Goal: Transaction & Acquisition: Book appointment/travel/reservation

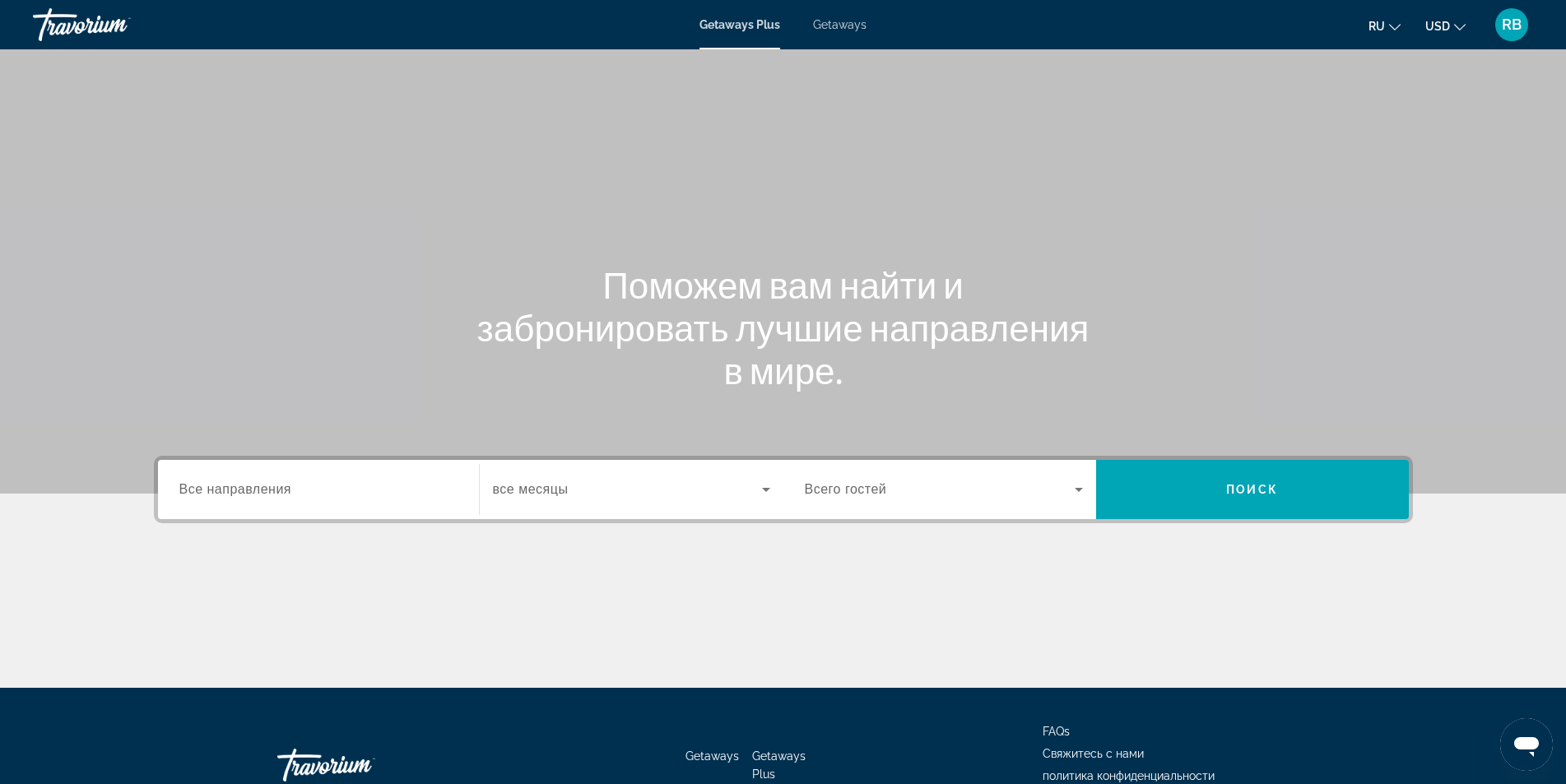
click at [847, 23] on span "Getaways" at bounding box center [839, 24] width 54 height 13
click at [878, 504] on div "Search widget" at bounding box center [944, 489] width 278 height 46
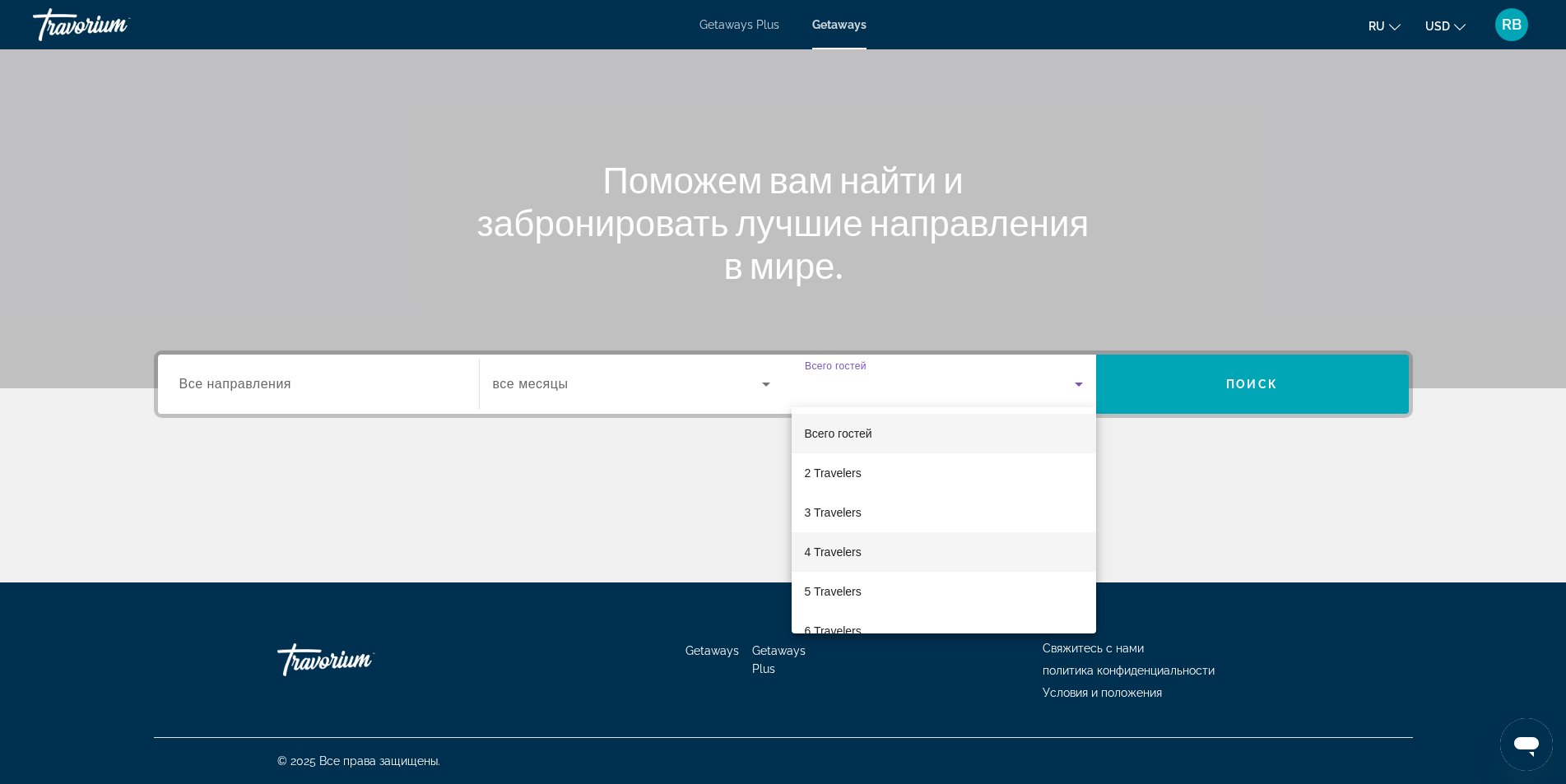
scroll to position [82, 0]
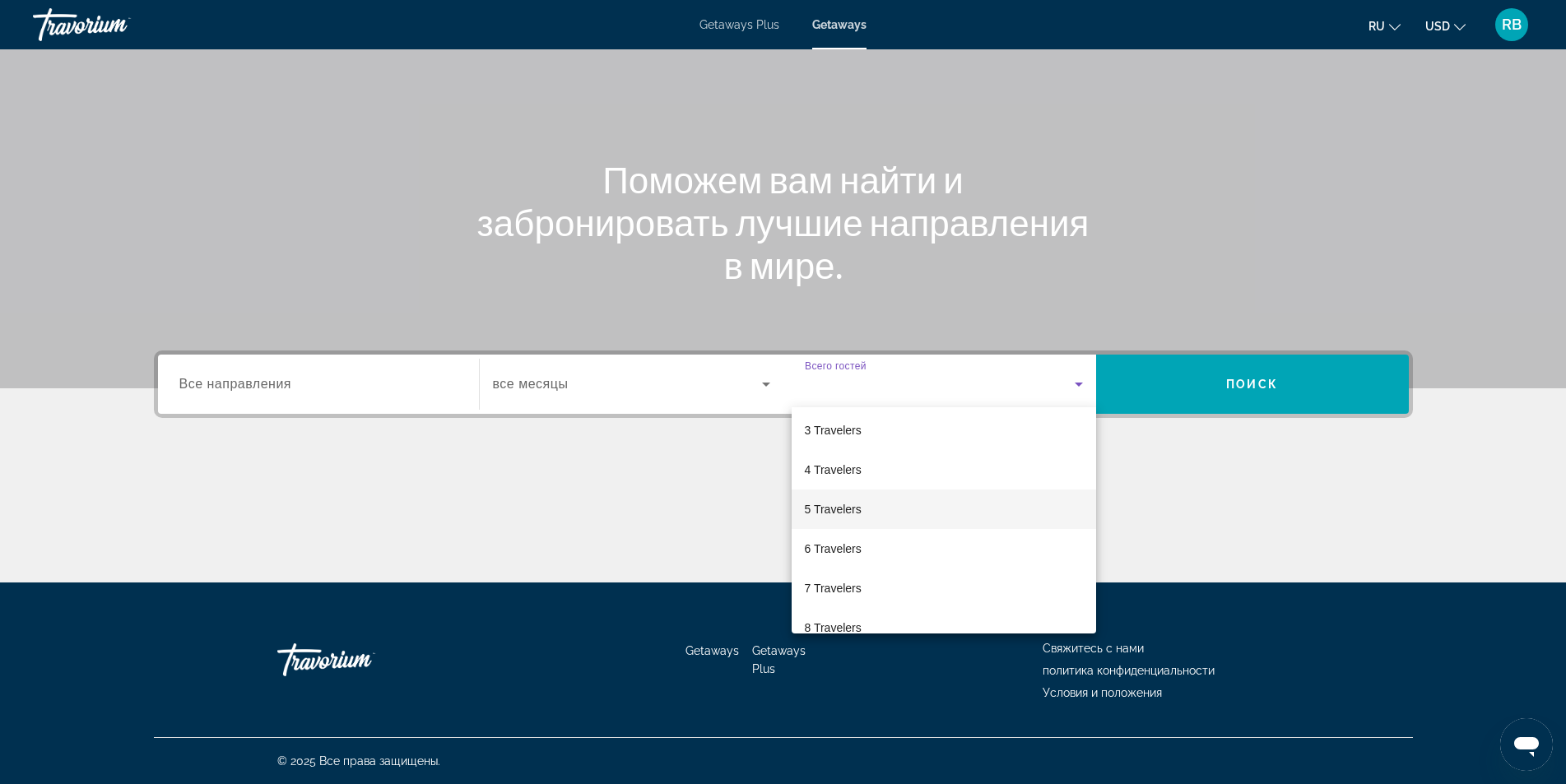
click at [838, 516] on span "5 Travelers" at bounding box center [833, 509] width 56 height 20
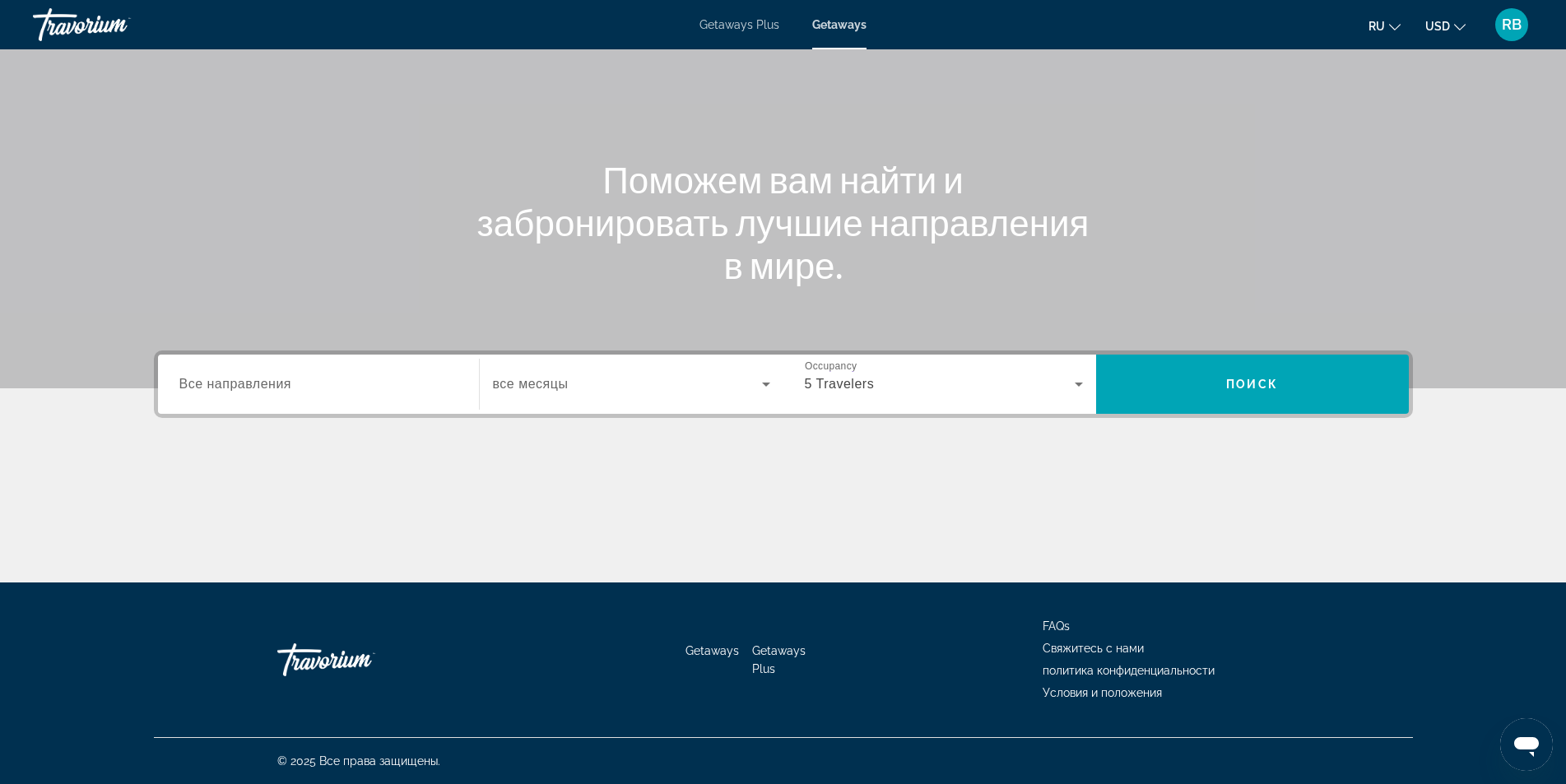
click at [574, 396] on div "Search widget" at bounding box center [631, 384] width 277 height 46
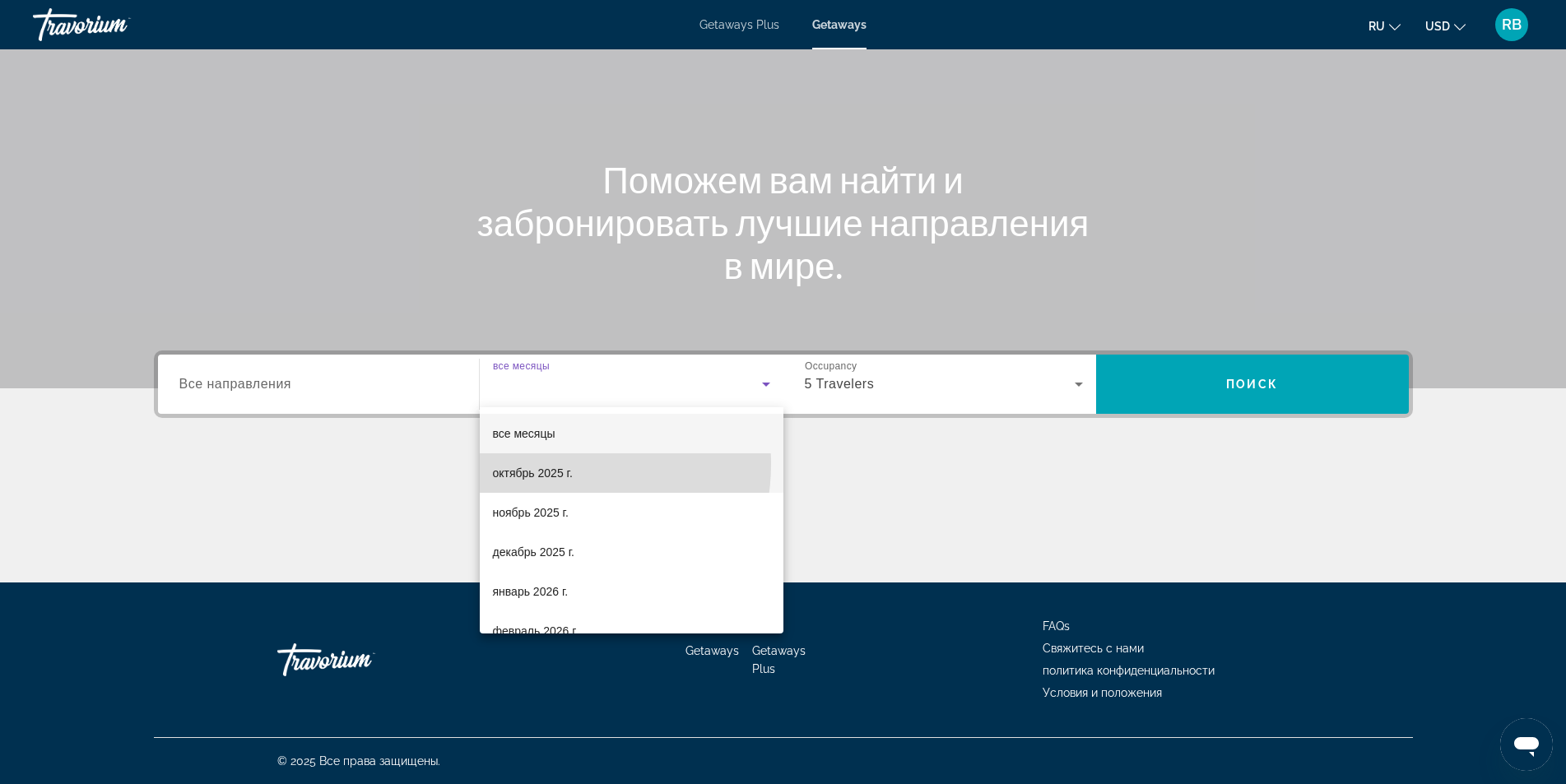
click at [554, 463] on span "октябрь 2025 г." at bounding box center [532, 473] width 80 height 20
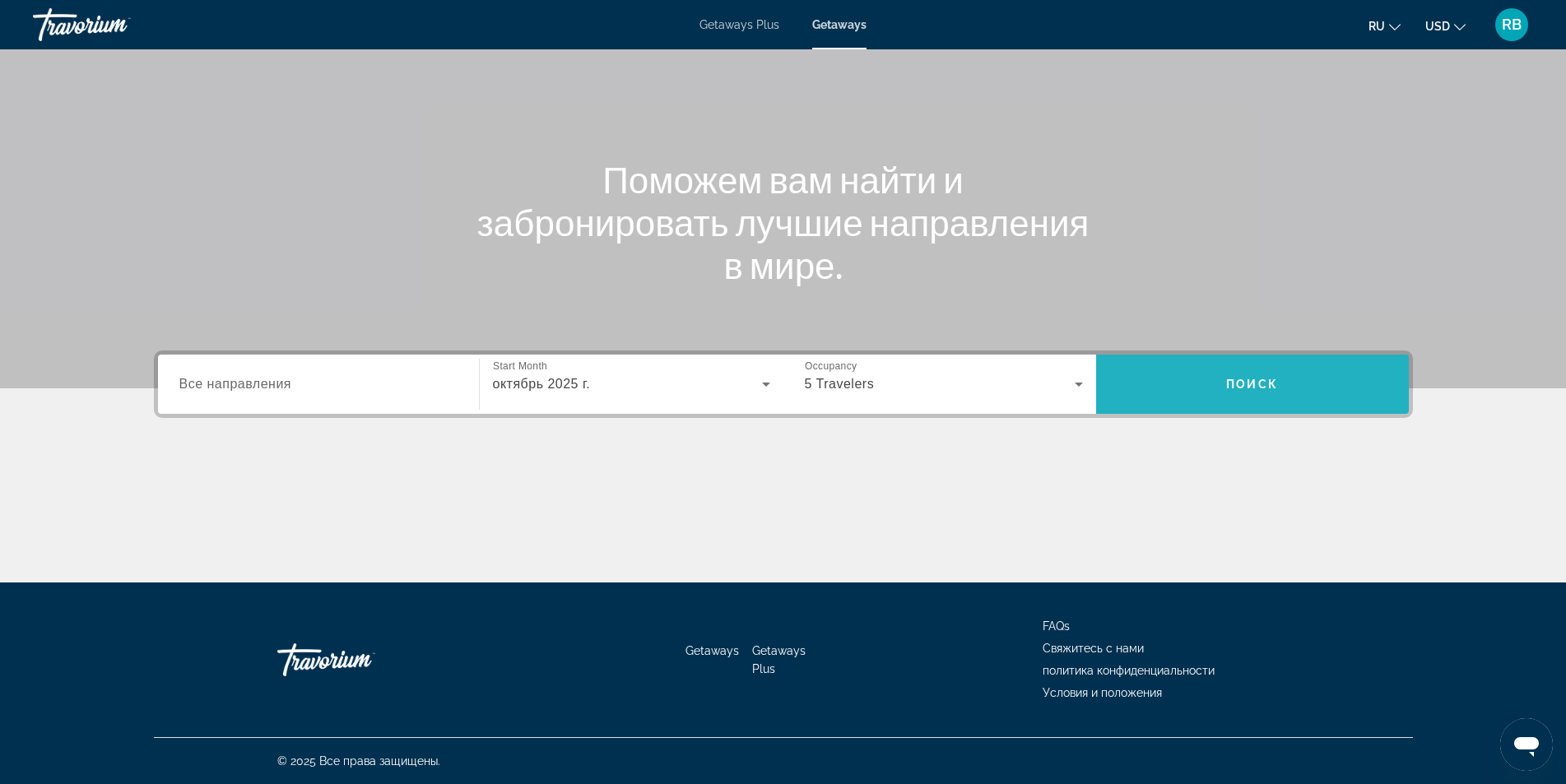
click at [1206, 404] on span "Search" at bounding box center [1252, 384] width 312 height 59
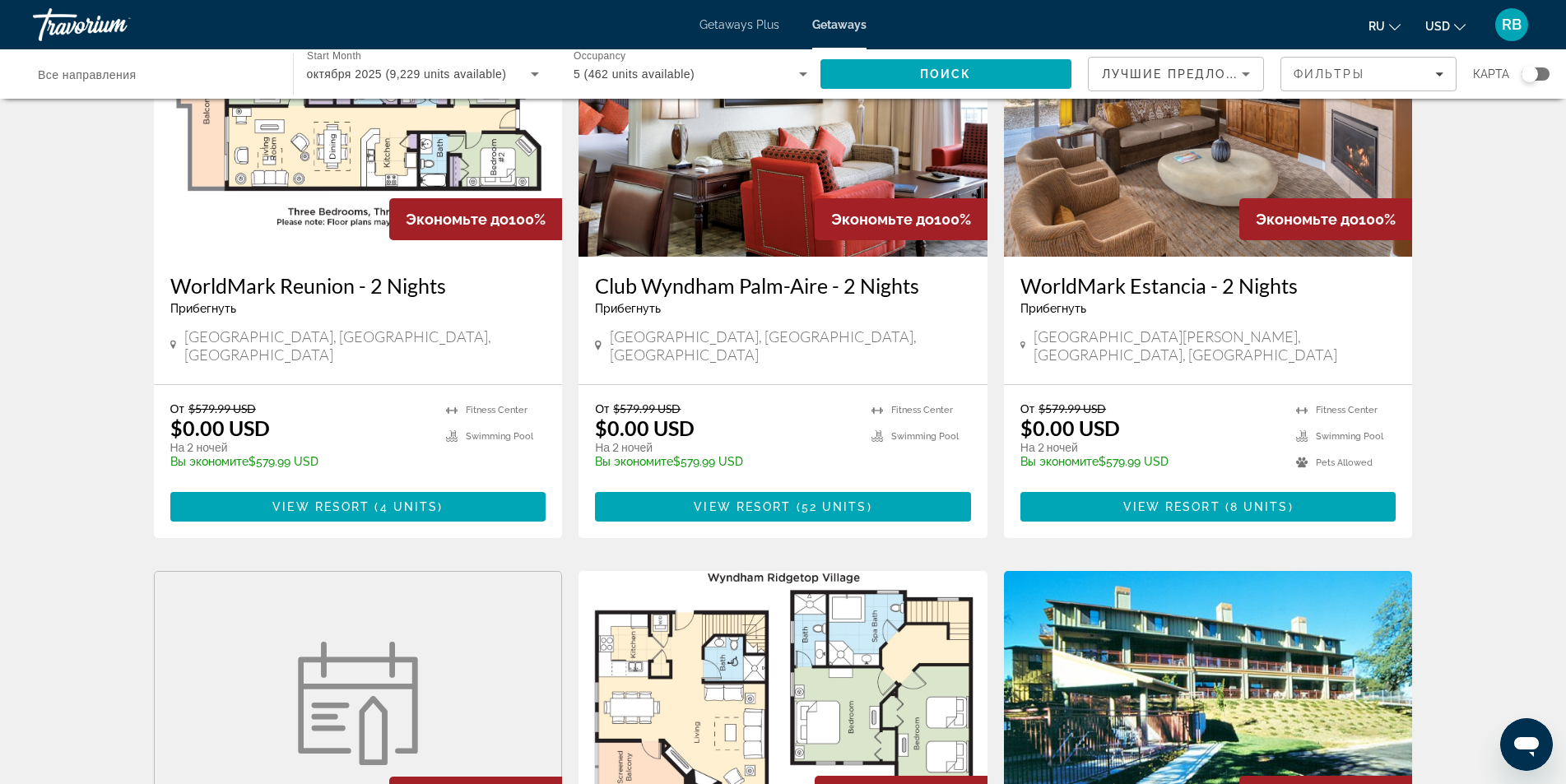
scroll to position [165, 0]
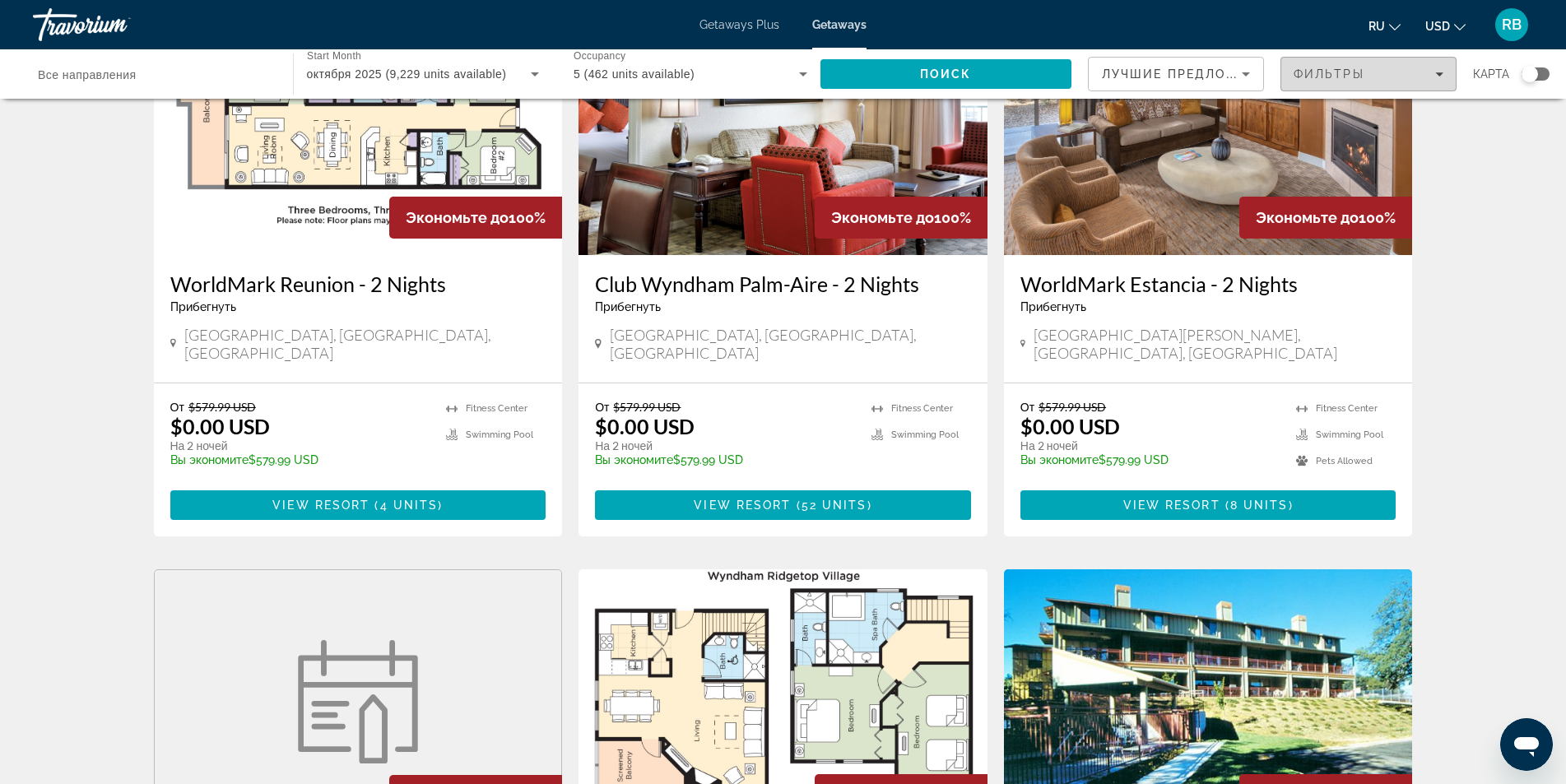
click at [1377, 79] on div "Фильтры" at bounding box center [1368, 74] width 150 height 13
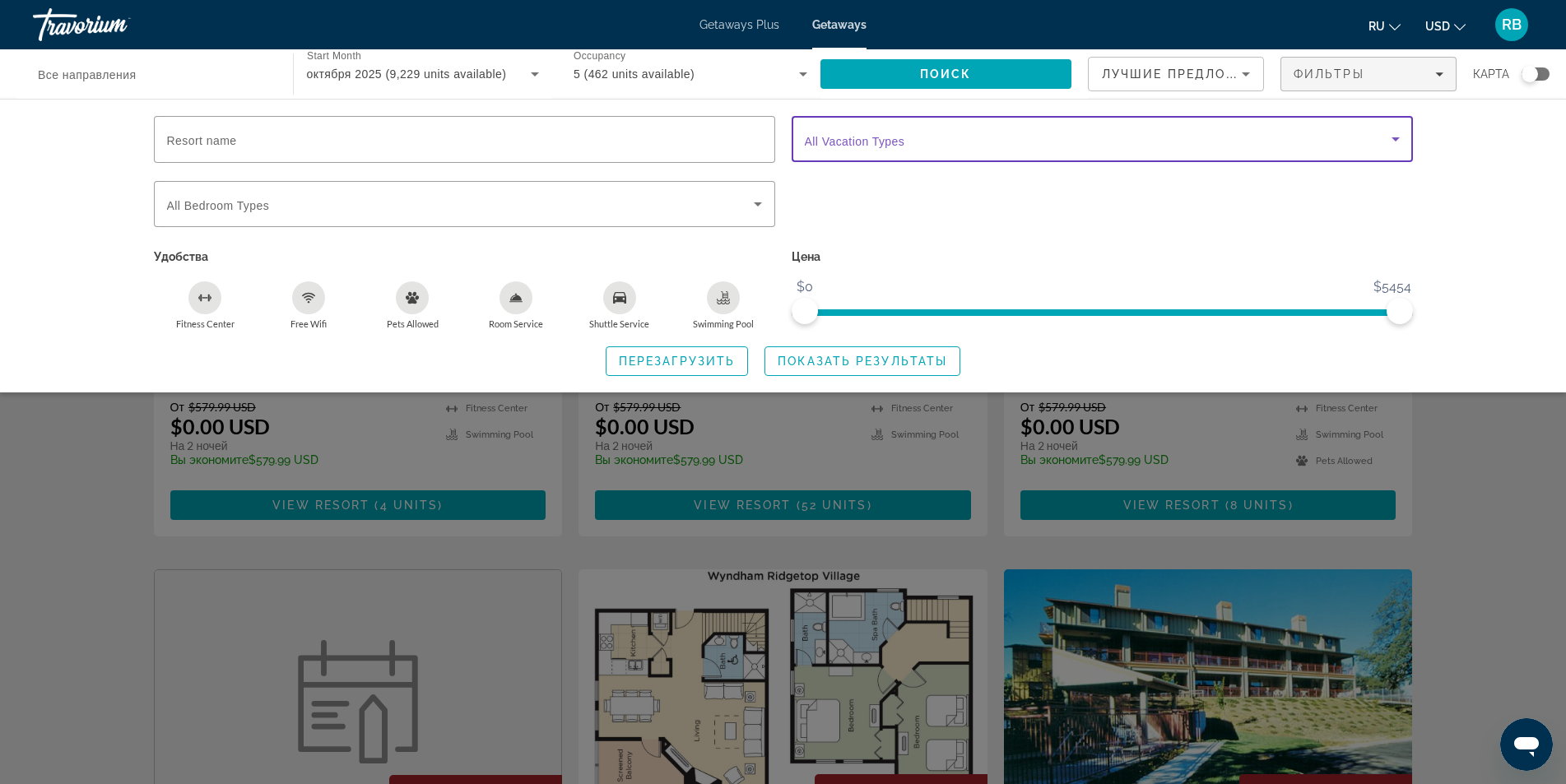
click at [1273, 138] on span "Search widget" at bounding box center [1099, 138] width 587 height 20
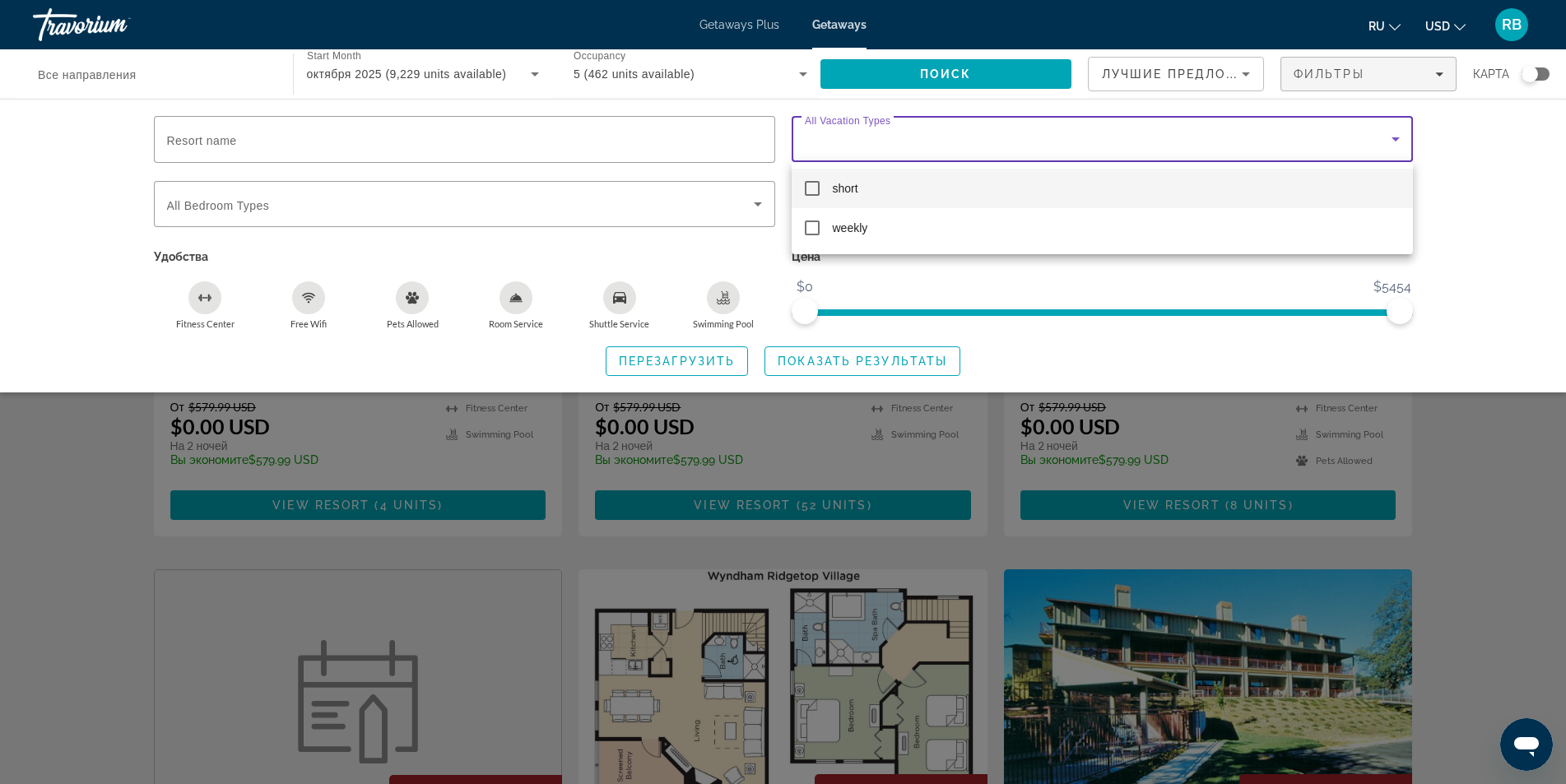
click at [507, 144] on div at bounding box center [783, 392] width 1566 height 784
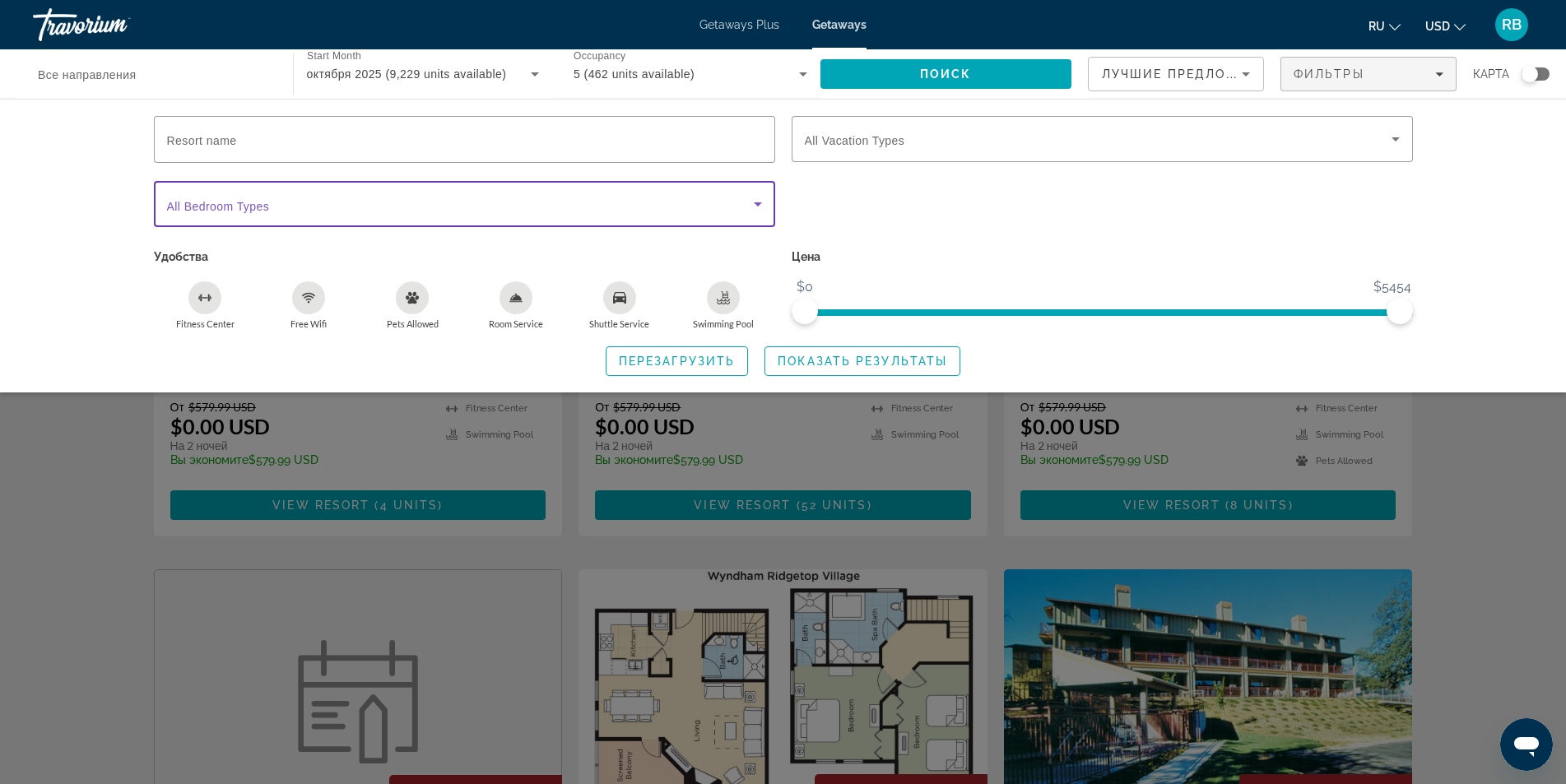
click at [372, 198] on span "Search widget" at bounding box center [461, 203] width 587 height 20
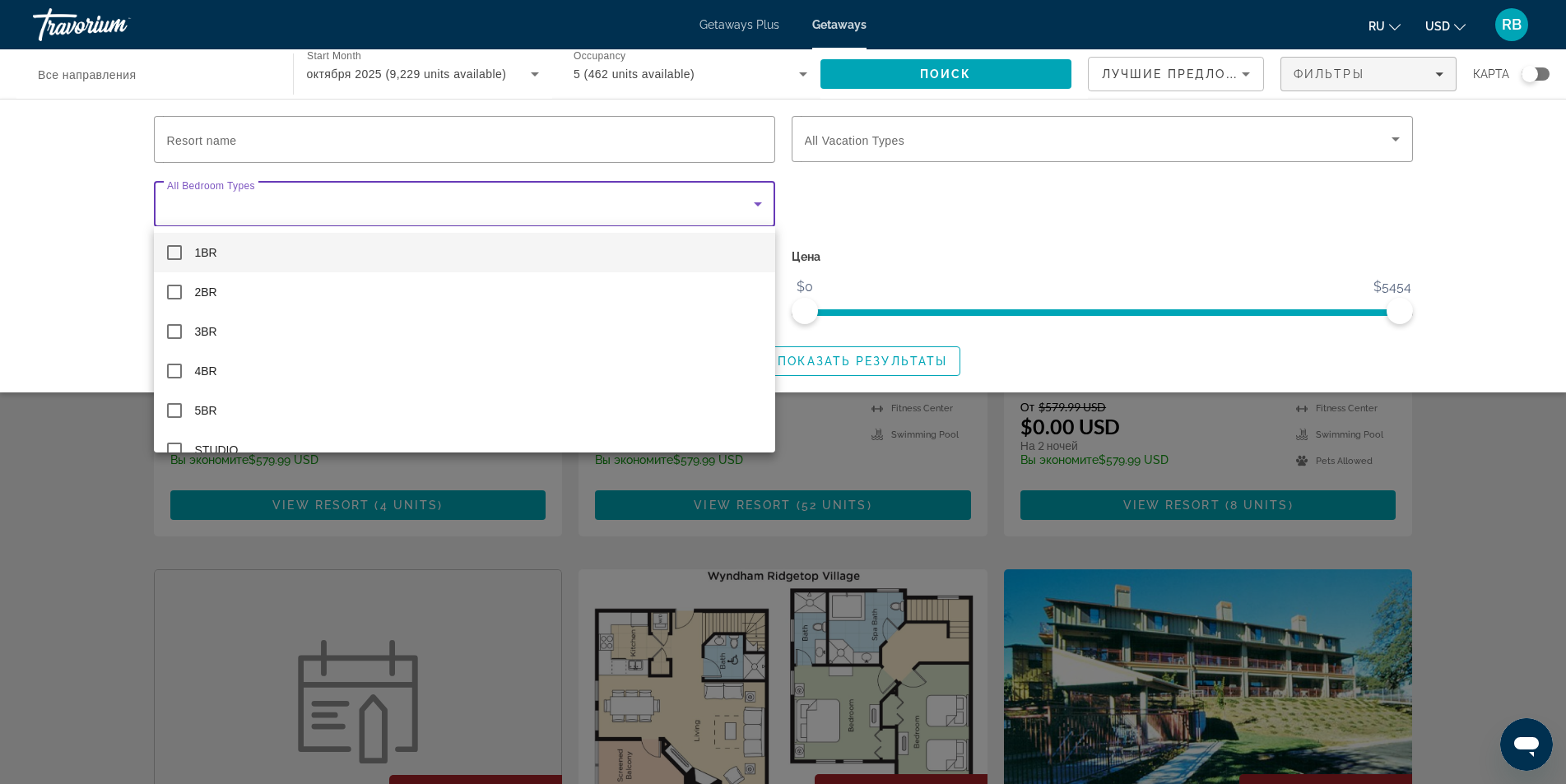
click at [1217, 82] on div at bounding box center [783, 392] width 1566 height 784
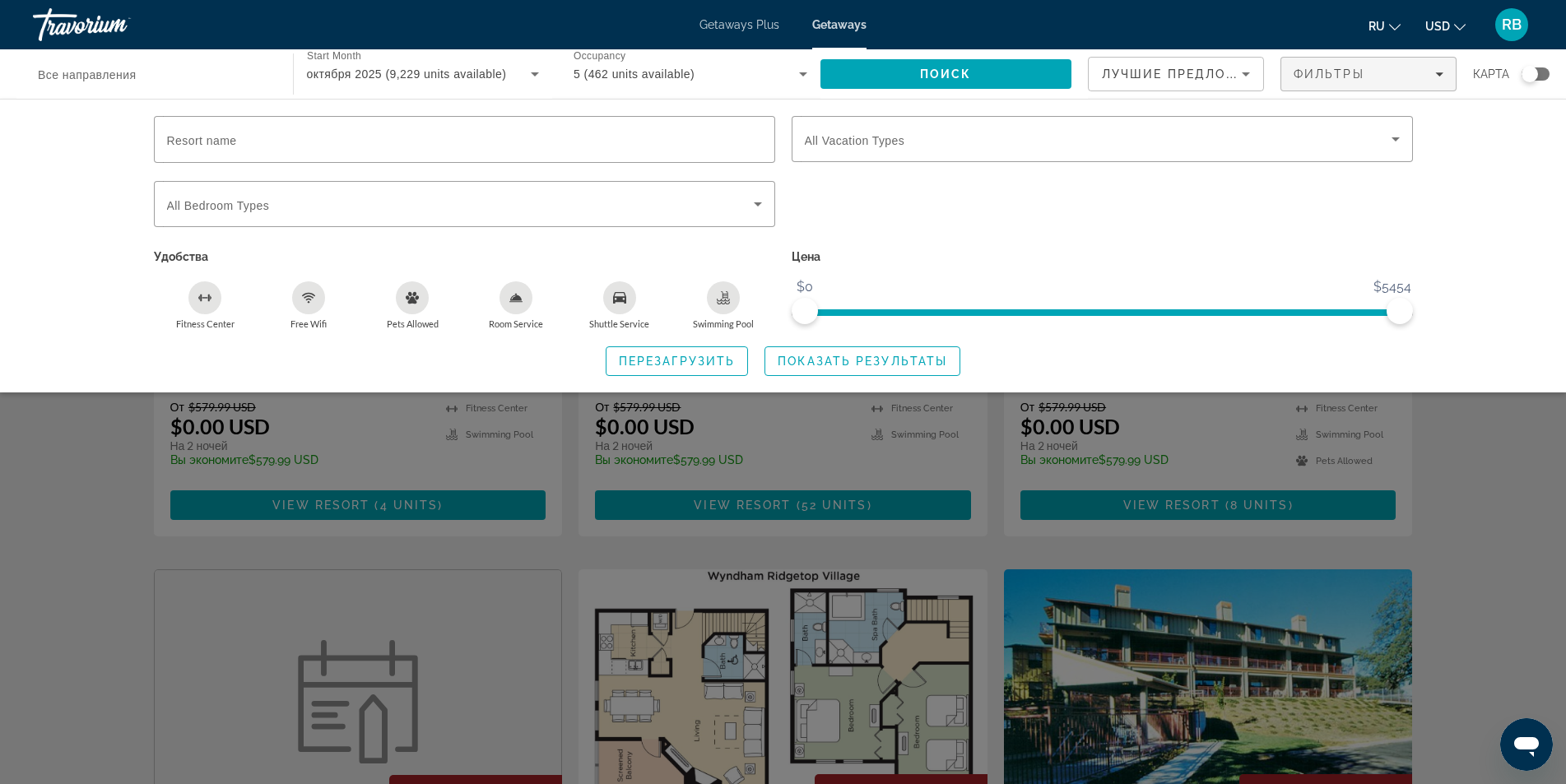
click at [1211, 82] on div "Лучшие предложения" at bounding box center [1171, 73] width 140 height 20
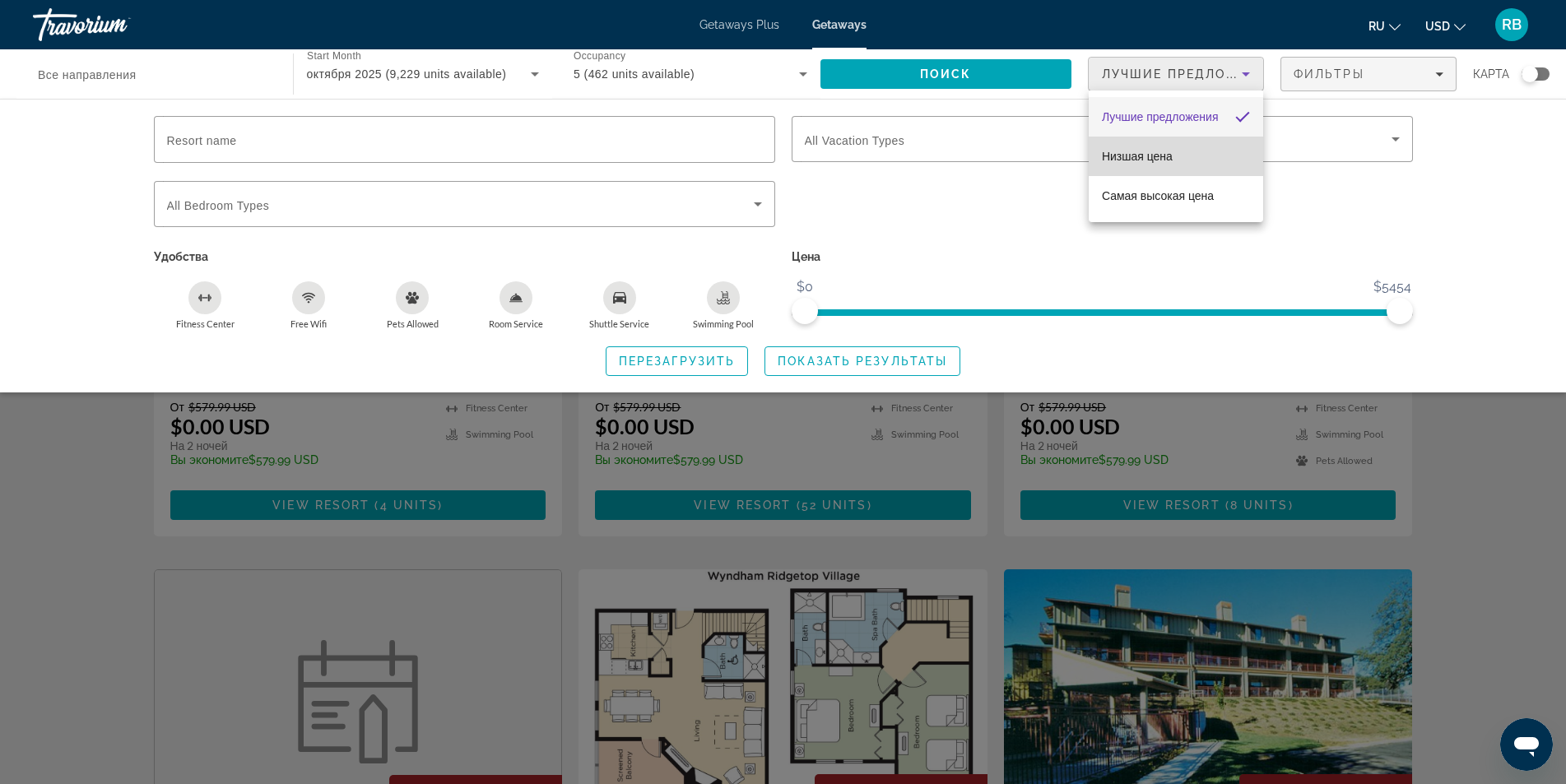
click at [1180, 153] on mat-option "Низшая цена" at bounding box center [1175, 156] width 174 height 39
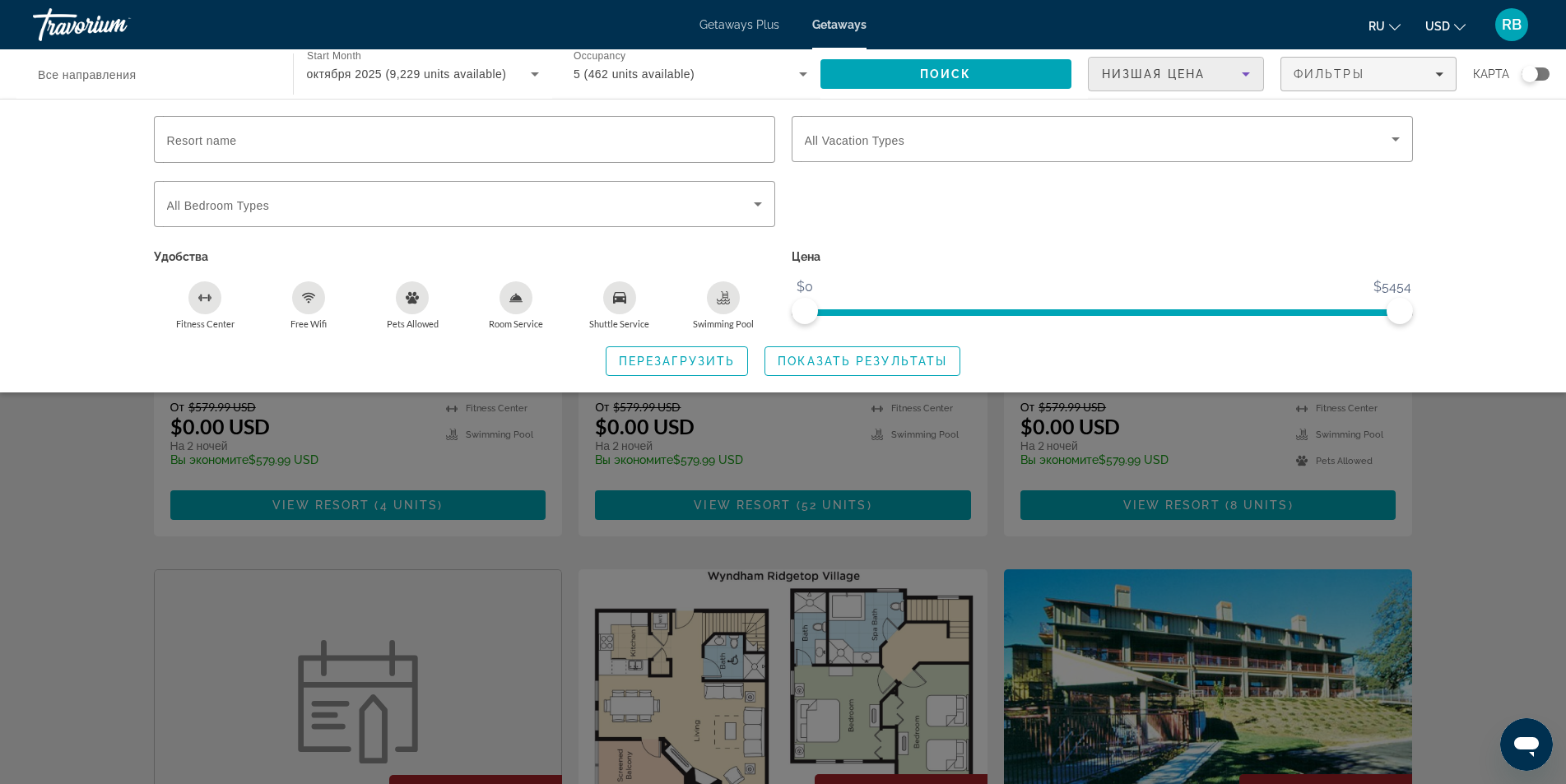
click at [1463, 512] on div "Search widget" at bounding box center [783, 514] width 1566 height 537
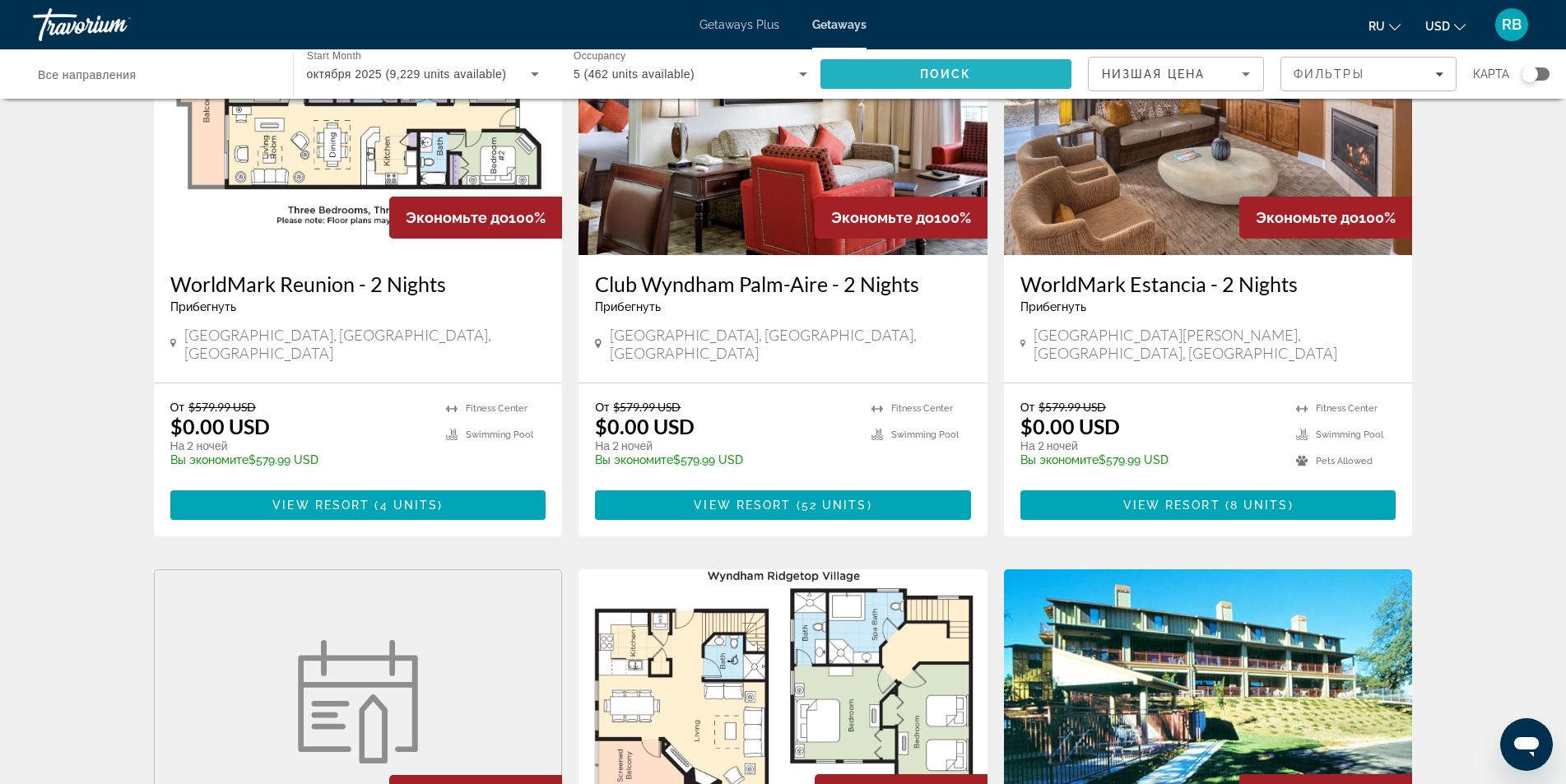
click at [999, 74] on span "Search" at bounding box center [946, 74] width 252 height 39
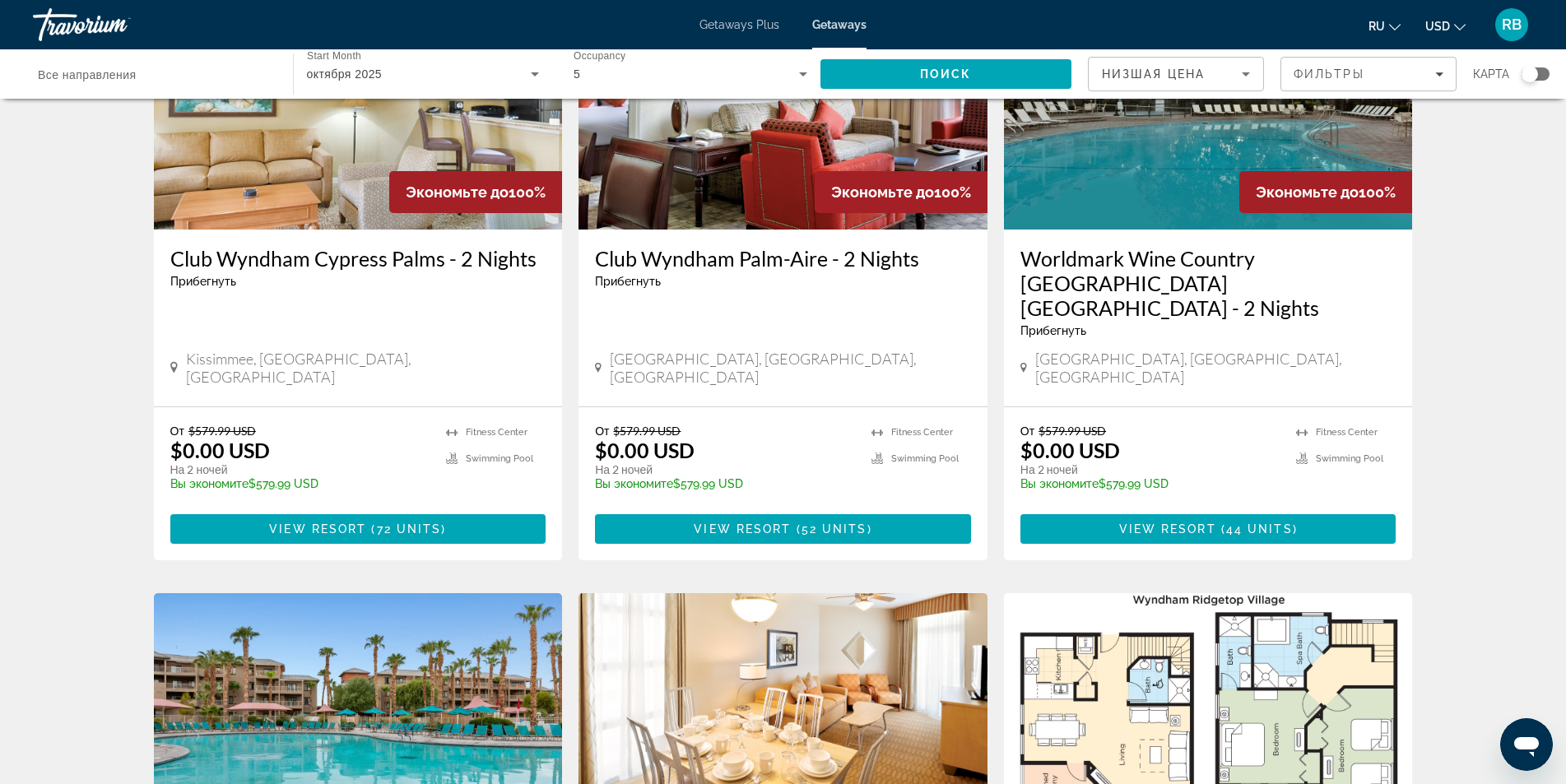
scroll to position [84, 0]
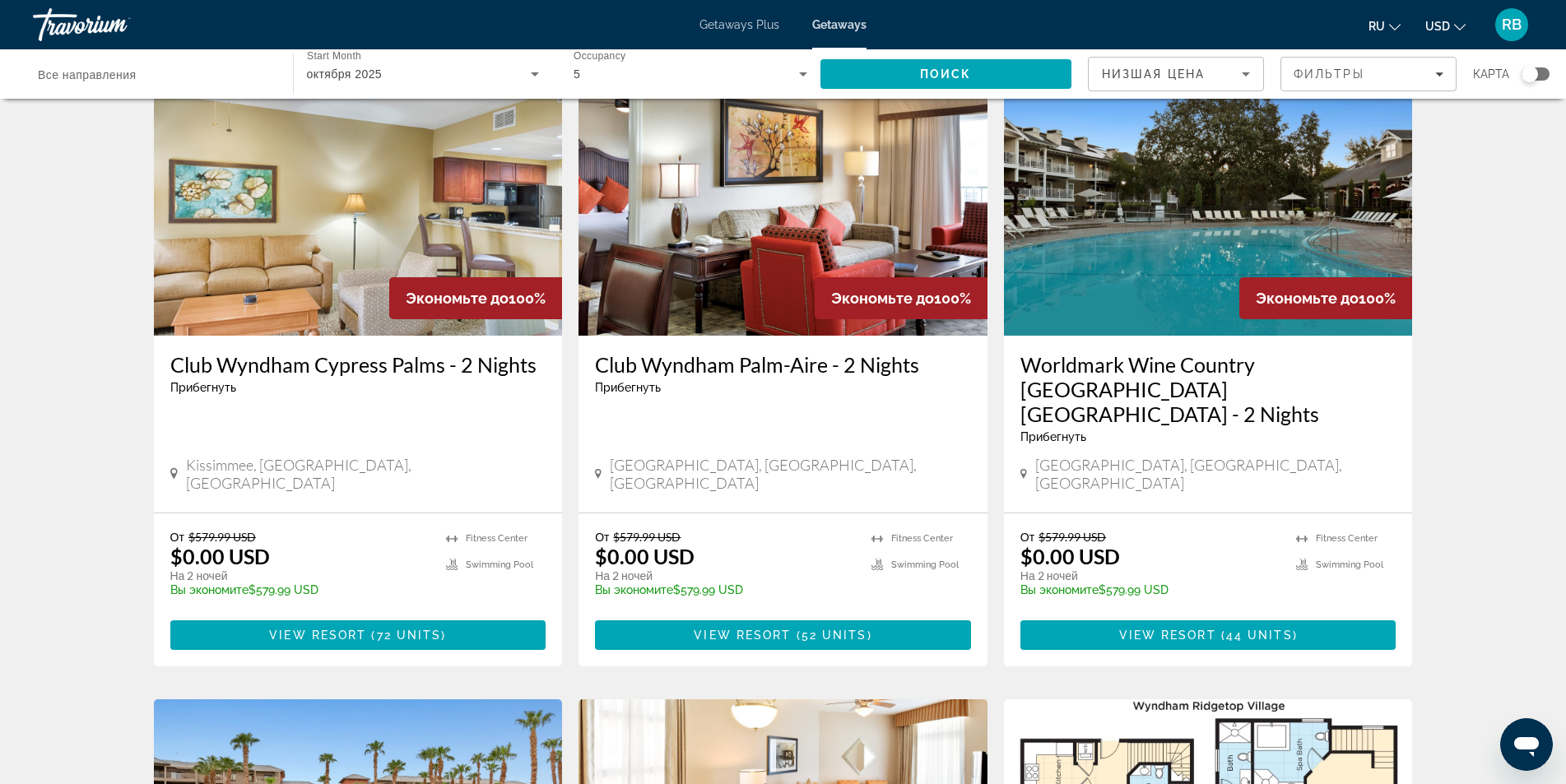
click at [1542, 75] on div "Search widget" at bounding box center [1536, 74] width 28 height 13
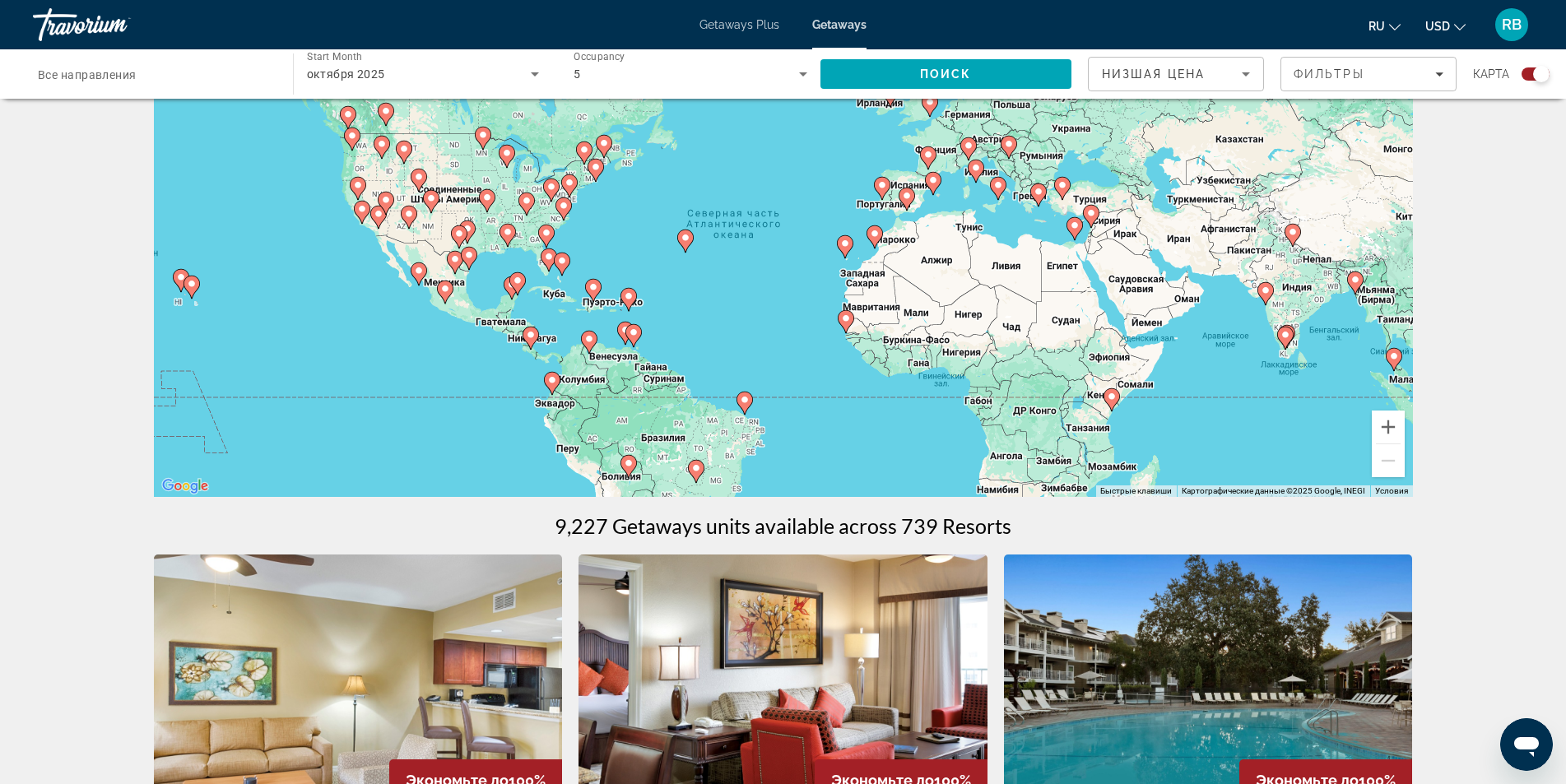
scroll to position [0, 0]
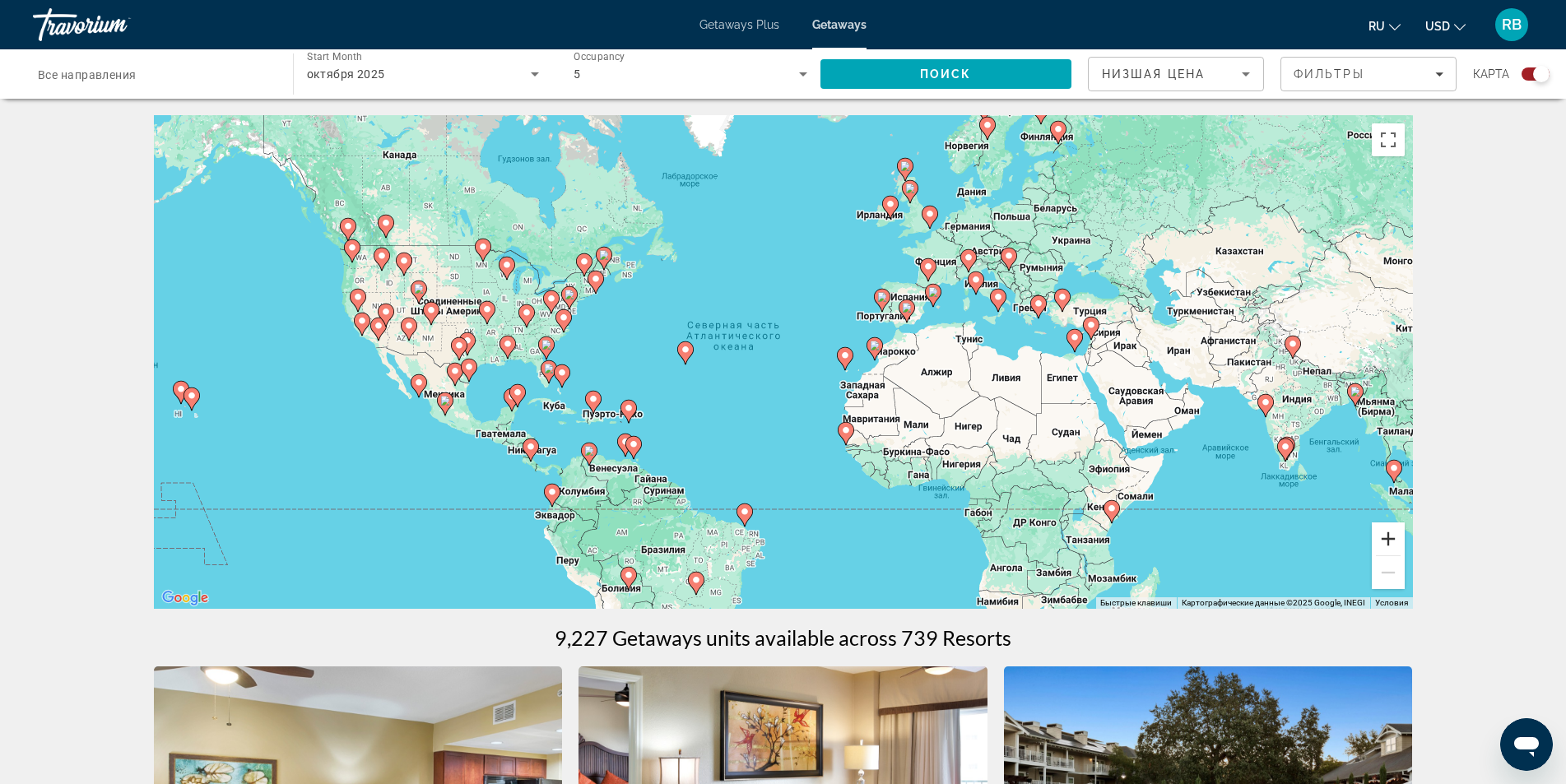
click at [1389, 541] on button "Увеличить" at bounding box center [1387, 539] width 33 height 33
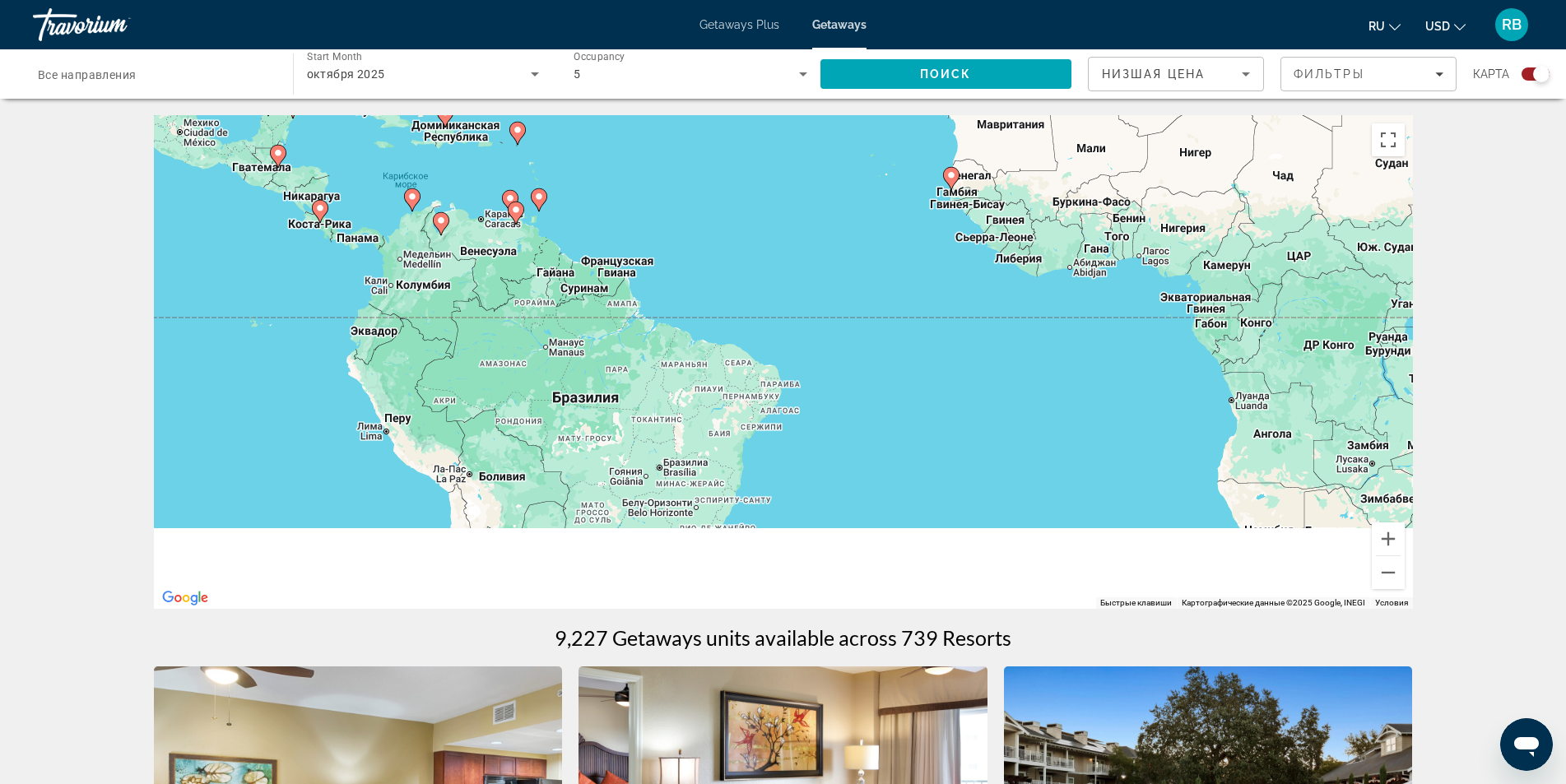
drag, startPoint x: 737, startPoint y: 512, endPoint x: 783, endPoint y: 116, distance: 398.7
click at [783, 116] on div "Чтобы активировать перетаскивание с помощью клавиатуры, нажмите Alt + Ввод. Пос…" at bounding box center [783, 361] width 1259 height 494
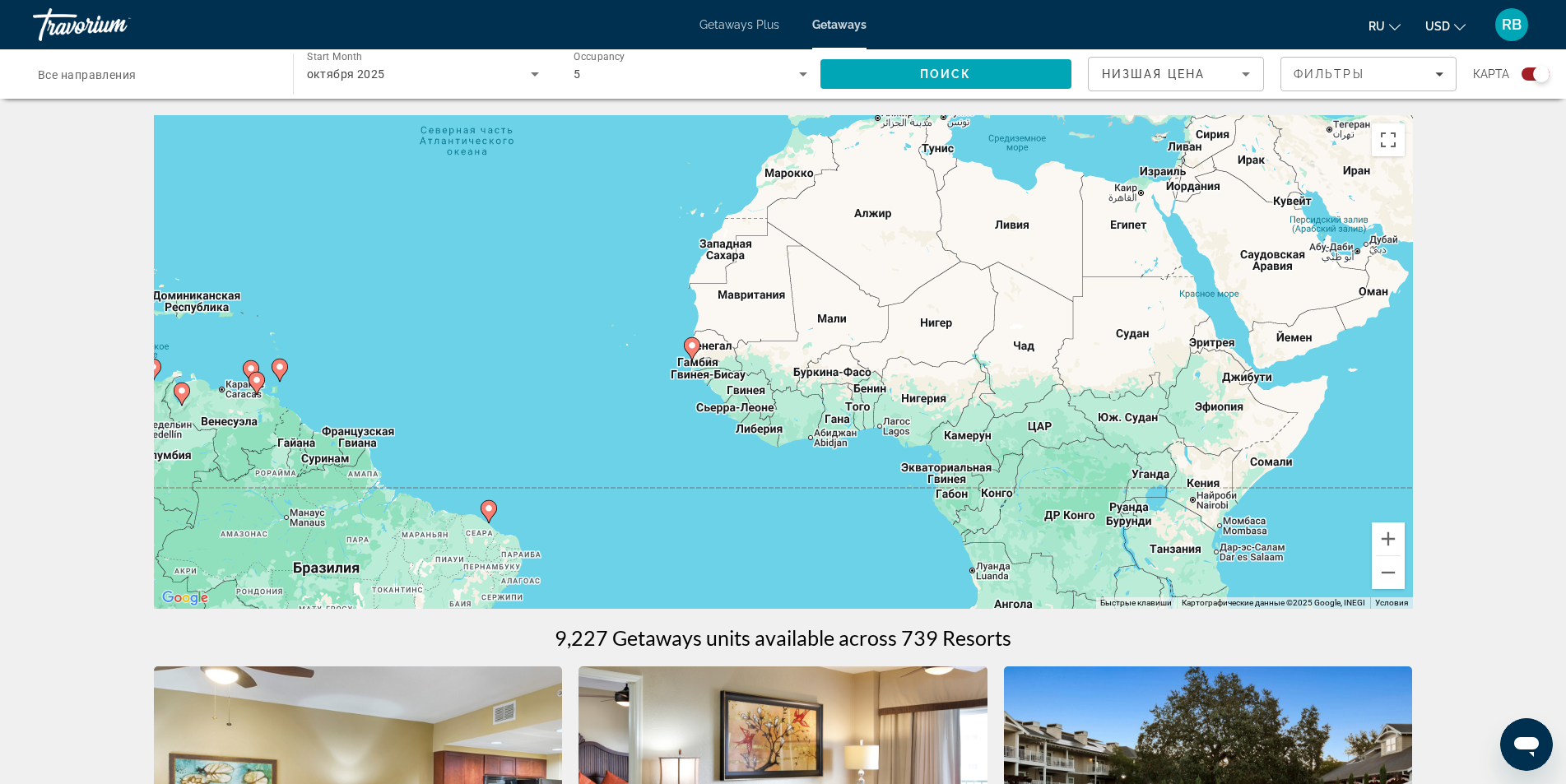
drag, startPoint x: 996, startPoint y: 337, endPoint x: 706, endPoint y: 562, distance: 367.0
click at [715, 573] on div "Чтобы активировать перетаскивание с помощью клавиатуры, нажмите Alt + Ввод. Пос…" at bounding box center [783, 361] width 1259 height 494
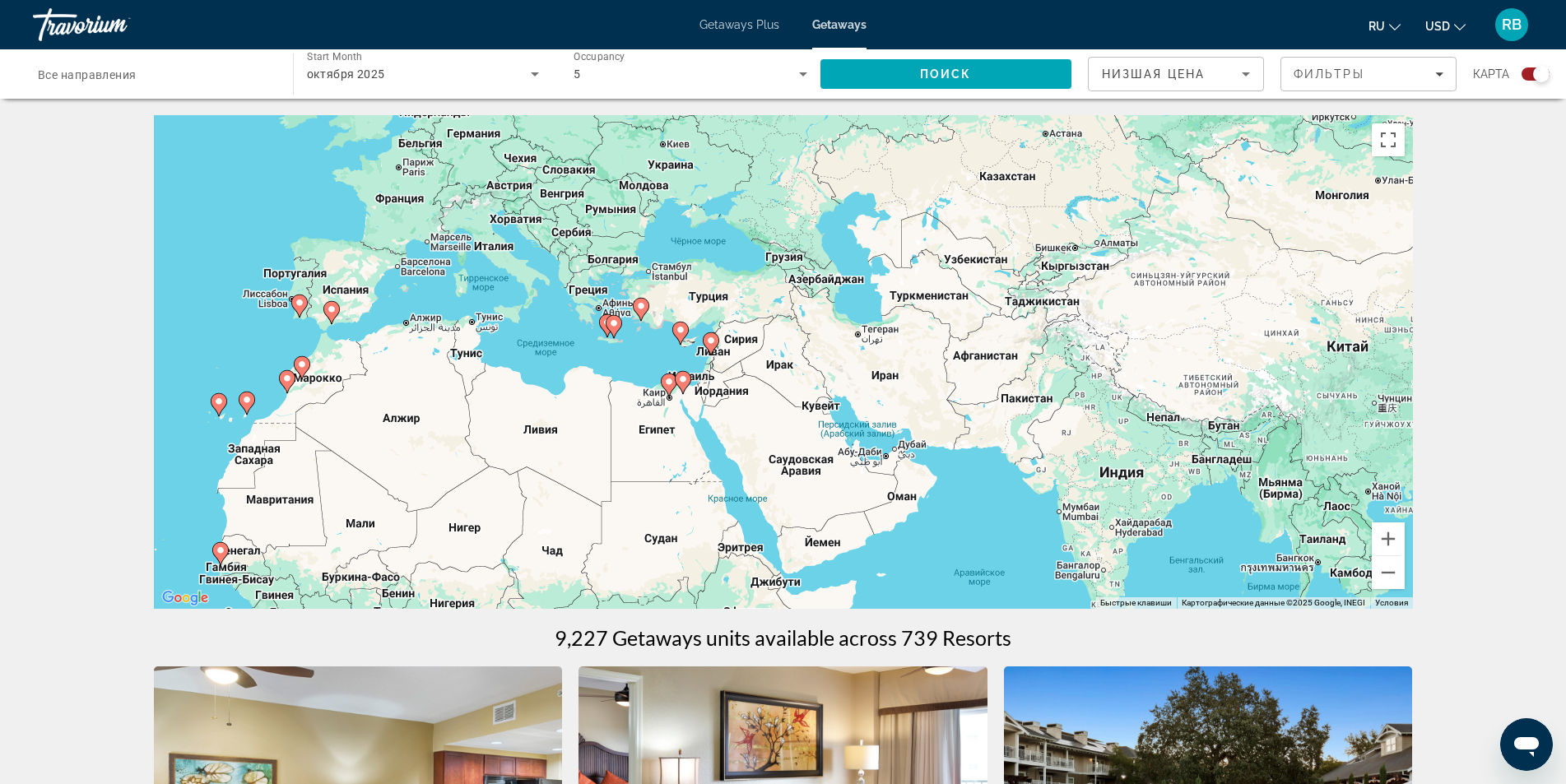
drag, startPoint x: 1352, startPoint y: 478, endPoint x: 903, endPoint y: 662, distance: 485.2
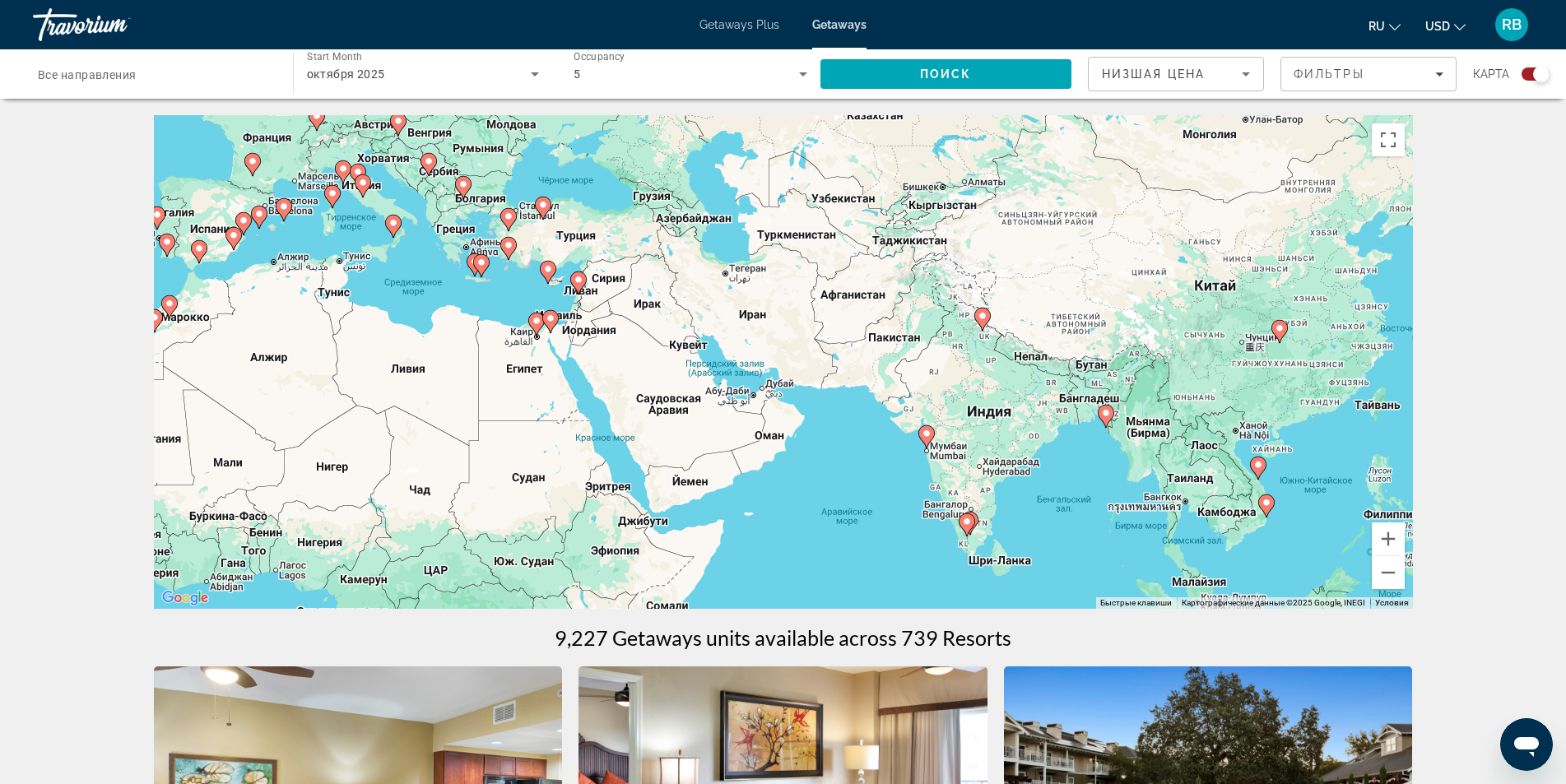
drag, startPoint x: 925, startPoint y: 517, endPoint x: 859, endPoint y: 484, distance: 73.8
click at [858, 484] on div "Чтобы активировать перетаскивание с помощью клавиатуры, нажмите Alt + Ввод. Пос…" at bounding box center [783, 361] width 1259 height 494
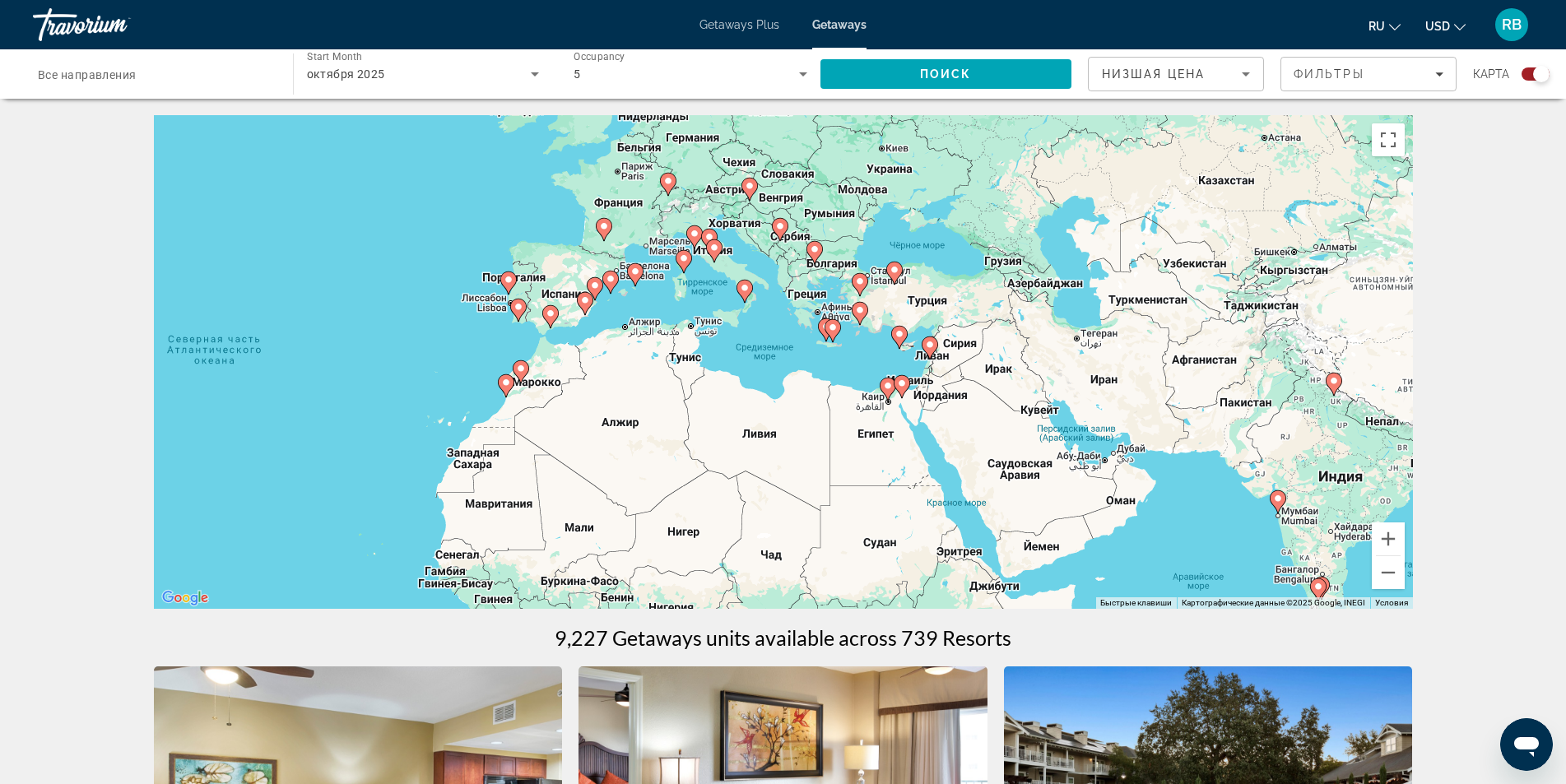
drag, startPoint x: 870, startPoint y: 520, endPoint x: 1356, endPoint y: 582, distance: 489.9
click at [1266, 587] on div "Чтобы активировать перетаскивание с помощью клавиатуры, нажмите Alt + Ввод. Пос…" at bounding box center [783, 361] width 1259 height 494
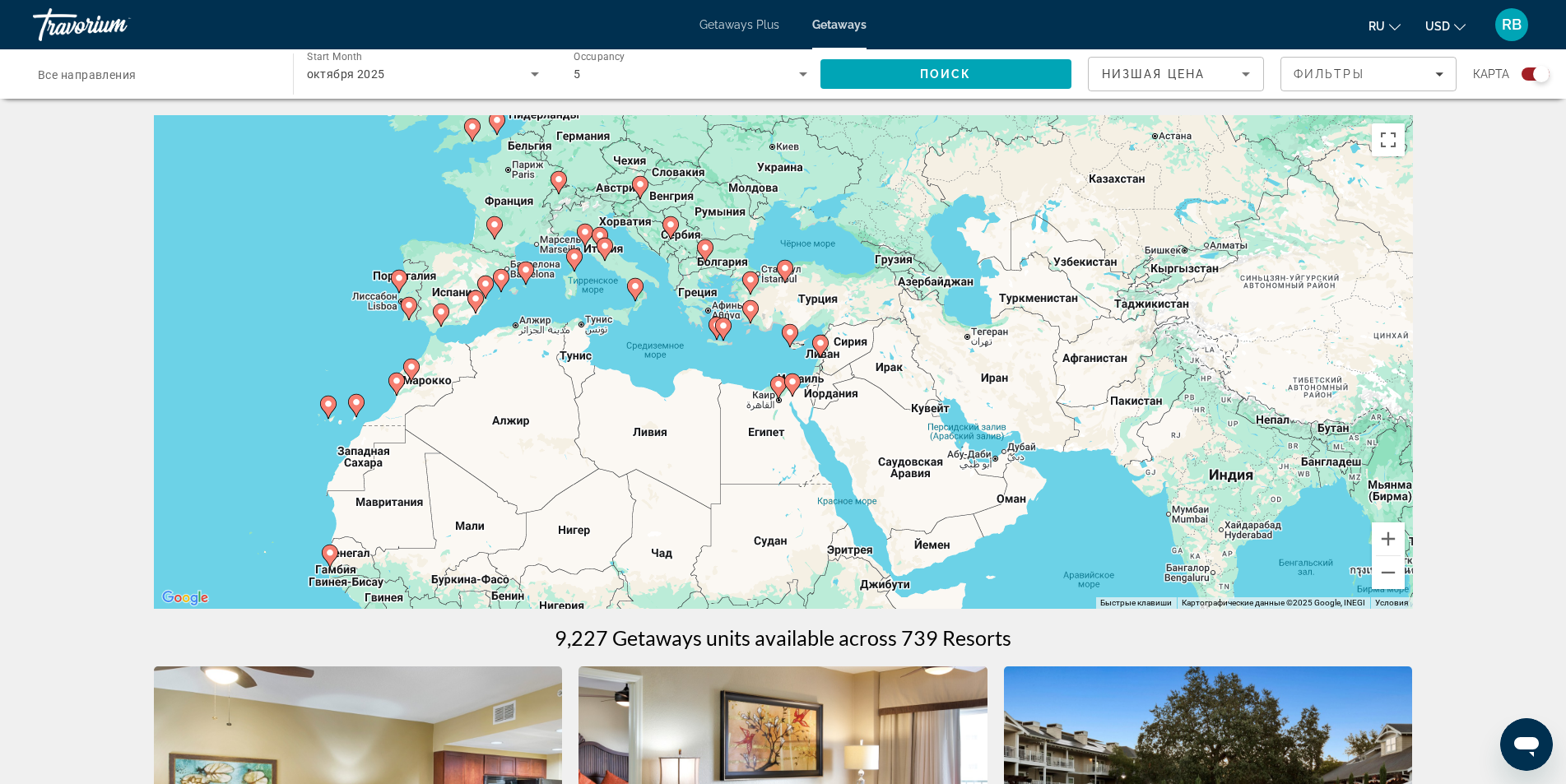
drag, startPoint x: 1337, startPoint y: 556, endPoint x: 1075, endPoint y: 545, distance: 262.2
click at [1080, 549] on div "Чтобы активировать перетаскивание с помощью клавиатуры, нажмите Alt + Ввод. Пос…" at bounding box center [783, 361] width 1259 height 494
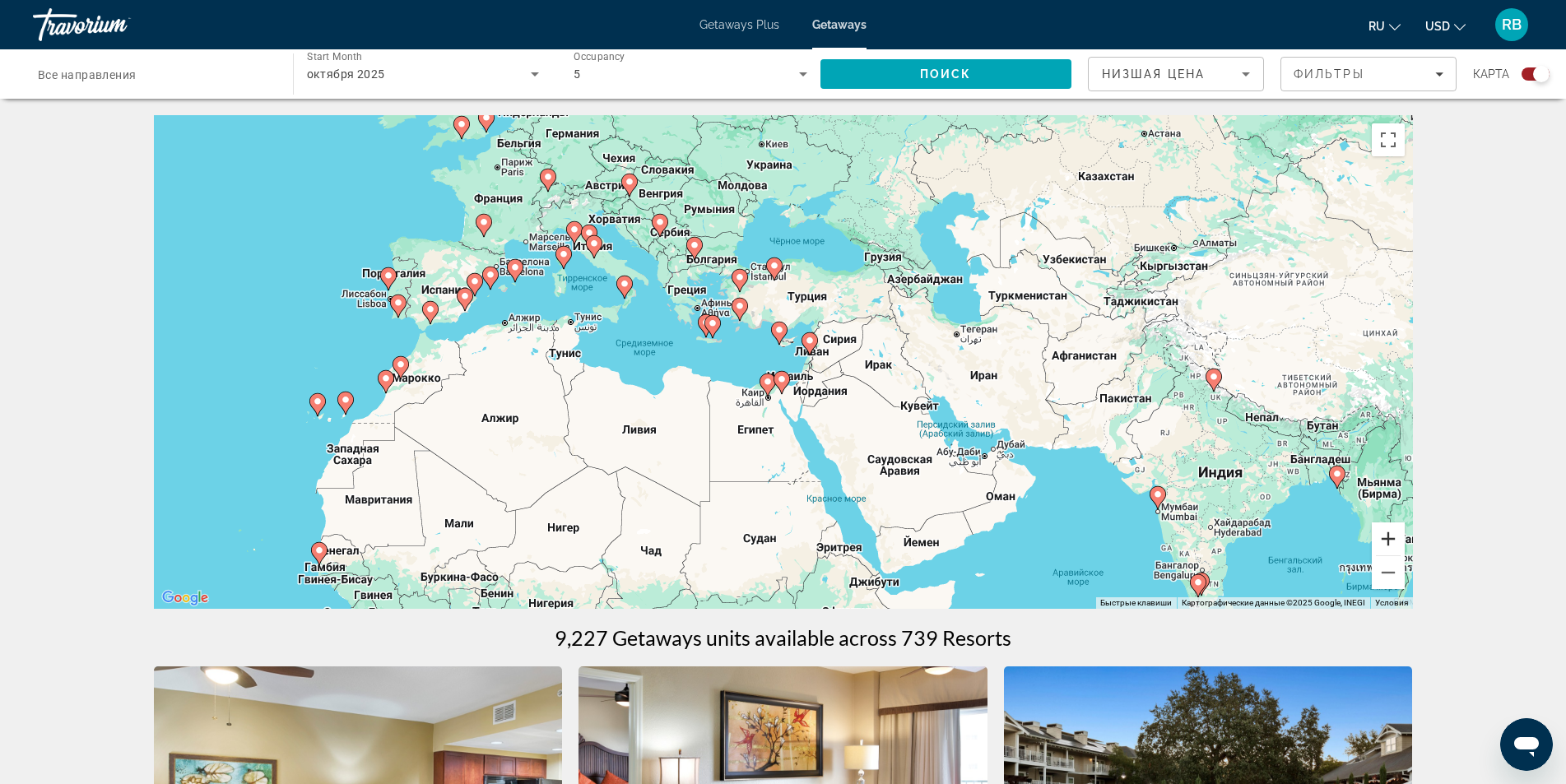
click at [1386, 540] on button "Увеличить" at bounding box center [1387, 539] width 33 height 33
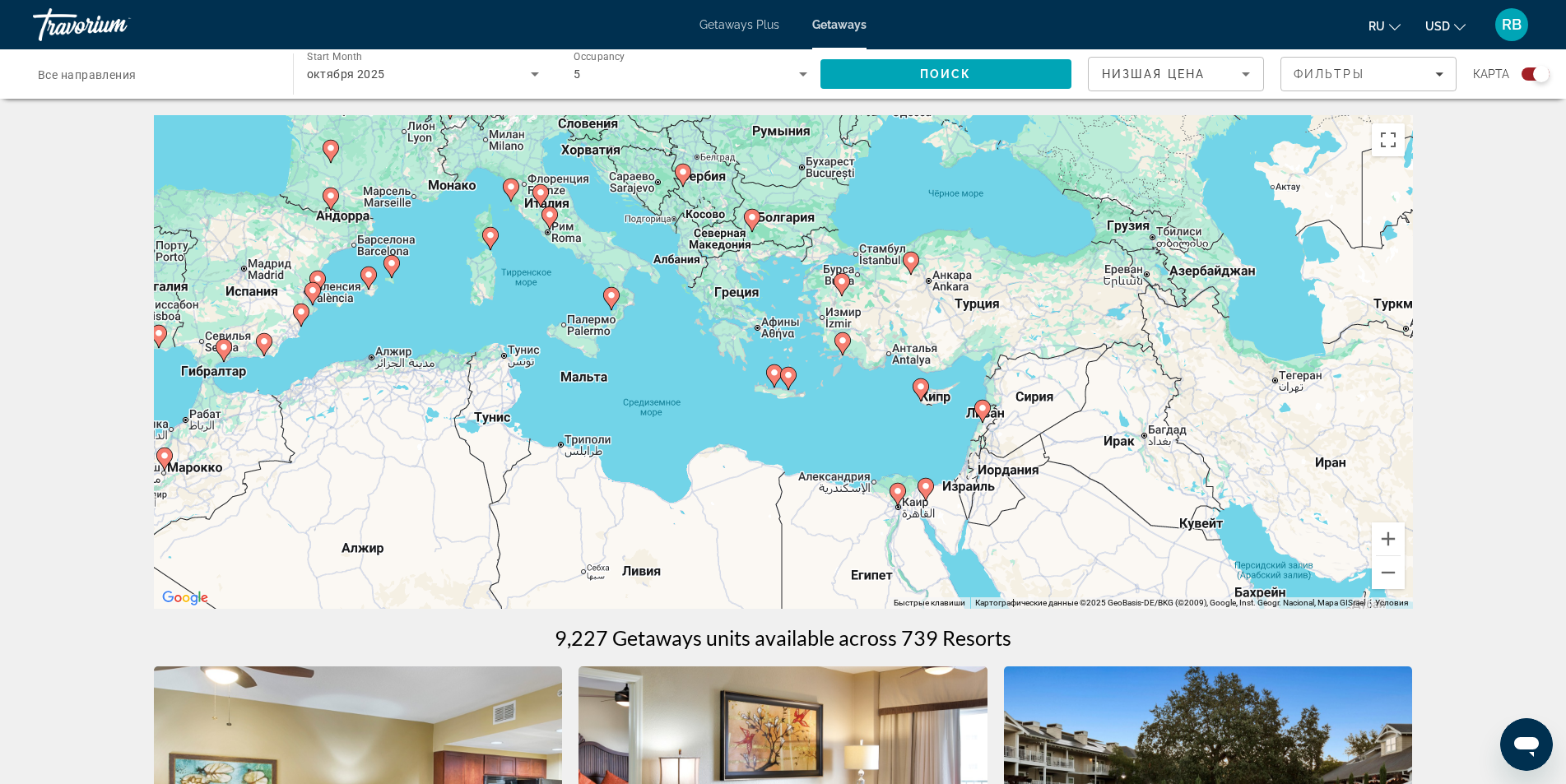
drag, startPoint x: 726, startPoint y: 369, endPoint x: 868, endPoint y: 442, distance: 159.7
click at [868, 442] on div "Чтобы активировать перетаскивание с помощью клавиатуры, нажмите Alt + Ввод. Пос…" at bounding box center [783, 361] width 1259 height 494
click at [1391, 542] on button "Увеличить" at bounding box center [1387, 539] width 33 height 33
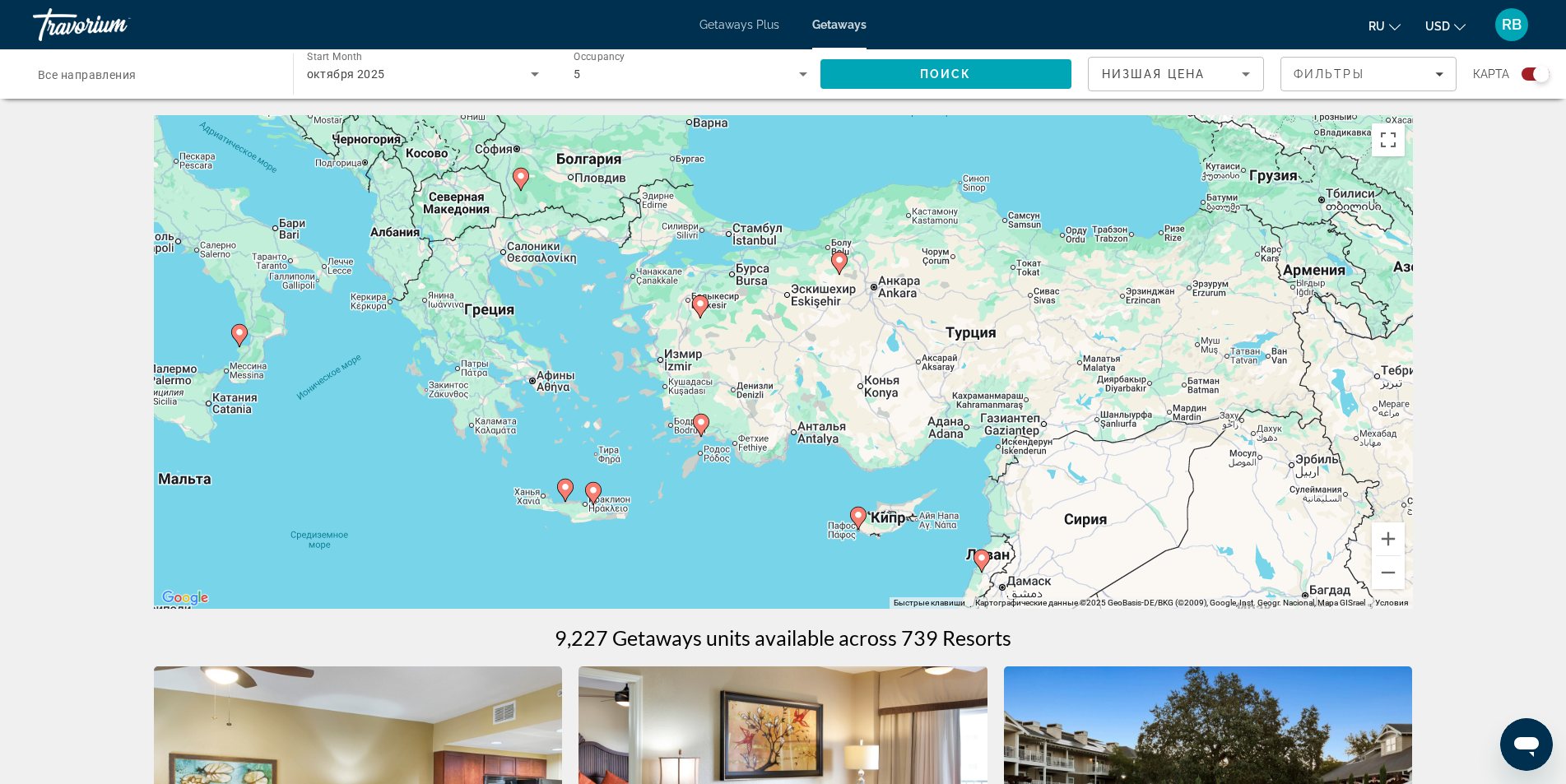
drag, startPoint x: 977, startPoint y: 445, endPoint x: 781, endPoint y: 530, distance: 213.6
click at [779, 532] on div "Чтобы активировать перетаскивание с помощью клавиатуры, нажмите Alt + Ввод. Пос…" at bounding box center [783, 361] width 1259 height 494
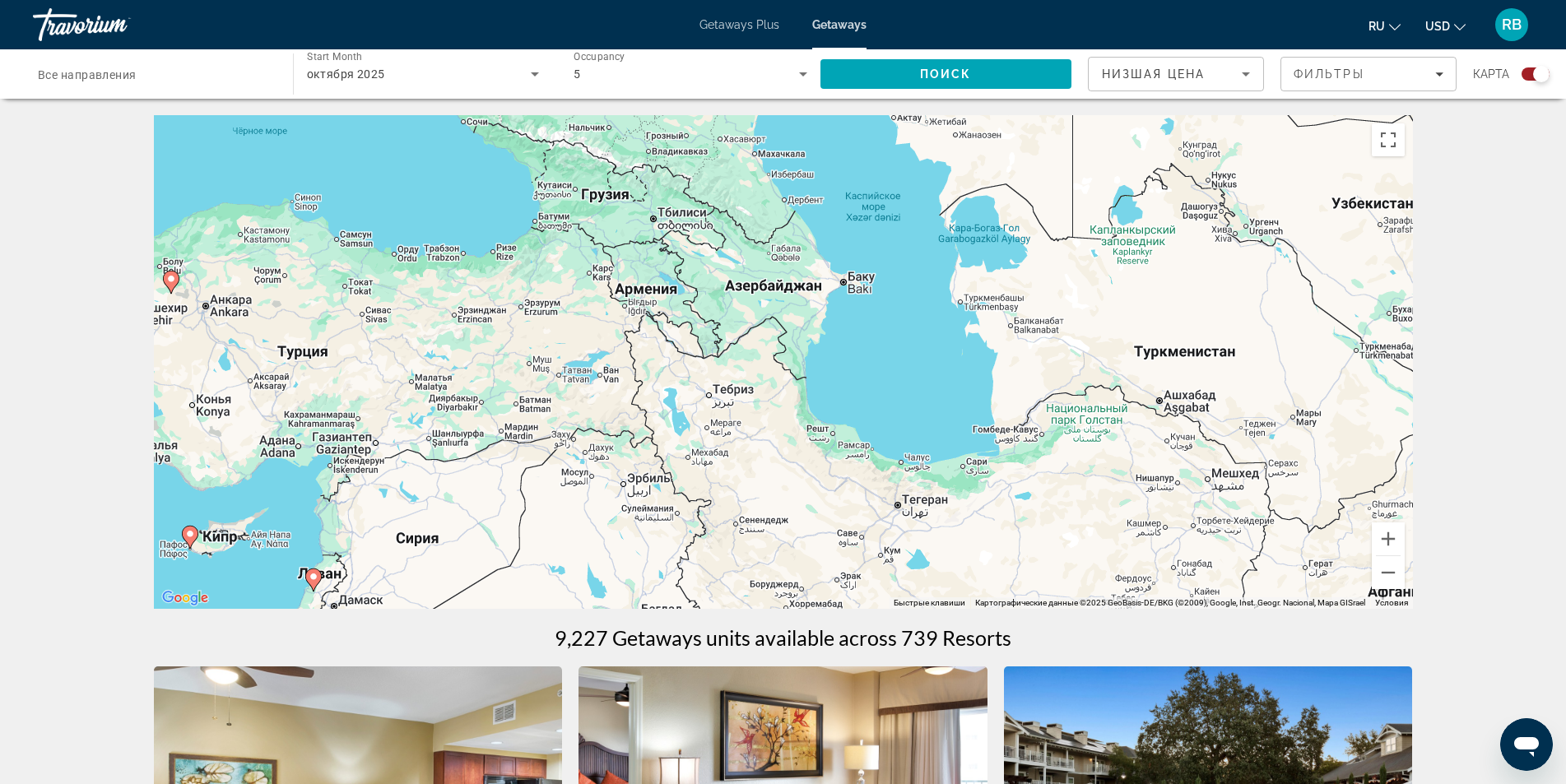
drag, startPoint x: 996, startPoint y: 481, endPoint x: 340, endPoint y: 496, distance: 656.2
click at [327, 502] on div "Чтобы активировать перетаскивание с помощью клавиатуры, нажмите Alt + Ввод. Пос…" at bounding box center [783, 361] width 1259 height 494
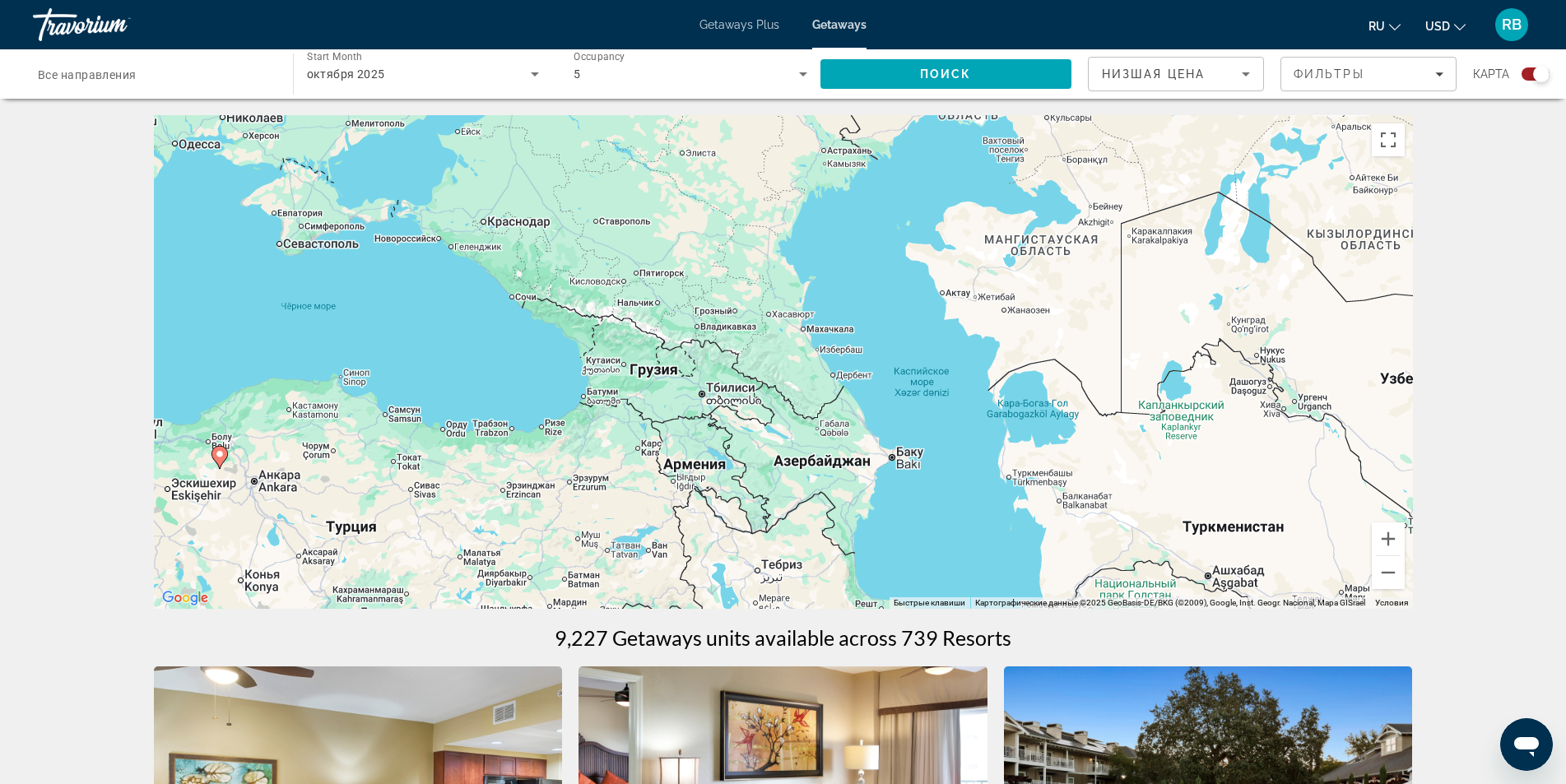
drag, startPoint x: 929, startPoint y: 379, endPoint x: 975, endPoint y: 545, distance: 172.3
click at [974, 554] on div "Чтобы активировать перетаскивание с помощью клавиатуры, нажмите Alt + Ввод. Пос…" at bounding box center [783, 361] width 1259 height 494
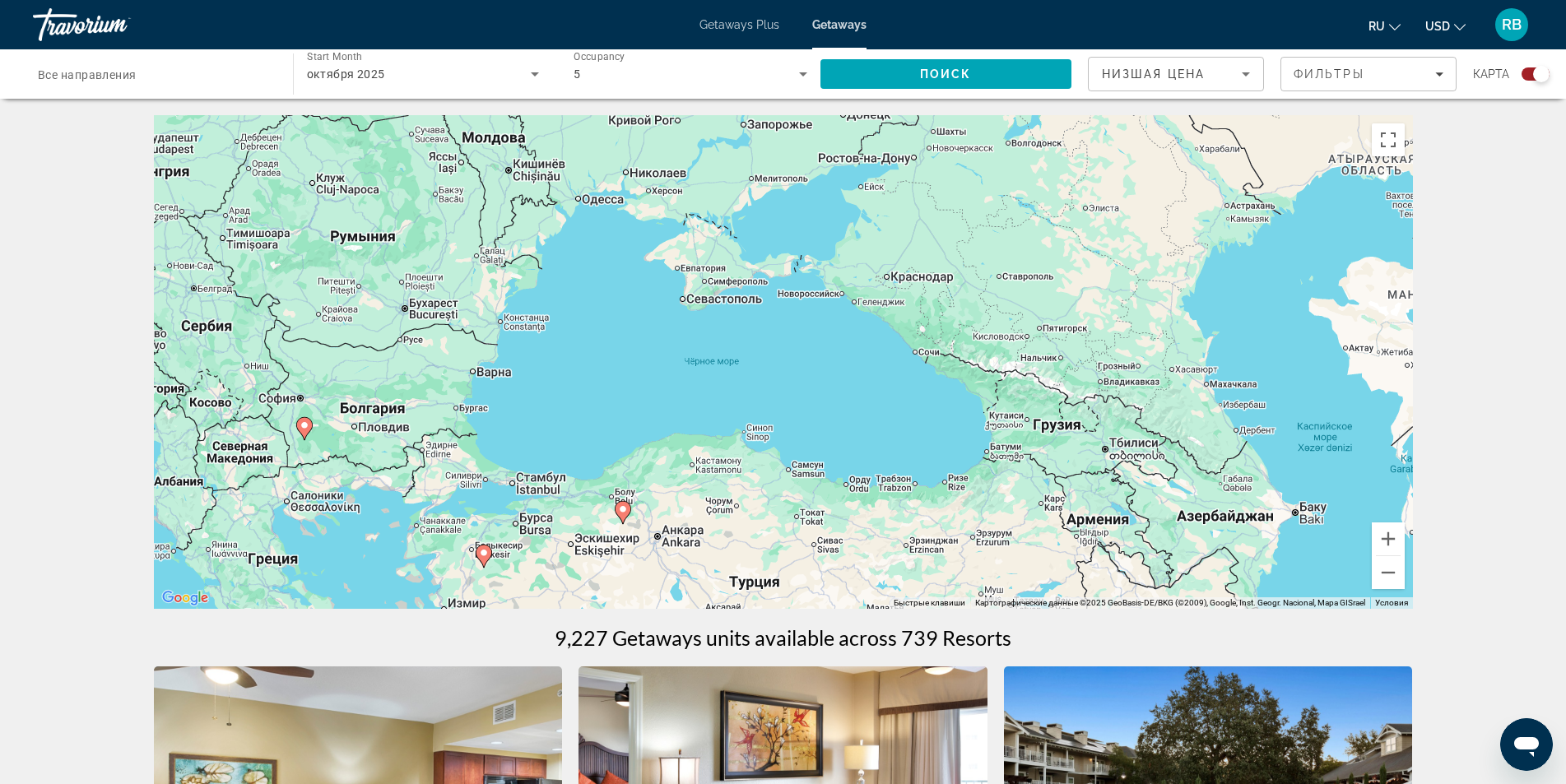
drag, startPoint x: 856, startPoint y: 352, endPoint x: 1257, endPoint y: 411, distance: 405.3
click at [1257, 411] on div "Чтобы активировать перетаскивание с помощью клавиатуры, нажмите Alt + Ввод. Пос…" at bounding box center [783, 361] width 1259 height 494
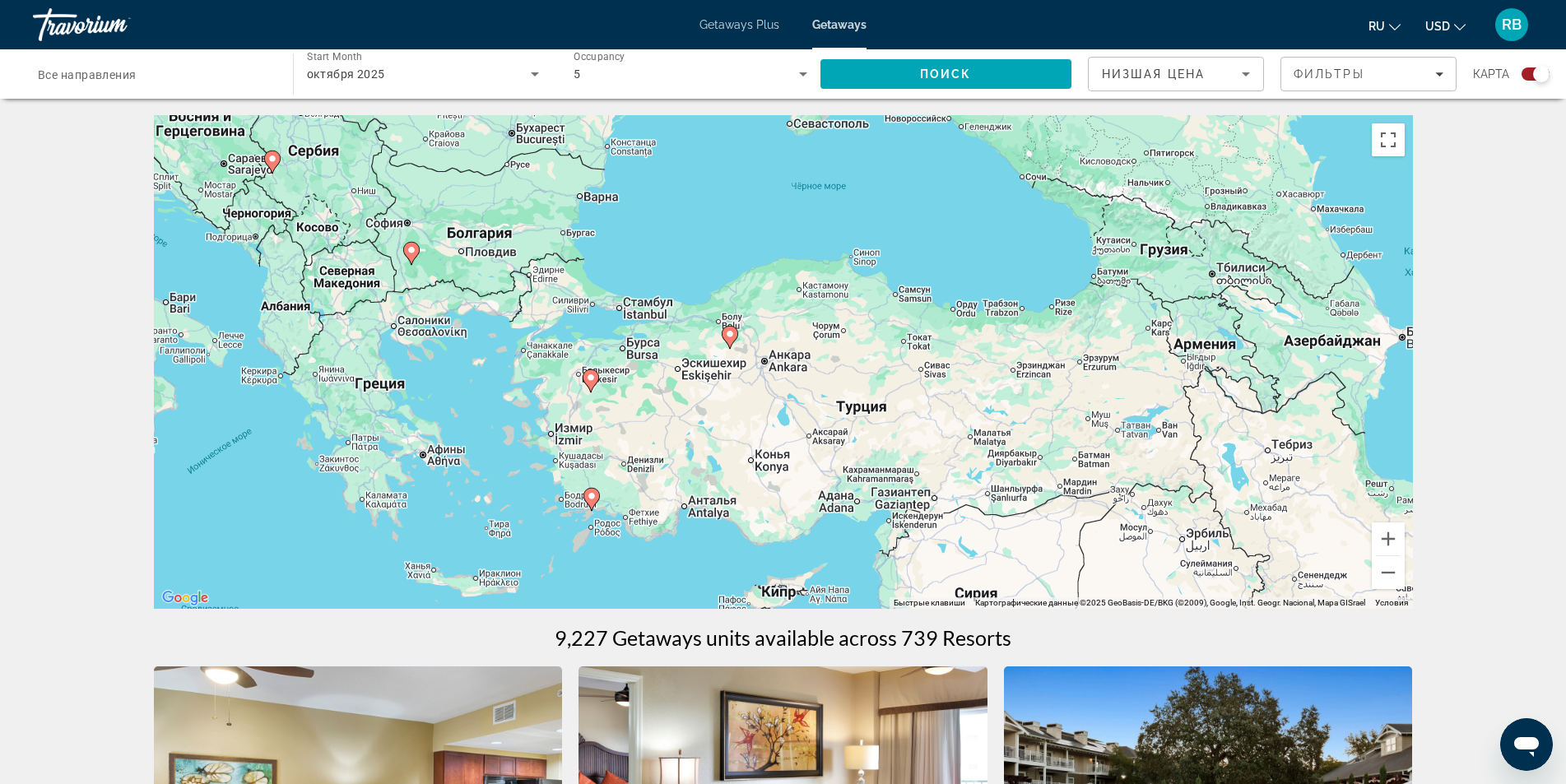
drag, startPoint x: 1031, startPoint y: 395, endPoint x: 1004, endPoint y: 188, distance: 208.8
click at [1004, 188] on div "Чтобы активировать перетаскивание с помощью клавиатуры, нажмите Alt + Ввод. Пос…" at bounding box center [783, 361] width 1259 height 494
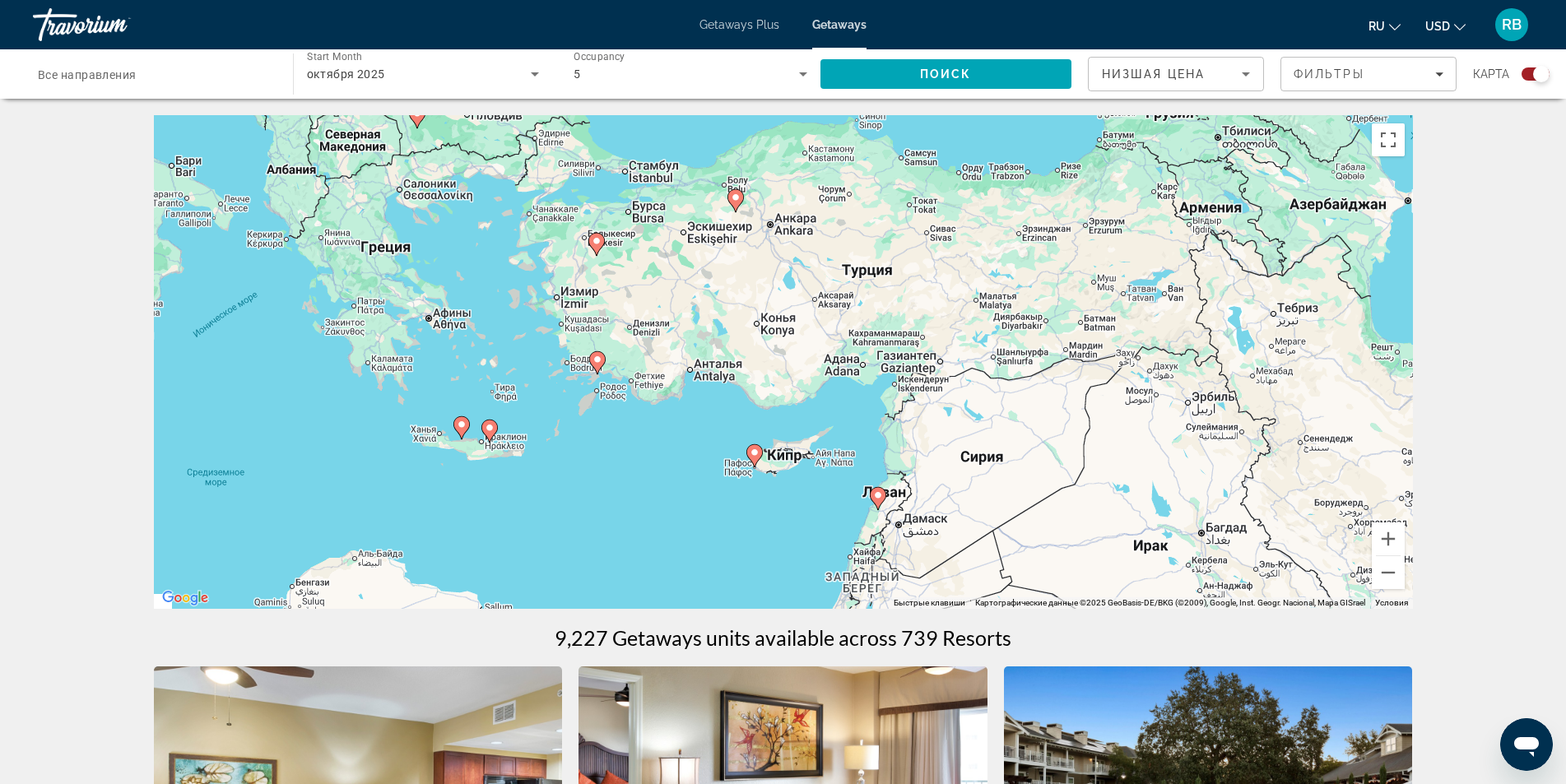
drag, startPoint x: 881, startPoint y: 379, endPoint x: 892, endPoint y: 304, distance: 75.8
click at [892, 304] on div "Чтобы активировать перетаскивание с помощью клавиатуры, нажмите Alt + Ввод. Пос…" at bounding box center [783, 361] width 1259 height 494
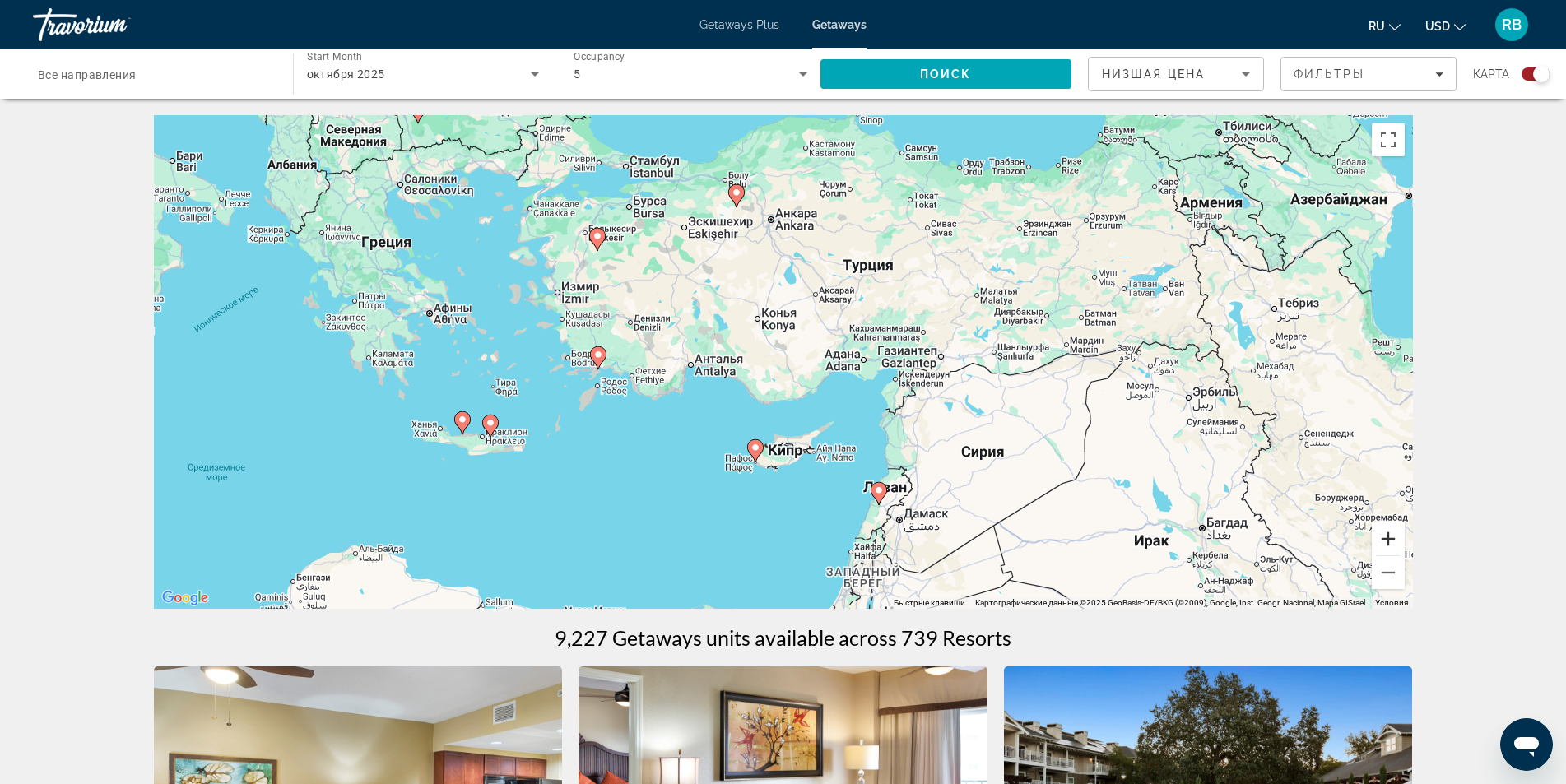
click at [1391, 535] on button "Увеличить" at bounding box center [1387, 539] width 33 height 33
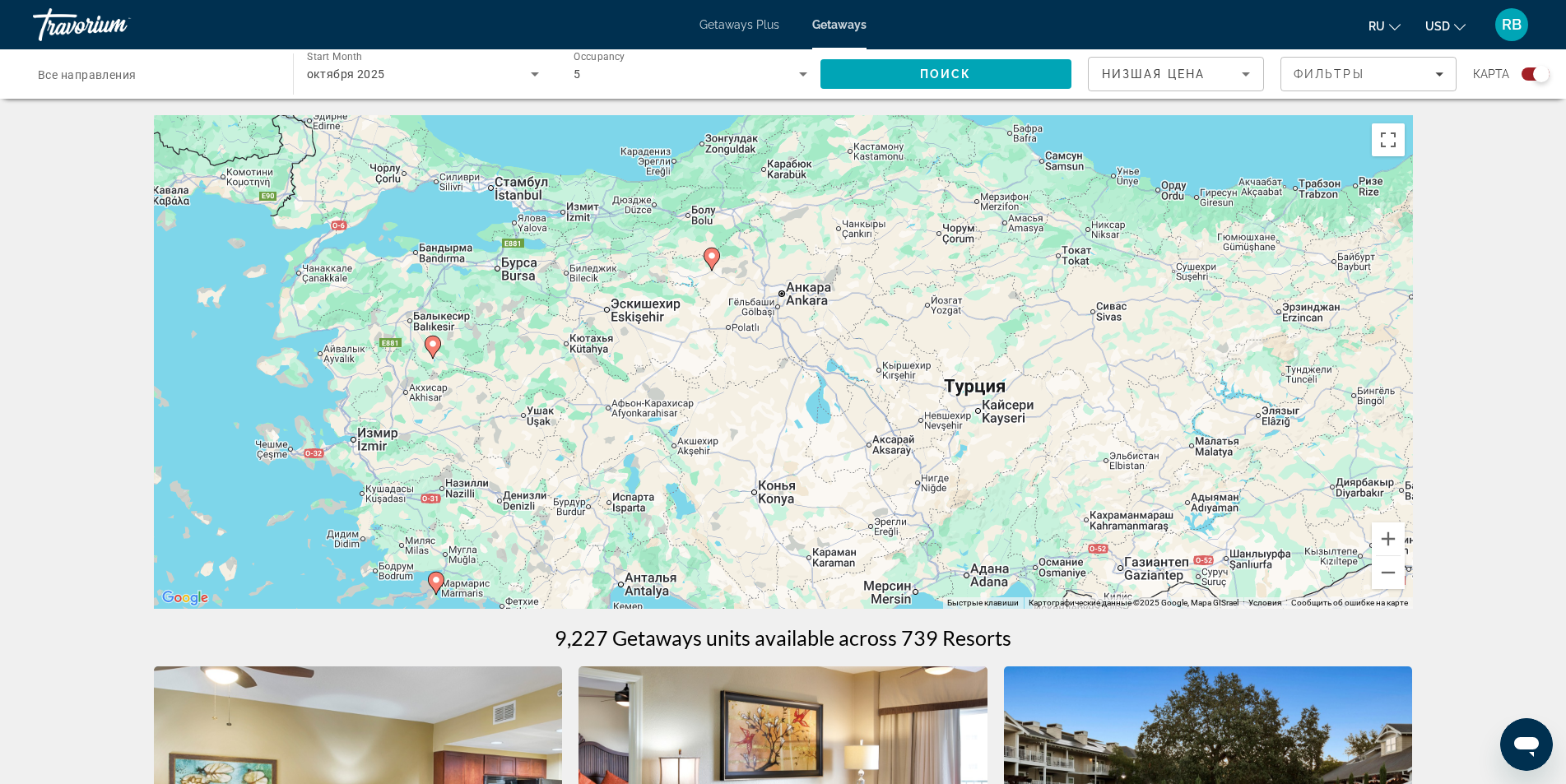
drag, startPoint x: 659, startPoint y: 470, endPoint x: 684, endPoint y: 681, distance: 212.5
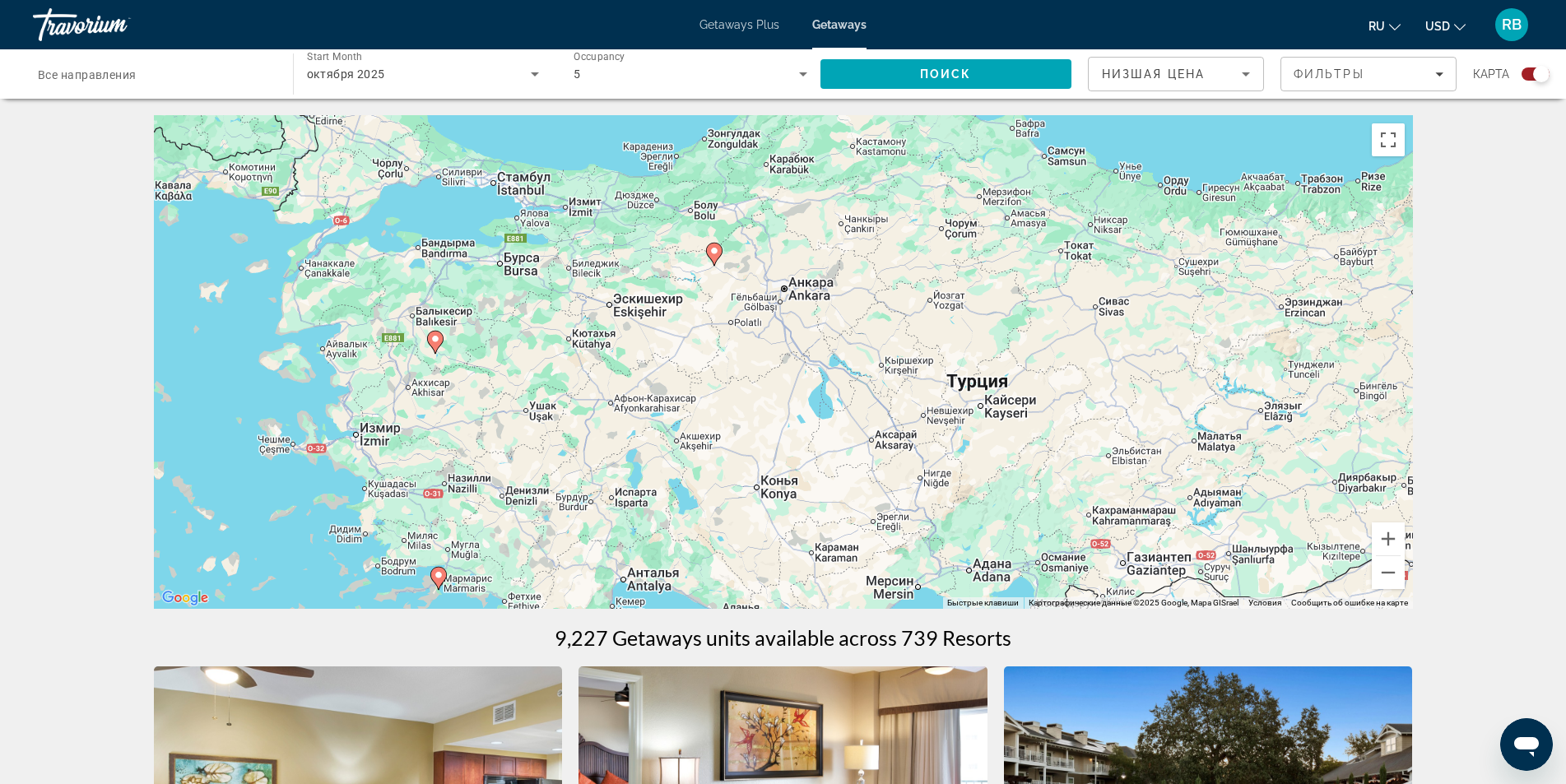
click at [715, 257] on icon "Main content" at bounding box center [714, 254] width 15 height 22
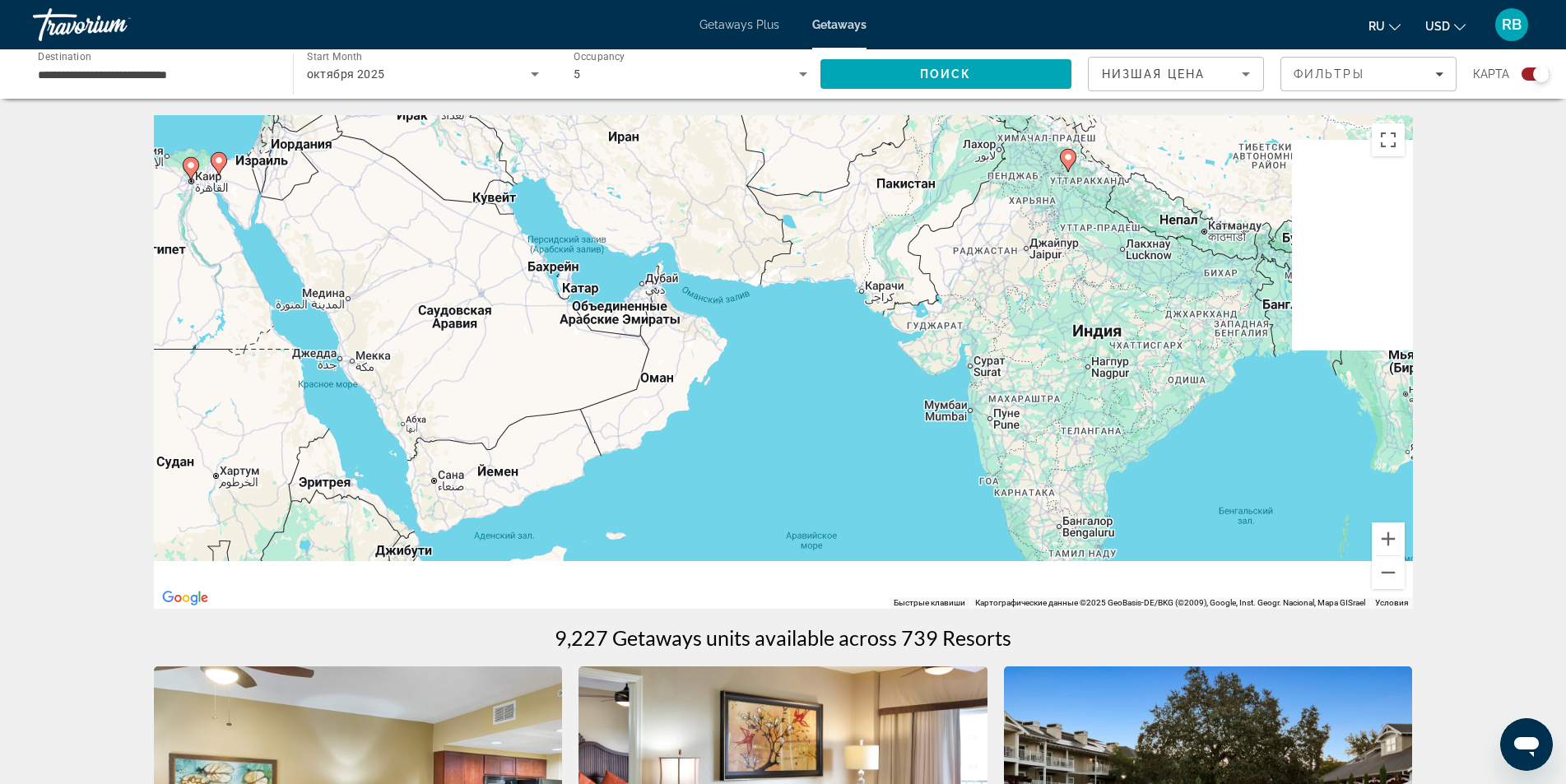
drag, startPoint x: 1151, startPoint y: 457, endPoint x: 569, endPoint y: 51, distance: 709.6
click at [569, 42] on div "**********" at bounding box center [783, 392] width 1566 height 784
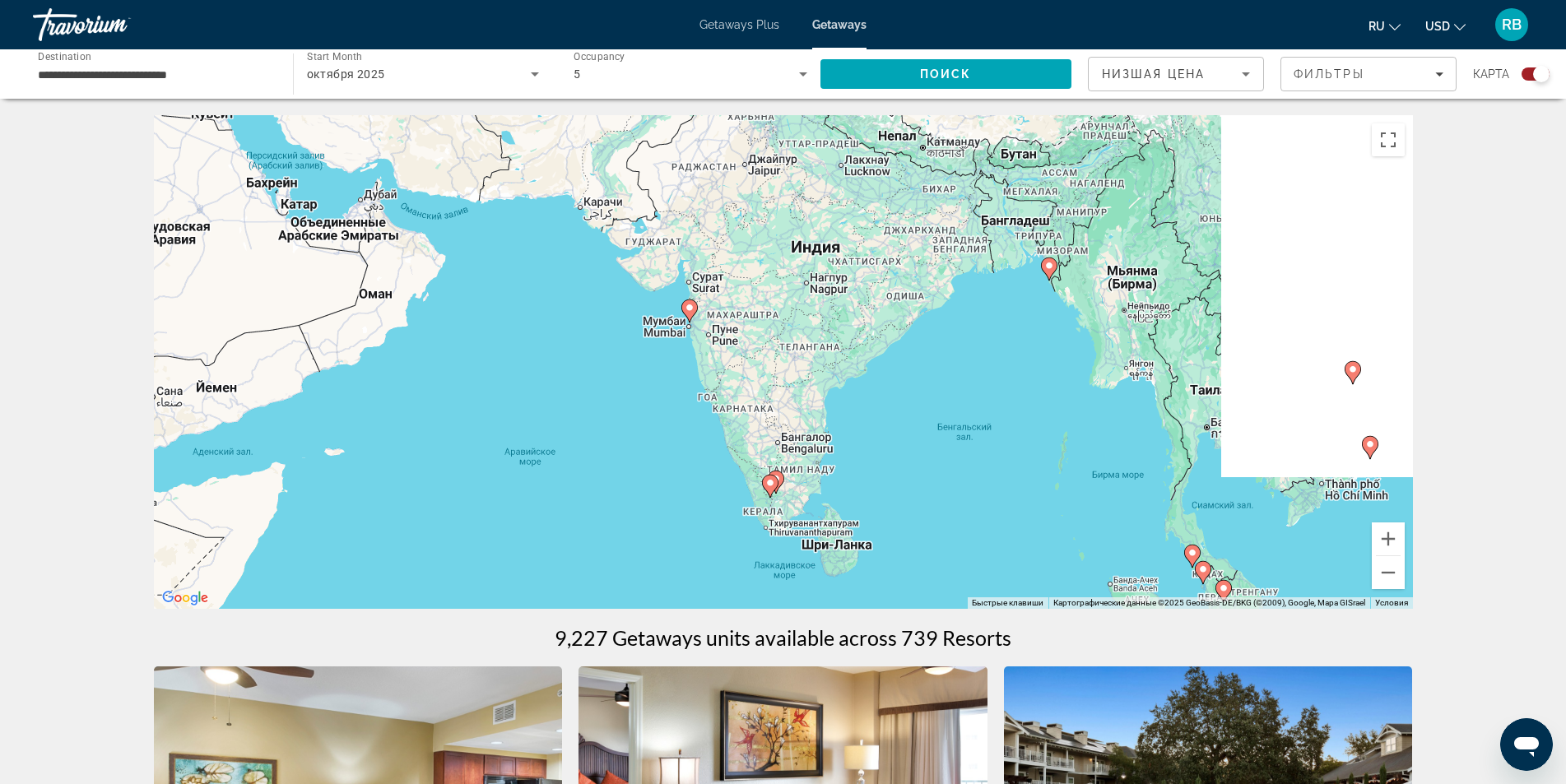
drag, startPoint x: 990, startPoint y: 234, endPoint x: 555, endPoint y: 203, distance: 436.1
click at [556, 204] on div "Чтобы активировать перетаскивание с помощью клавиатуры, нажмите Alt + Ввод. Пос…" at bounding box center [783, 361] width 1259 height 494
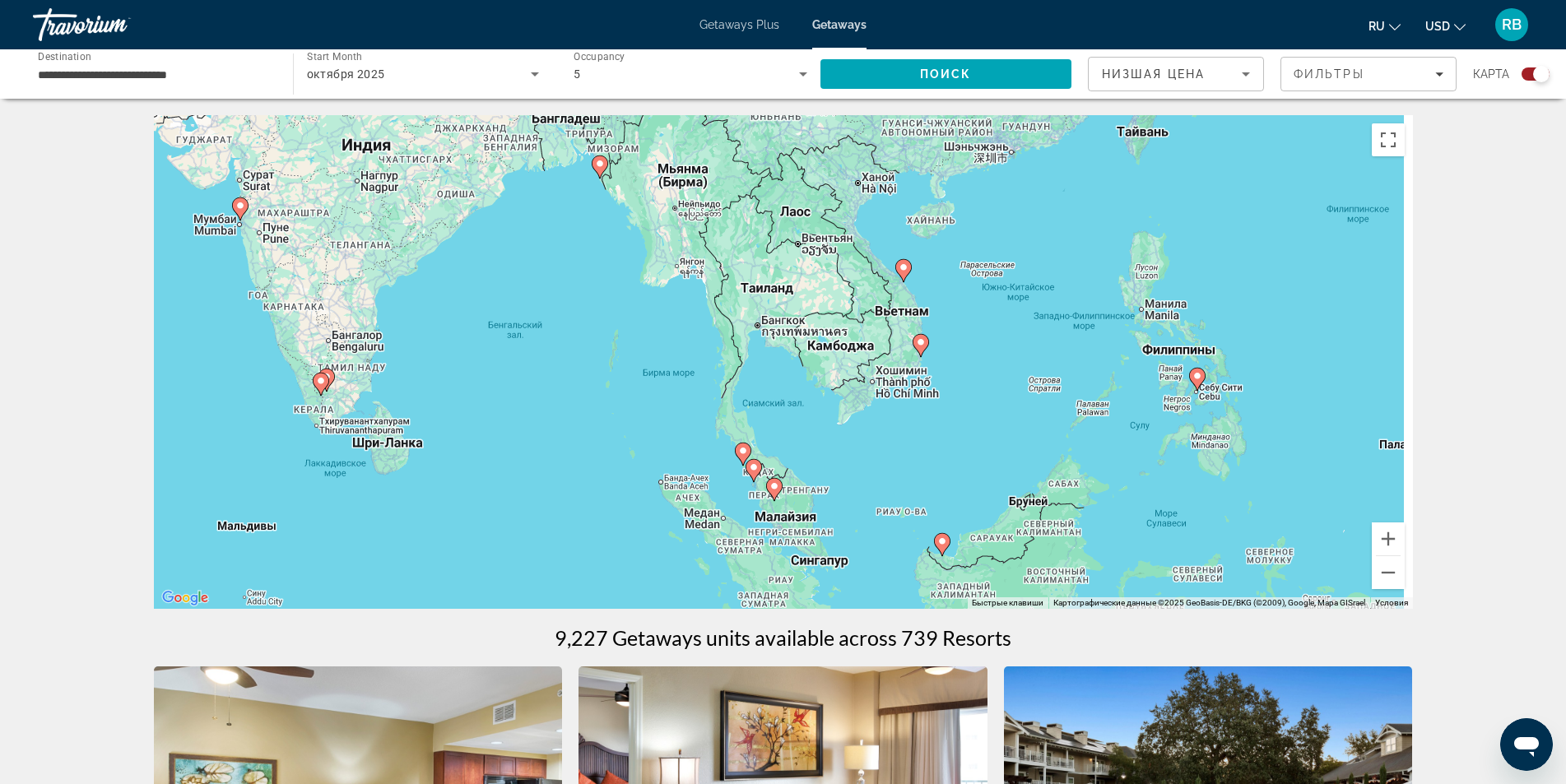
drag, startPoint x: 1063, startPoint y: 422, endPoint x: 818, endPoint y: 330, distance: 261.7
click at [818, 330] on div "Чтобы активировать перетаскивание с помощью клавиатуры, нажмите Alt + Ввод. Пос…" at bounding box center [783, 361] width 1259 height 494
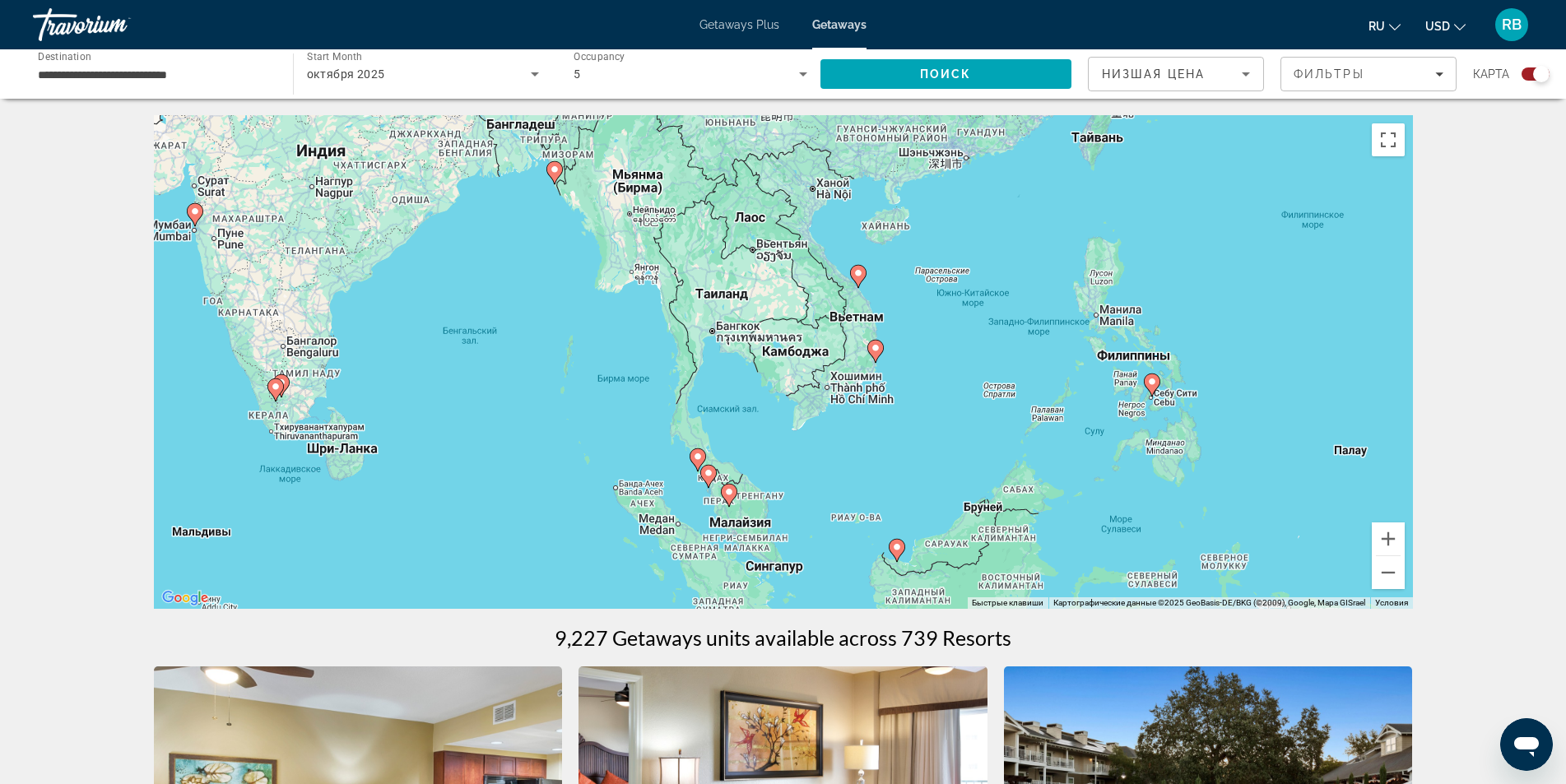
click at [872, 345] on image "Main content" at bounding box center [876, 348] width 9 height 9
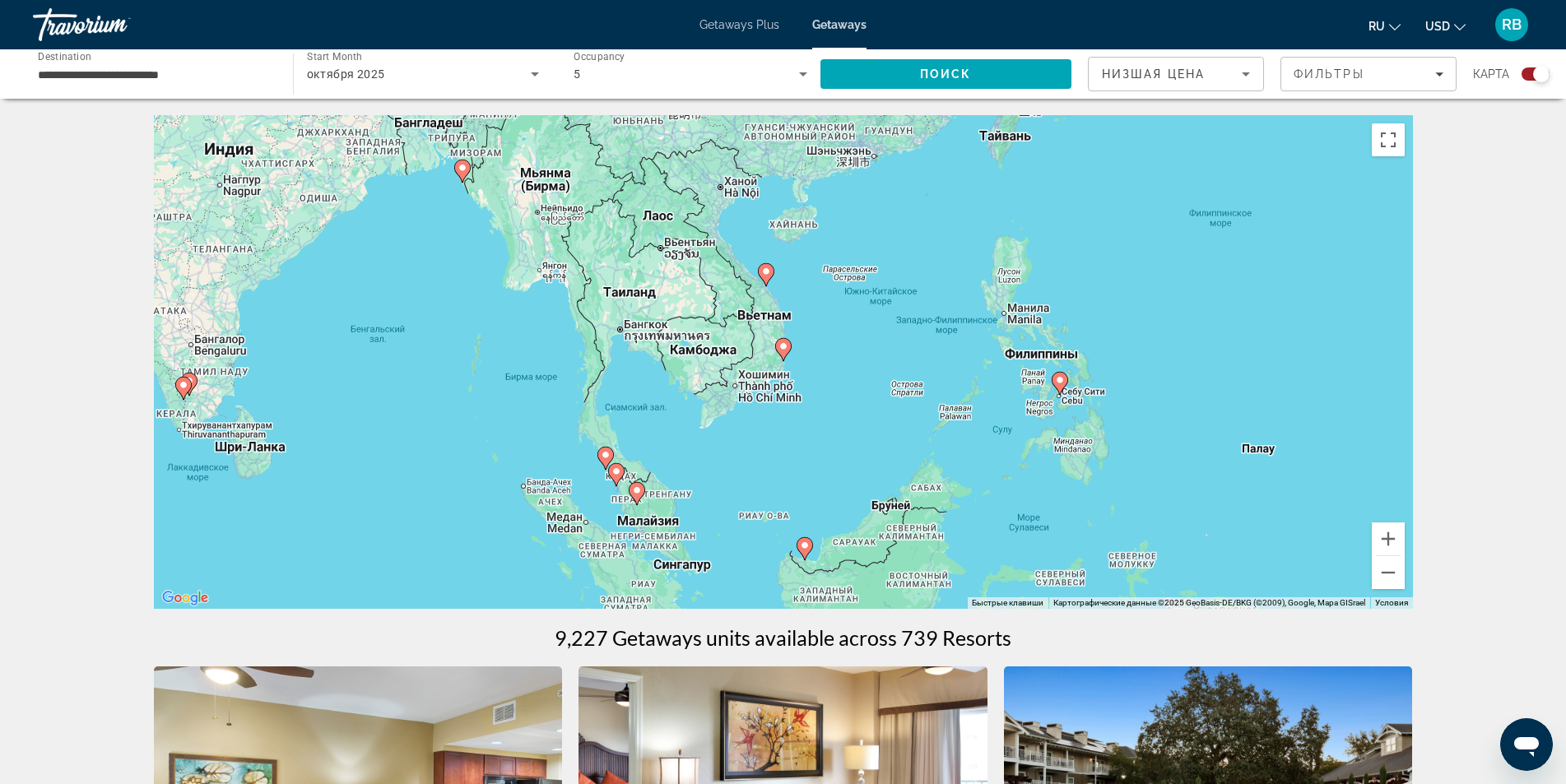
click at [783, 352] on icon "Main content" at bounding box center [783, 349] width 15 height 22
type input "**********"
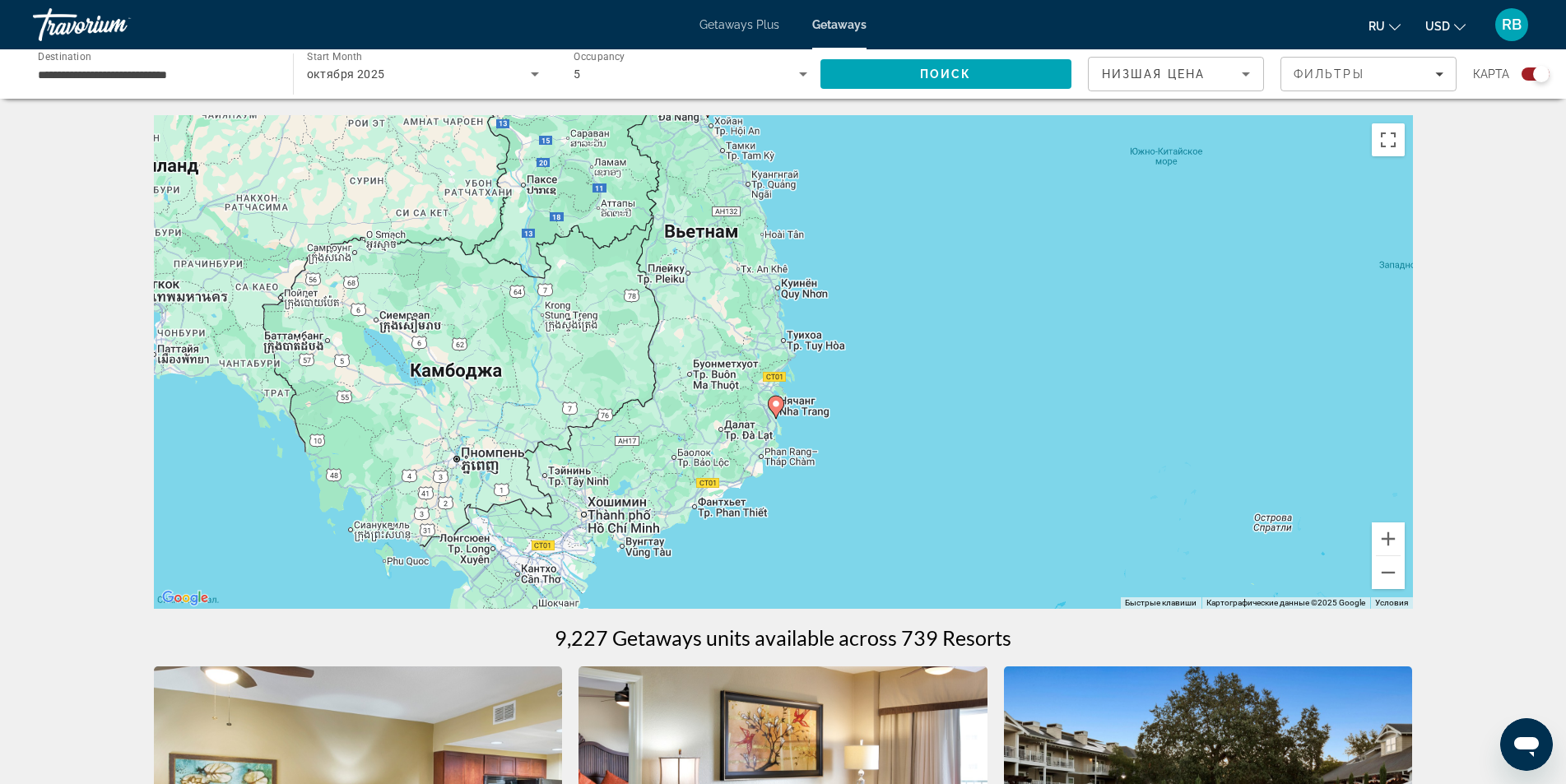
drag, startPoint x: 931, startPoint y: 351, endPoint x: 851, endPoint y: 390, distance: 89.0
click at [924, 411] on div "Для навигации используйте клавиши со стрелками. Чтобы активировать перетаскиван…" at bounding box center [783, 361] width 1259 height 494
click at [777, 407] on image "Main content" at bounding box center [776, 404] width 9 height 9
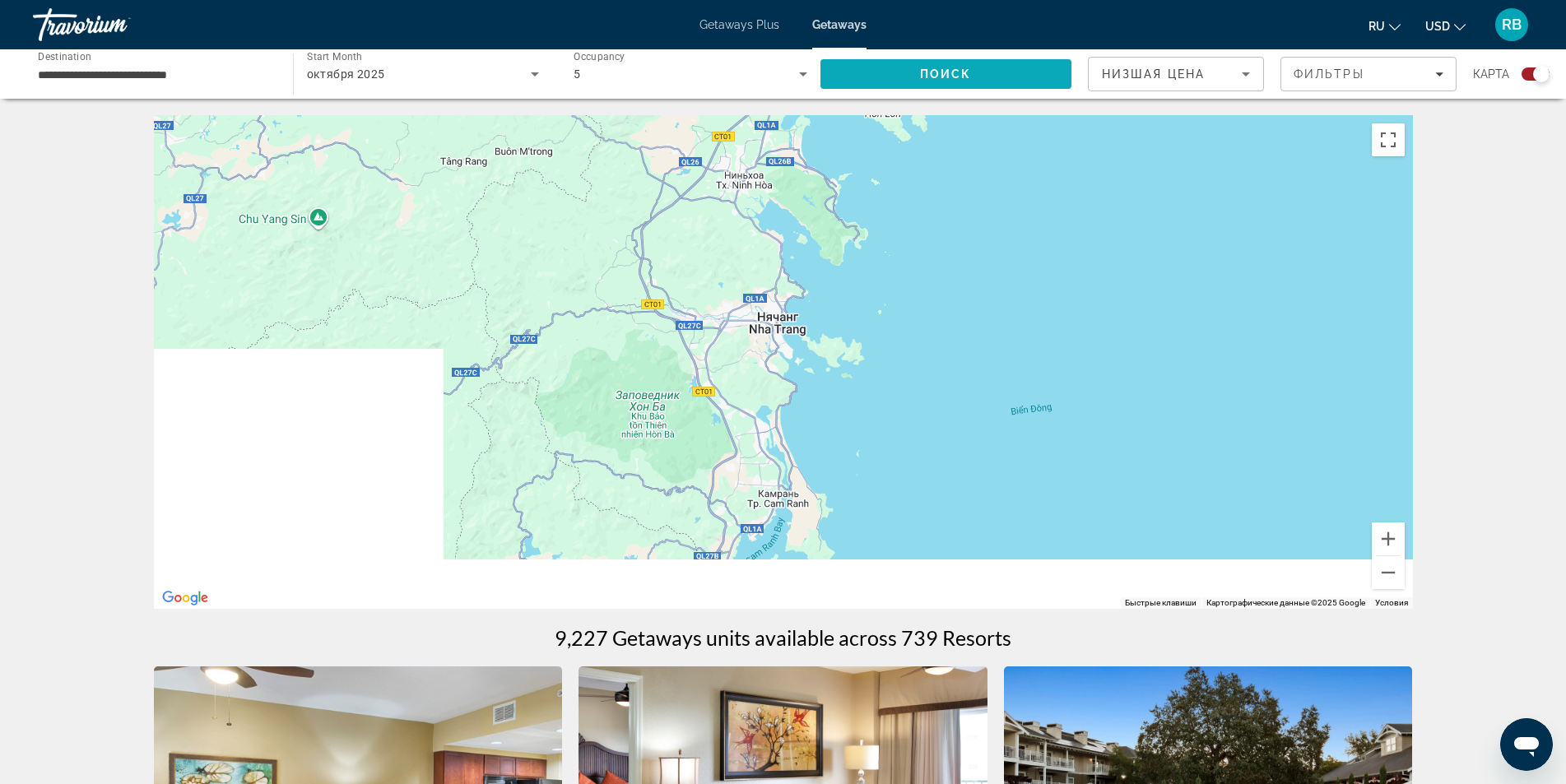
drag, startPoint x: 919, startPoint y: 444, endPoint x: 973, endPoint y: 65, distance: 382.8
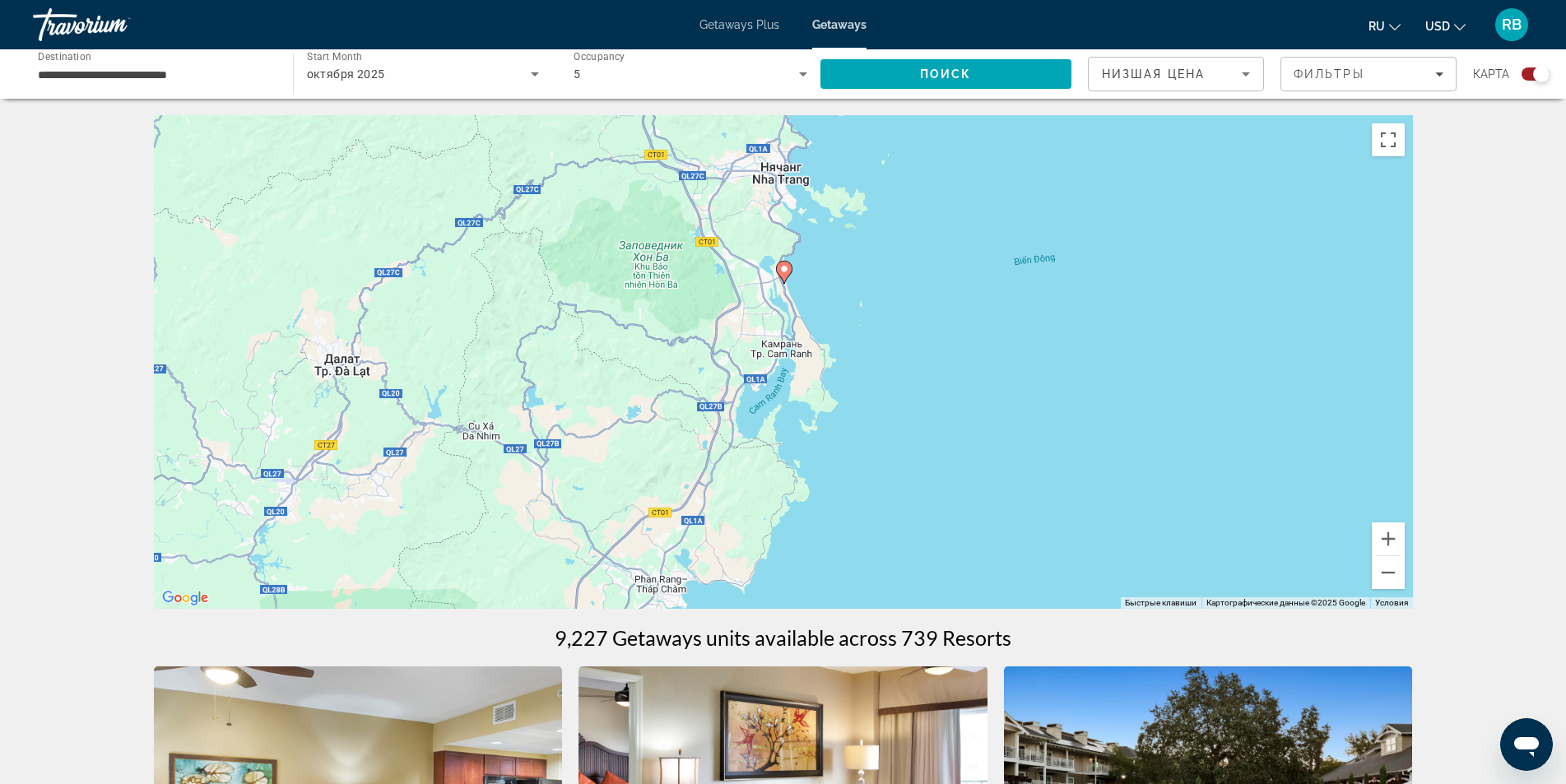
click at [783, 271] on image "Main content" at bounding box center [784, 269] width 9 height 9
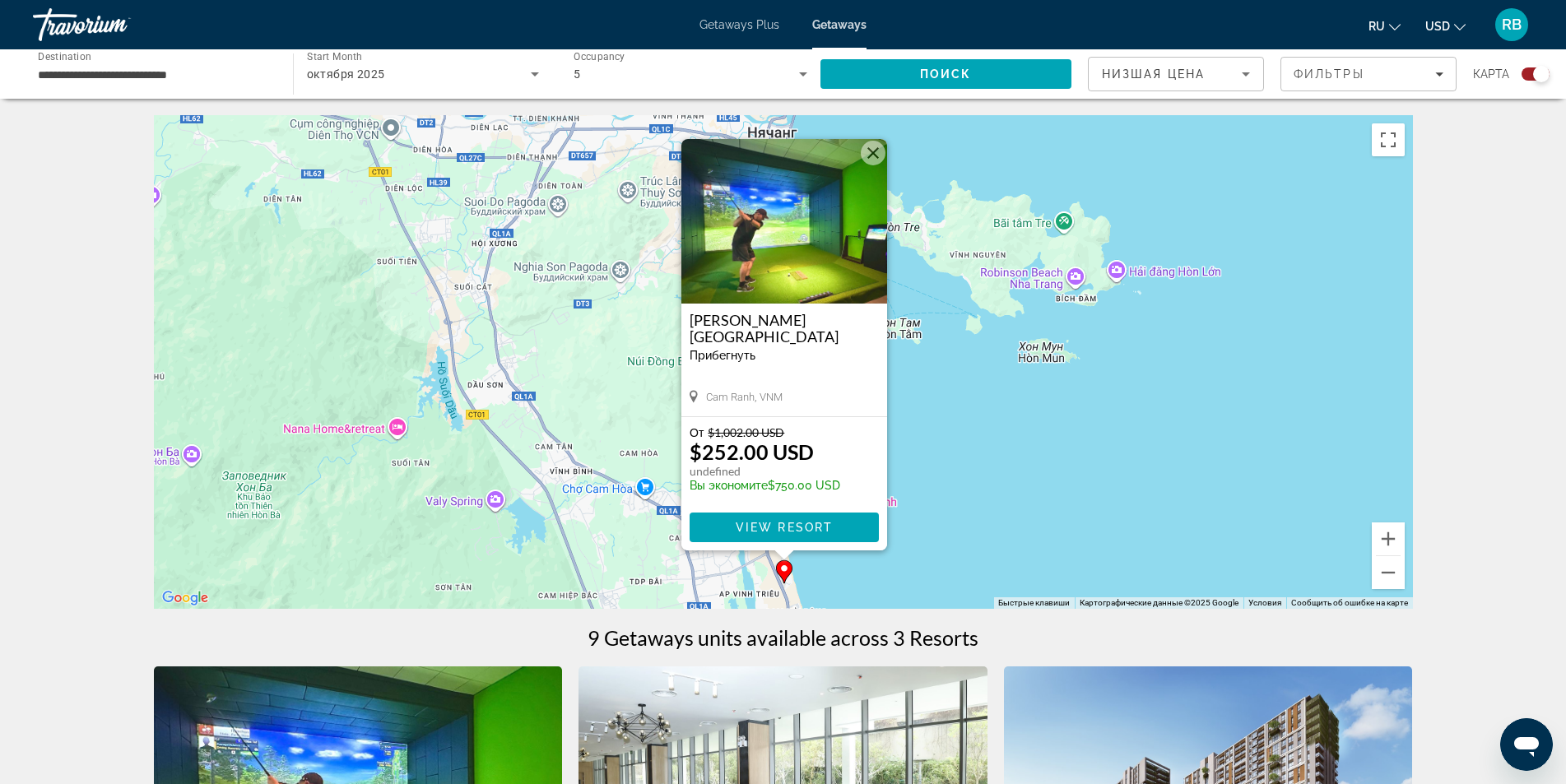
click at [879, 155] on button "Закрыть" at bounding box center [873, 153] width 24 height 24
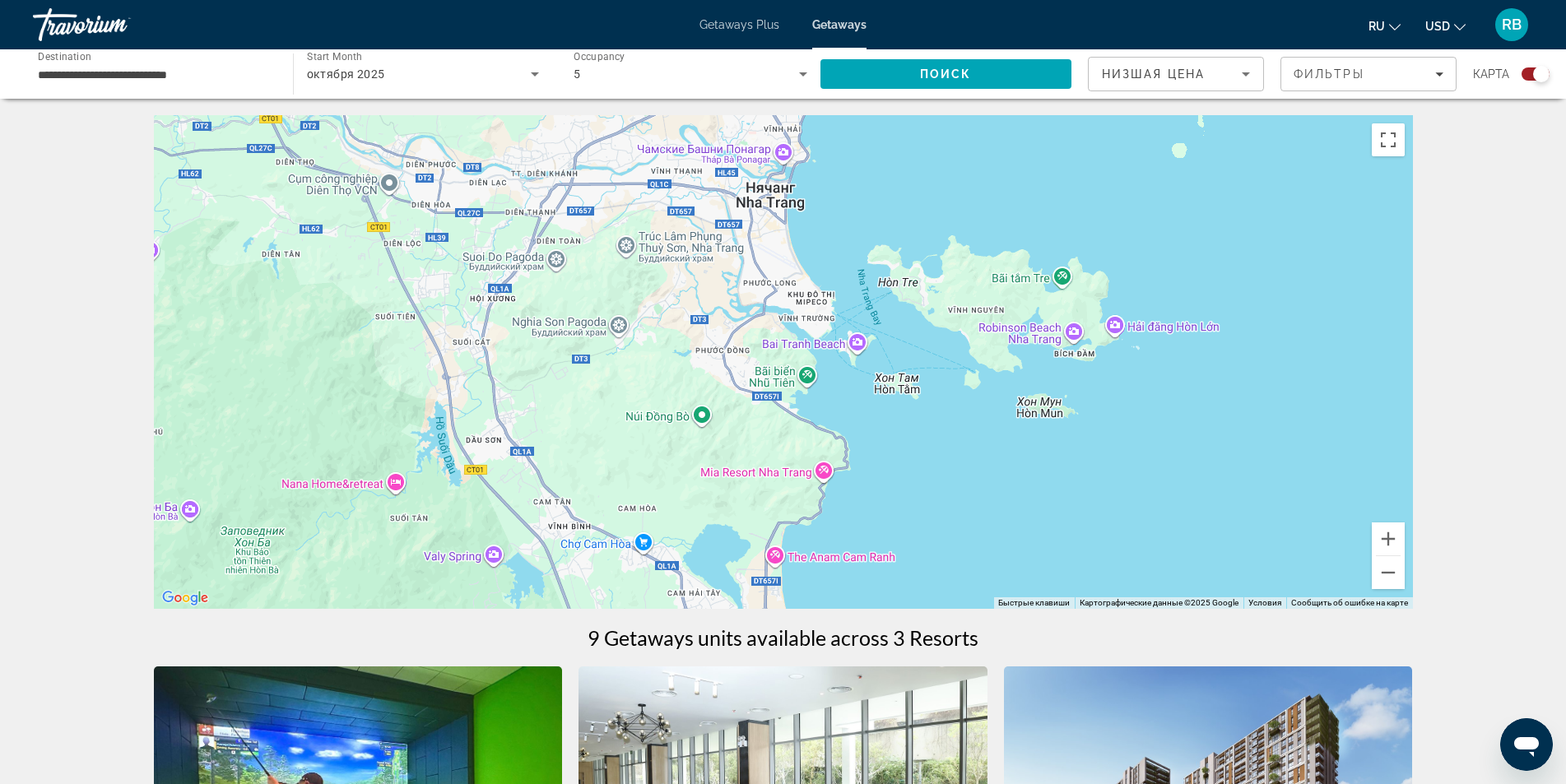
drag, startPoint x: 930, startPoint y: 325, endPoint x: 932, endPoint y: 381, distance: 56.0
click at [930, 382] on div "Чтобы активировать перетаскивание с помощью клавиатуры, нажмите Alt + Ввод. Пос…" at bounding box center [783, 361] width 1259 height 494
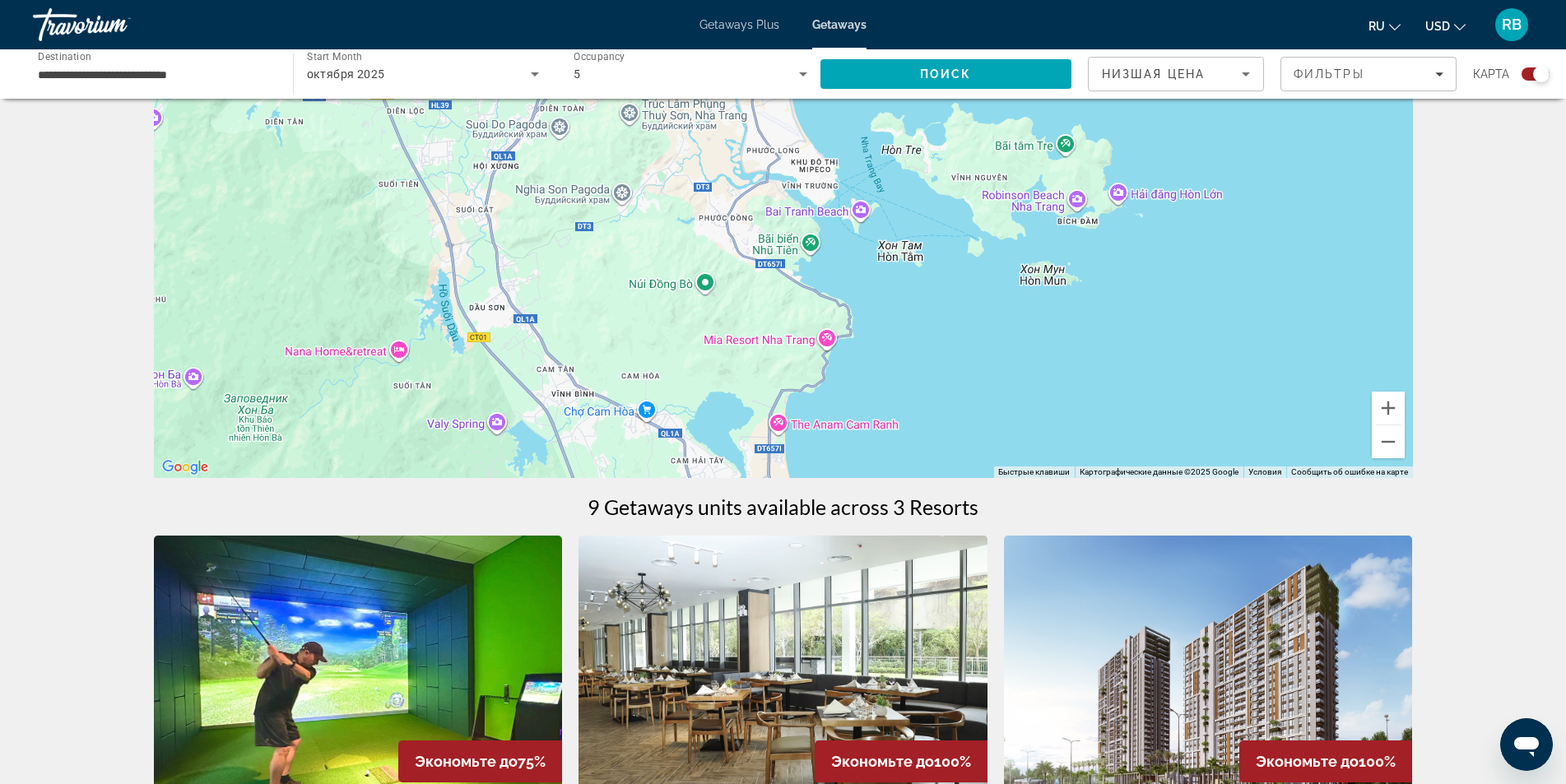
scroll to position [165, 0]
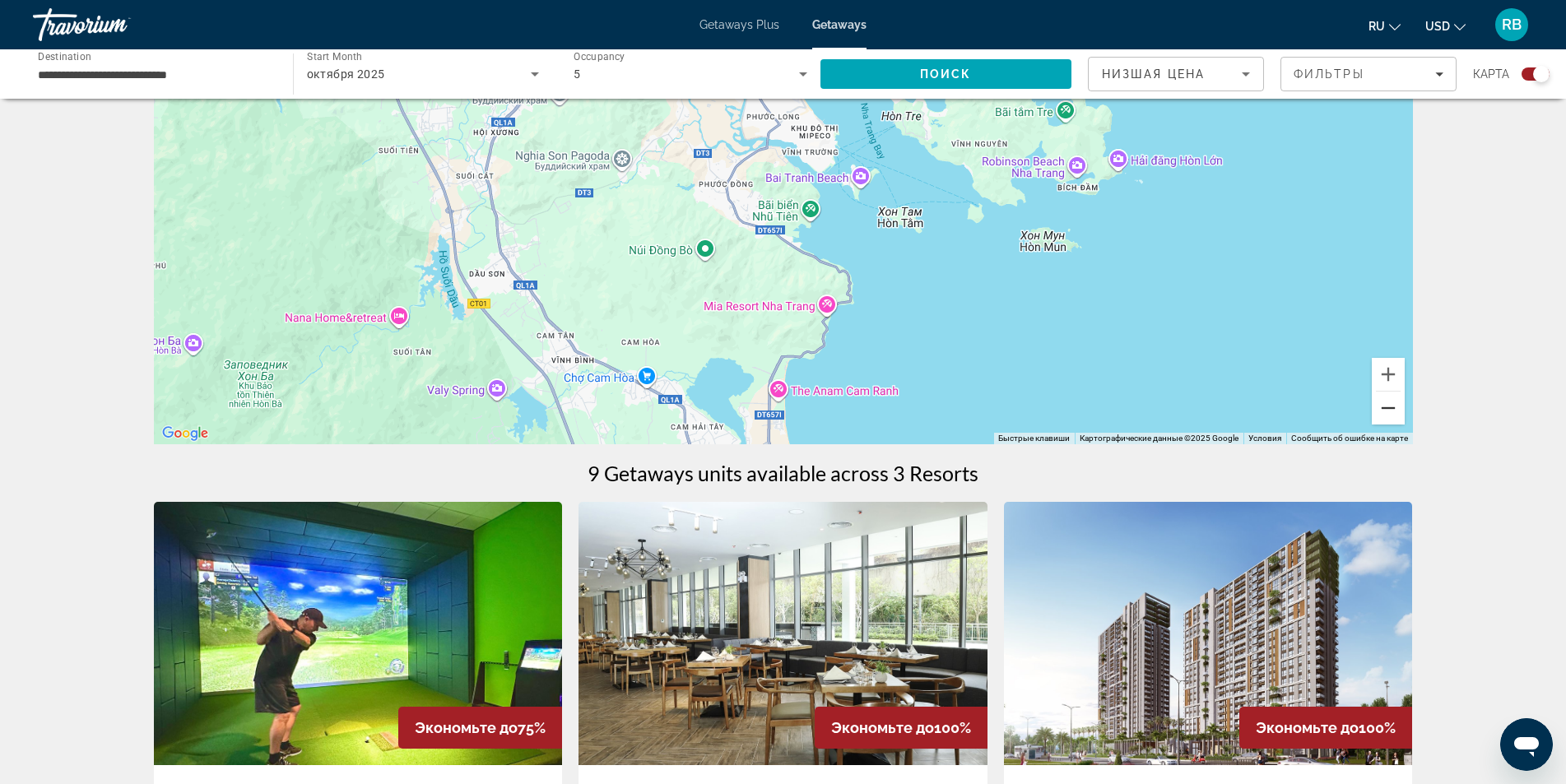
click at [1393, 415] on button "Уменьшить" at bounding box center [1387, 407] width 33 height 33
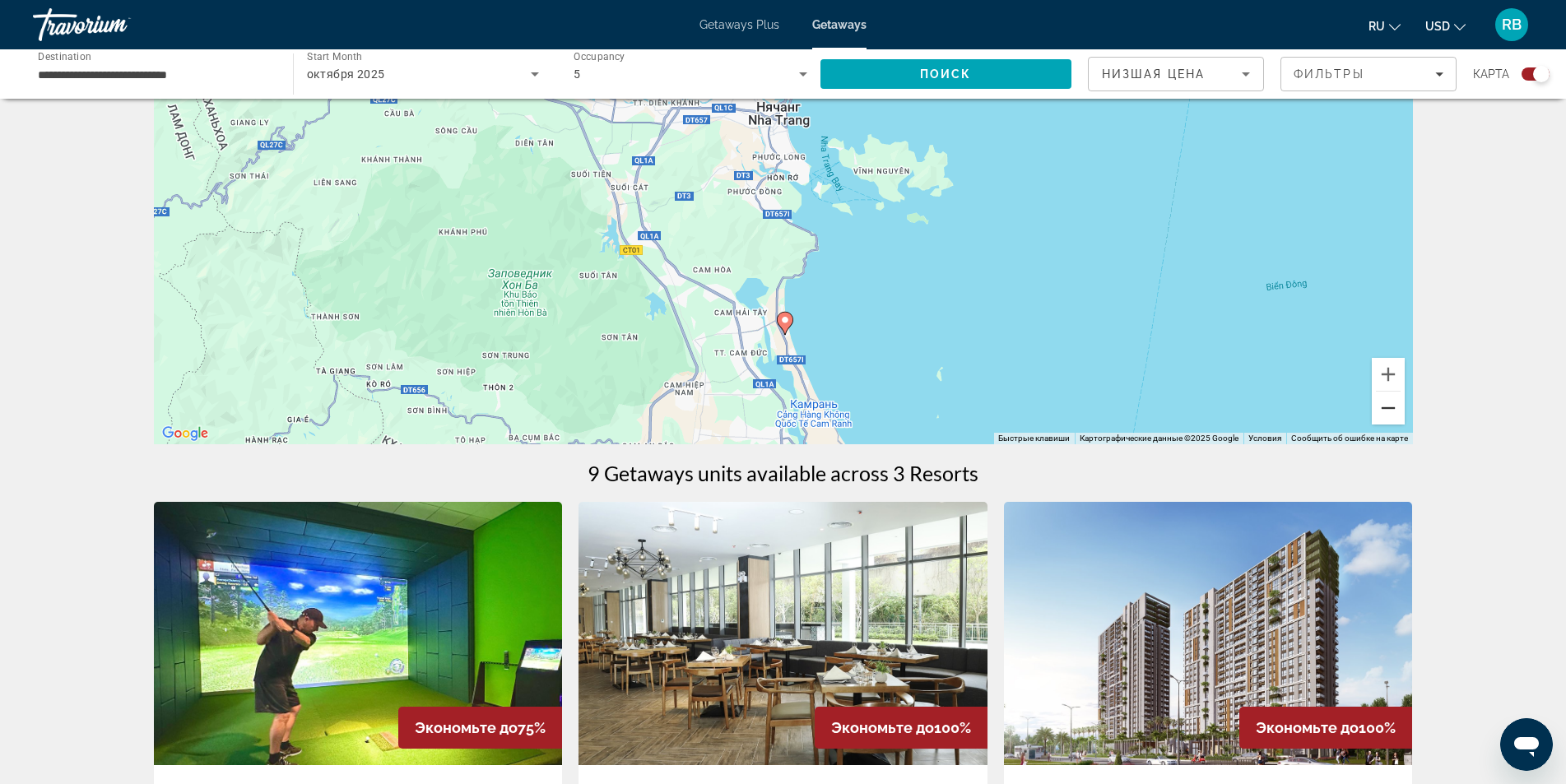
click at [1393, 415] on button "Уменьшить" at bounding box center [1387, 407] width 33 height 33
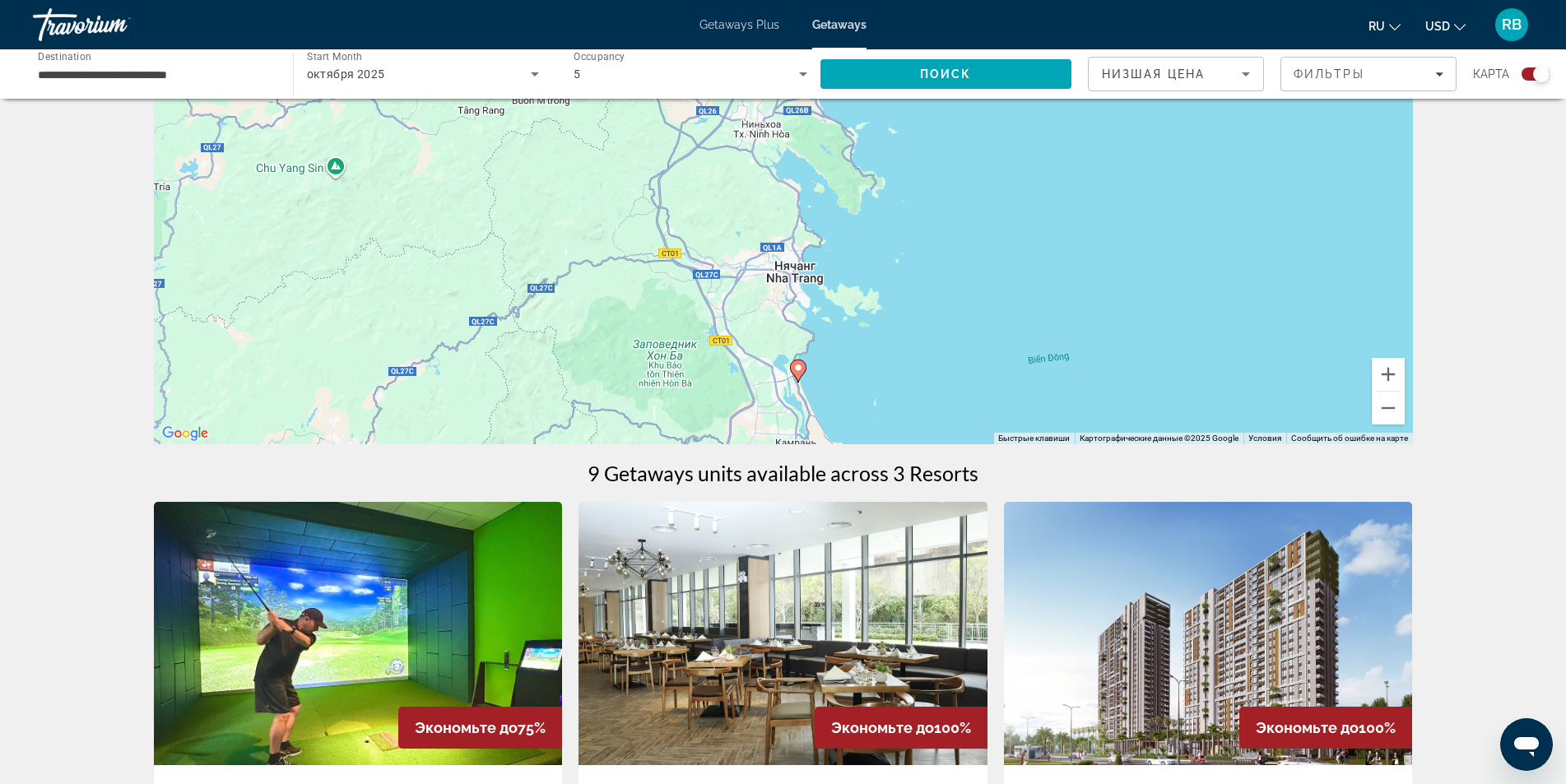
drag, startPoint x: 963, startPoint y: 253, endPoint x: 980, endPoint y: 327, distance: 75.9
click at [979, 332] on div "Чтобы активировать перетаскивание с помощью клавиатуры, нажмите Alt + Ввод. Пос…" at bounding box center [783, 197] width 1259 height 494
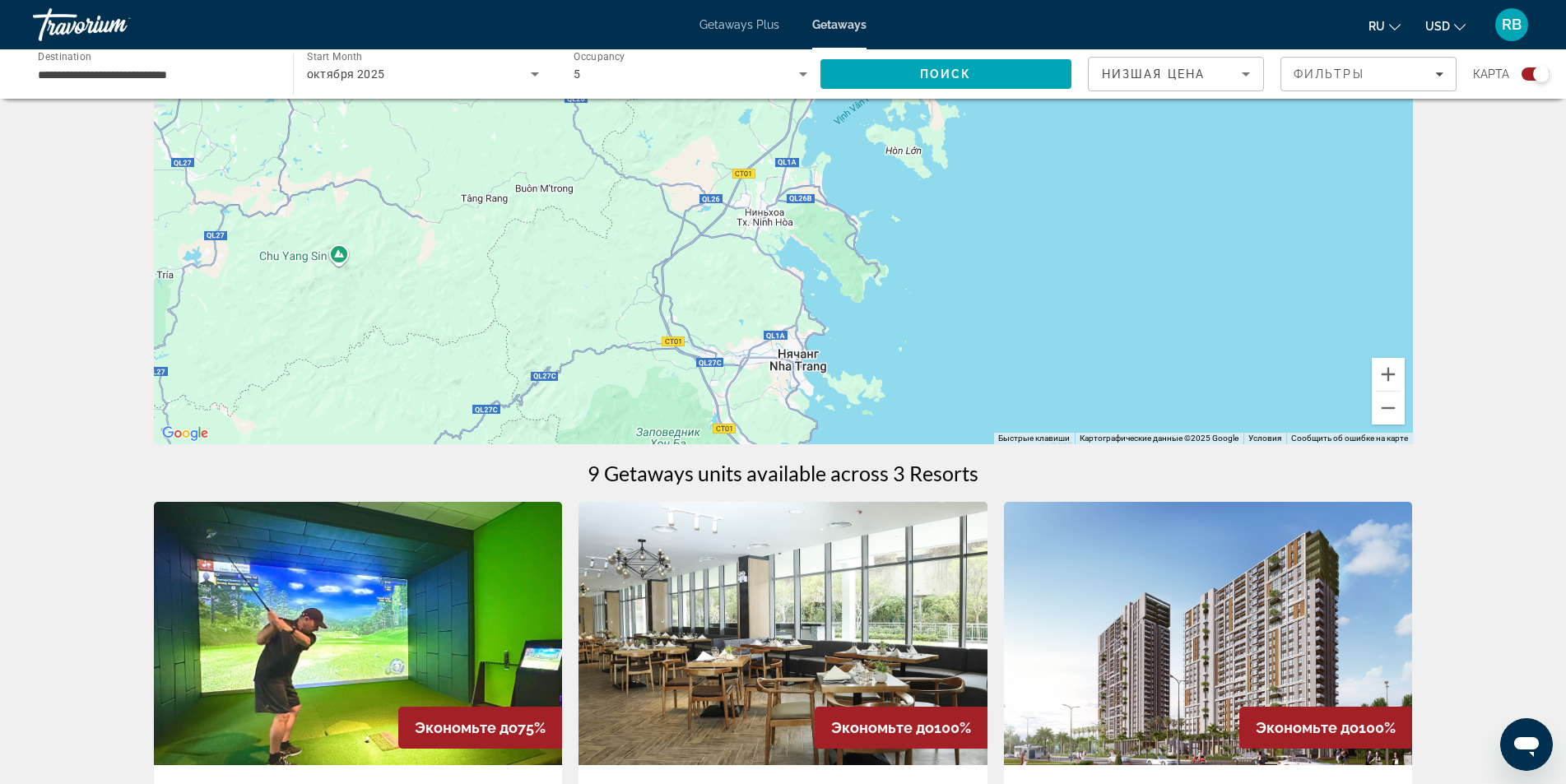
drag, startPoint x: 1154, startPoint y: 356, endPoint x: 1159, endPoint y: 372, distance: 16.8
click at [1160, 375] on div "Чтобы активировать перетаскивание с помощью клавиатуры, нажмите Alt + Ввод. Пос…" at bounding box center [783, 197] width 1259 height 494
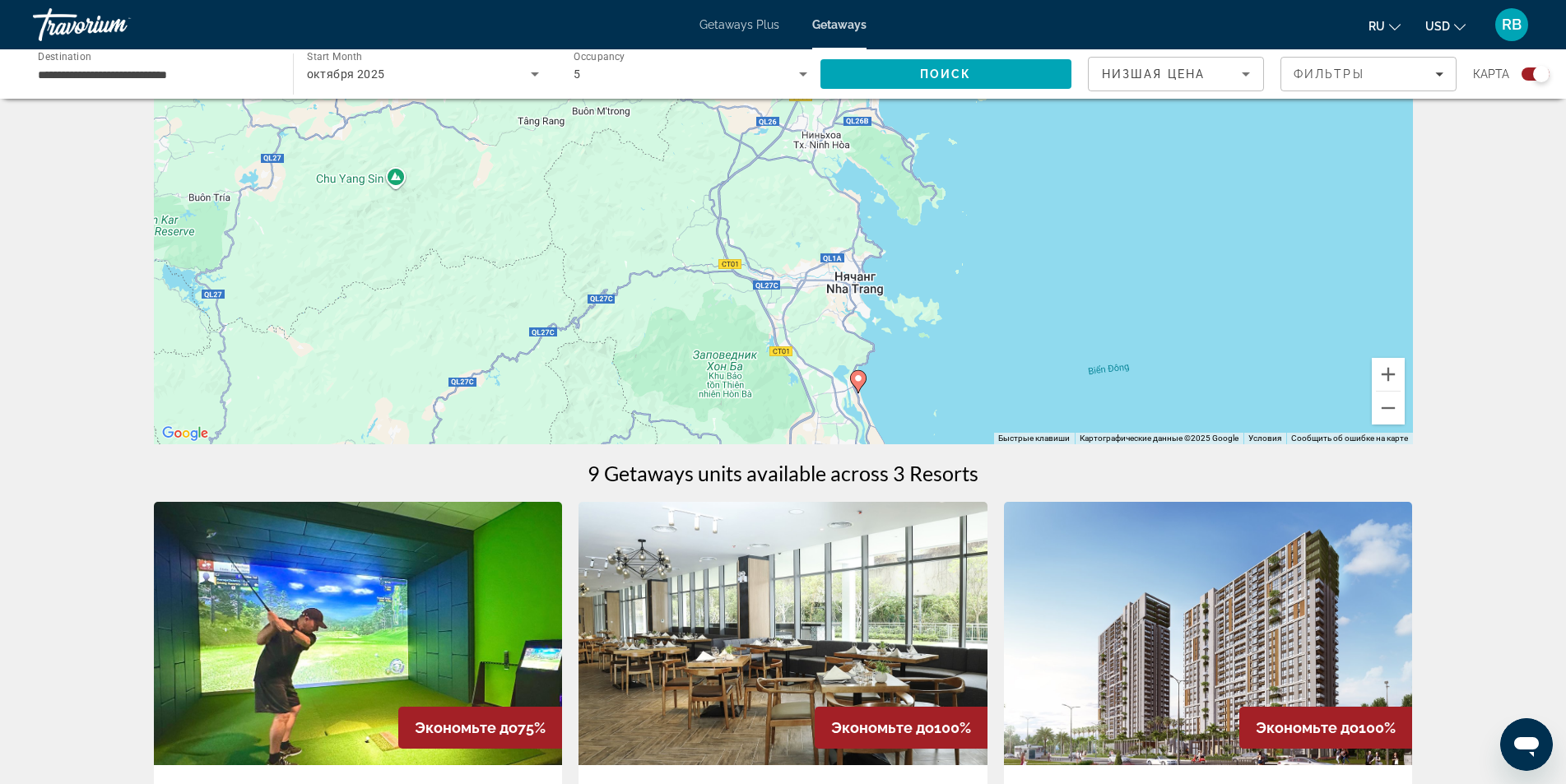
drag, startPoint x: 1077, startPoint y: 353, endPoint x: 1118, endPoint y: 141, distance: 215.9
click at [1118, 141] on div "Чтобы активировать перетаскивание с помощью клавиатуры, нажмите Alt + Ввод. Пос…" at bounding box center [783, 197] width 1259 height 494
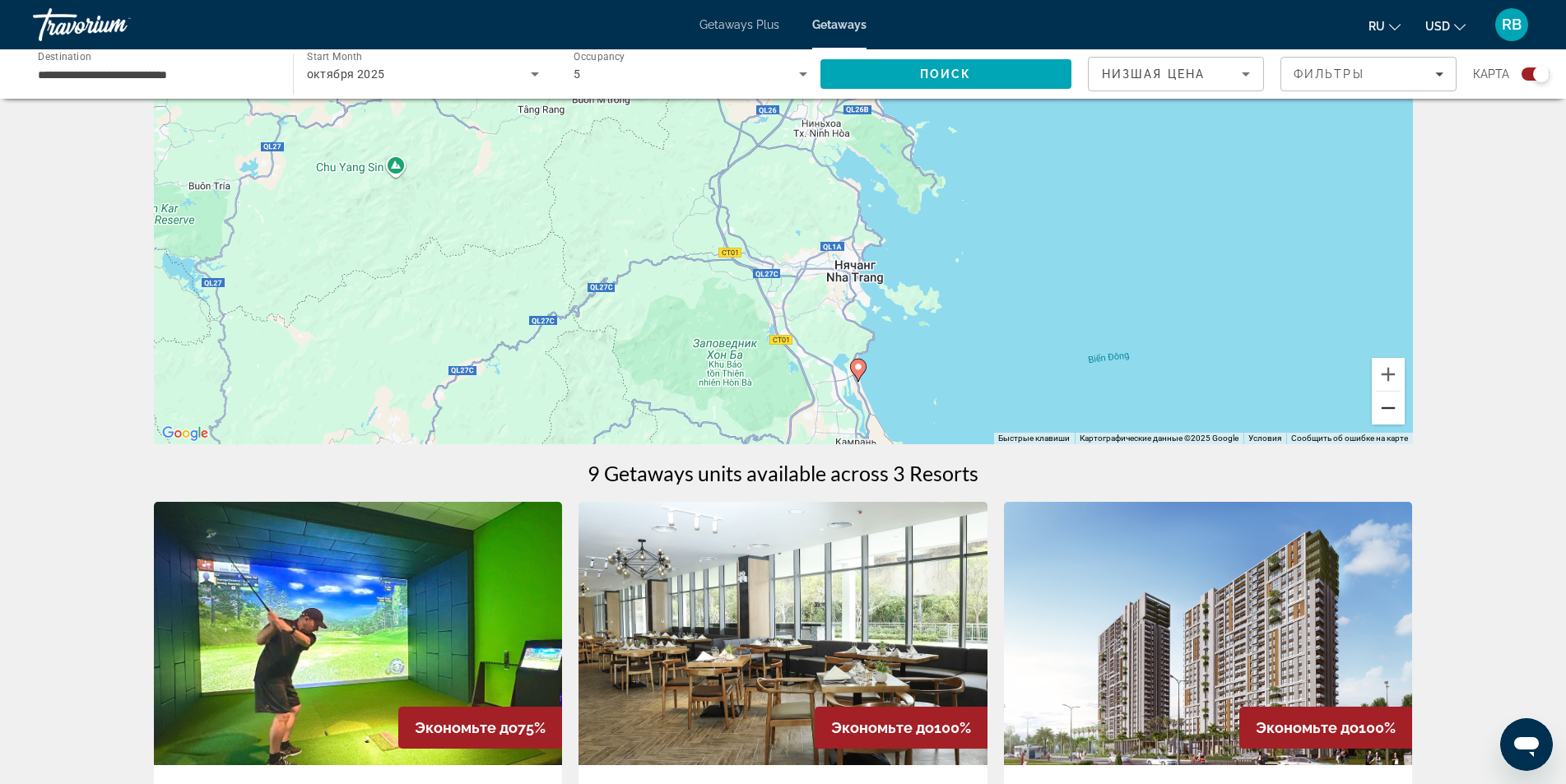
click at [1388, 405] on button "Уменьшить" at bounding box center [1387, 407] width 33 height 33
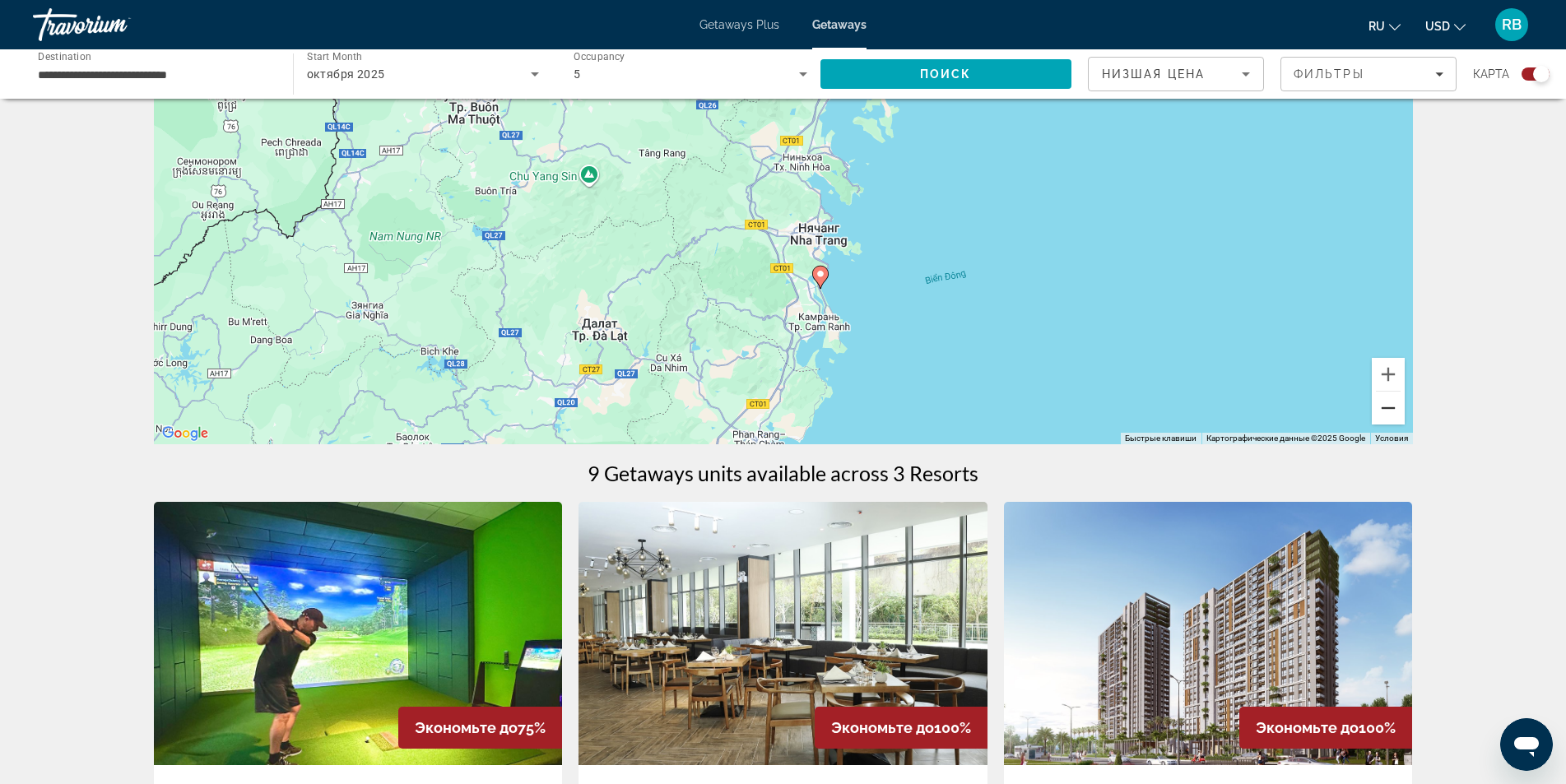
click at [1387, 404] on button "Уменьшить" at bounding box center [1387, 407] width 33 height 33
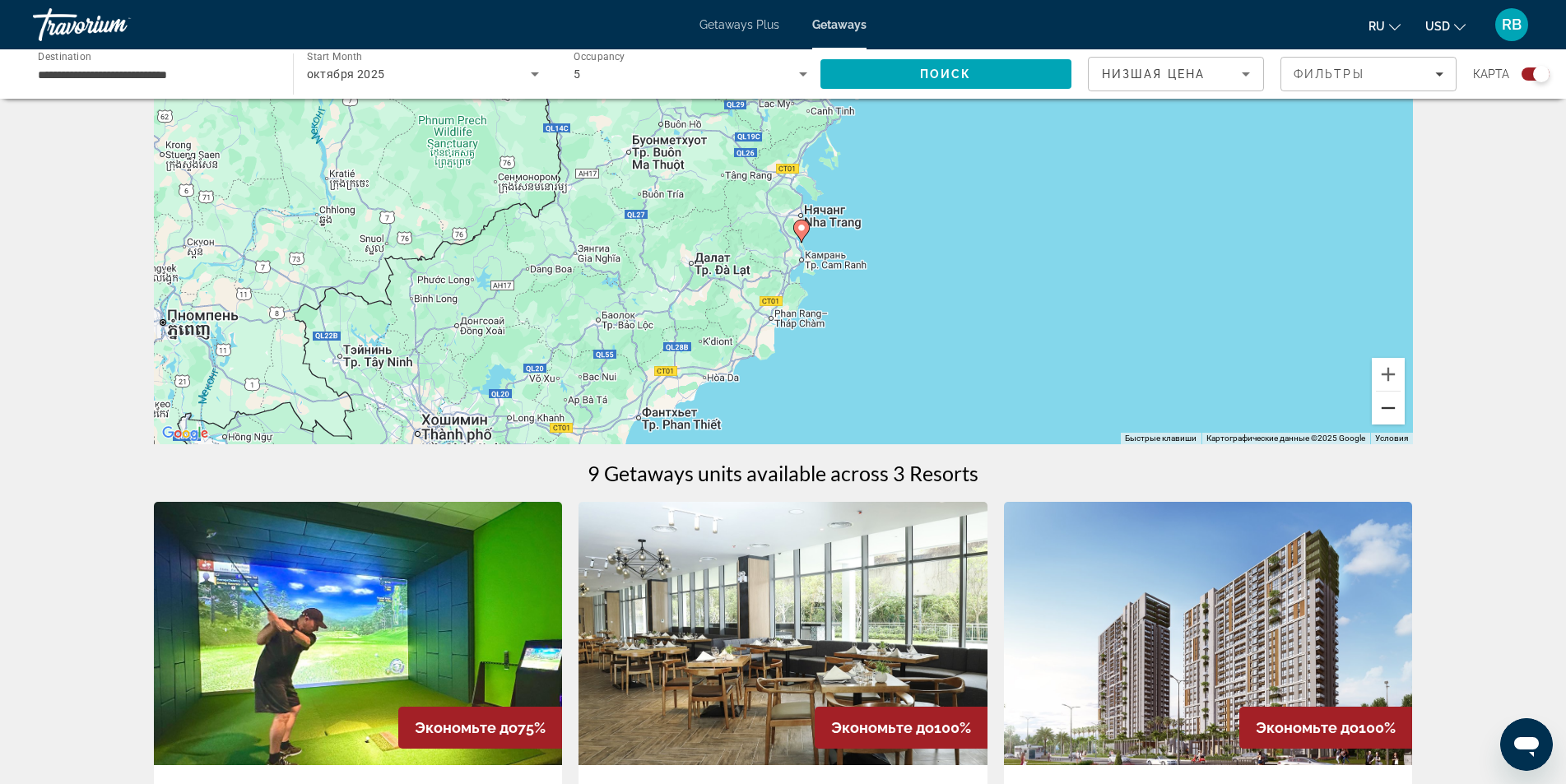
click at [1387, 404] on button "Уменьшить" at bounding box center [1387, 407] width 33 height 33
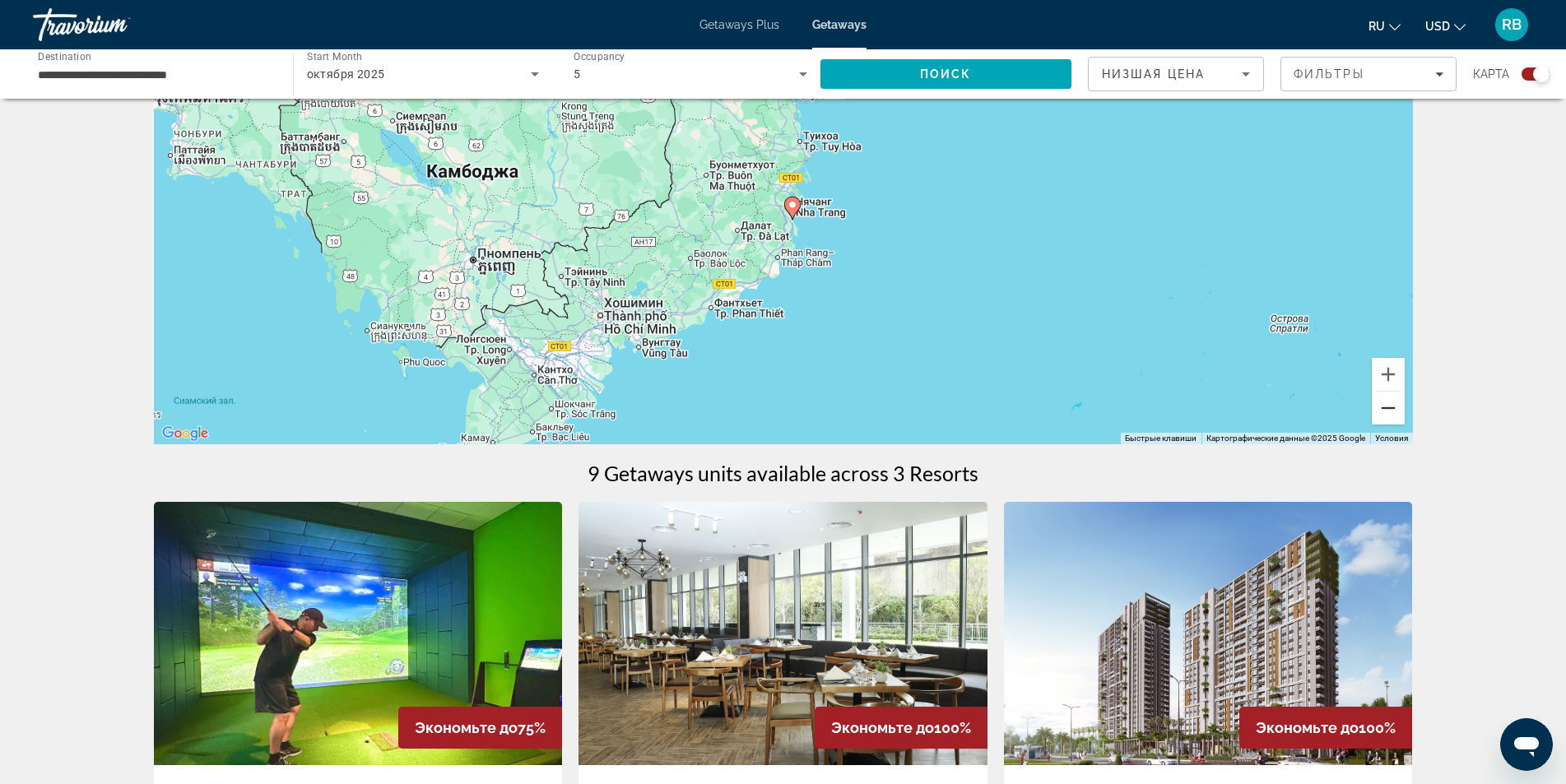
click at [1387, 404] on button "Уменьшить" at bounding box center [1387, 407] width 33 height 33
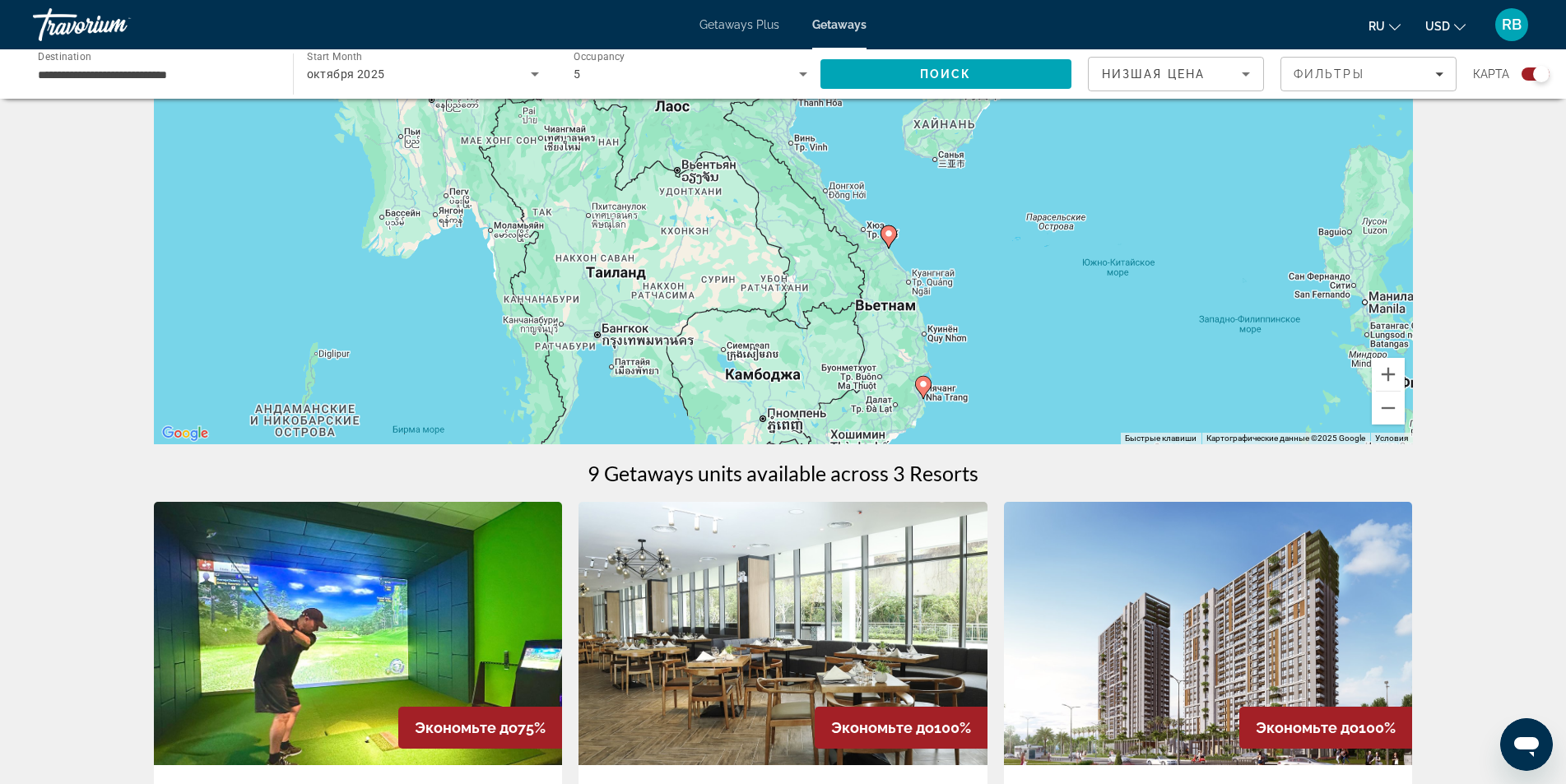
drag, startPoint x: 953, startPoint y: 300, endPoint x: 1023, endPoint y: 368, distance: 97.6
click at [1059, 416] on div "Чтобы активировать перетаскивание с помощью клавиатуры, нажмите Alt + Ввод. Пос…" at bounding box center [783, 197] width 1259 height 494
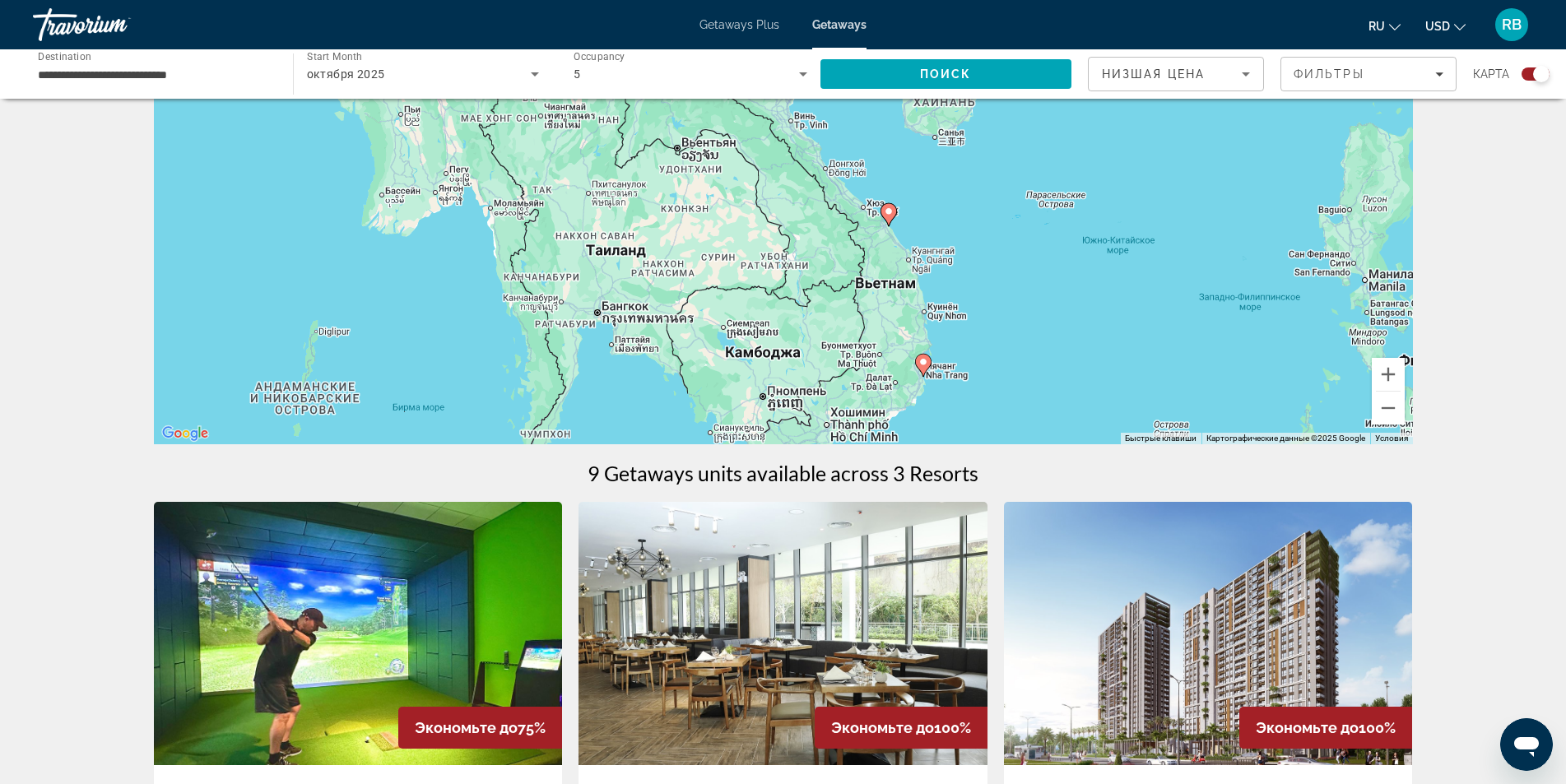
click at [885, 213] on image "Main content" at bounding box center [889, 212] width 9 height 9
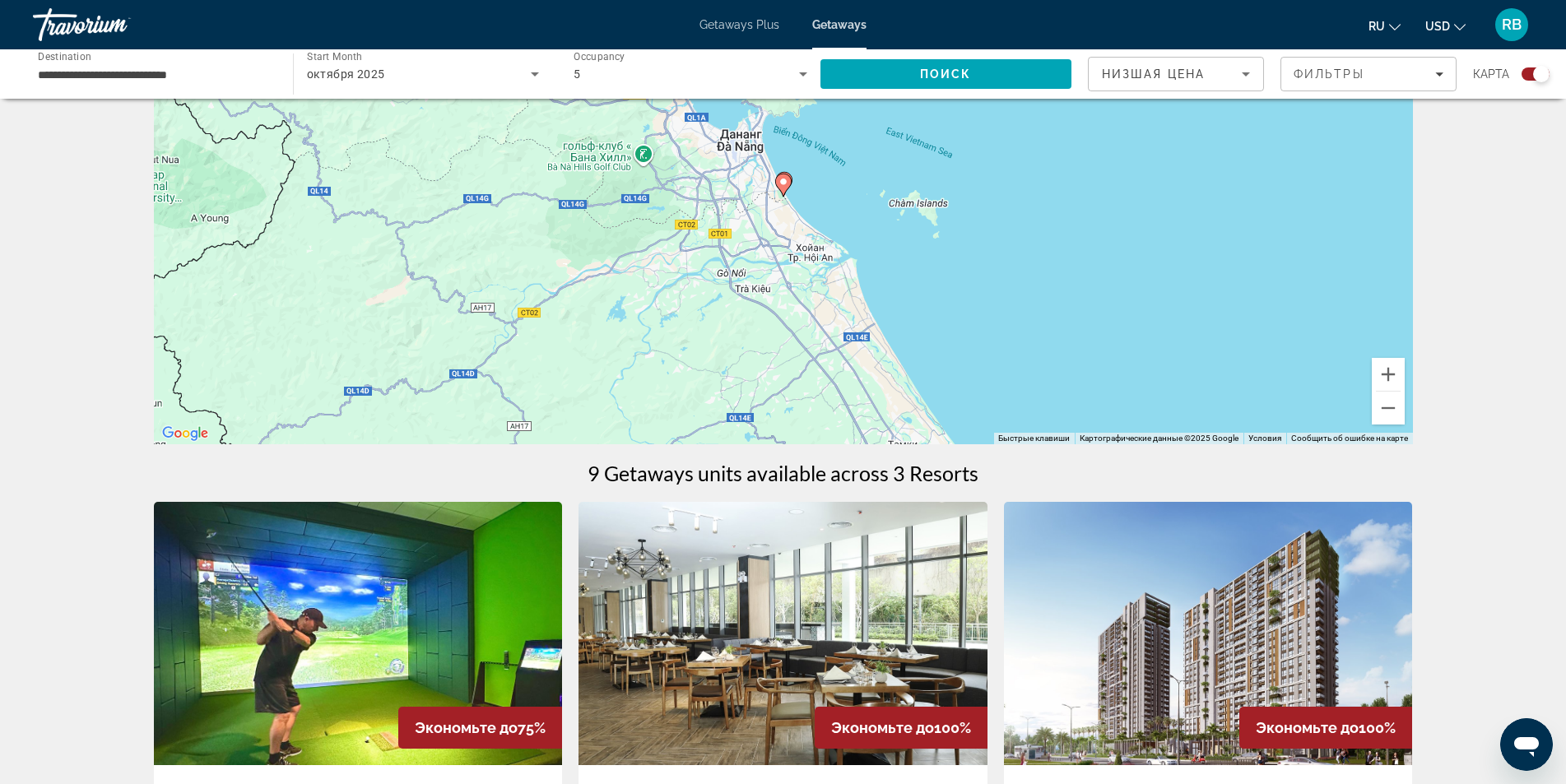
click at [781, 184] on image "Main content" at bounding box center [783, 181] width 9 height 9
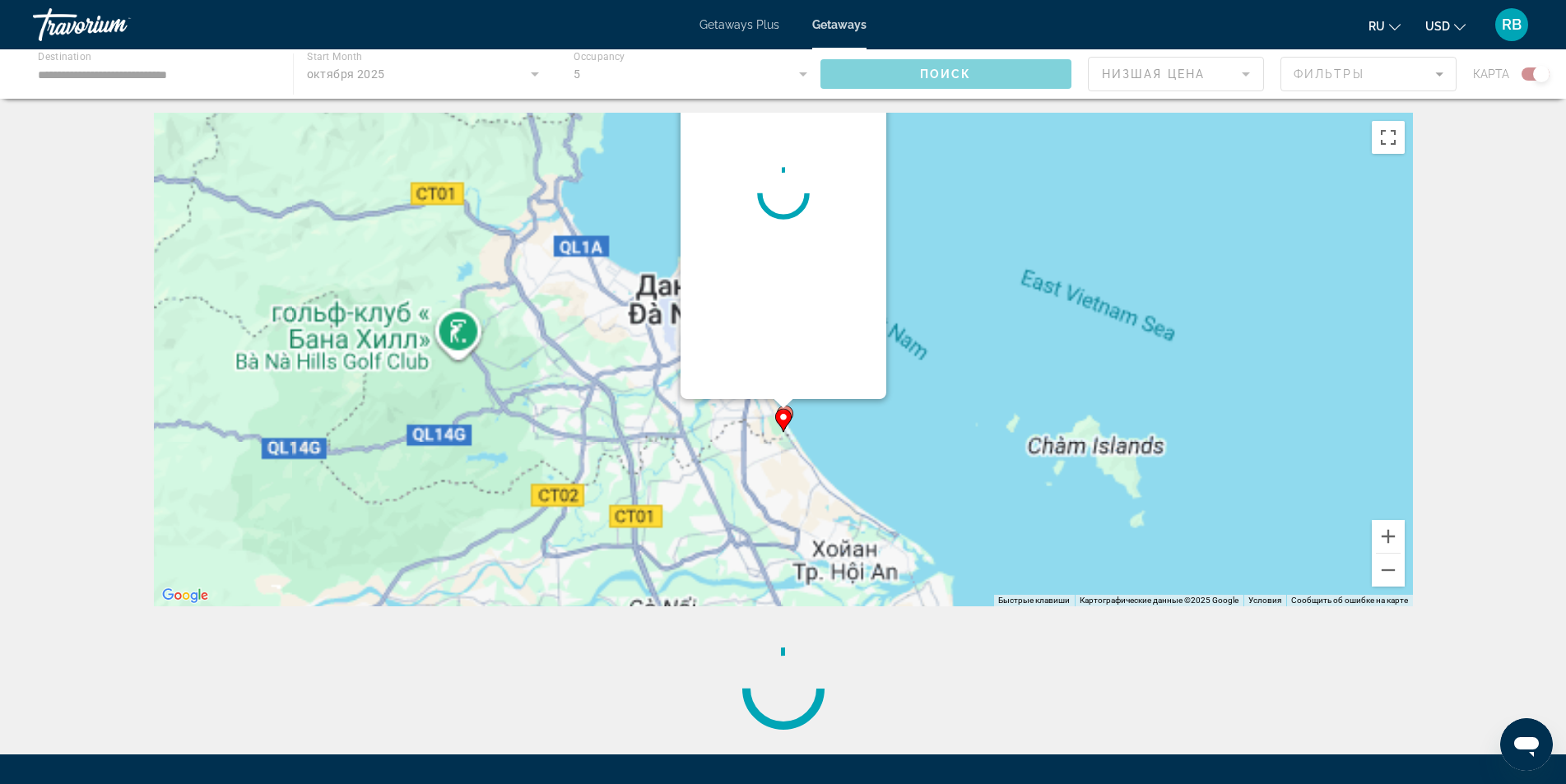
scroll to position [0, 0]
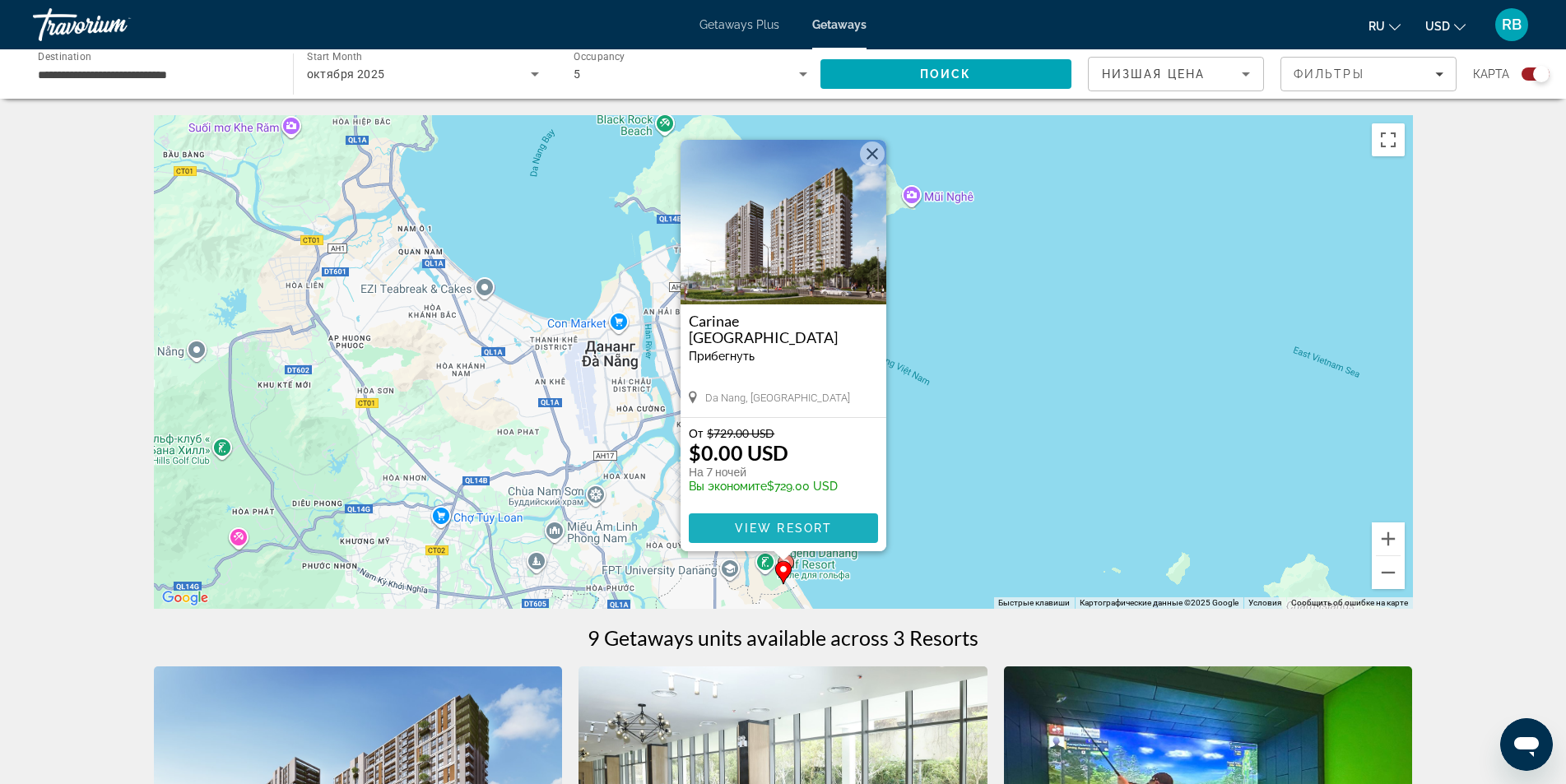
click at [828, 527] on span "View Resort" at bounding box center [782, 528] width 97 height 13
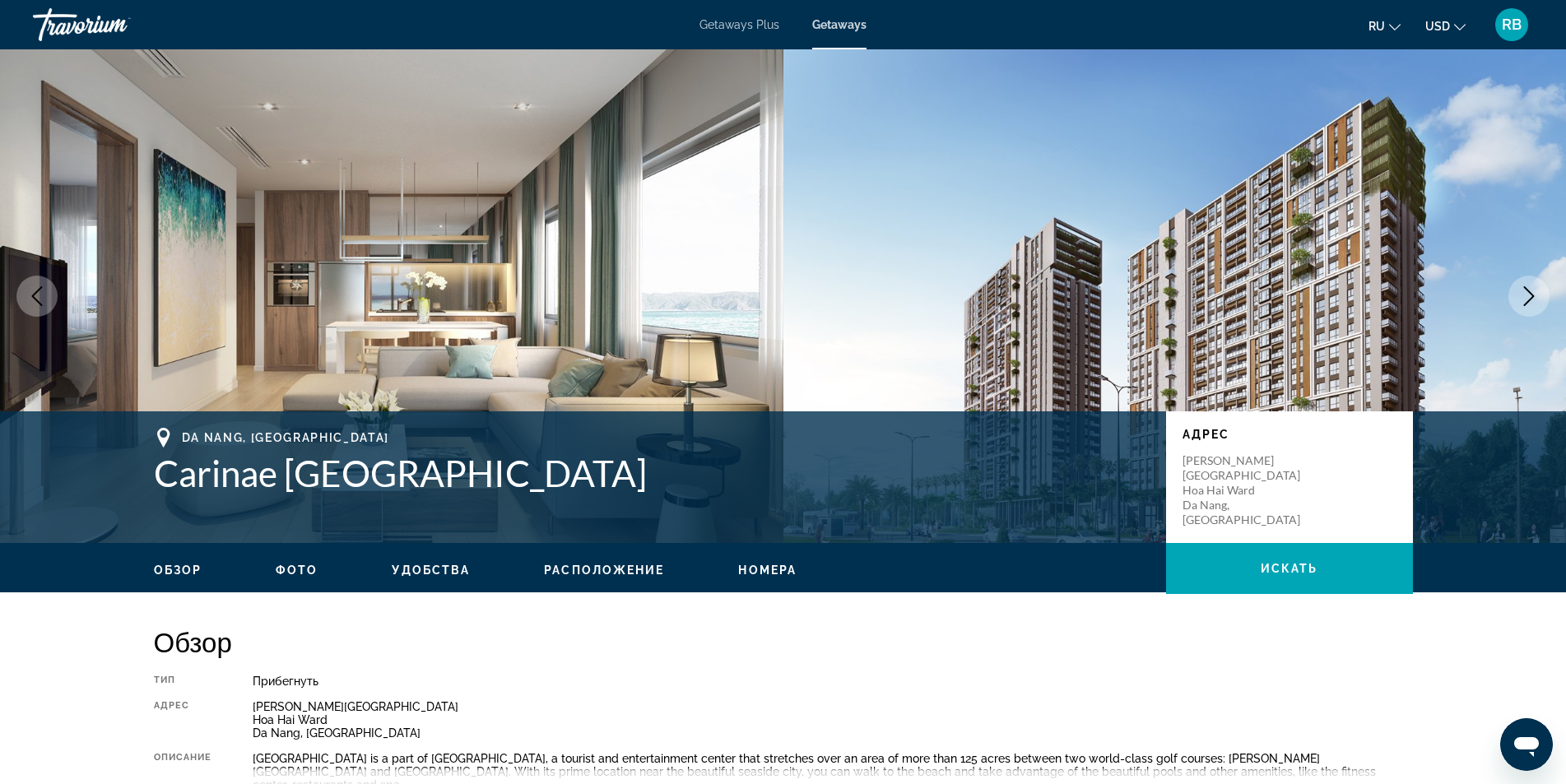
click at [848, 17] on div "Getaways Plus Getaways ru English Español Français Italiano Português русский U…" at bounding box center [783, 24] width 1566 height 42
click at [849, 24] on span "Getaways" at bounding box center [840, 24] width 55 height 13
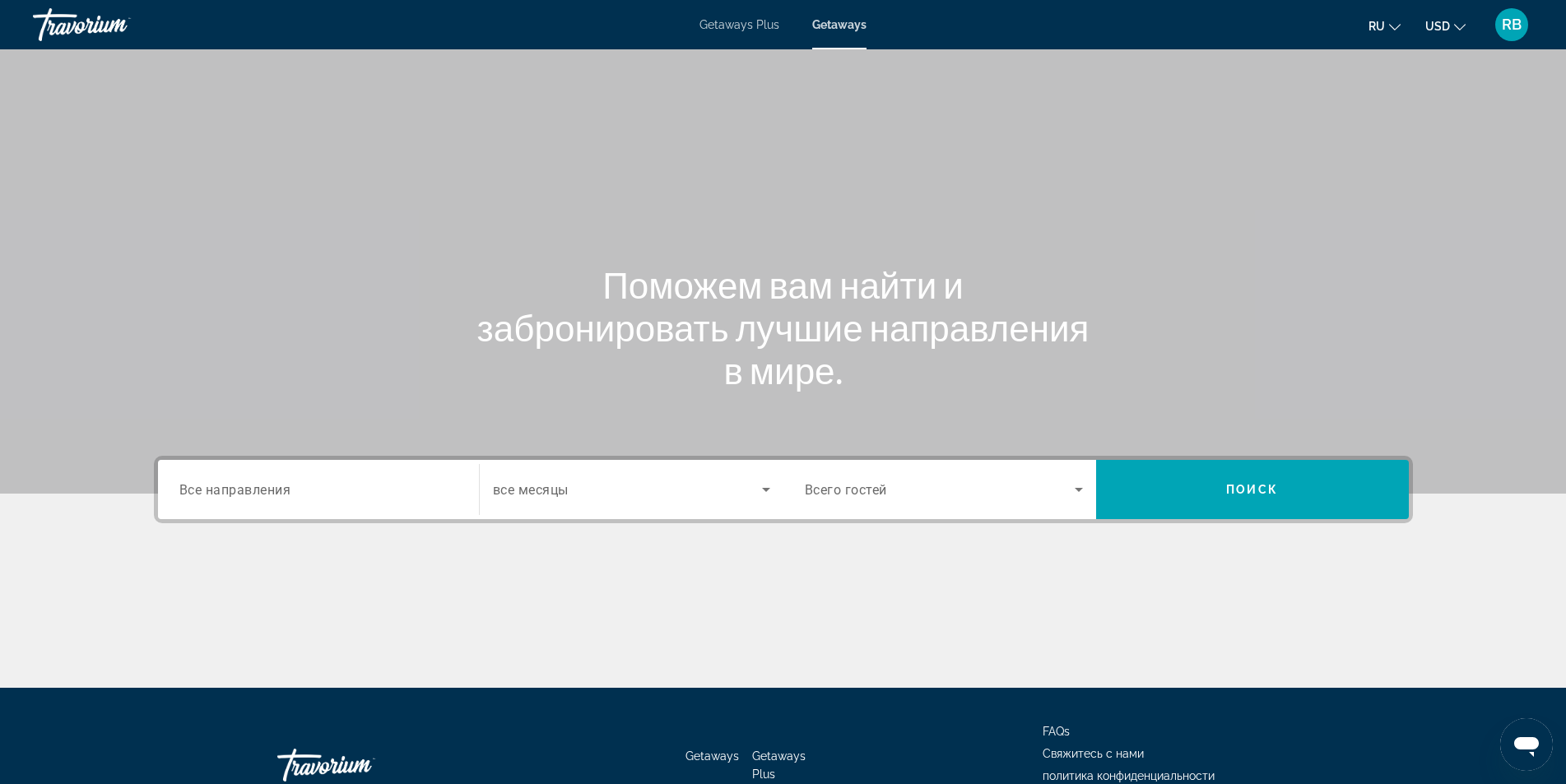
click at [380, 477] on div "Search widget" at bounding box center [319, 490] width 278 height 47
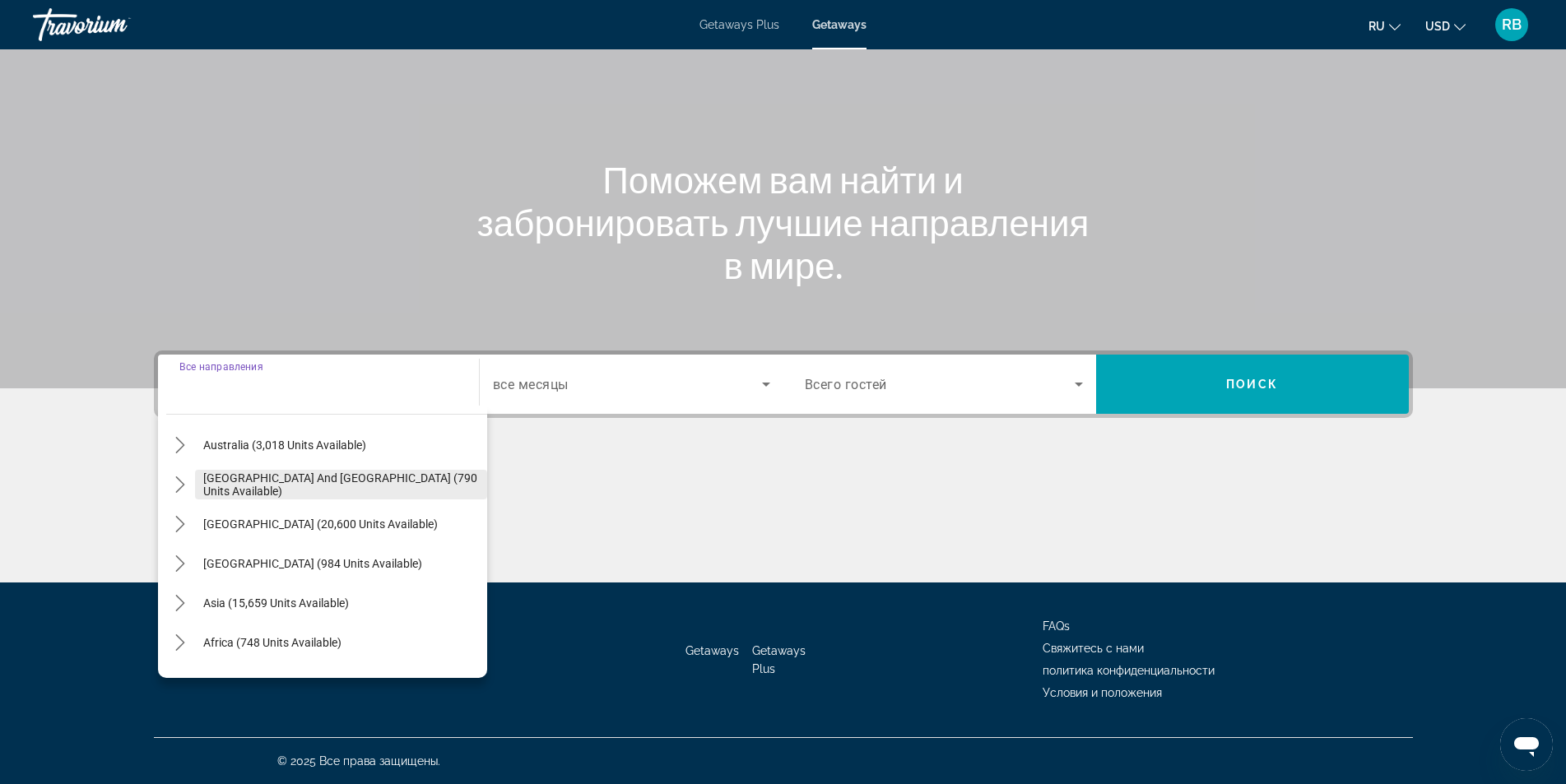
scroll to position [266, 0]
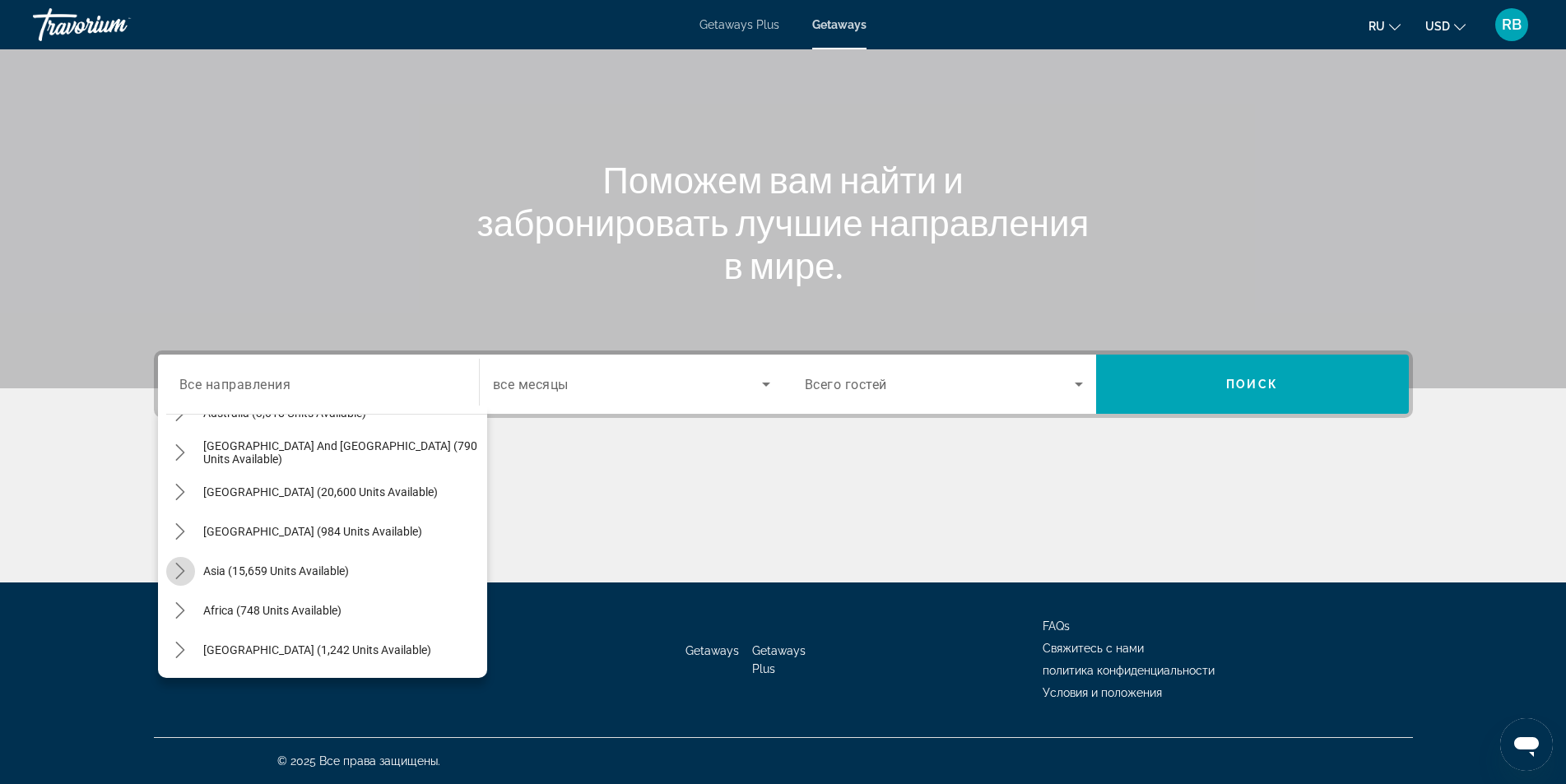
click at [177, 568] on icon "Toggle Asia (15,659 units available) submenu" at bounding box center [180, 570] width 16 height 16
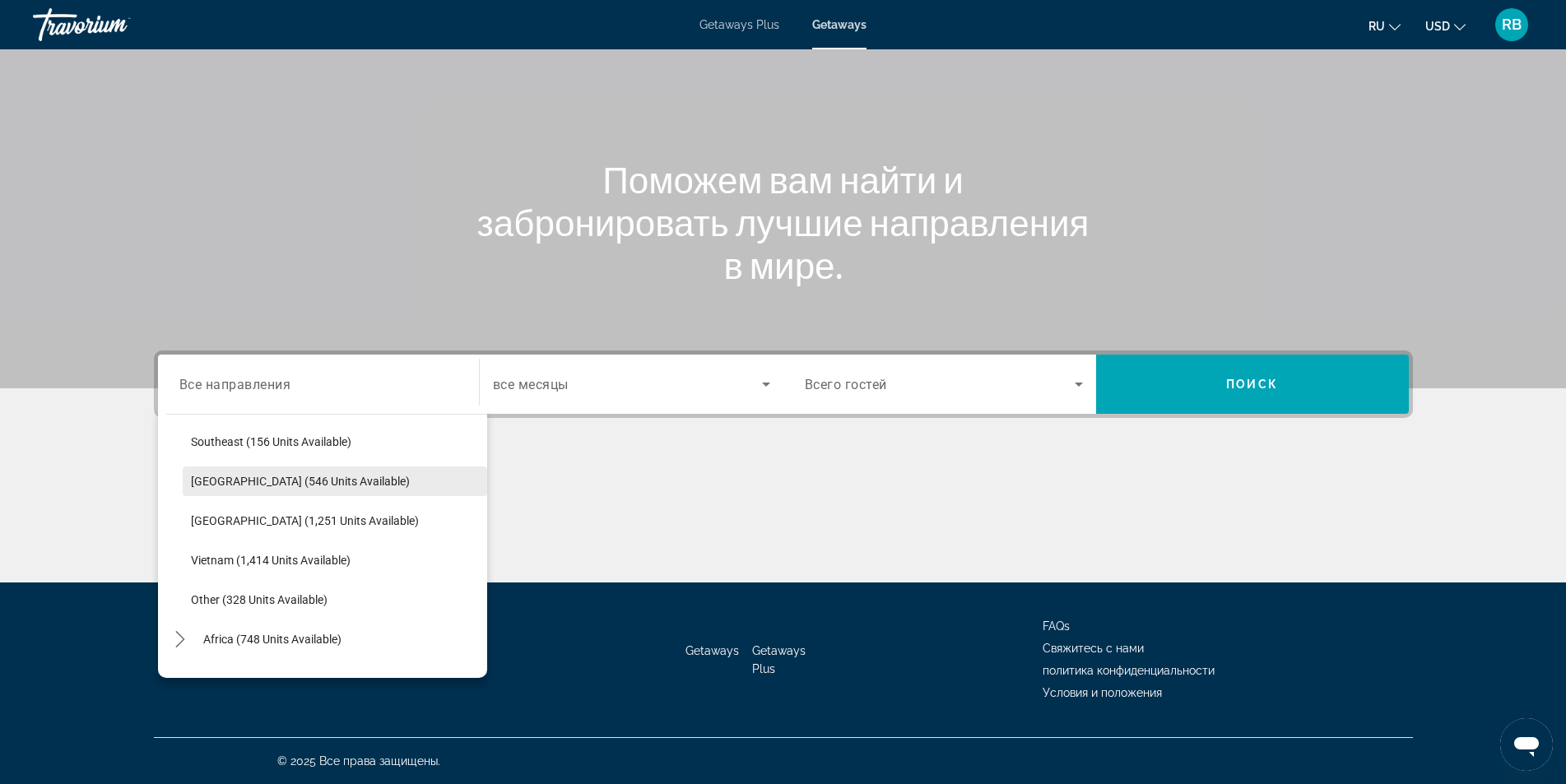
scroll to position [858, 0]
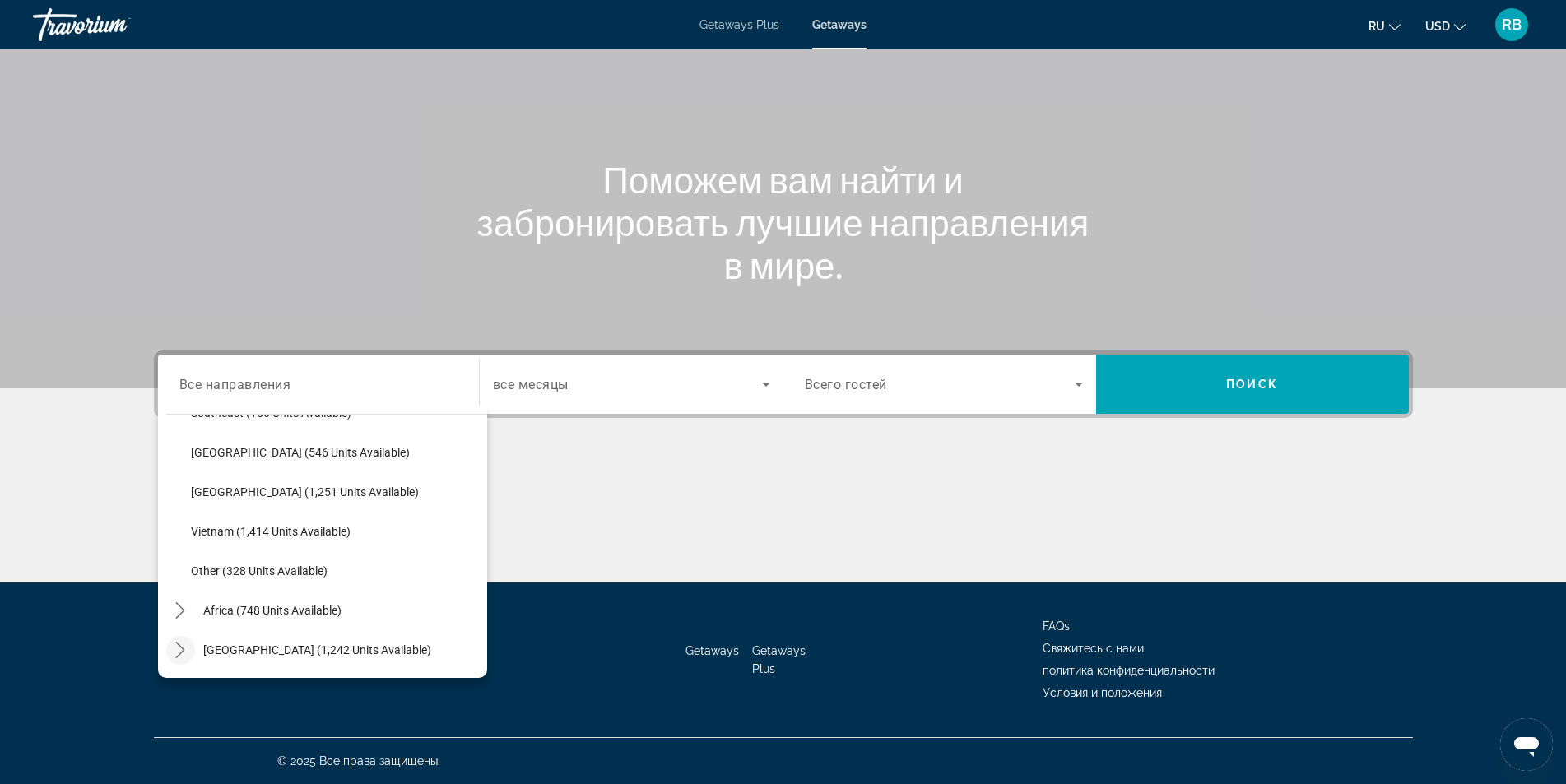
click at [187, 648] on icon "Toggle Middle East (1,242 units available) submenu" at bounding box center [180, 649] width 16 height 16
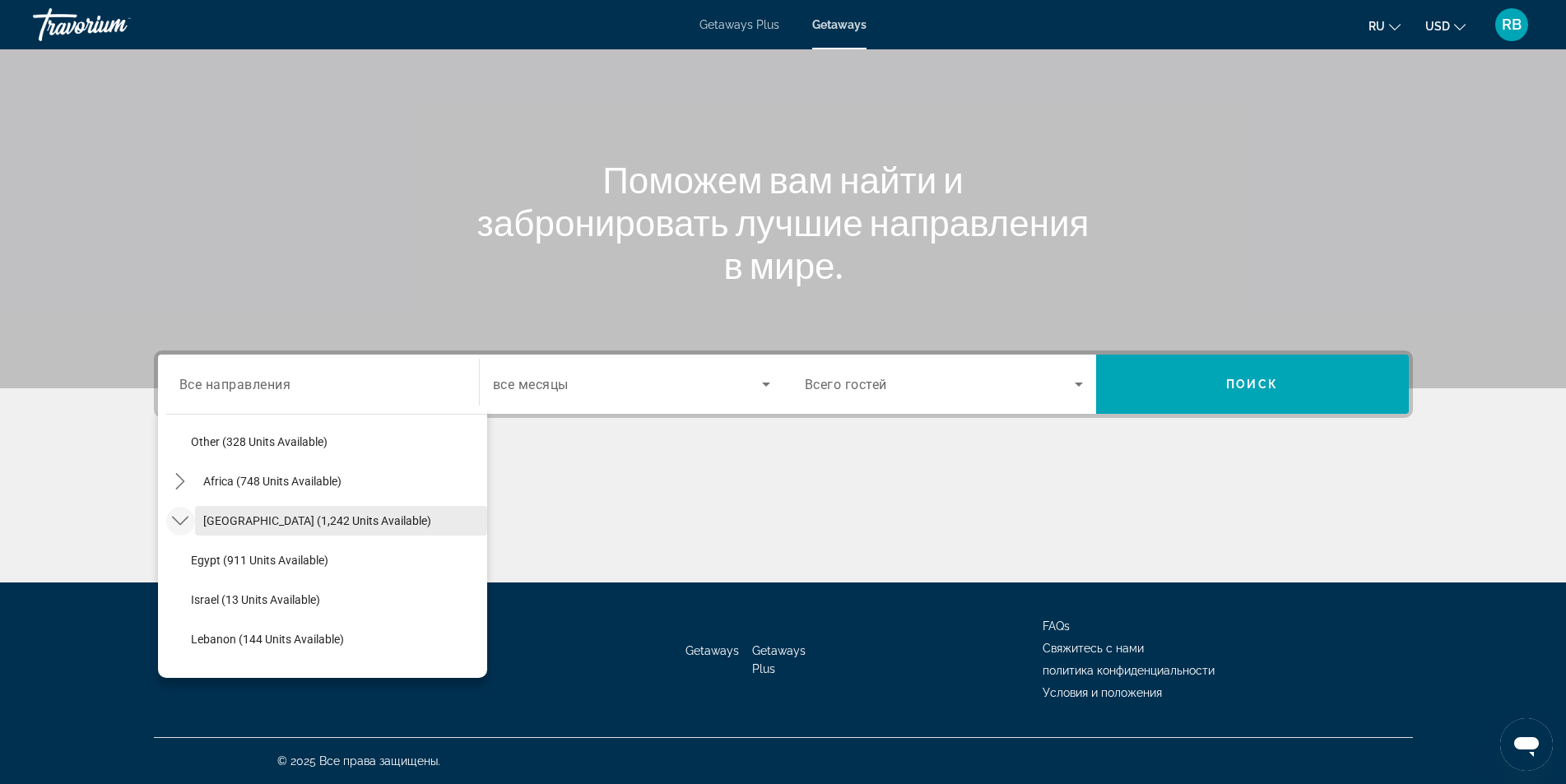
scroll to position [1016, 0]
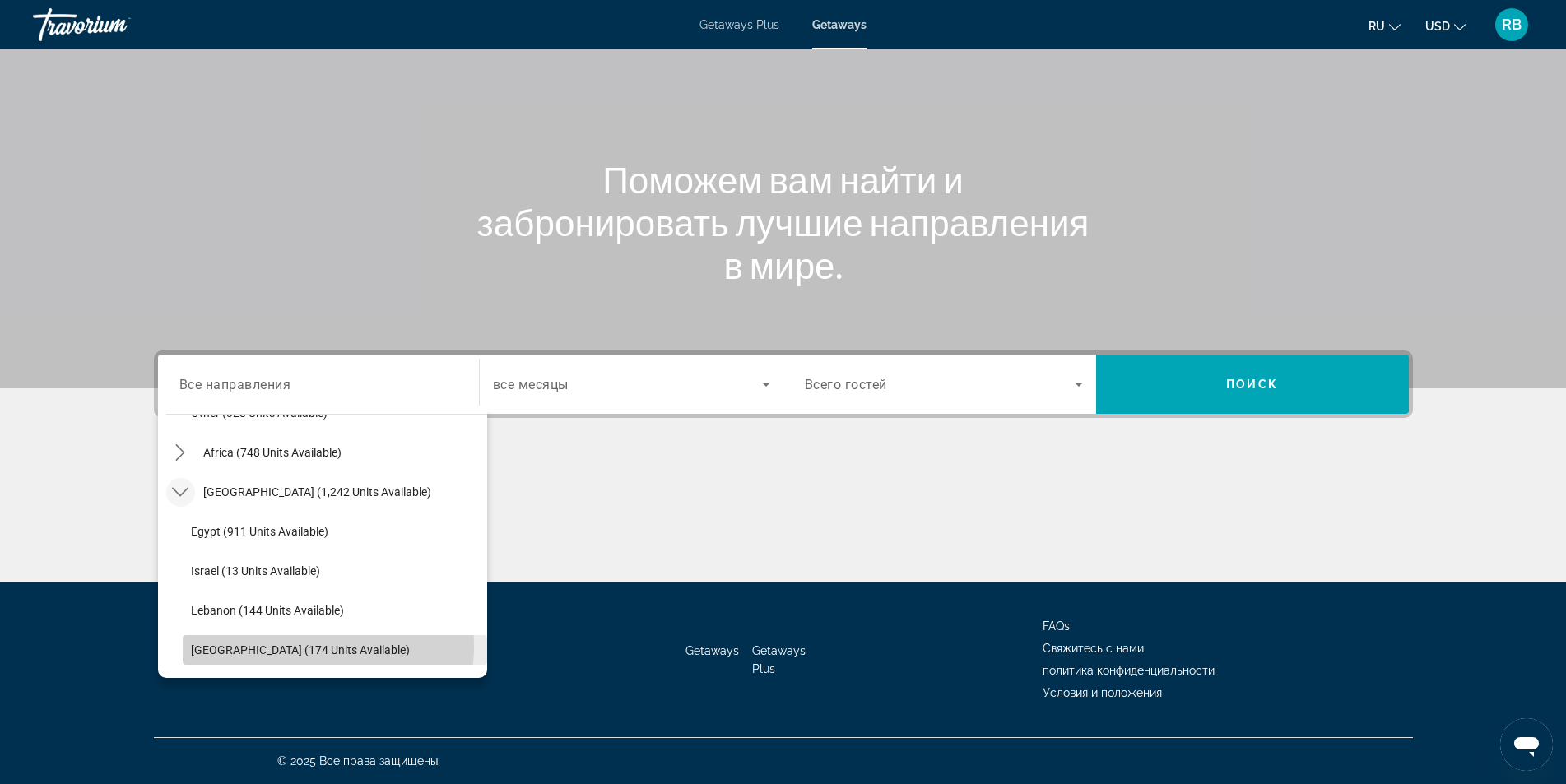
click at [316, 646] on span "[GEOGRAPHIC_DATA] (174 units available)" at bounding box center [300, 650] width 219 height 13
type input "**********"
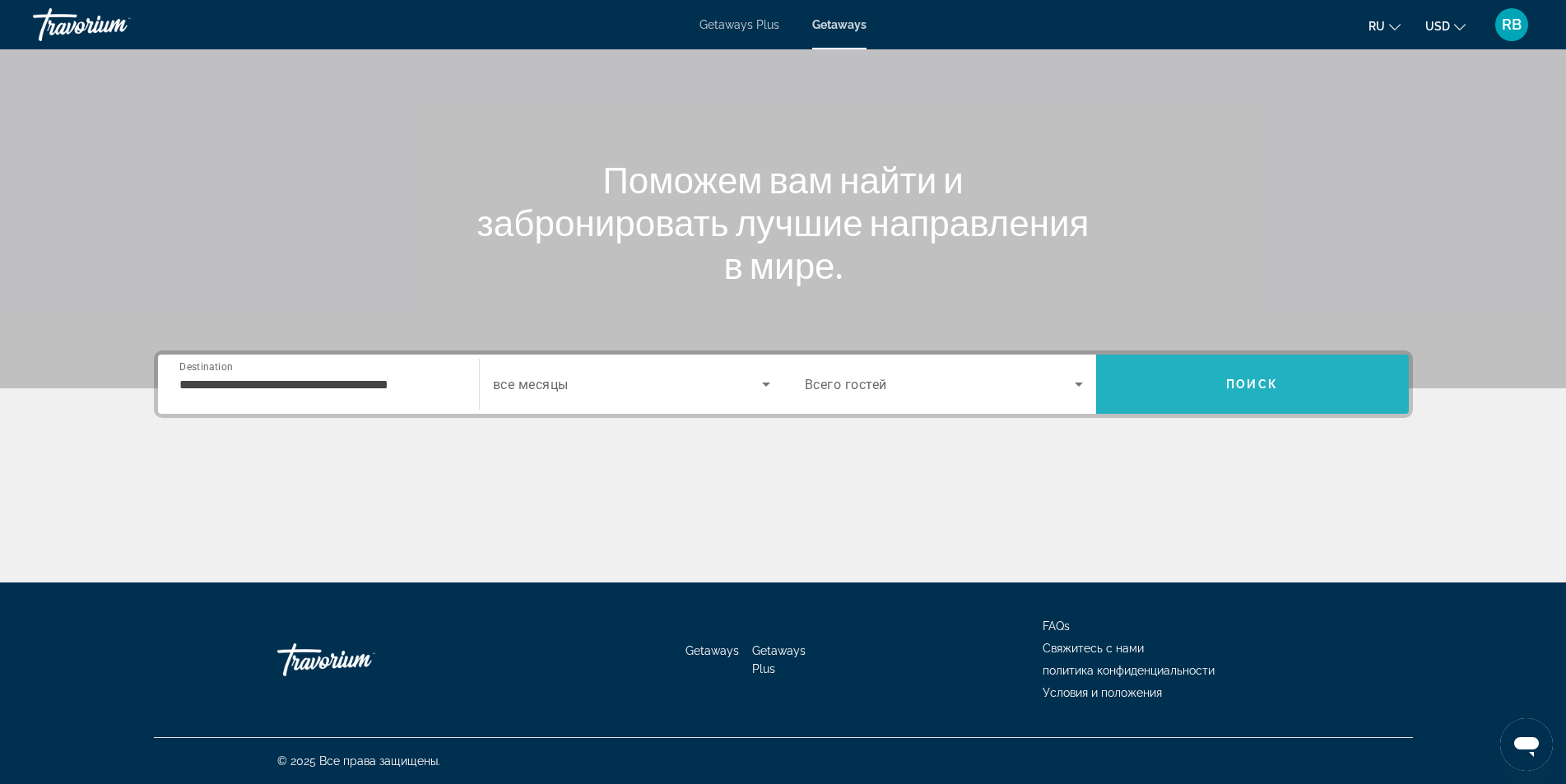
click at [1237, 384] on span "Поиск" at bounding box center [1252, 384] width 52 height 13
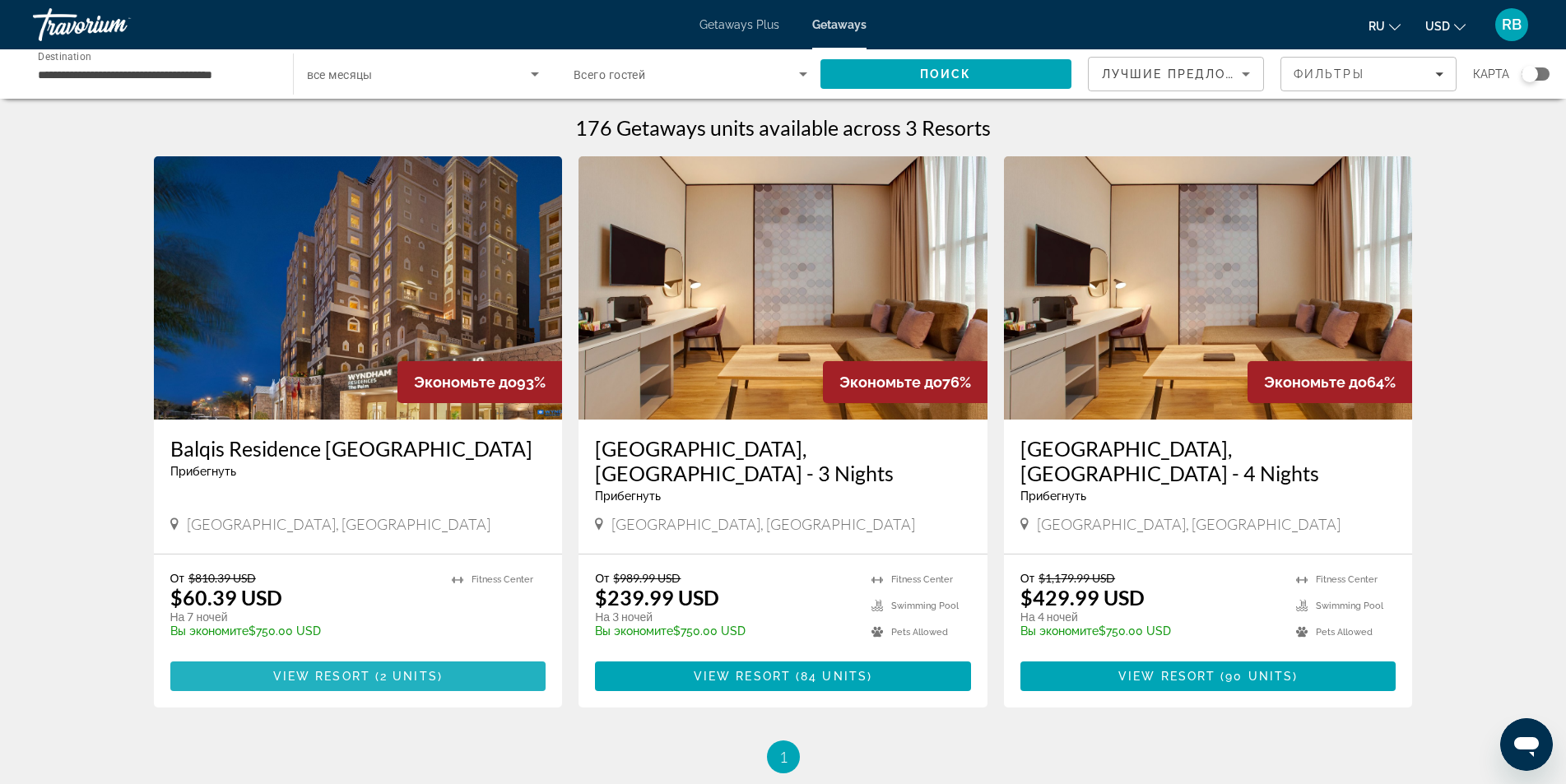
click at [345, 669] on span "View Resort" at bounding box center [321, 676] width 97 height 13
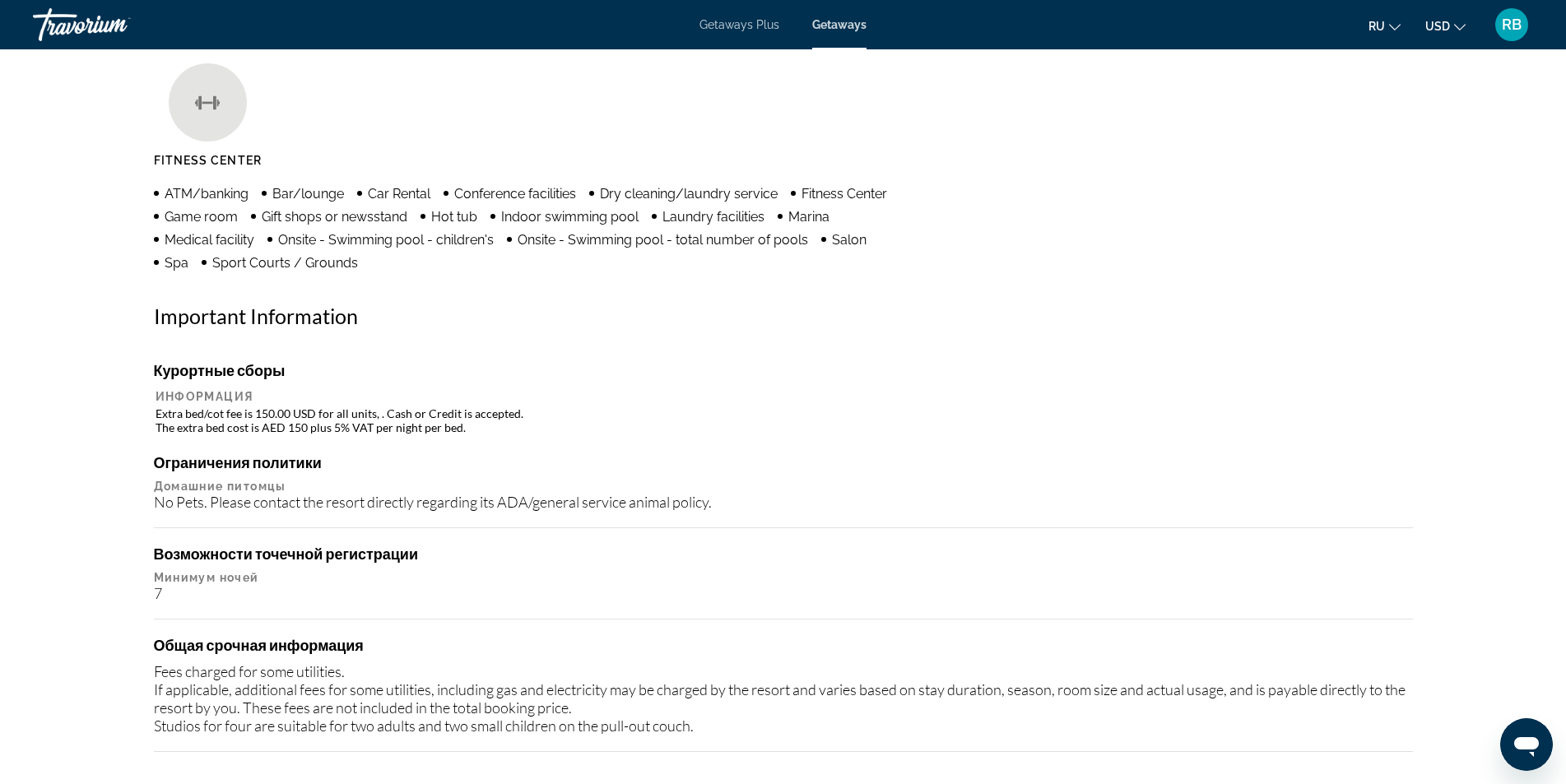
scroll to position [1115, 0]
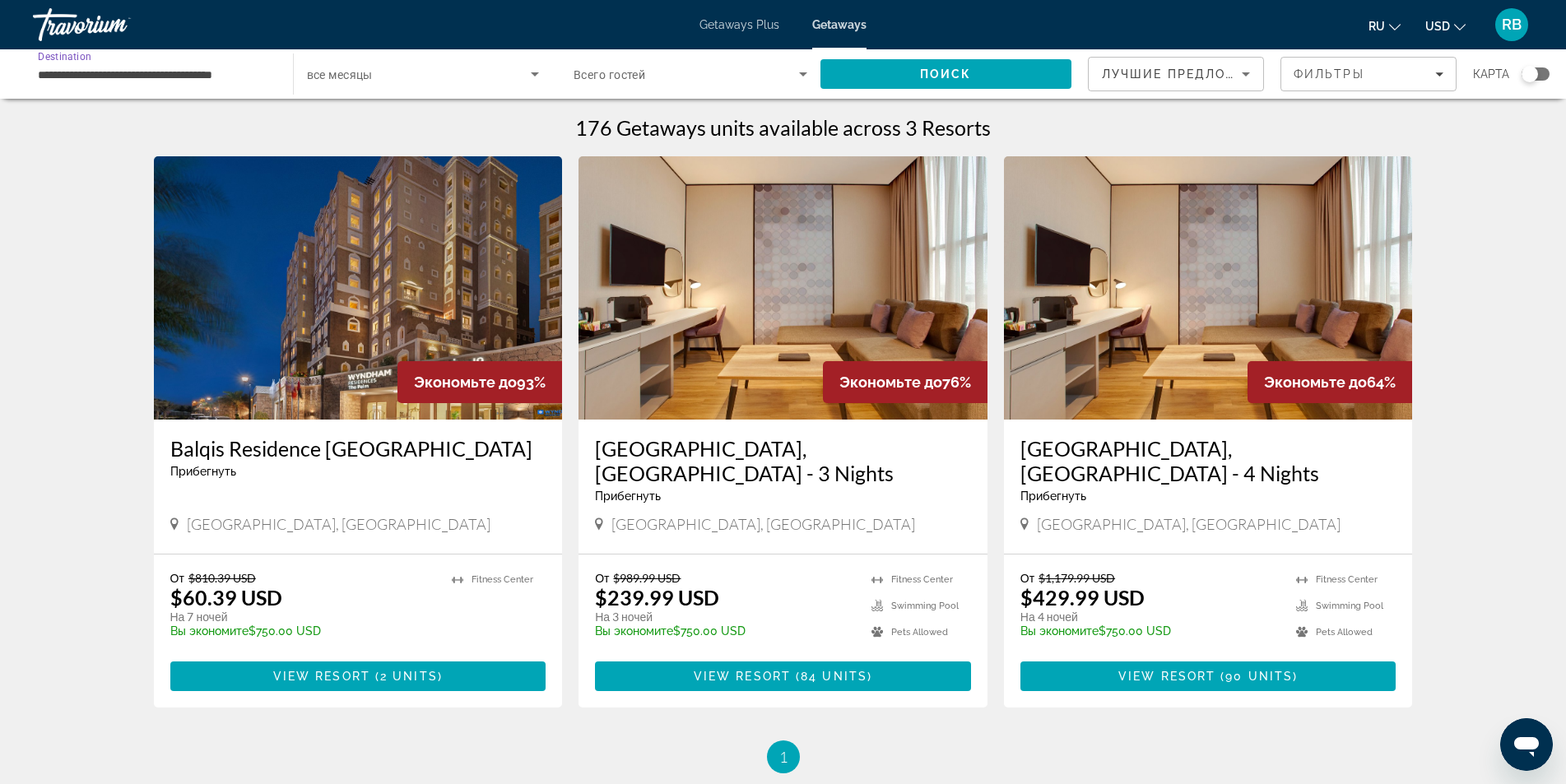
click at [139, 78] on input "**********" at bounding box center [154, 74] width 233 height 20
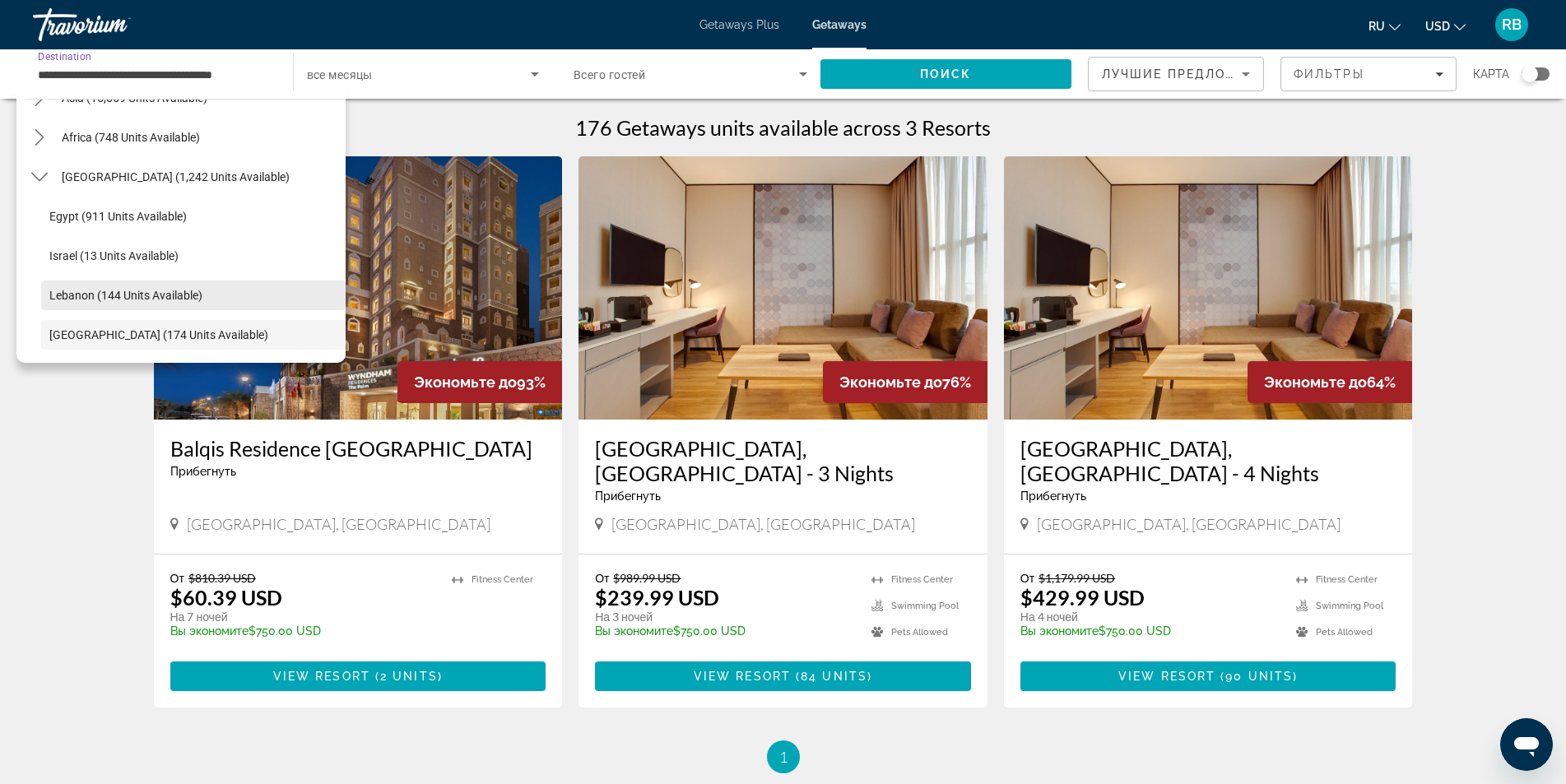
scroll to position [199, 0]
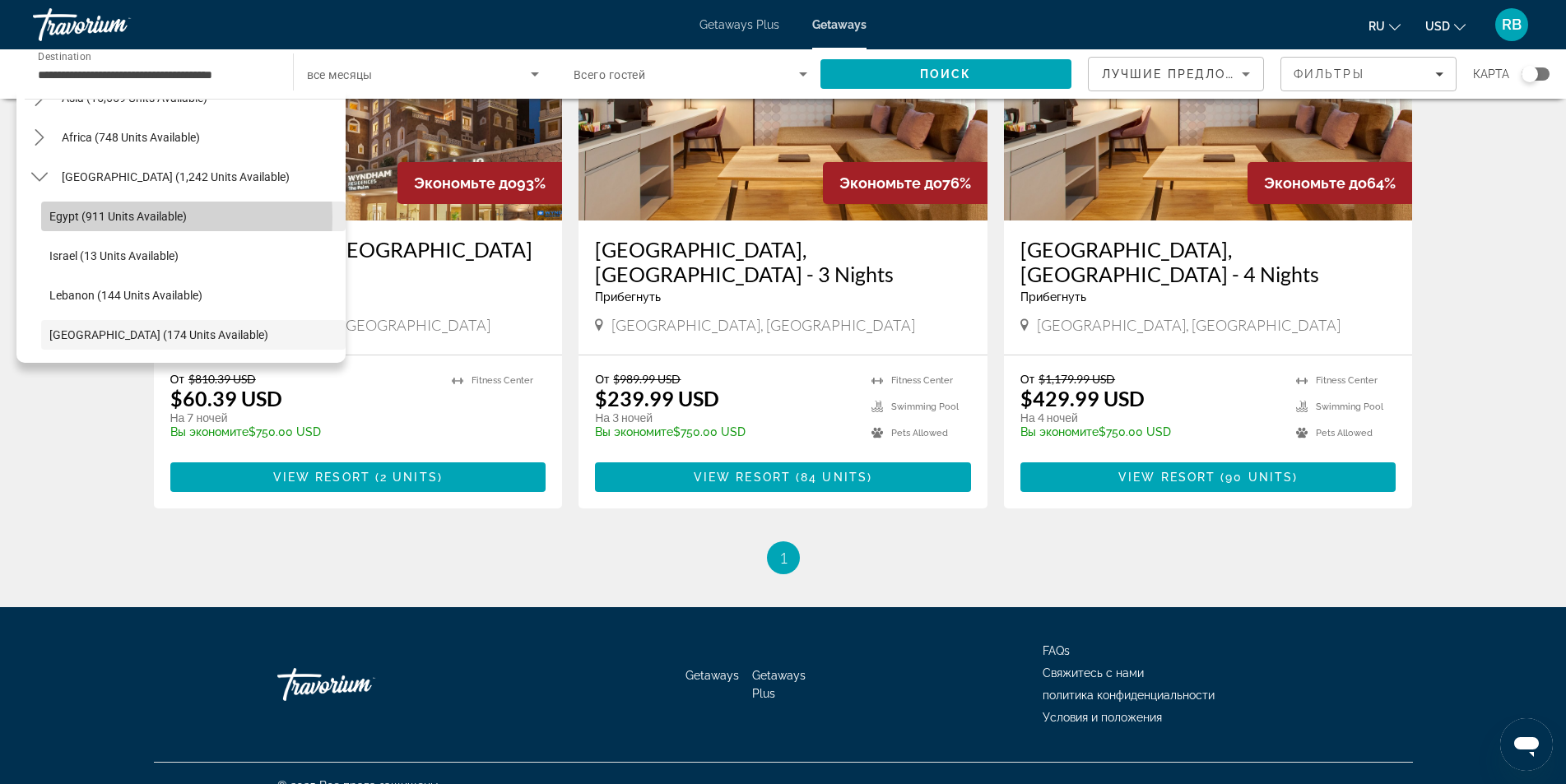
click at [93, 217] on span "Egypt (911 units available)" at bounding box center [118, 216] width 137 height 13
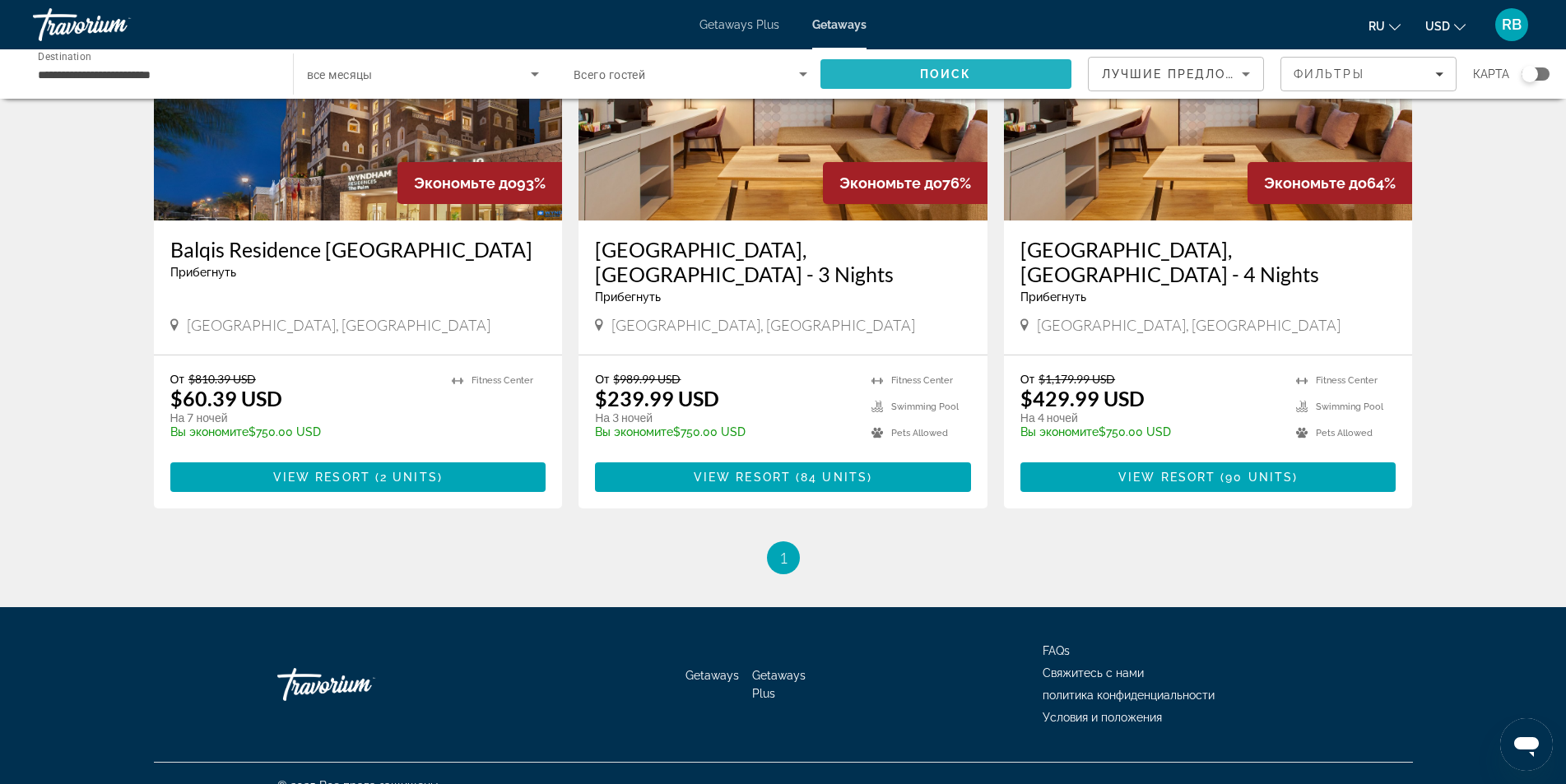
click at [944, 70] on span "Поиск" at bounding box center [945, 74] width 52 height 13
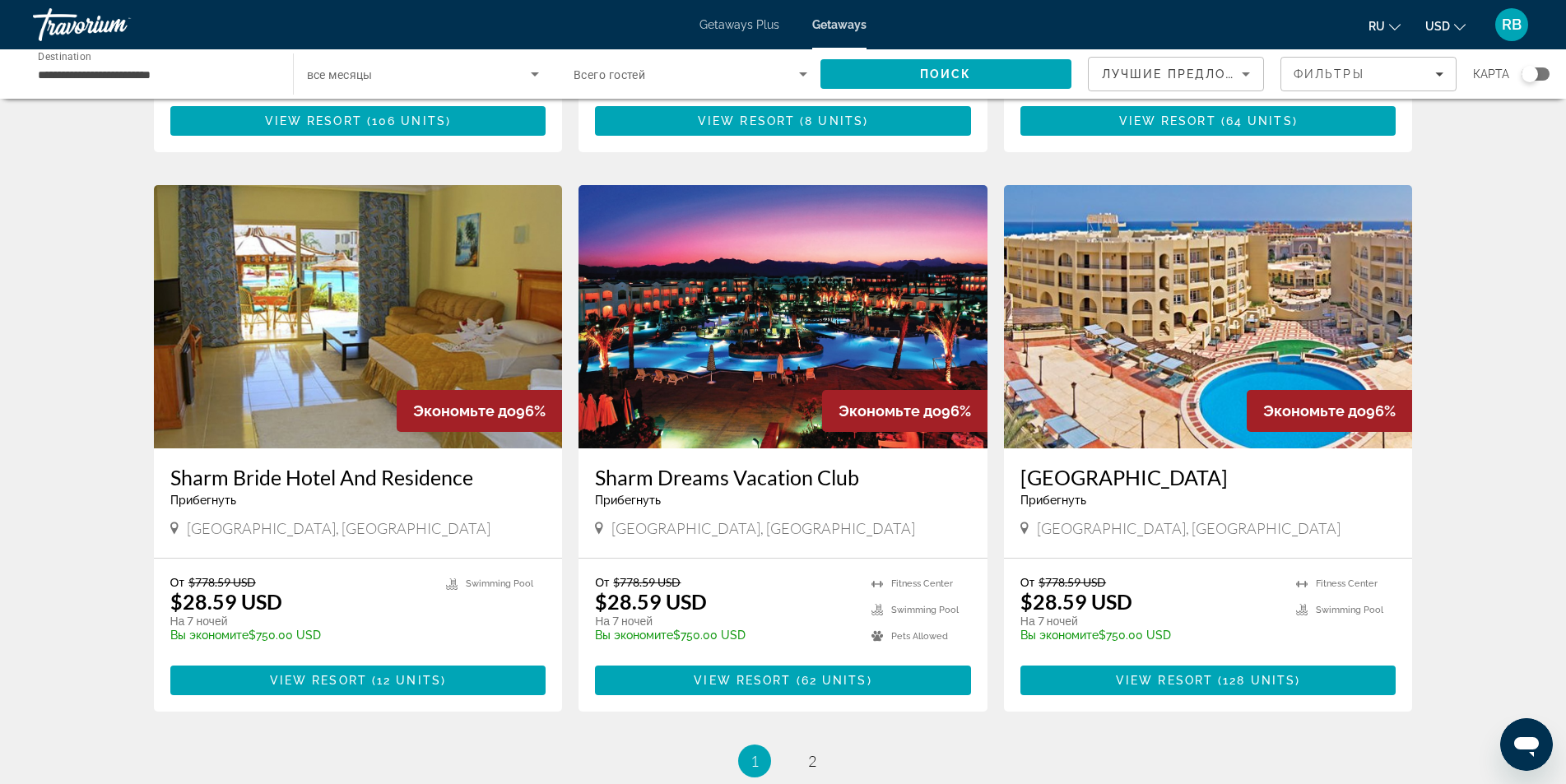
scroll to position [1810, 0]
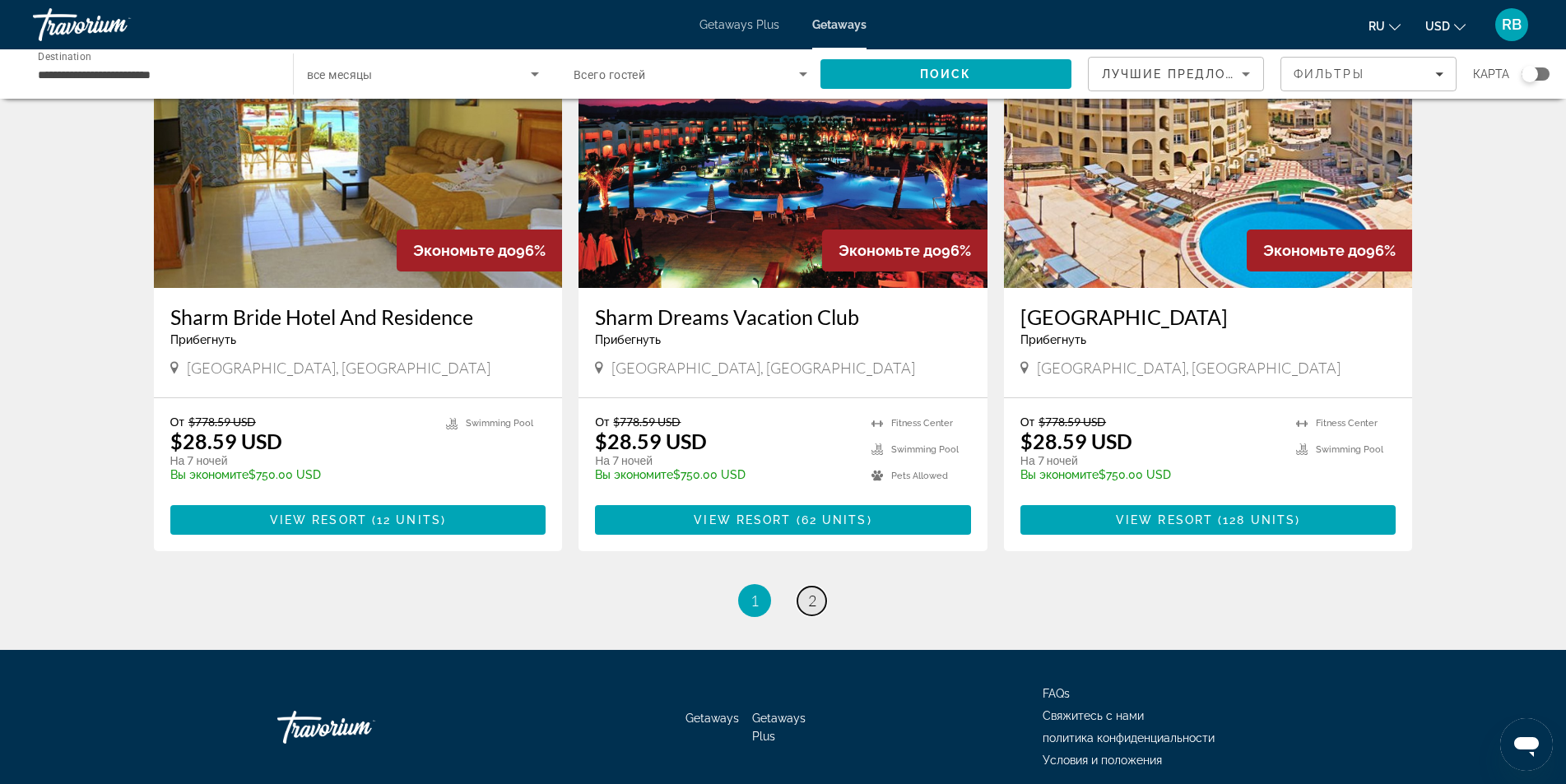
click at [806, 598] on link "page 2" at bounding box center [812, 601] width 29 height 29
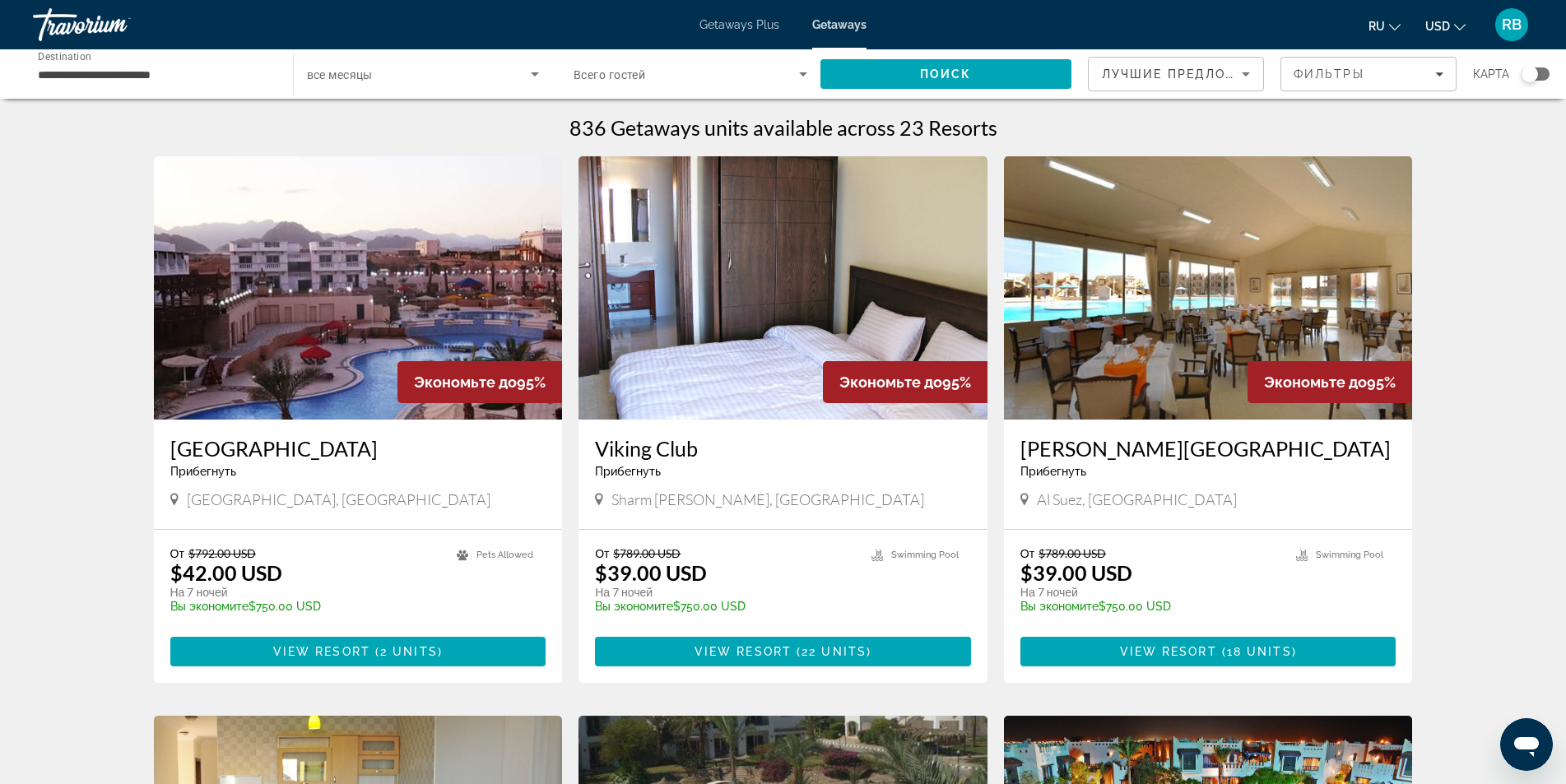
click at [196, 81] on input "**********" at bounding box center [154, 74] width 233 height 20
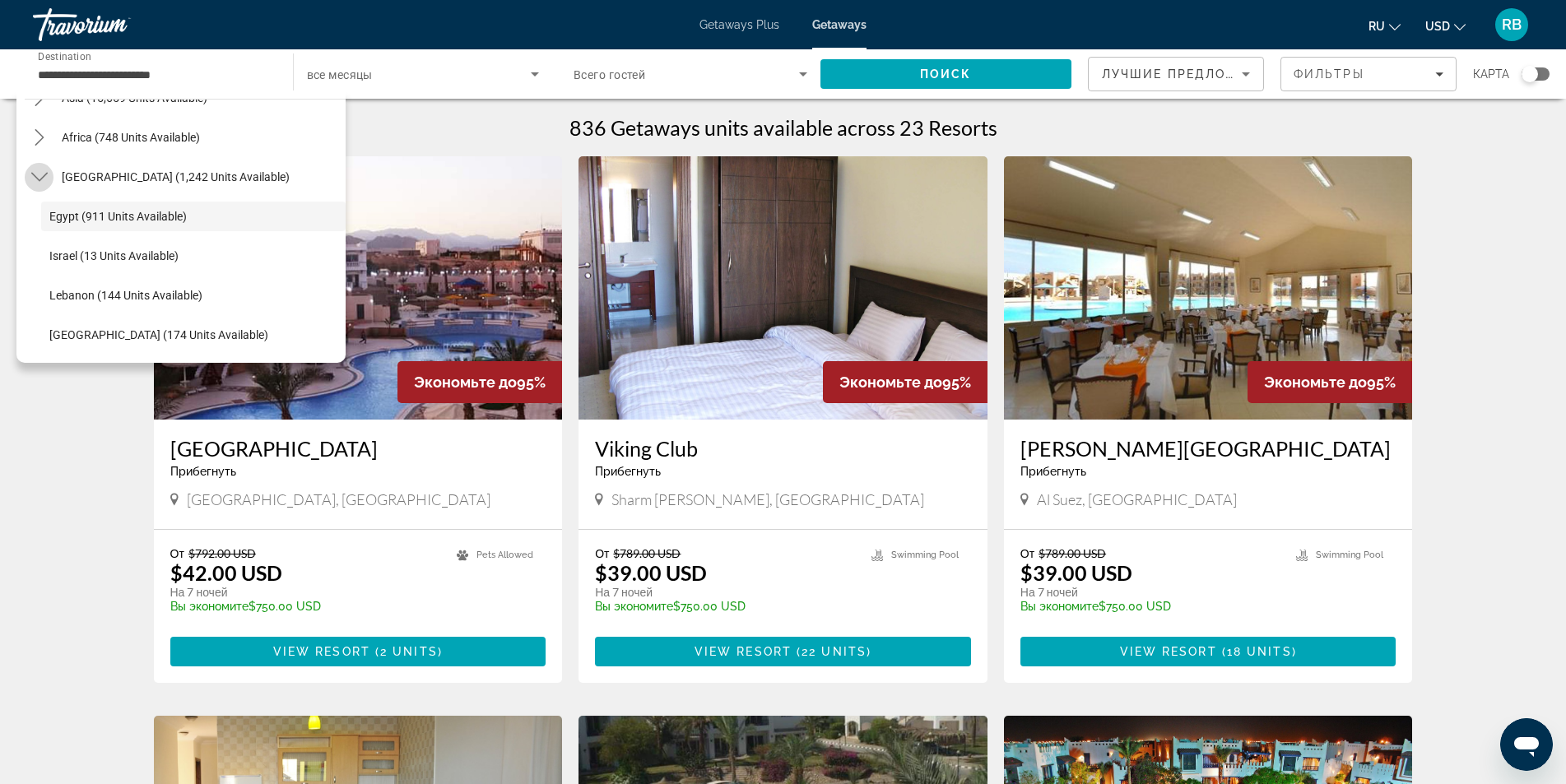
click at [42, 173] on icon "Toggle Middle East (1,242 units available) submenu" at bounding box center [39, 176] width 16 height 16
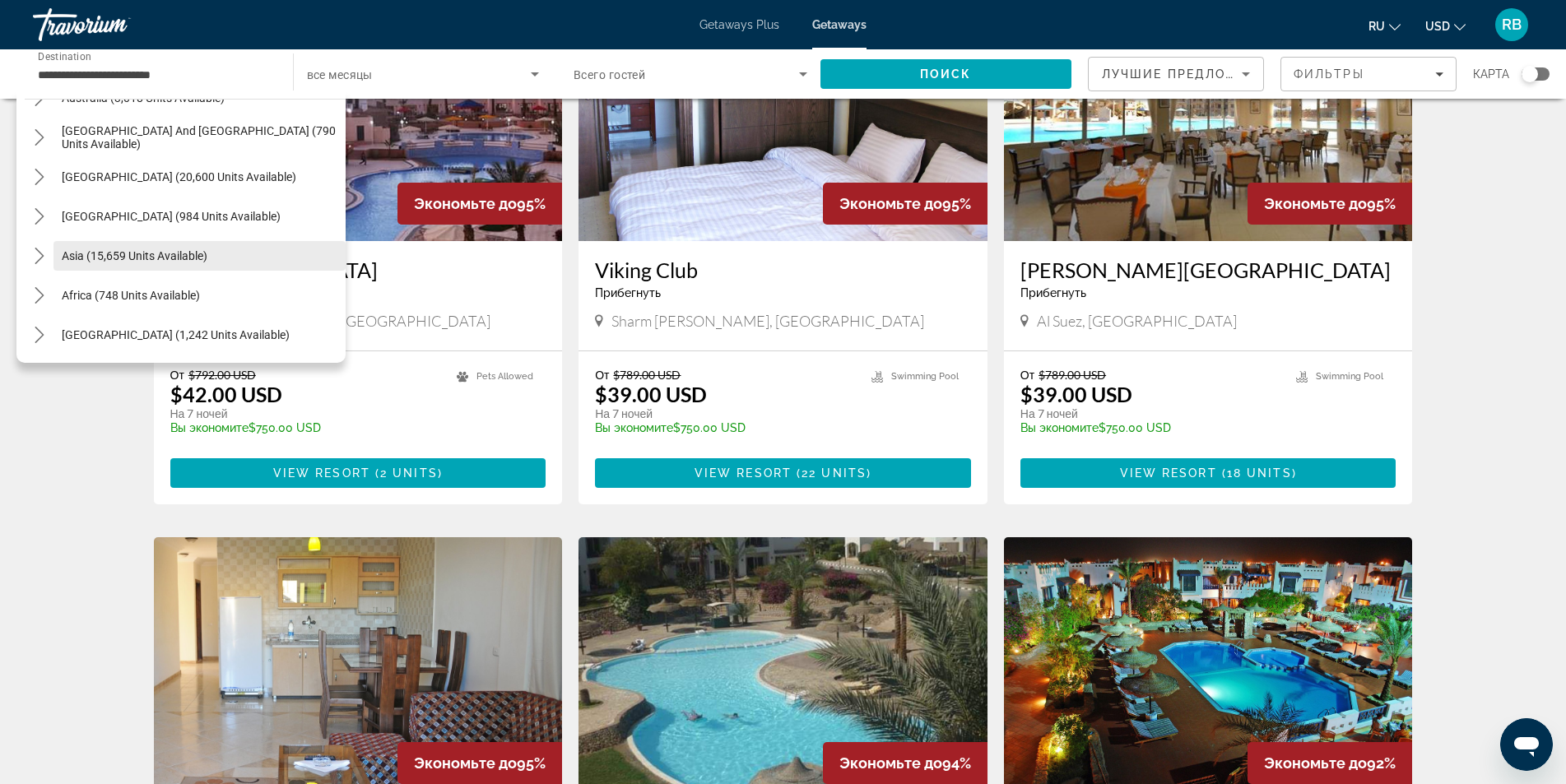
scroll to position [246, 0]
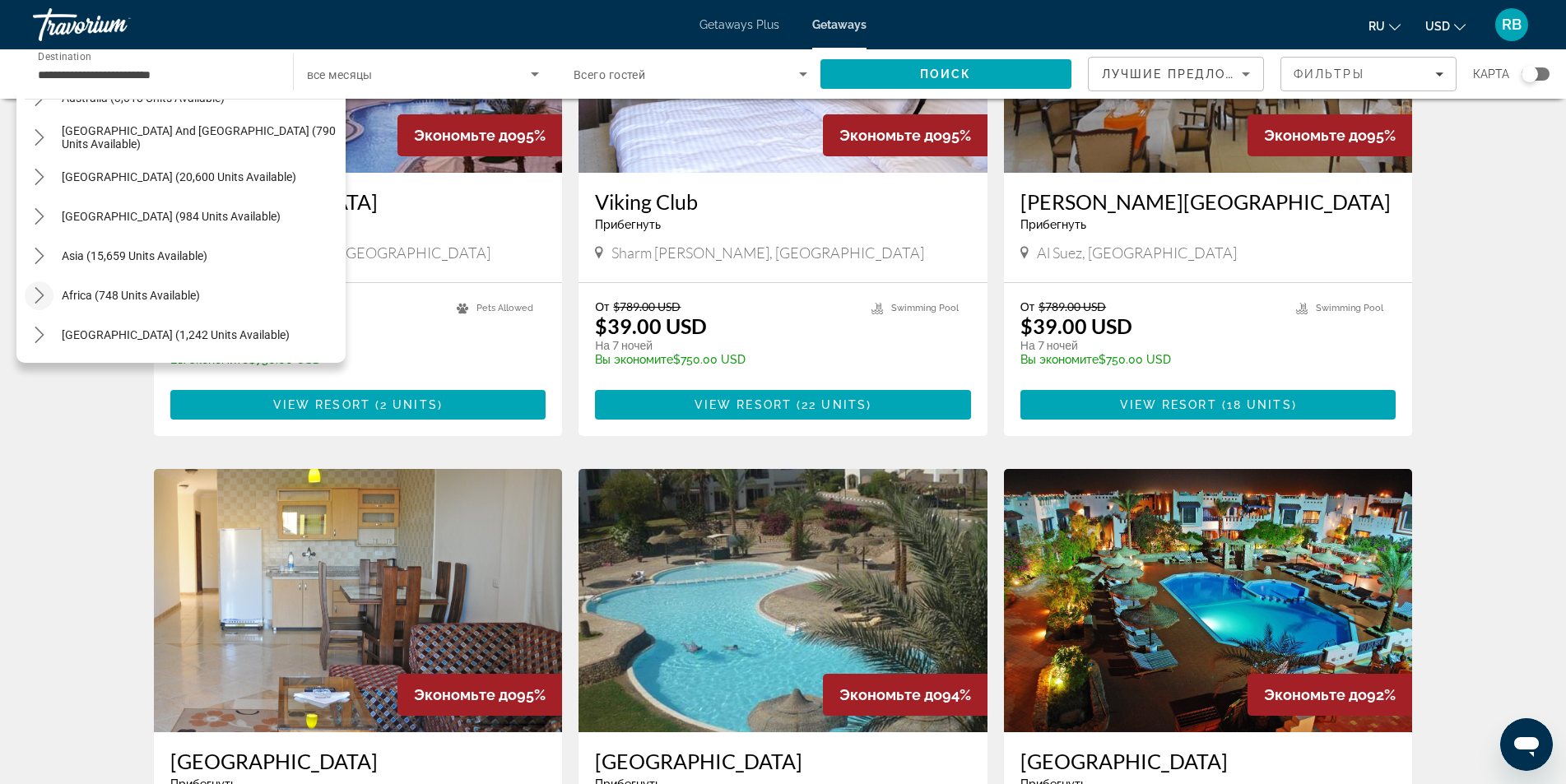
click at [34, 299] on icon "Toggle Africa (748 units available) submenu" at bounding box center [39, 294] width 16 height 16
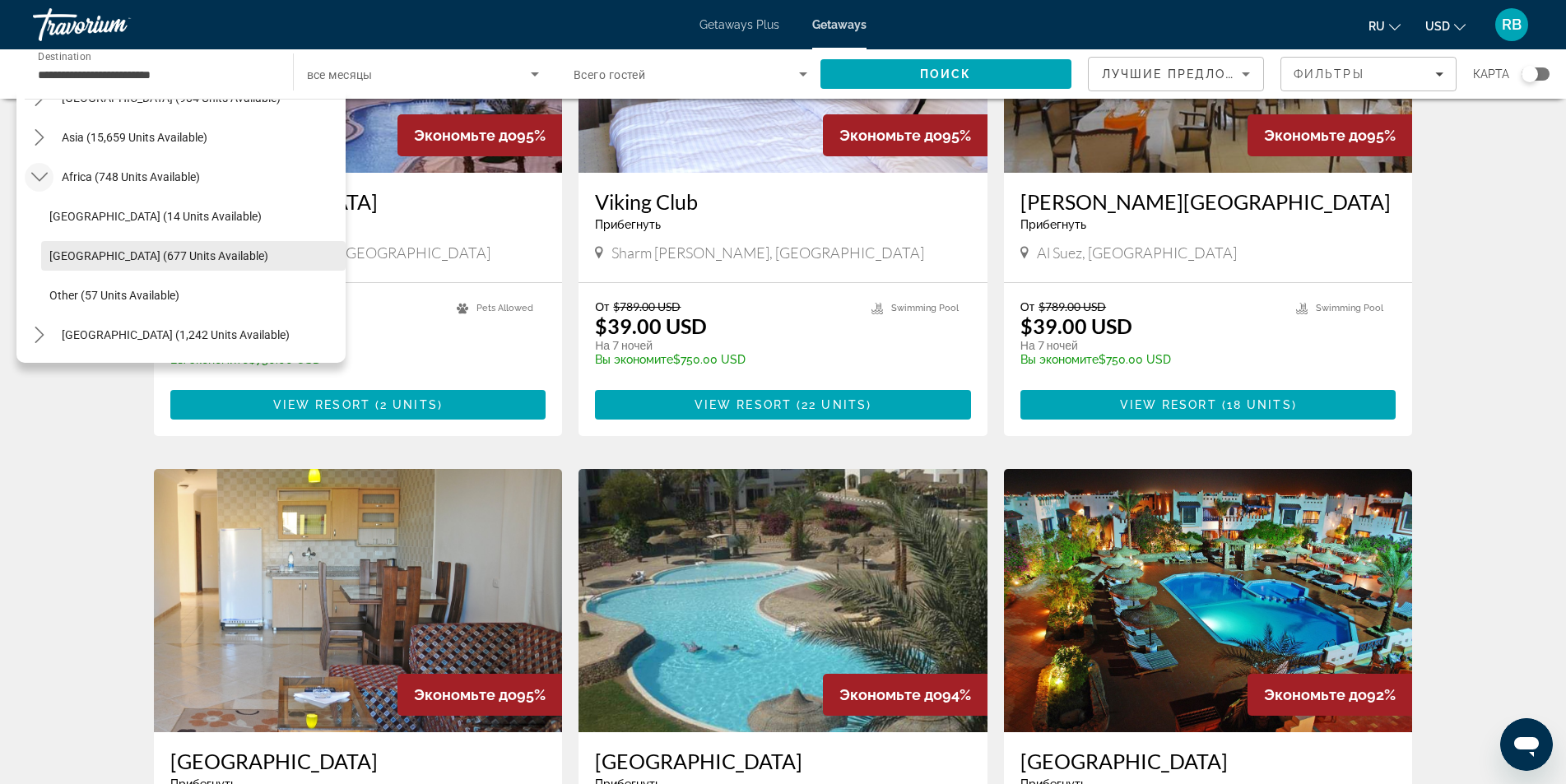
scroll to position [220, 0]
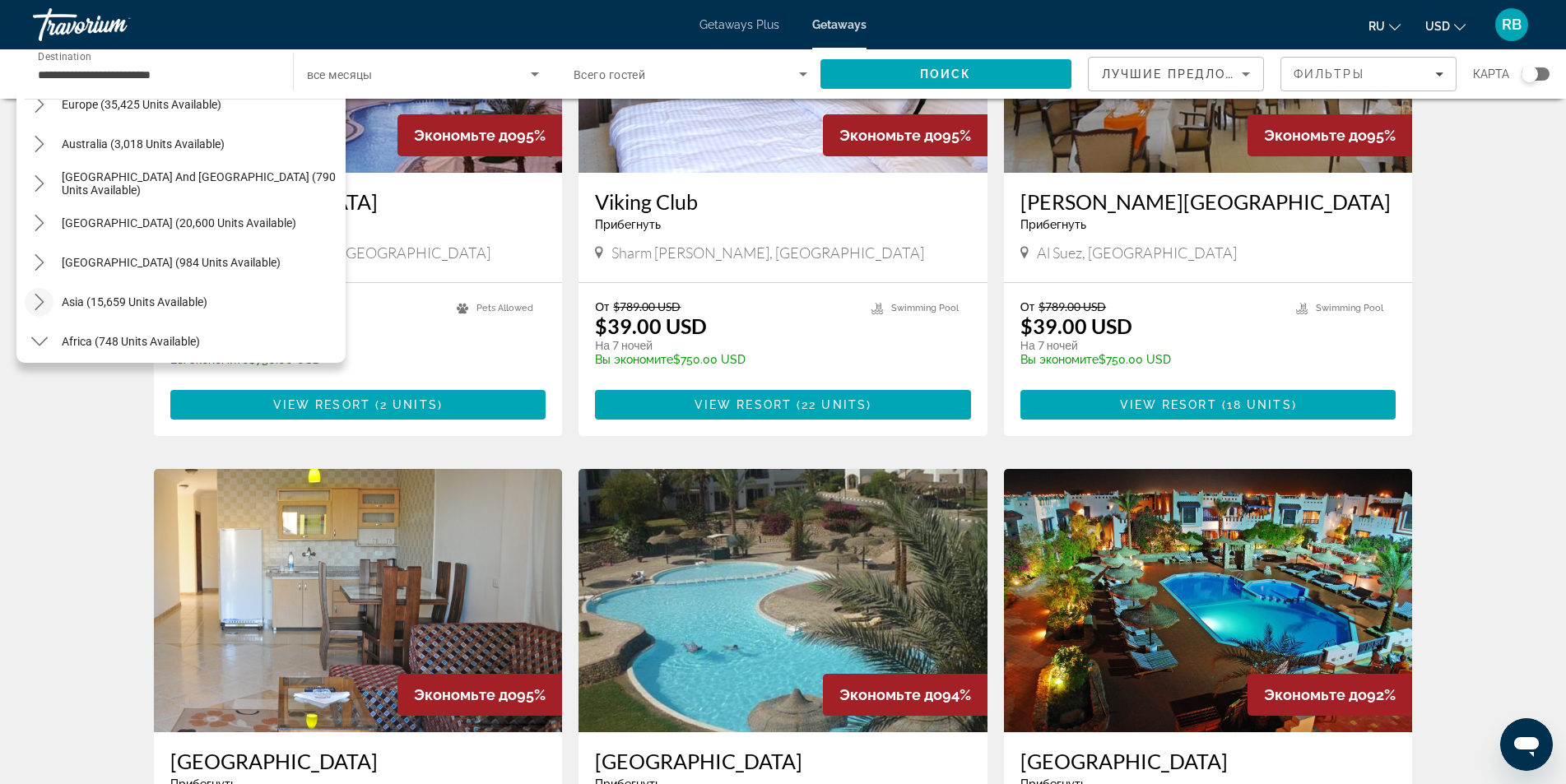
drag, startPoint x: 38, startPoint y: 333, endPoint x: 46, endPoint y: 310, distance: 24.4
click at [42, 331] on mat-icon "Toggle Africa (748 units available) submenu" at bounding box center [39, 341] width 29 height 29
click at [47, 294] on icon "Toggle Asia (15,659 units available) submenu" at bounding box center [39, 301] width 16 height 16
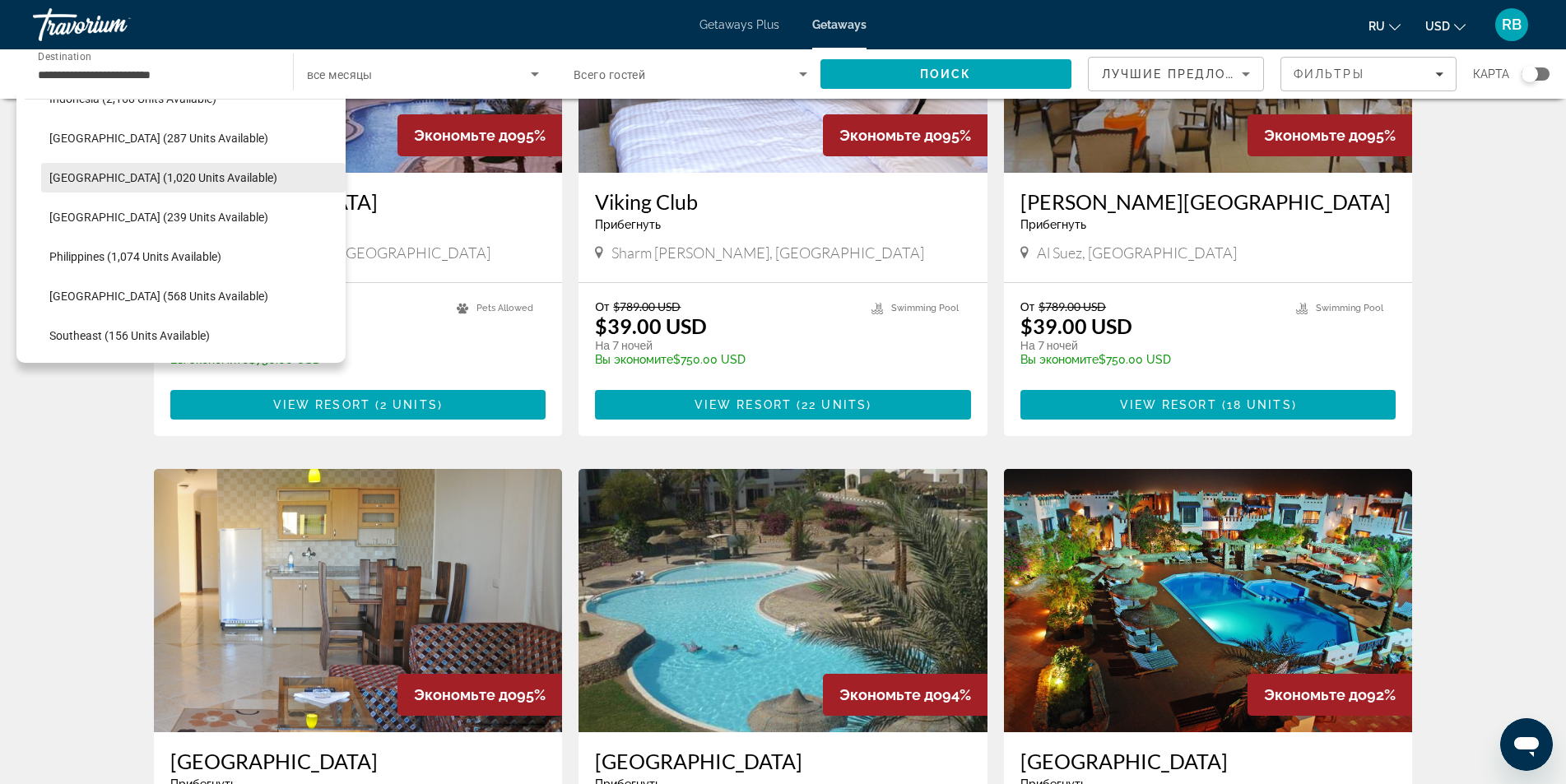
scroll to position [650, 0]
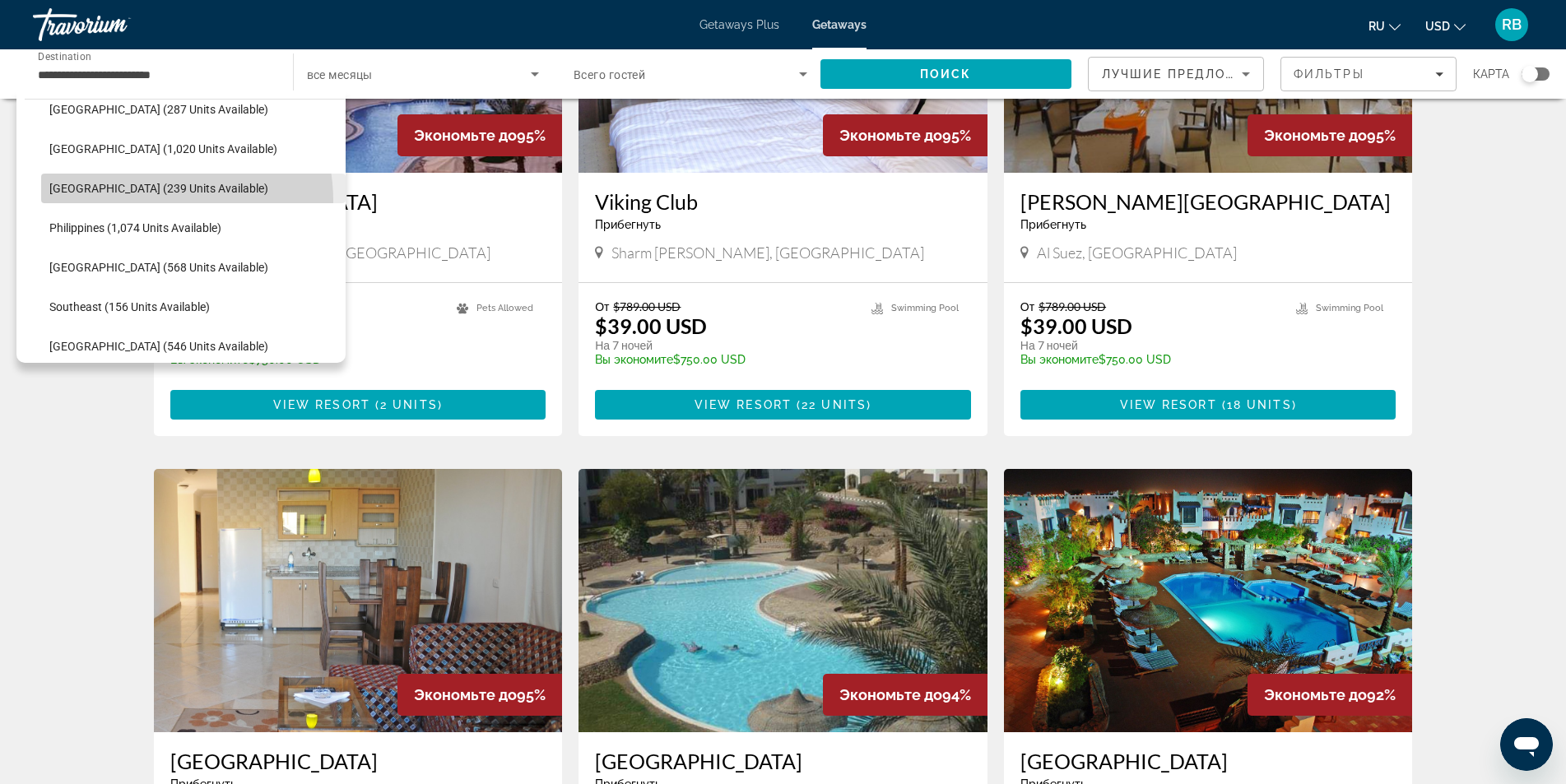
click at [143, 200] on span "Select destination: Maldives (239 units available)" at bounding box center [194, 188] width 305 height 39
type input "**********"
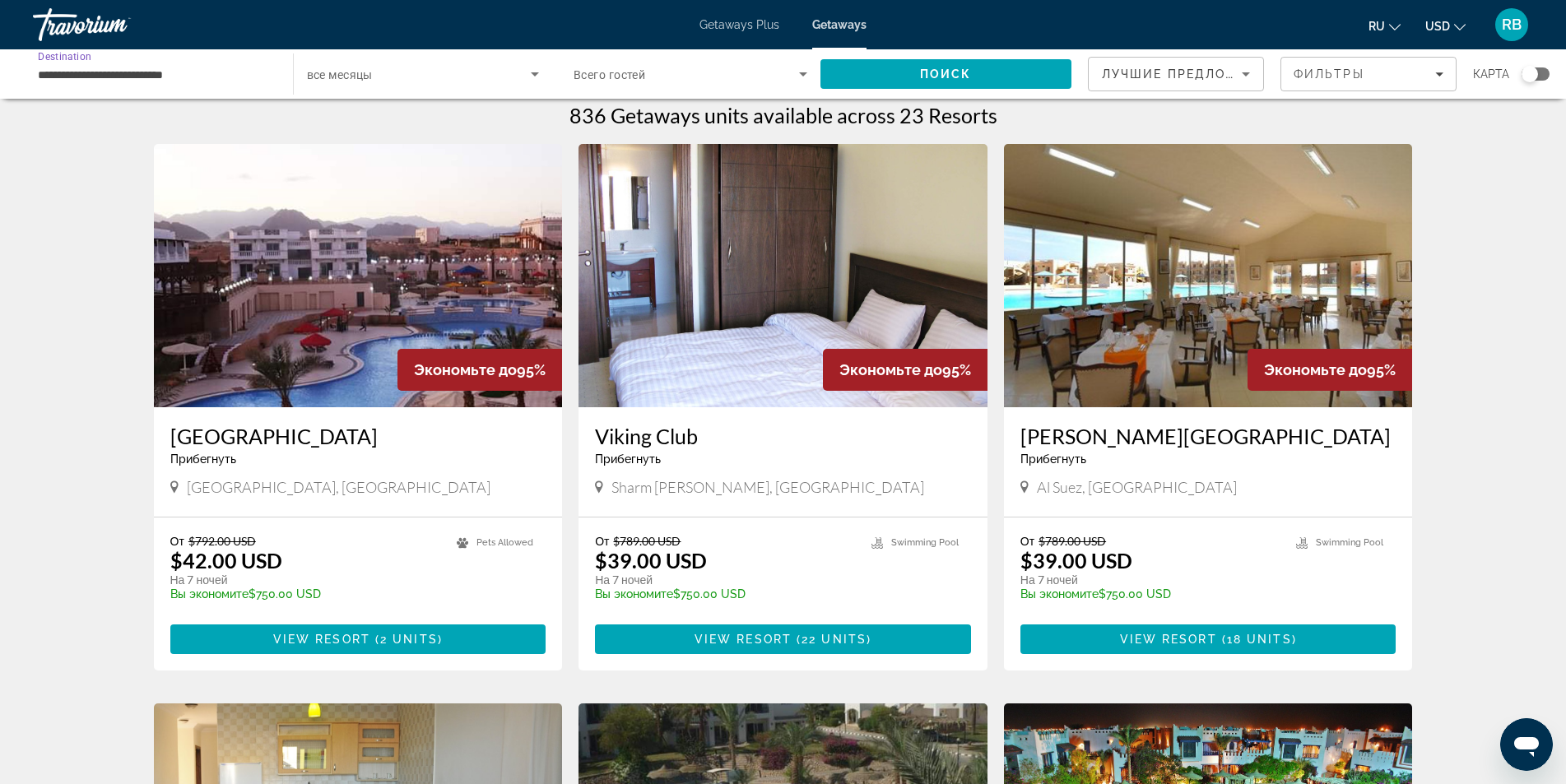
scroll to position [0, 0]
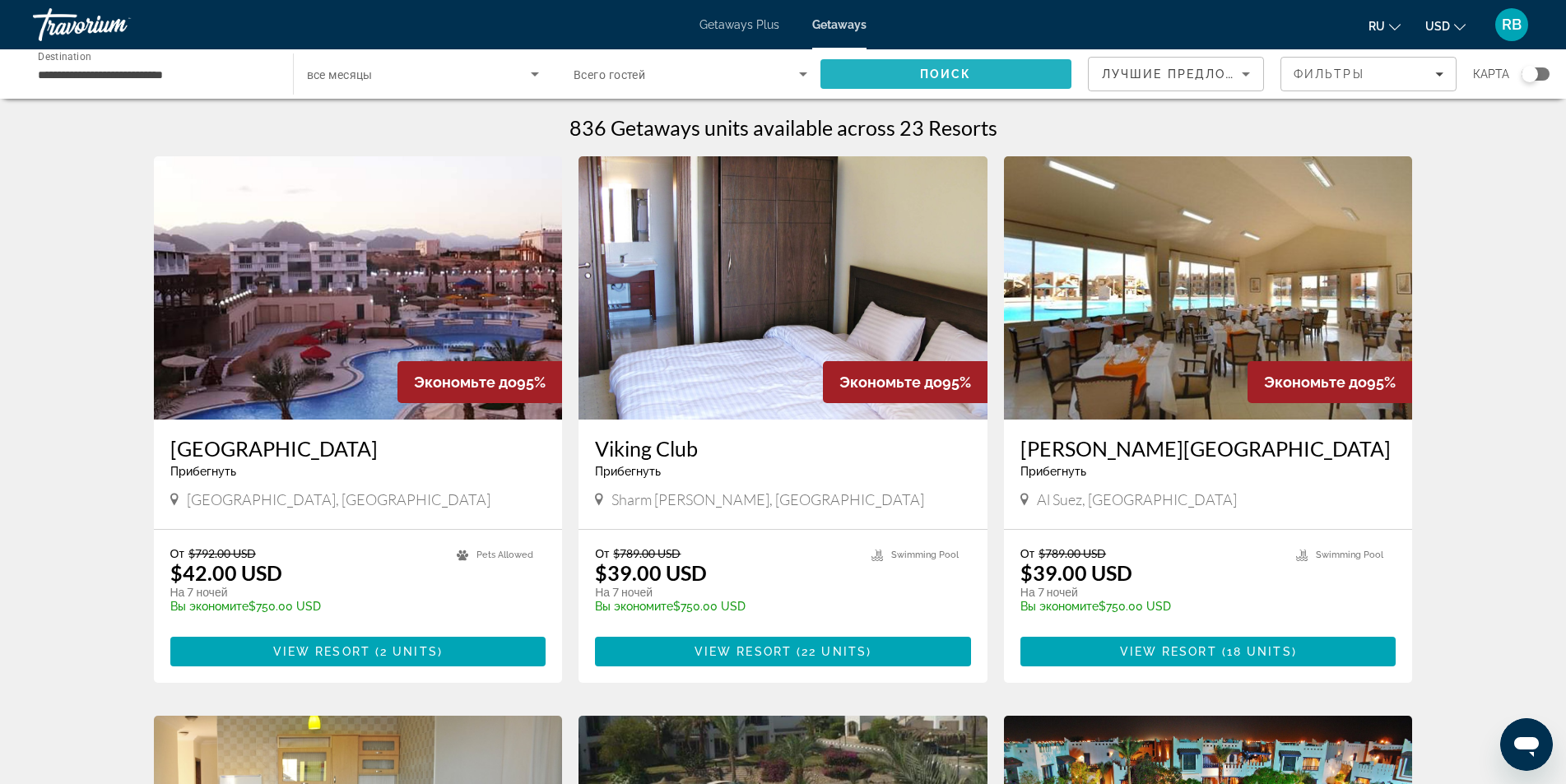
click at [979, 70] on span "Search" at bounding box center [946, 74] width 252 height 39
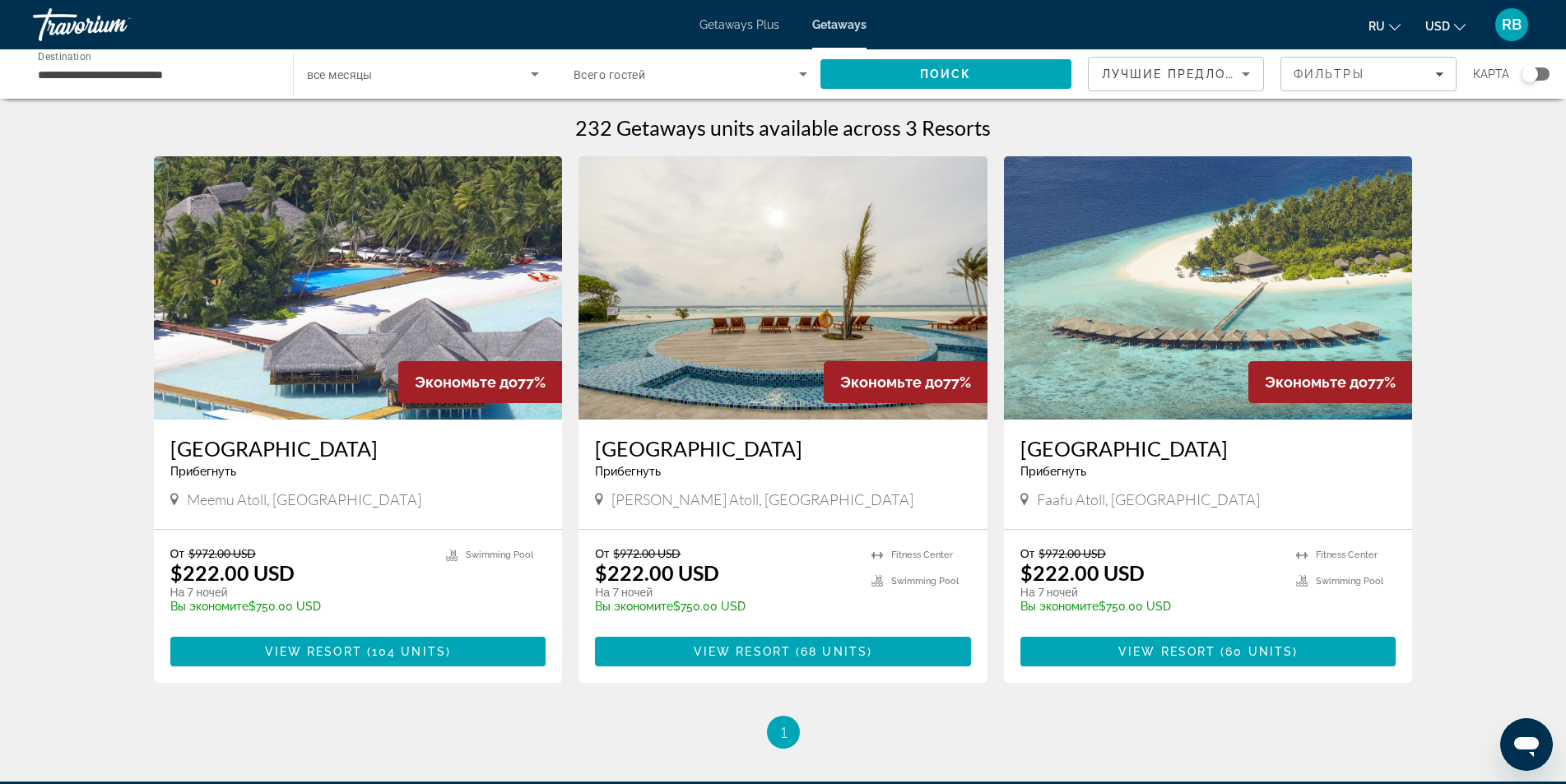
click at [340, 447] on h3 "[GEOGRAPHIC_DATA]" at bounding box center [358, 448] width 376 height 24
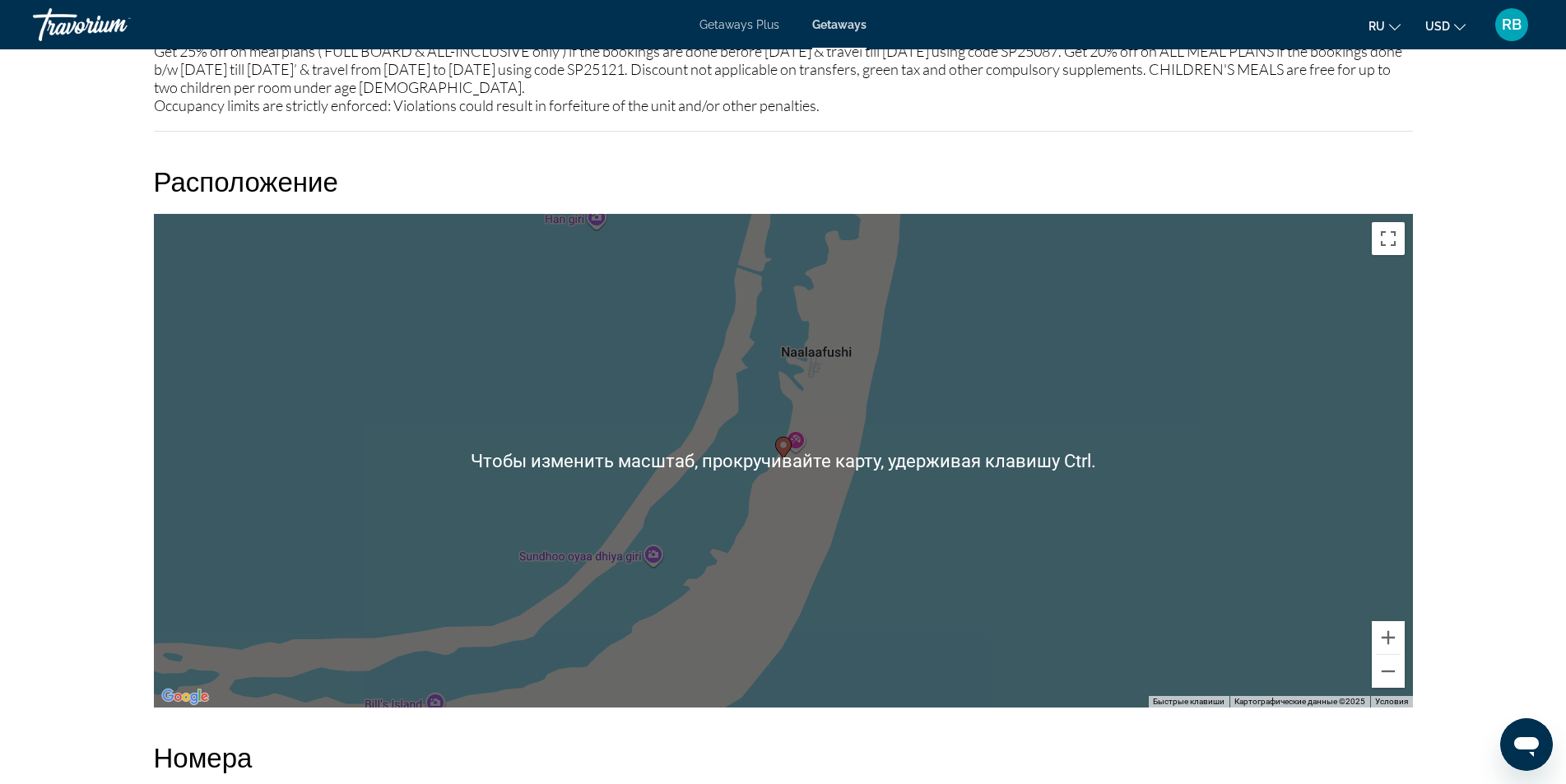
scroll to position [2303, 0]
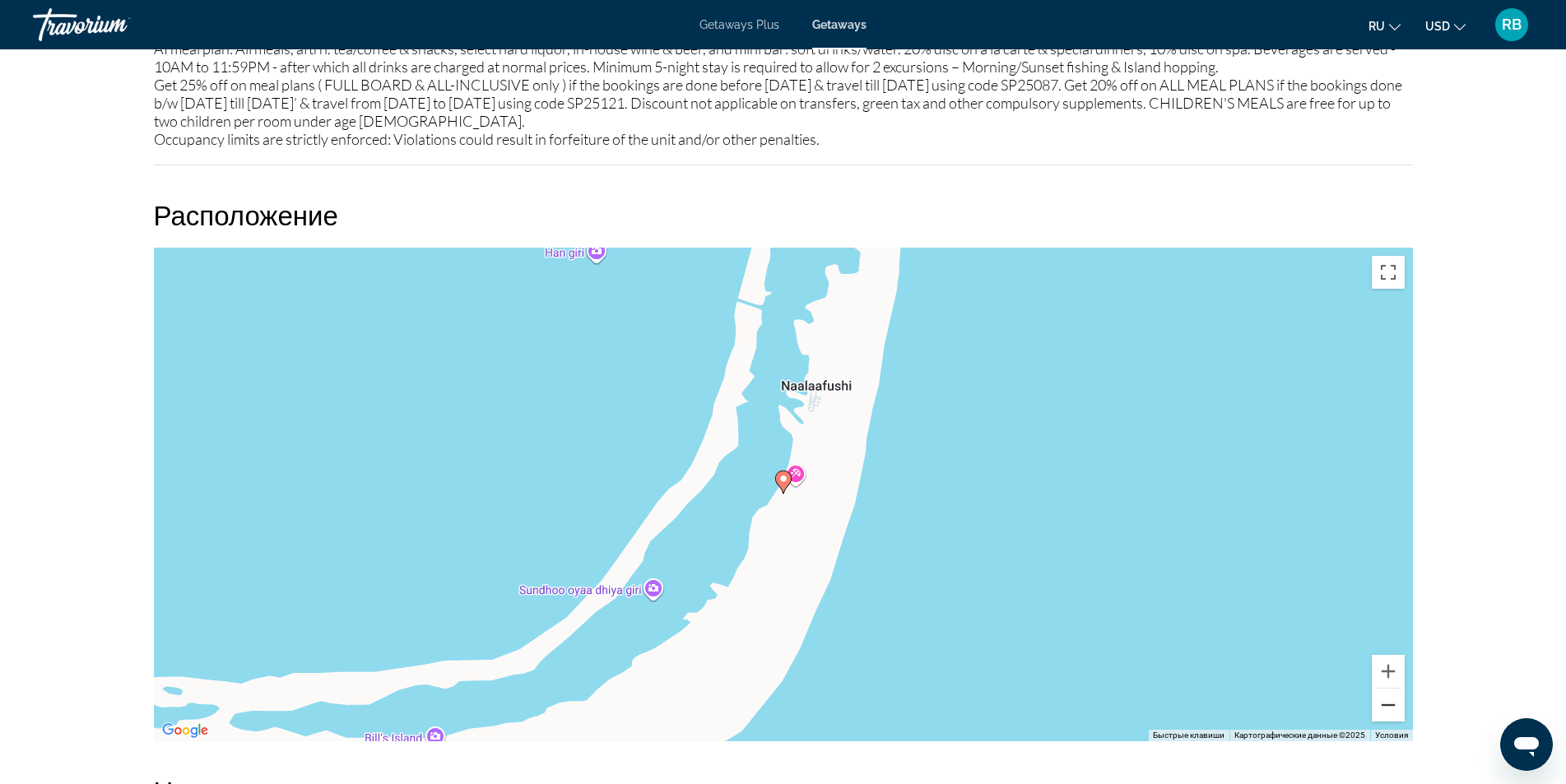
click at [1384, 719] on button "Уменьшить" at bounding box center [1387, 704] width 33 height 33
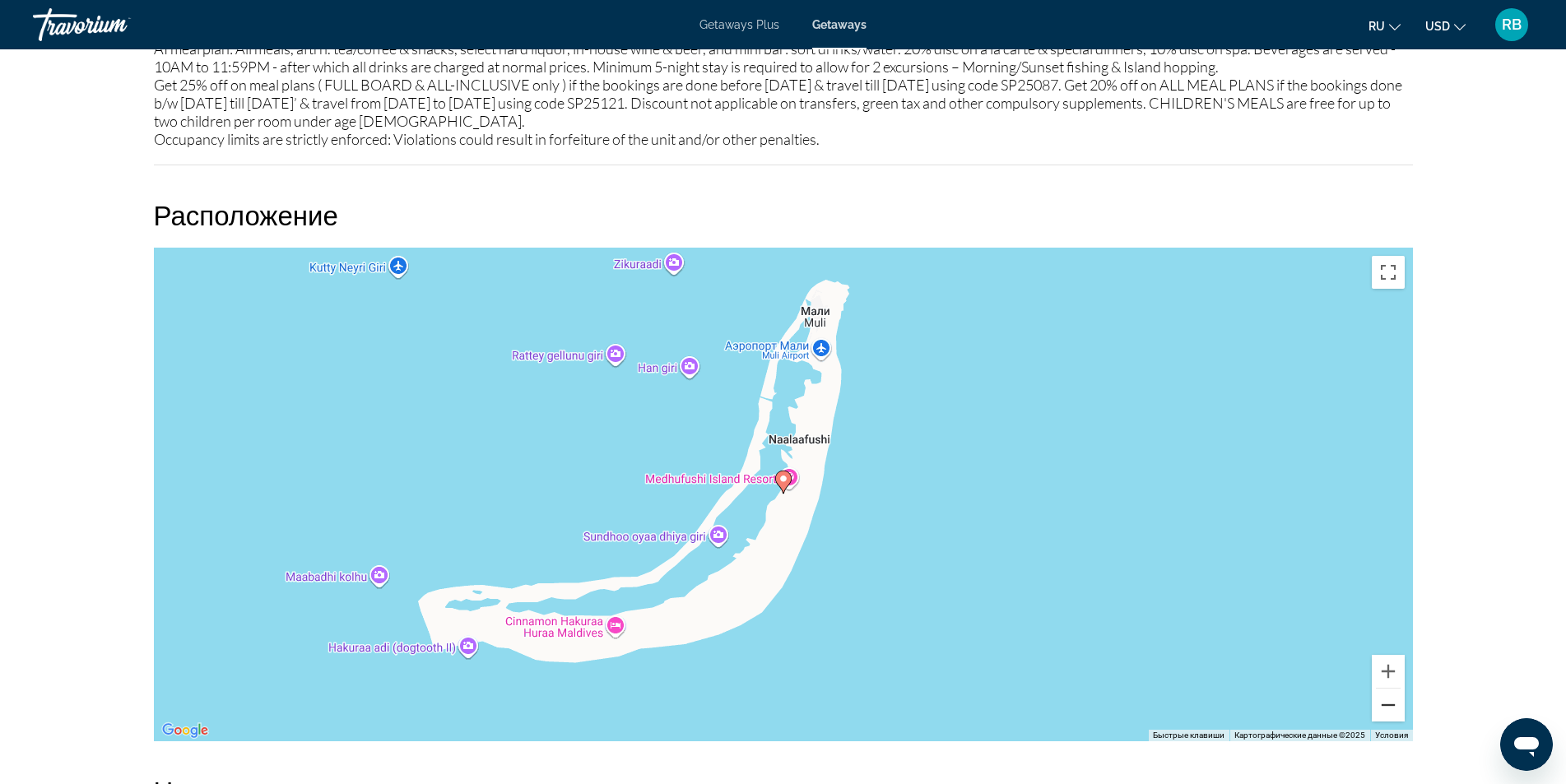
click at [1384, 719] on button "Уменьшить" at bounding box center [1387, 704] width 33 height 33
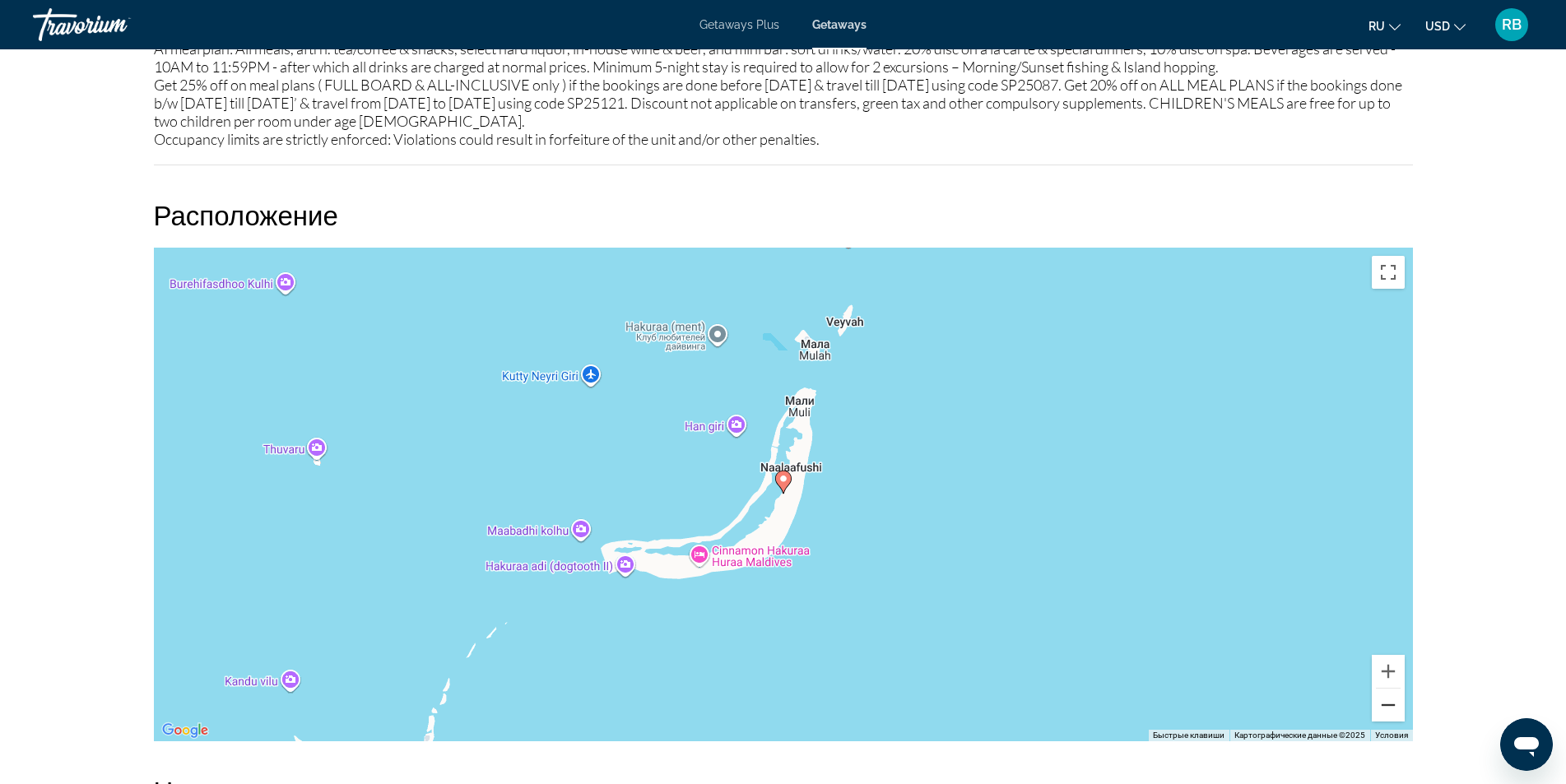
click at [1384, 719] on button "Уменьшить" at bounding box center [1387, 704] width 33 height 33
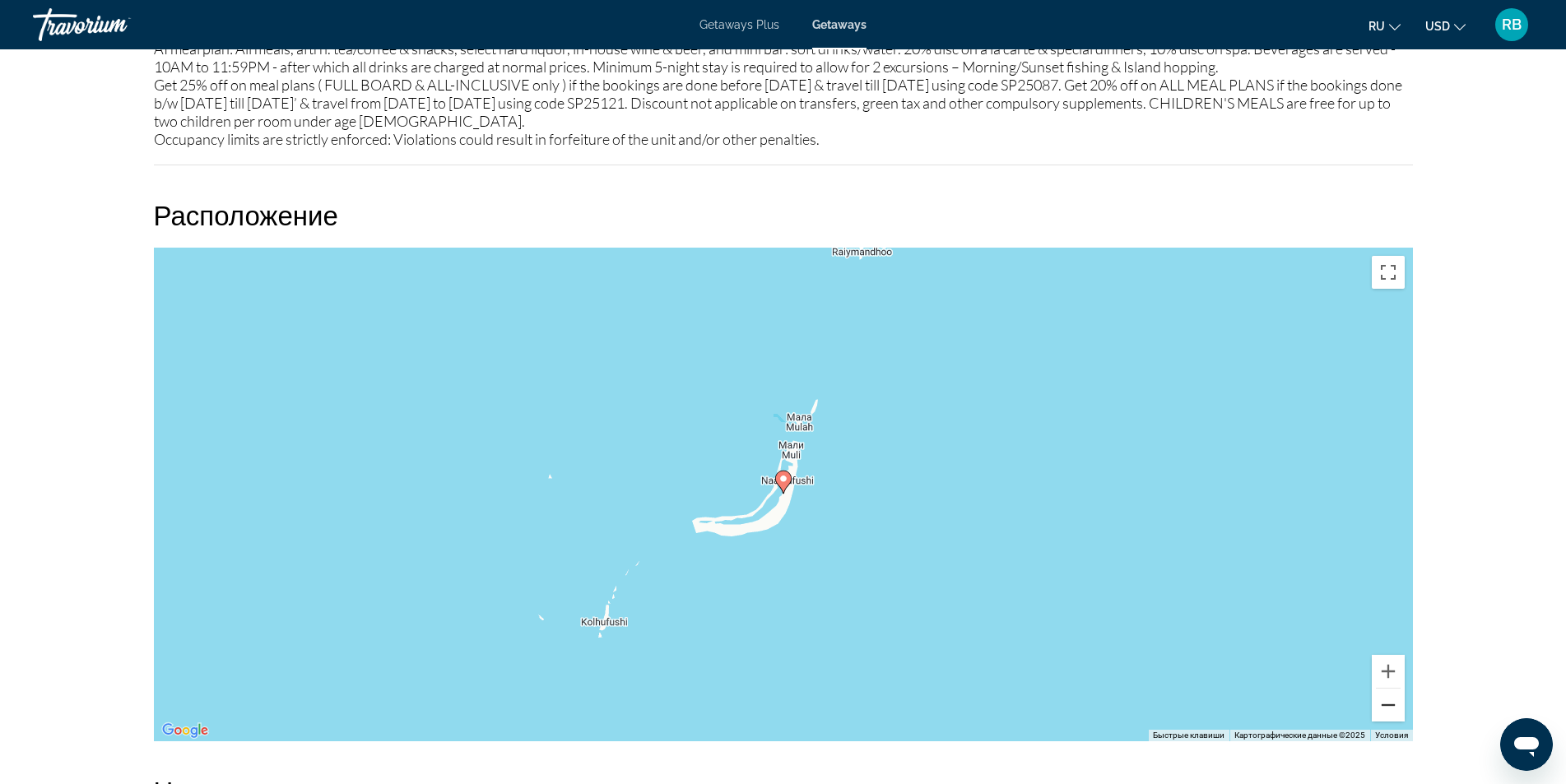
click at [1384, 719] on button "Уменьшить" at bounding box center [1387, 704] width 33 height 33
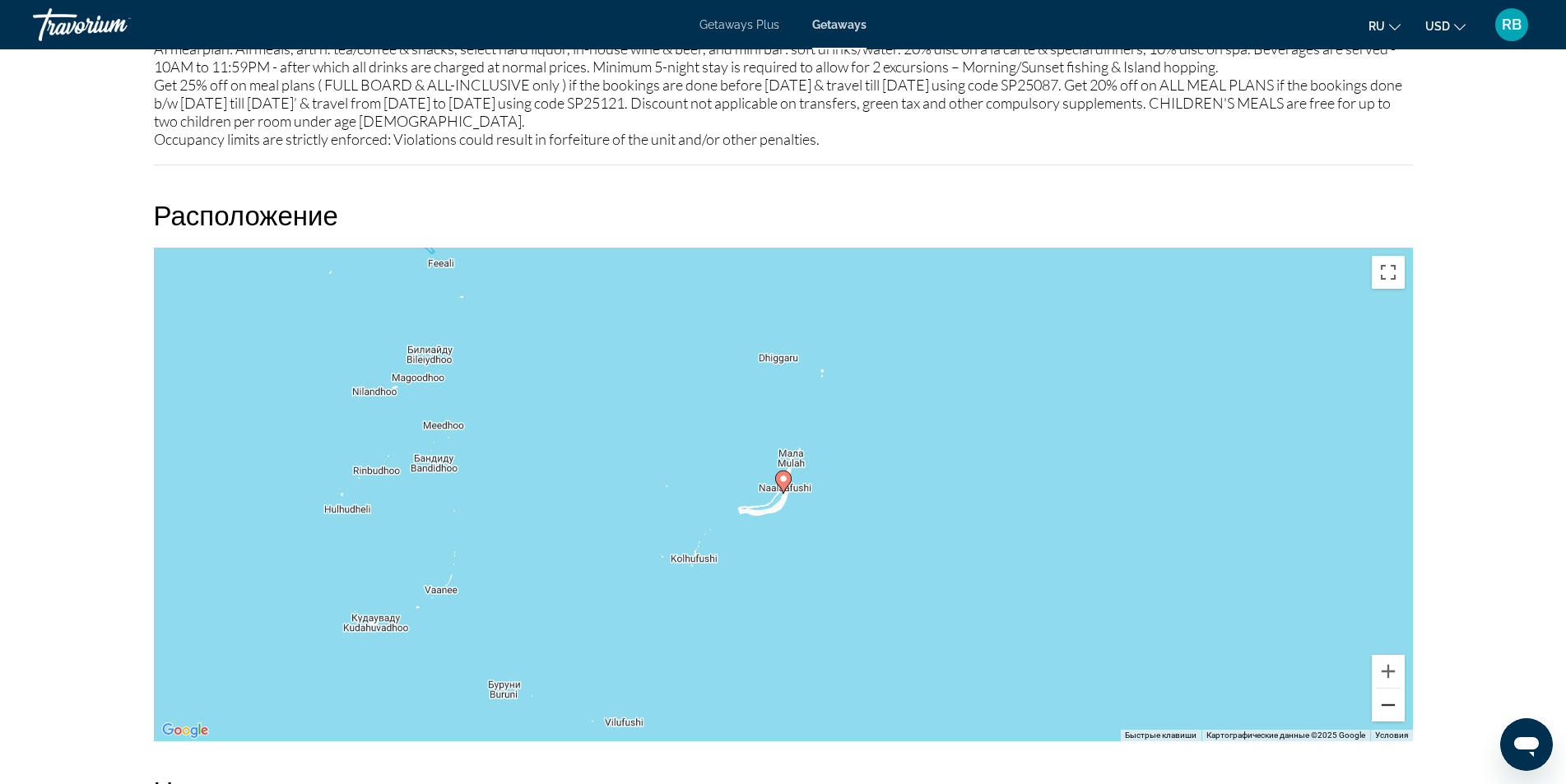
click at [1384, 719] on button "Уменьшить" at bounding box center [1387, 704] width 33 height 33
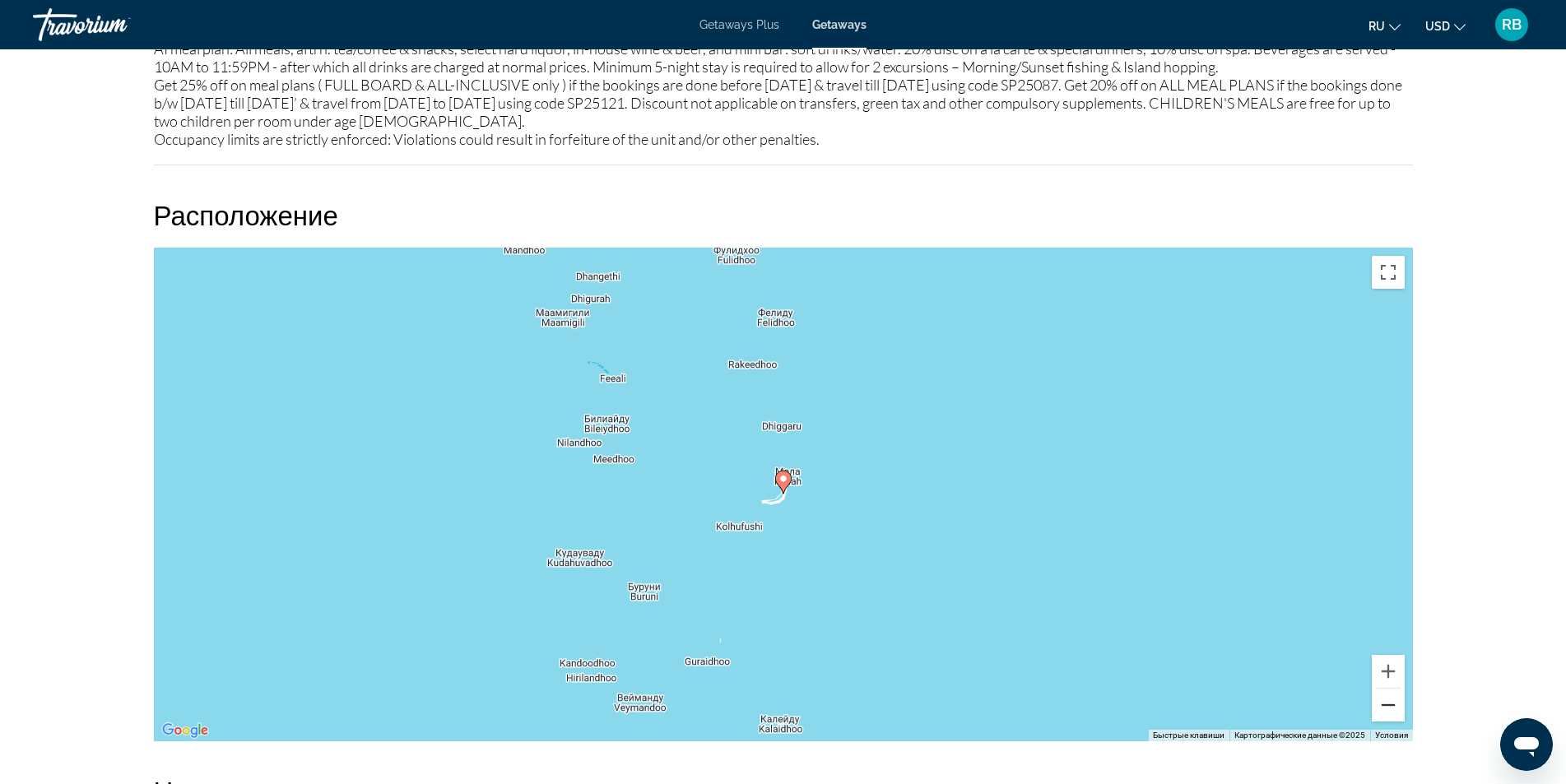
click at [1384, 719] on button "Уменьшить" at bounding box center [1387, 704] width 33 height 33
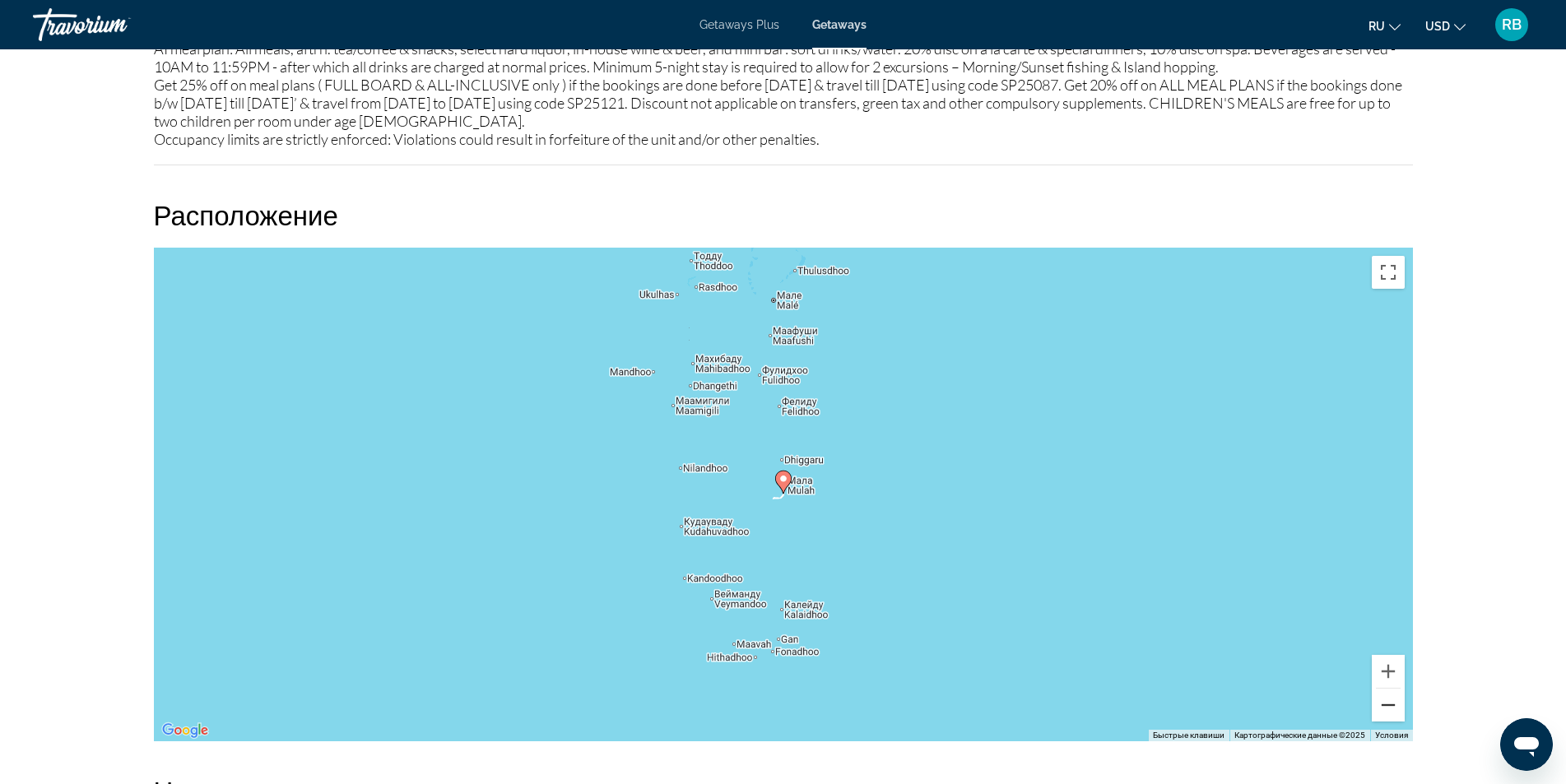
click at [1384, 719] on button "Уменьшить" at bounding box center [1387, 704] width 33 height 33
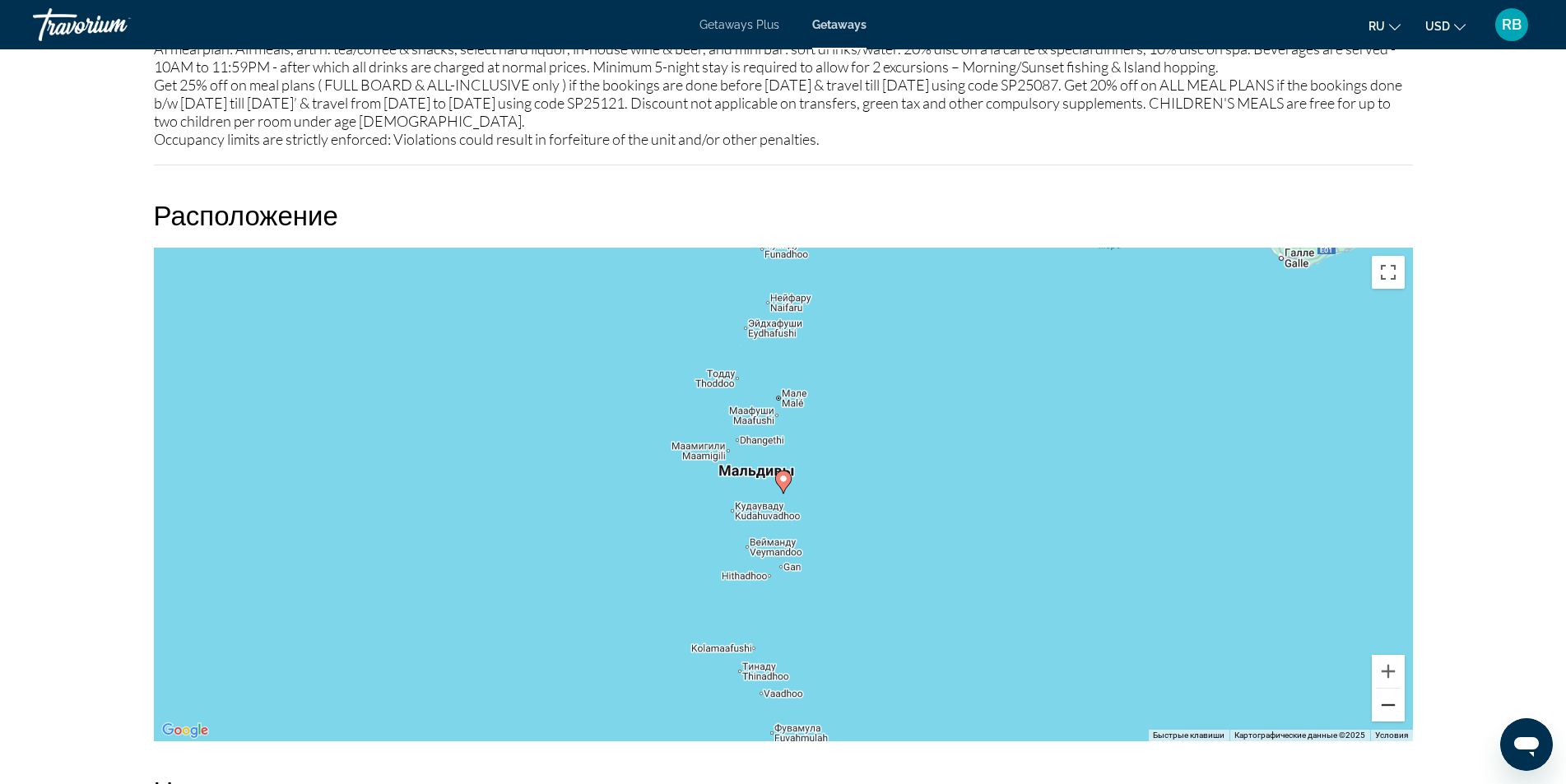
click at [1384, 719] on button "Уменьшить" at bounding box center [1387, 704] width 33 height 33
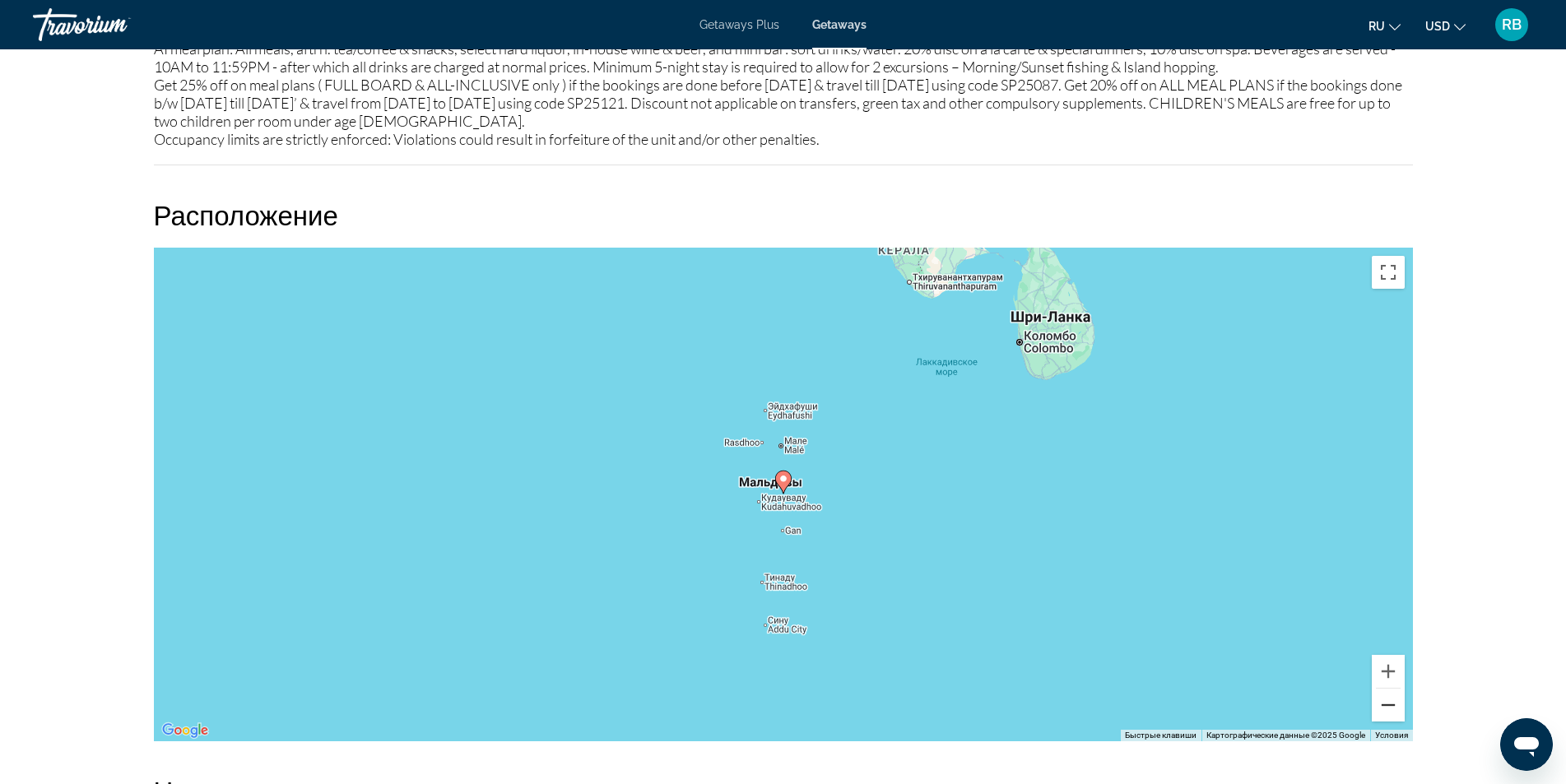
click at [1384, 719] on button "Уменьшить" at bounding box center [1387, 704] width 33 height 33
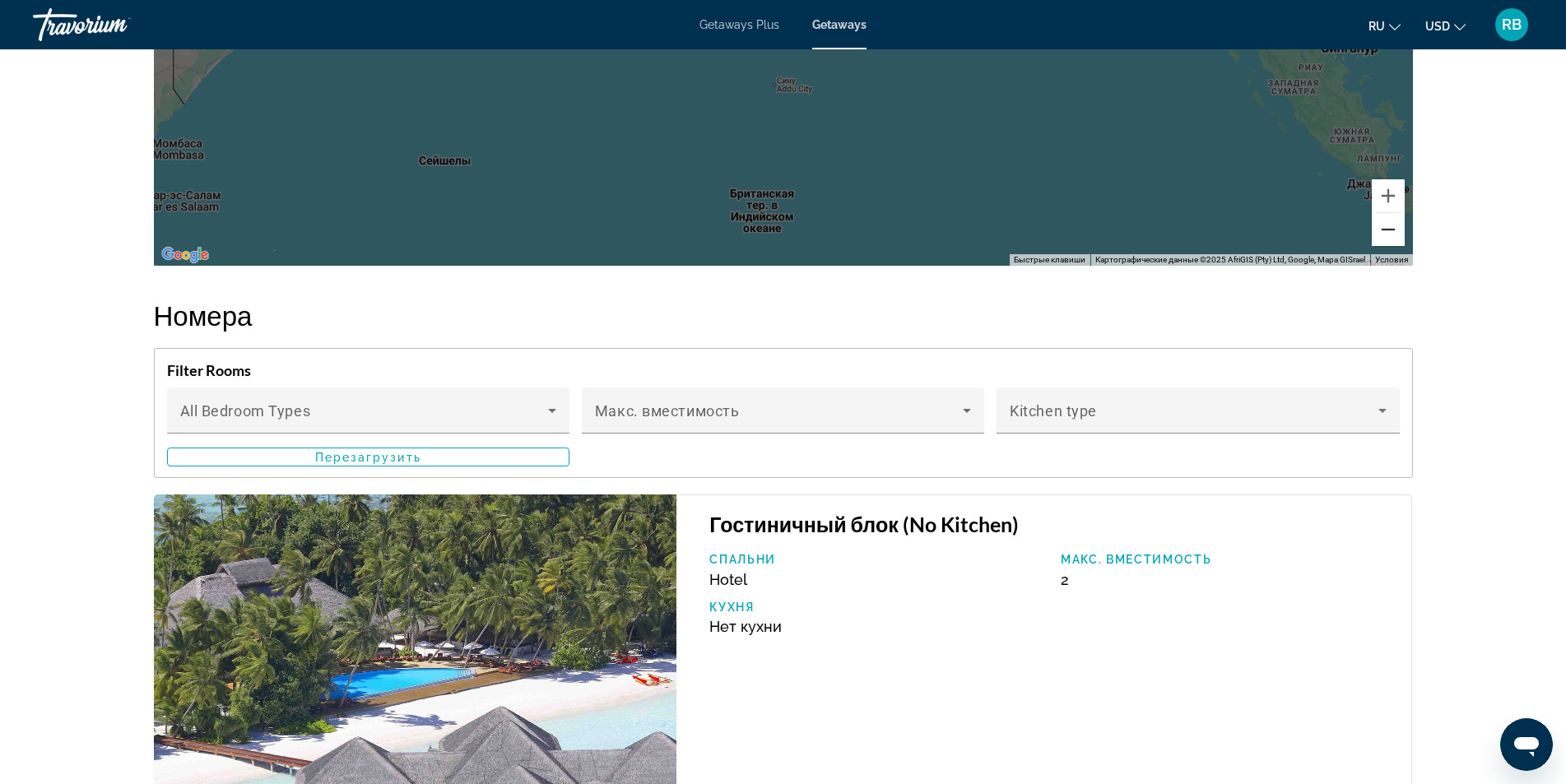
scroll to position [3043, 0]
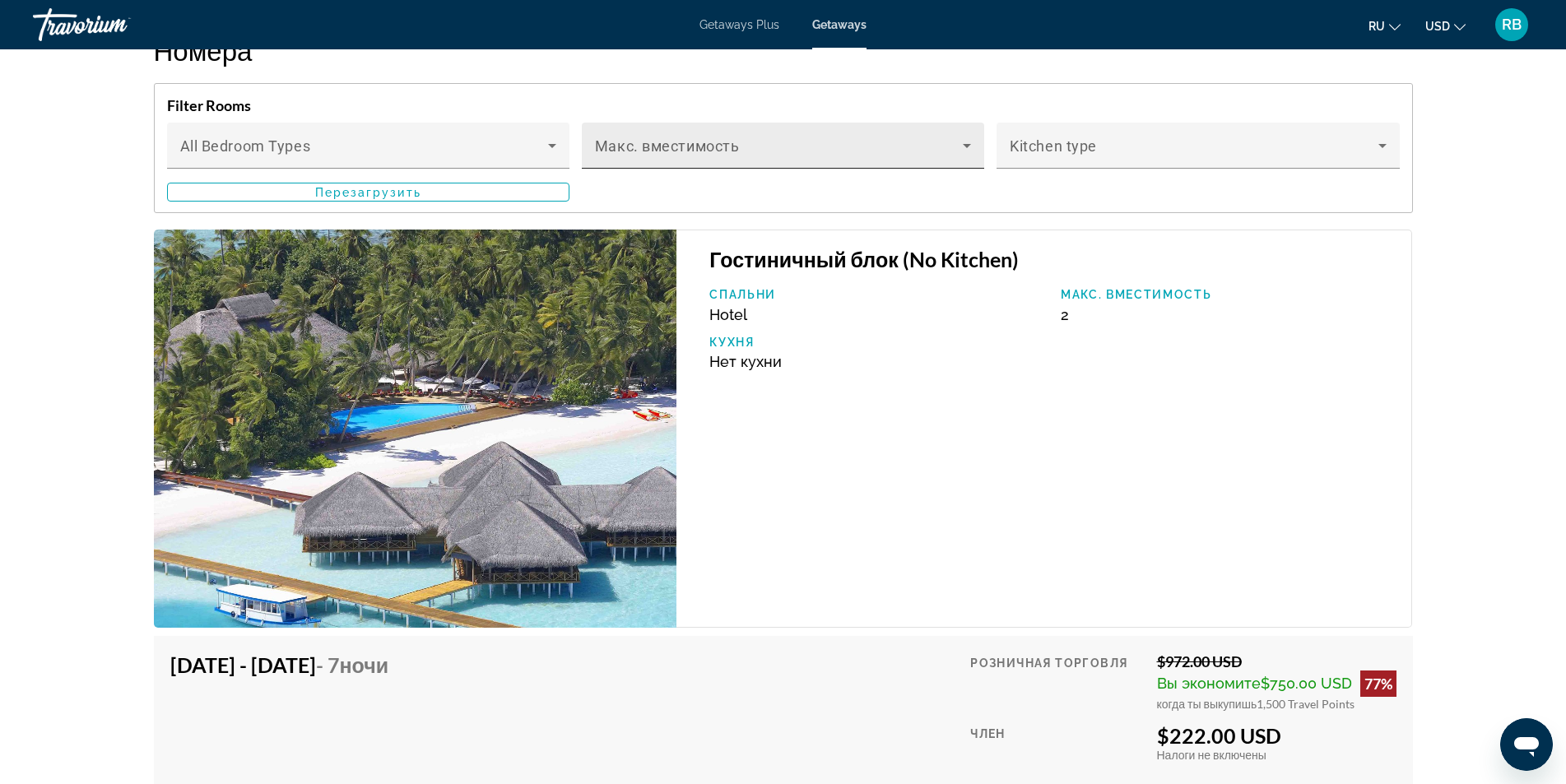
click at [845, 149] on div "Макс. вместимость" at bounding box center [783, 145] width 376 height 46
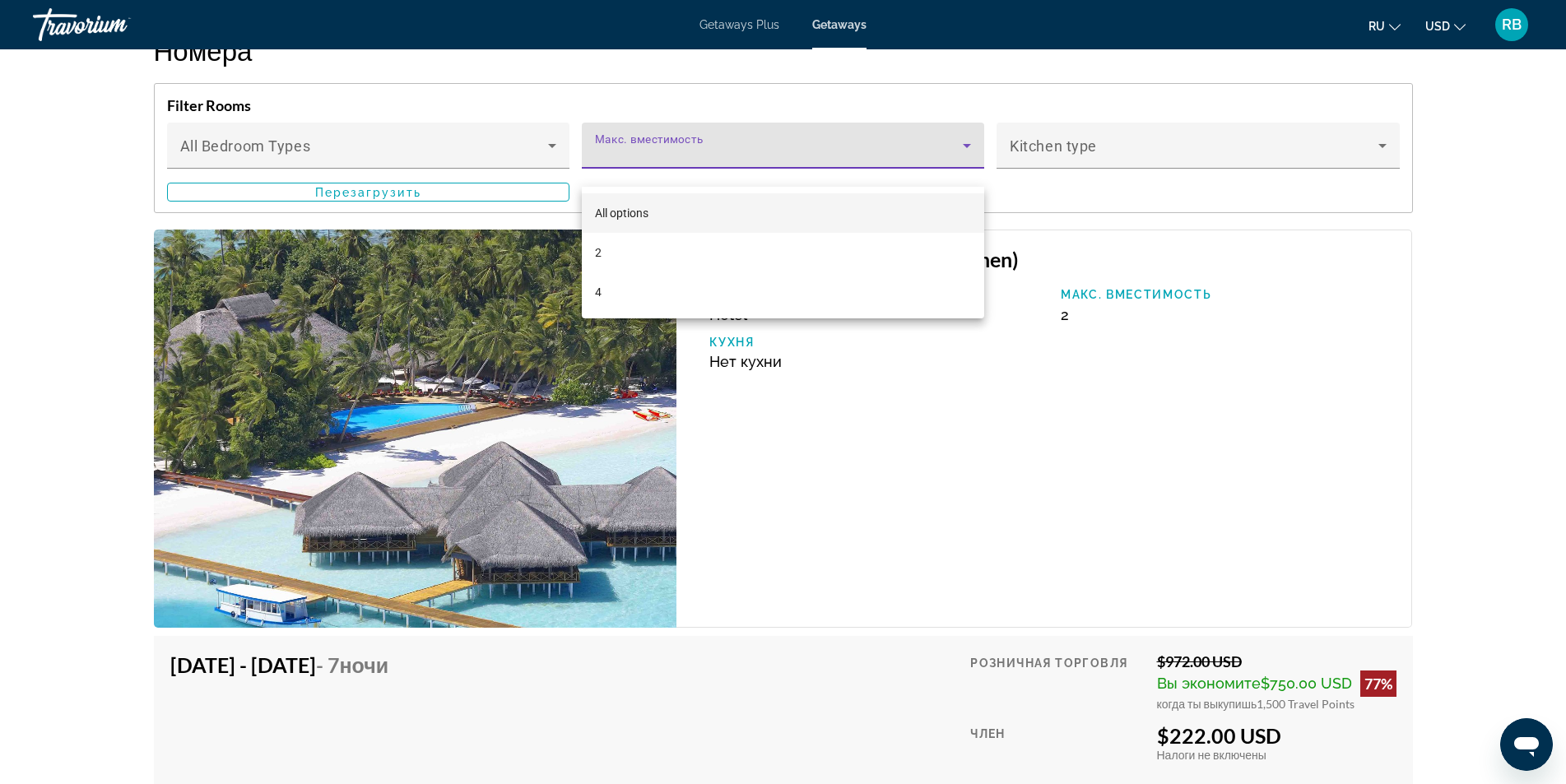
click at [845, 150] on div at bounding box center [783, 392] width 1566 height 784
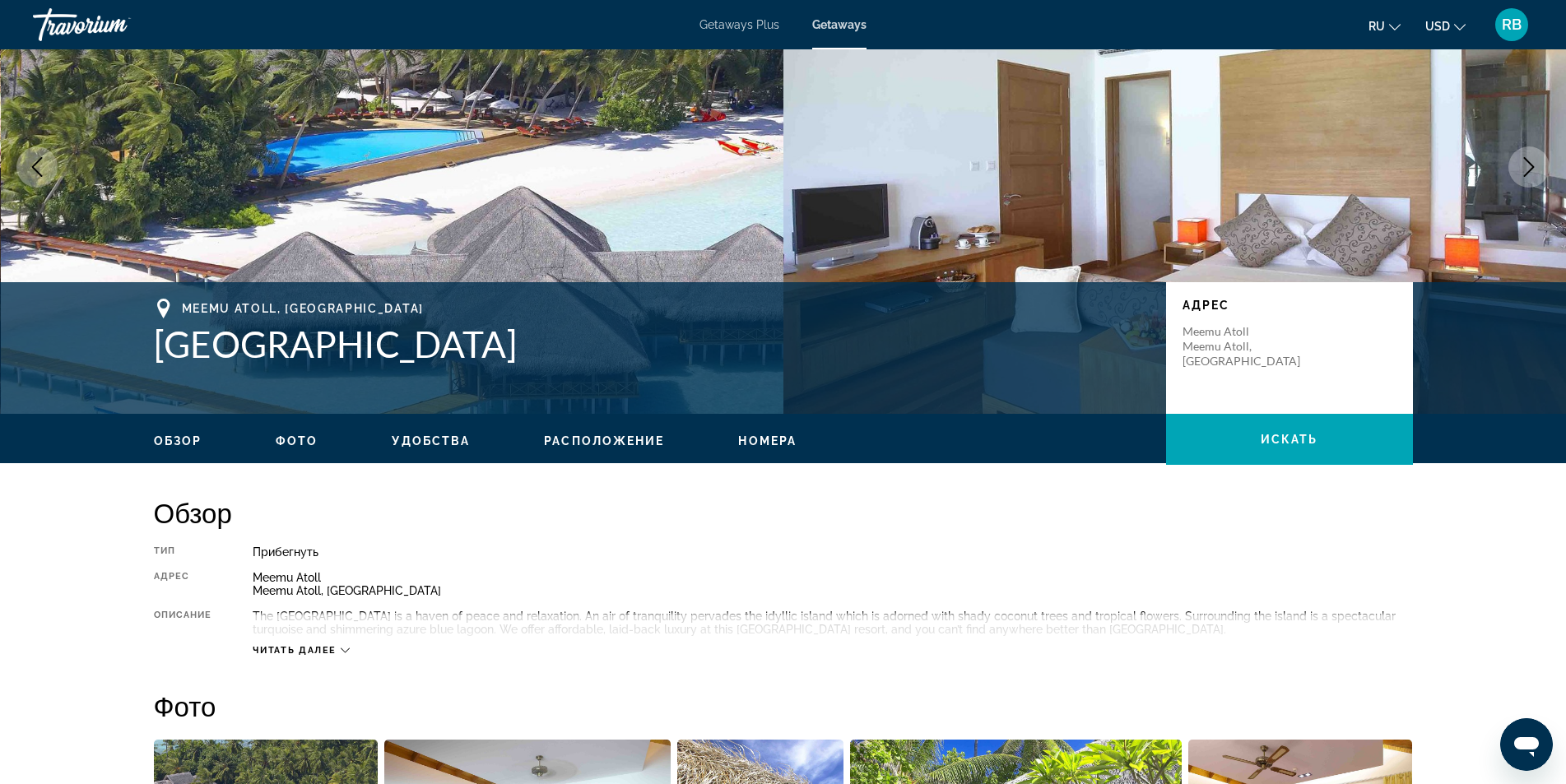
scroll to position [0, 0]
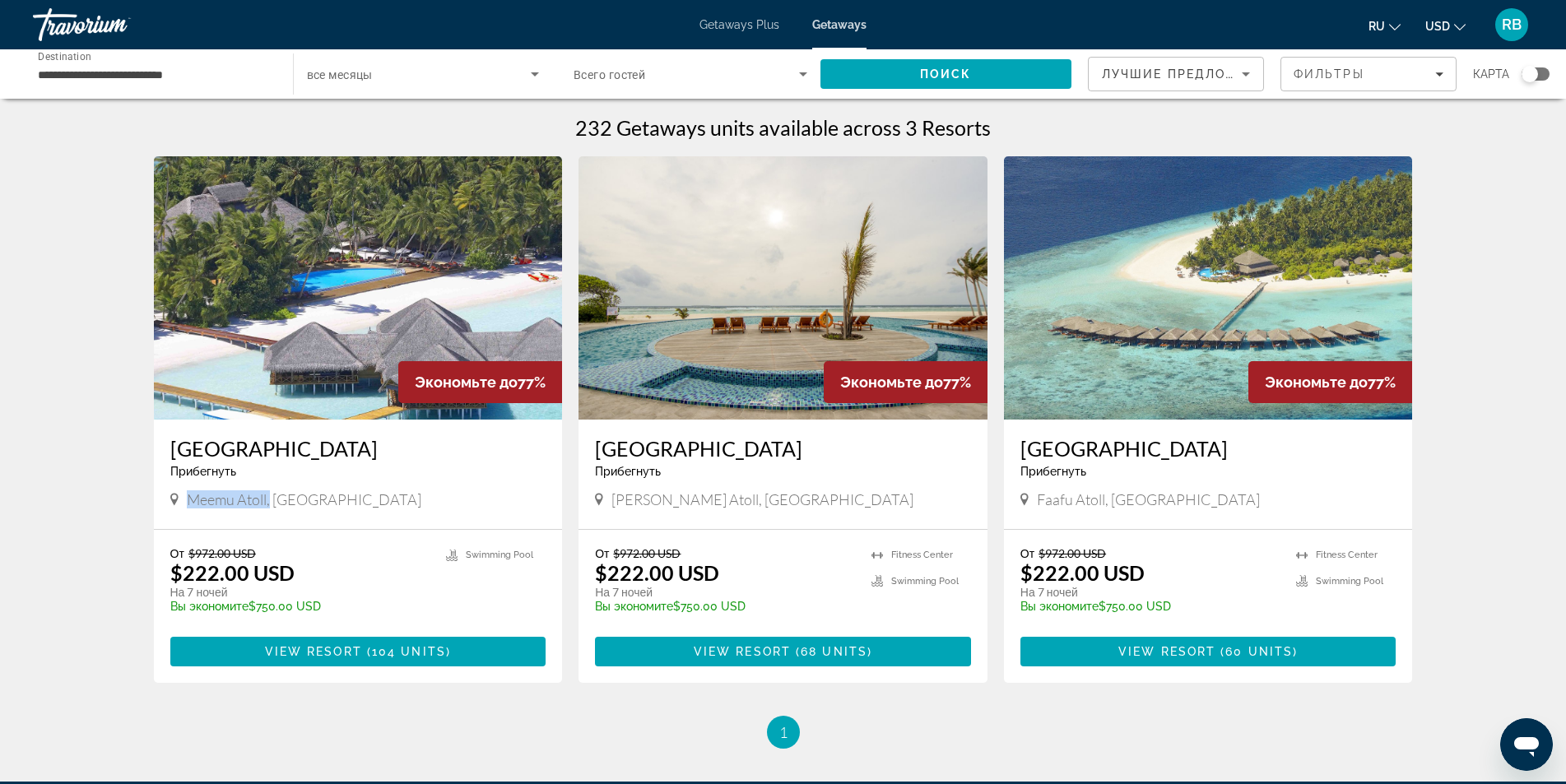
drag, startPoint x: 187, startPoint y: 495, endPoint x: 269, endPoint y: 504, distance: 82.5
click at [269, 504] on span "Meemu Atoll, [GEOGRAPHIC_DATA]" at bounding box center [304, 498] width 234 height 18
click at [166, 82] on input "**********" at bounding box center [154, 74] width 233 height 20
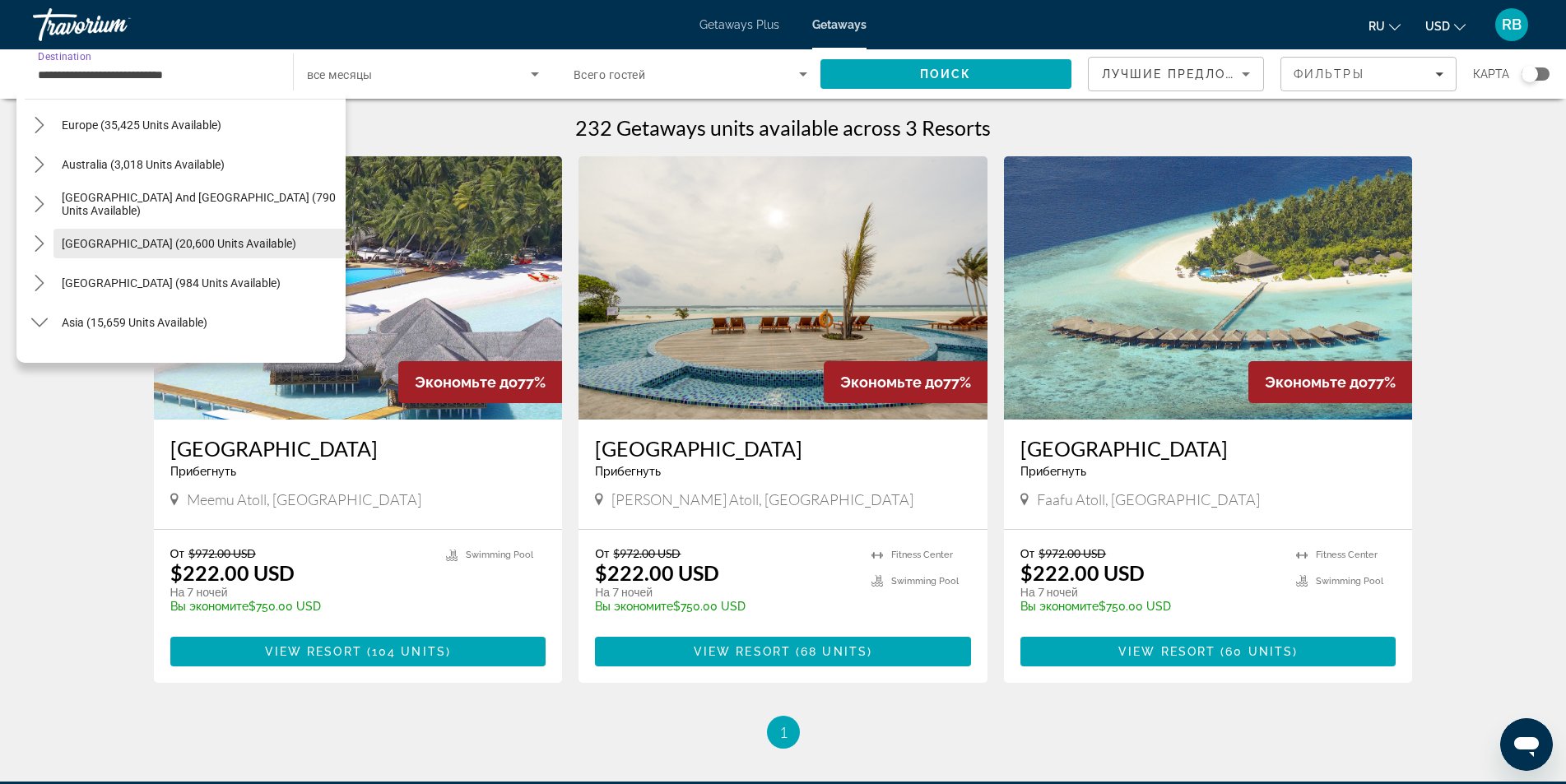
scroll to position [118, 0]
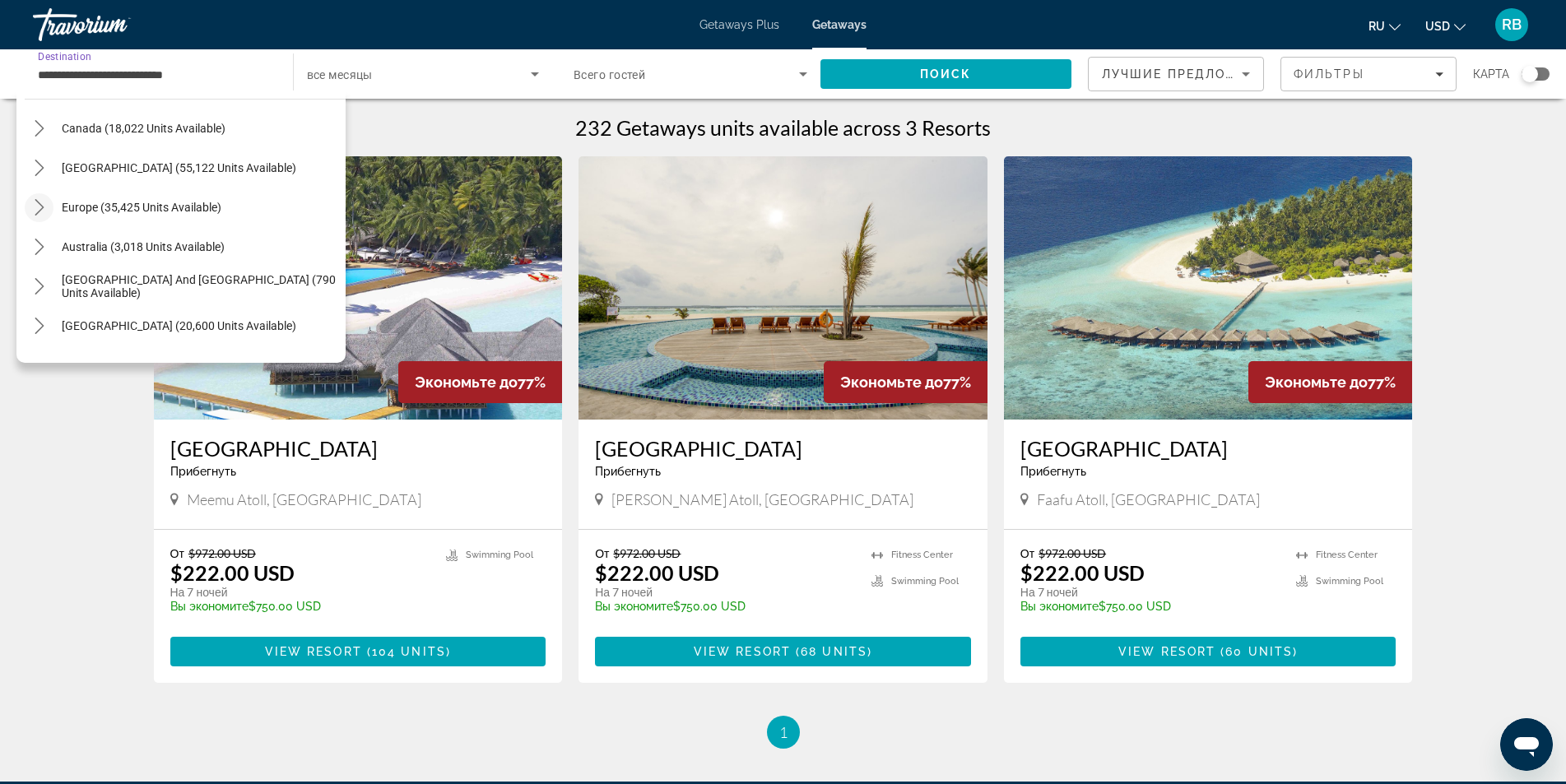
click at [40, 210] on icon "Toggle Europe (35,425 units available) submenu" at bounding box center [40, 207] width 9 height 16
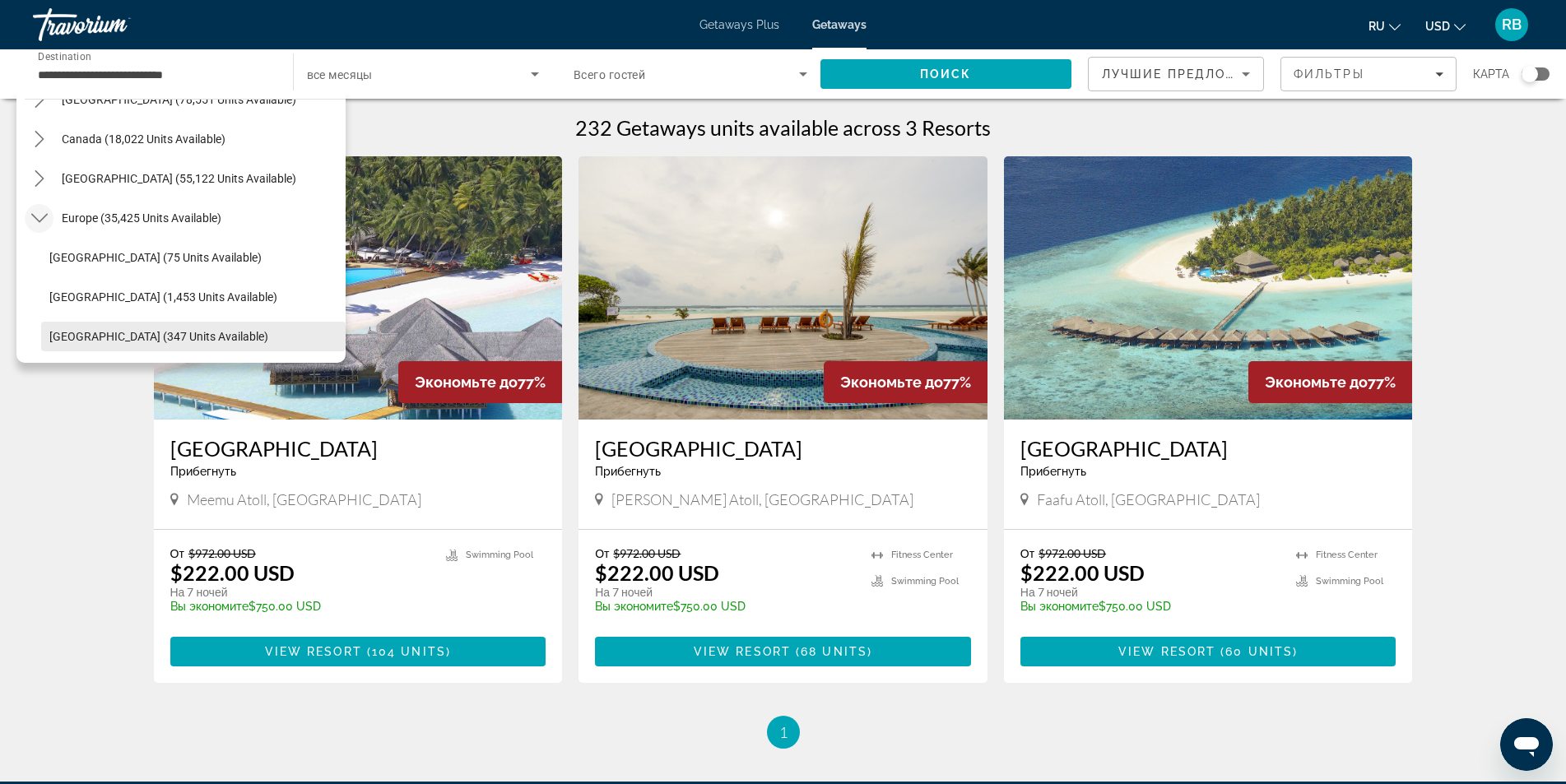
scroll to position [0, 0]
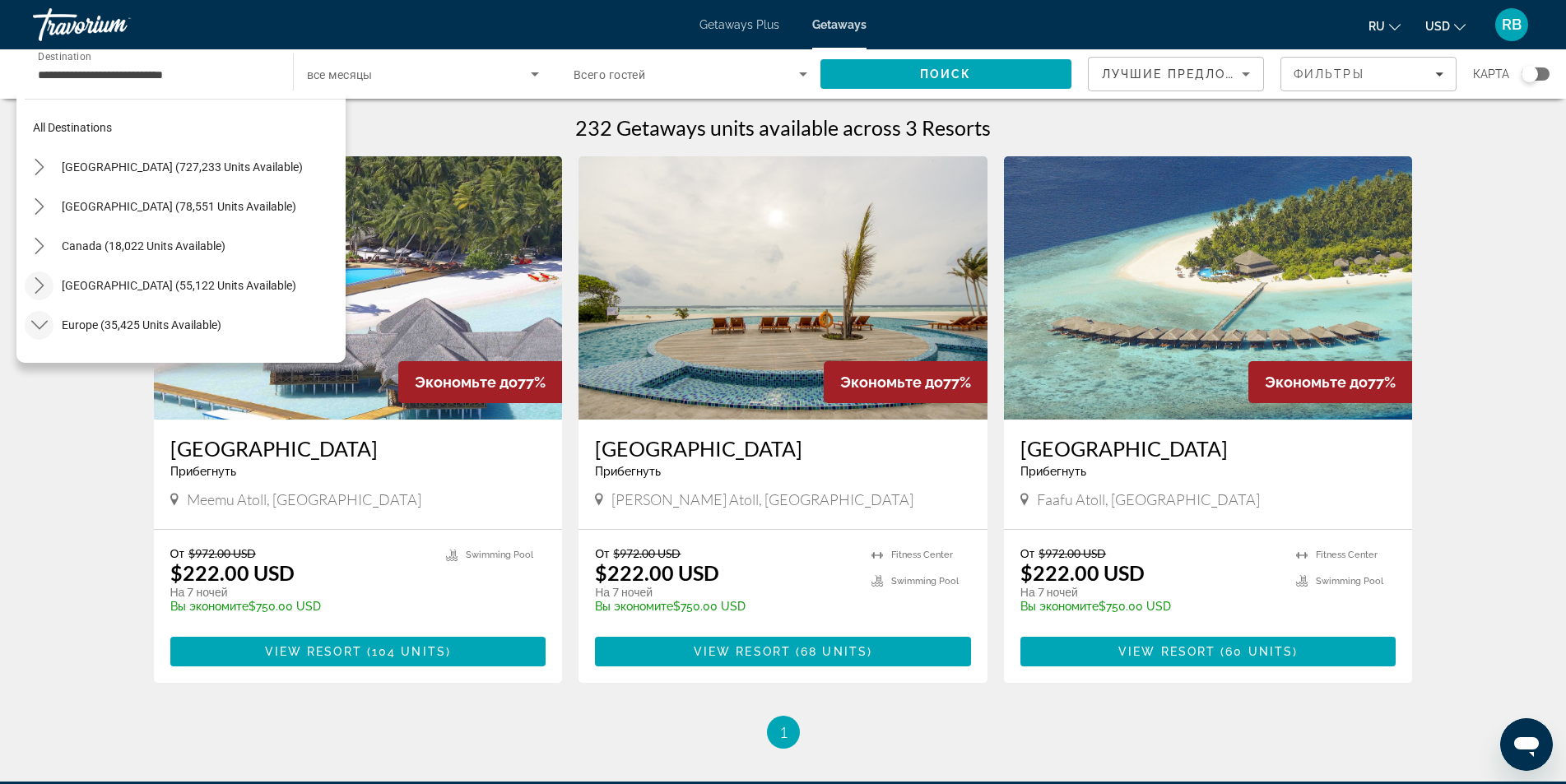
click at [43, 276] on mat-icon "Toggle Caribbean & Atlantic Islands (55,122 units available) submenu" at bounding box center [39, 286] width 29 height 29
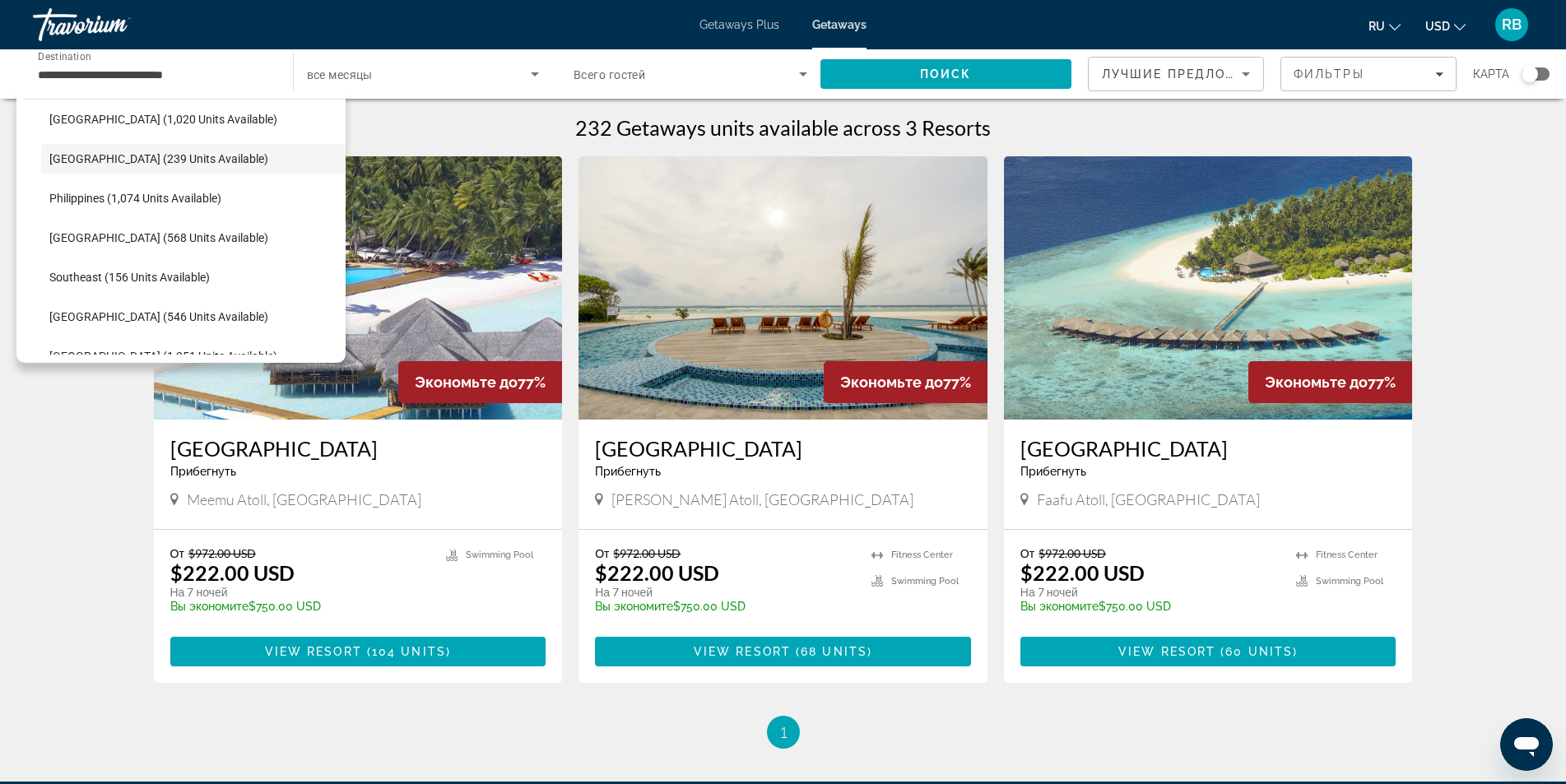
scroll to position [2222, 0]
click at [175, 271] on span "[GEOGRAPHIC_DATA] (1,251 units available)" at bounding box center [163, 274] width 228 height 13
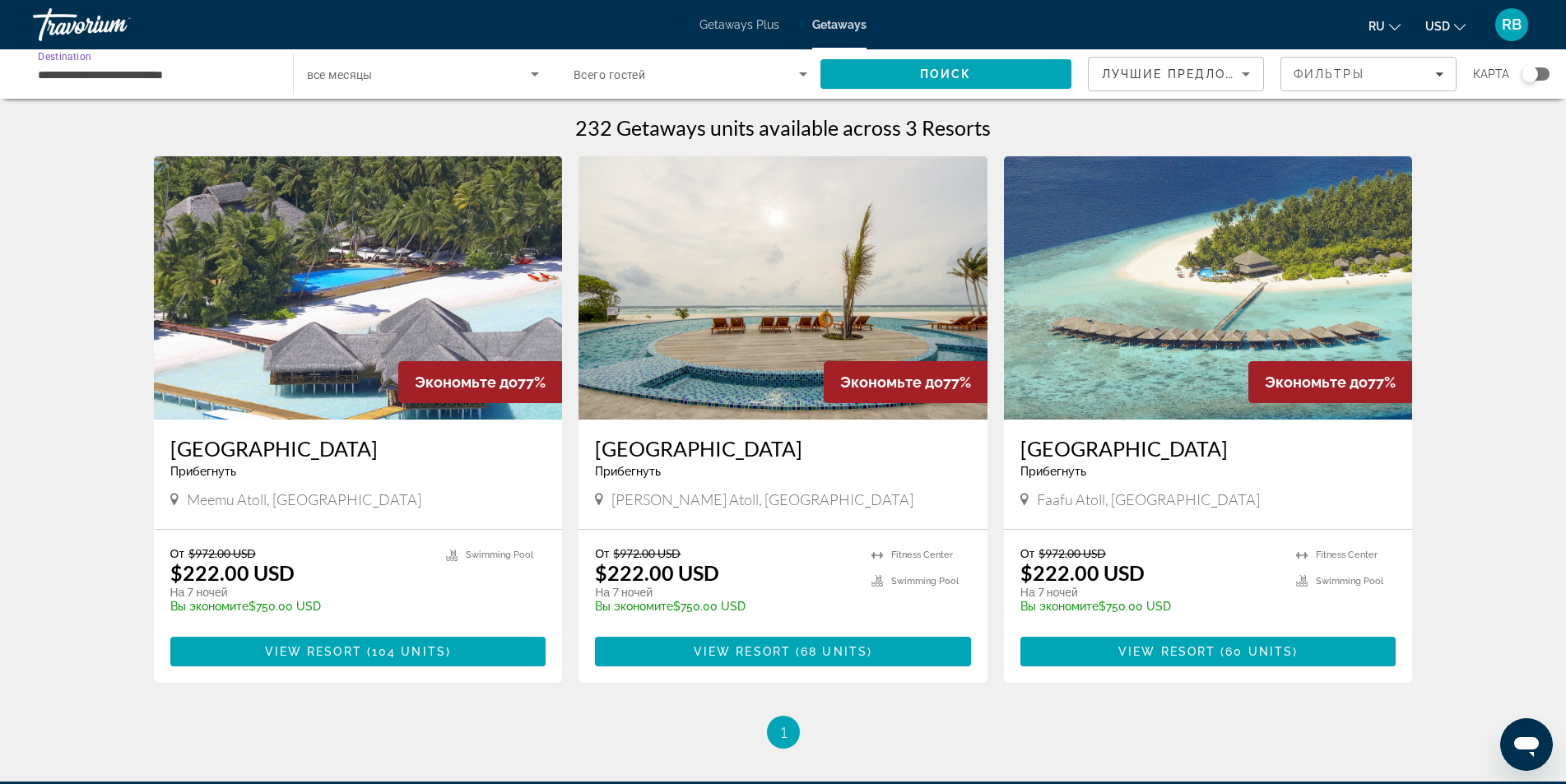
type input "**********"
click at [995, 71] on span "Search" at bounding box center [946, 74] width 252 height 39
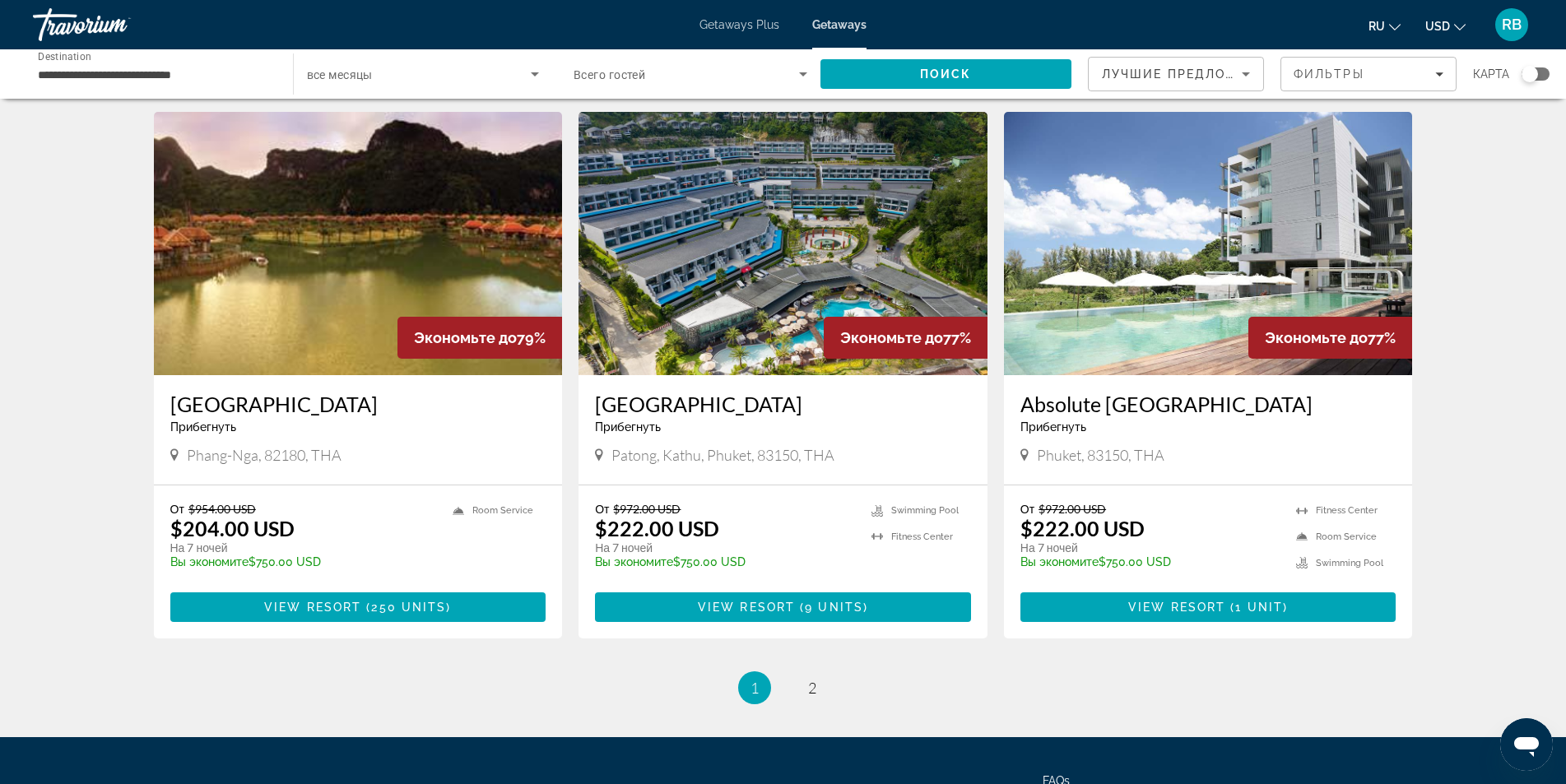
scroll to position [1951, 0]
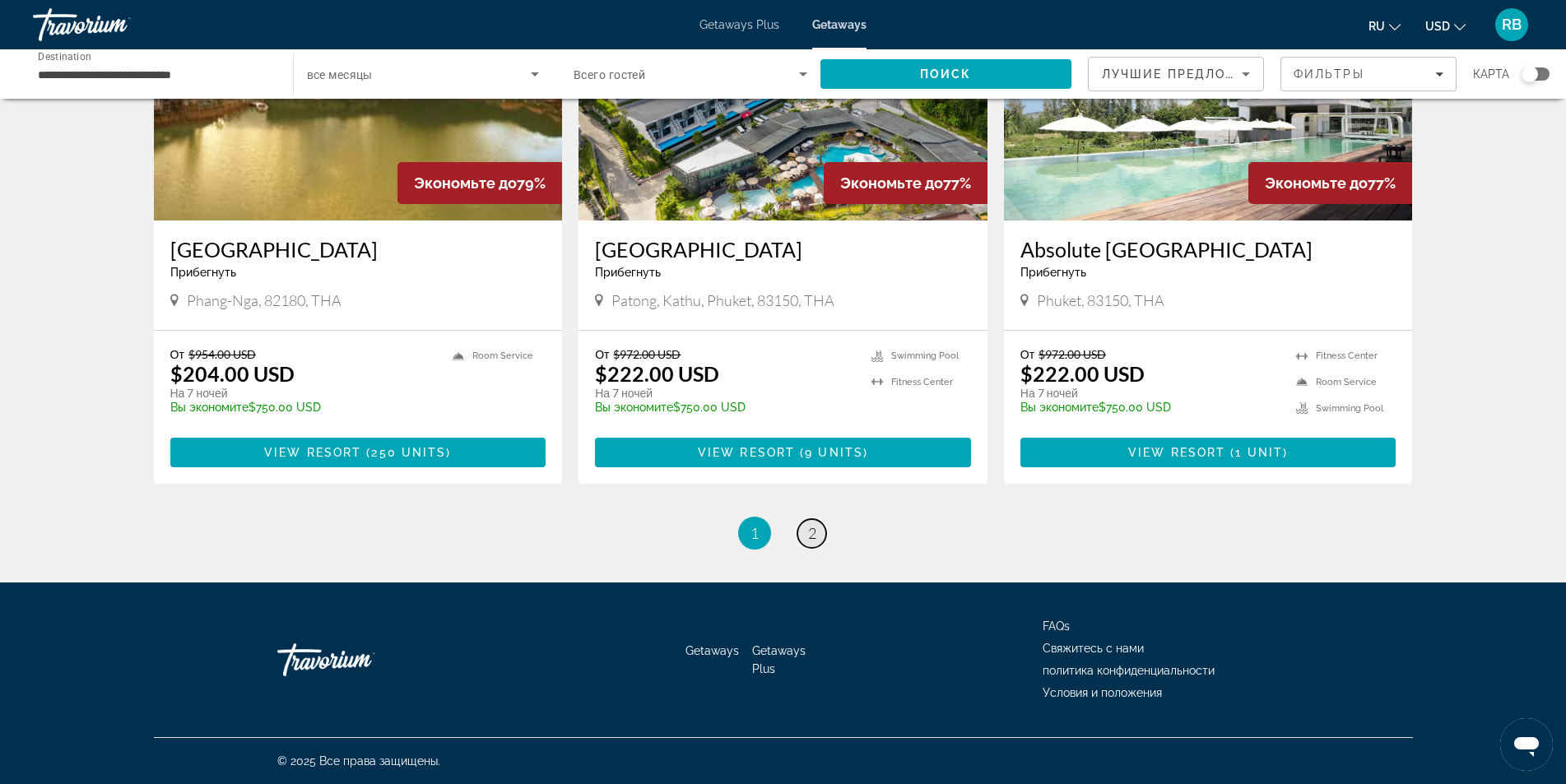
click at [814, 525] on span "2" at bounding box center [812, 532] width 8 height 18
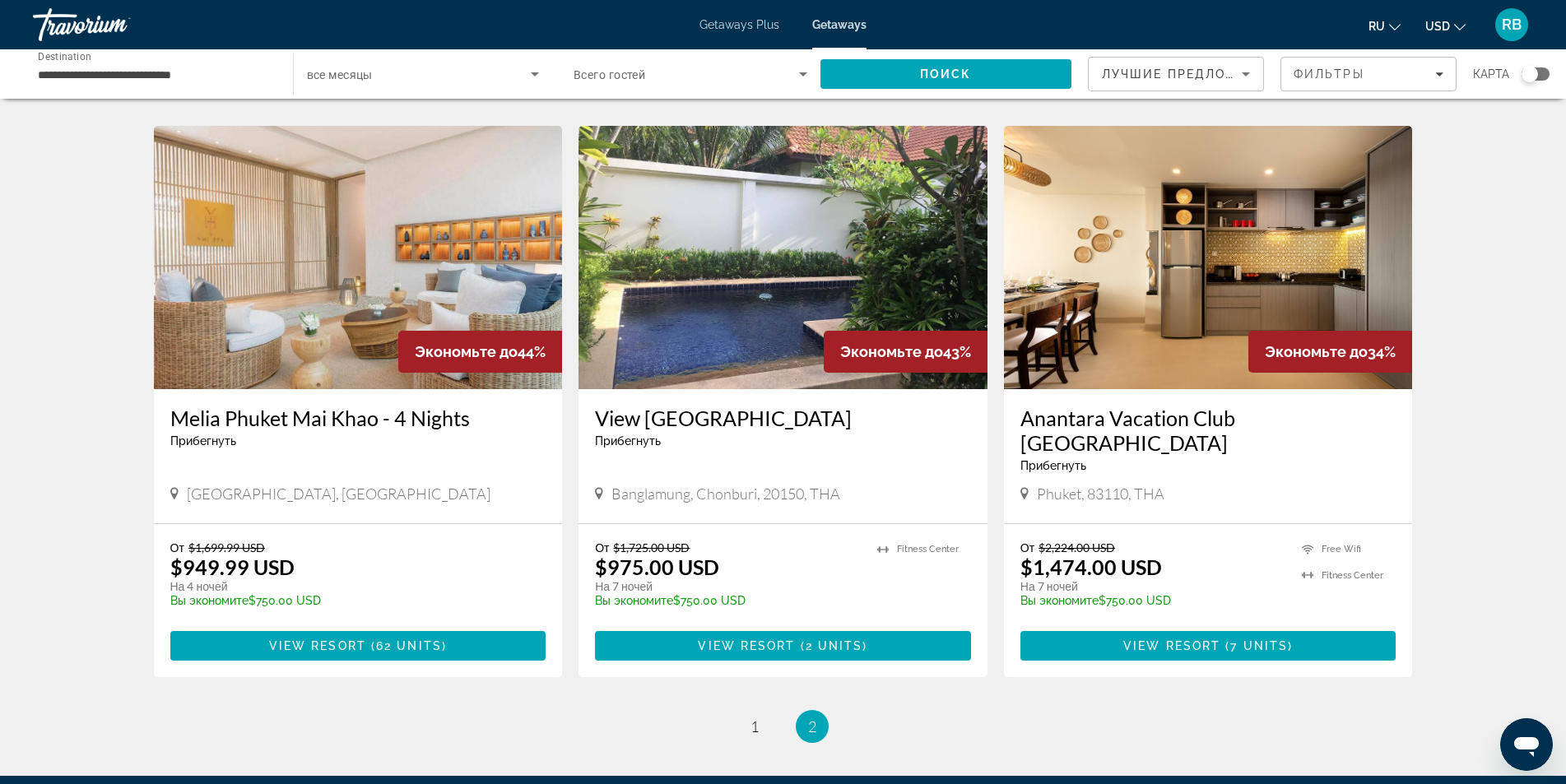
scroll to position [1260, 0]
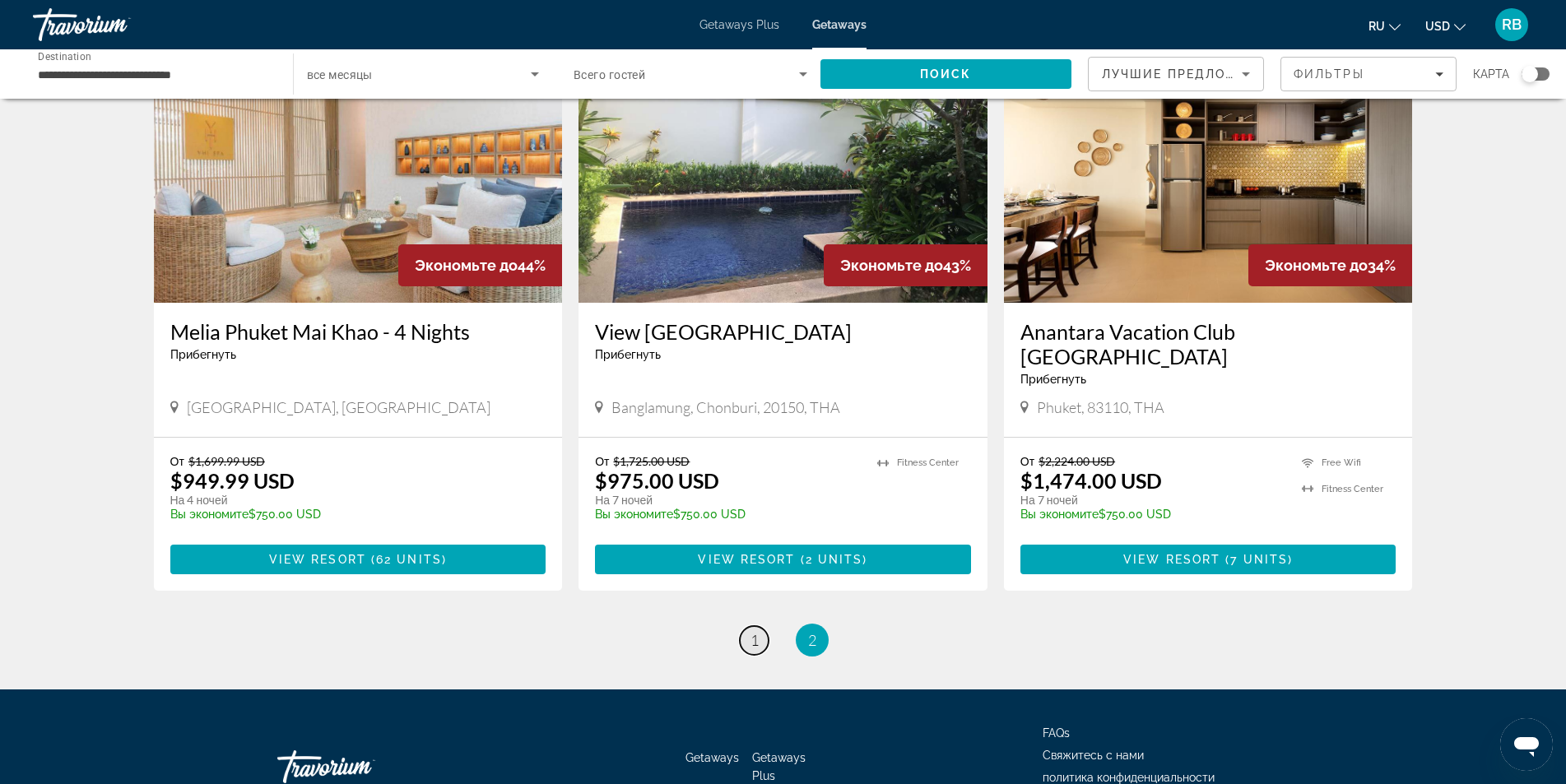
click at [760, 626] on link "page 1" at bounding box center [754, 640] width 29 height 29
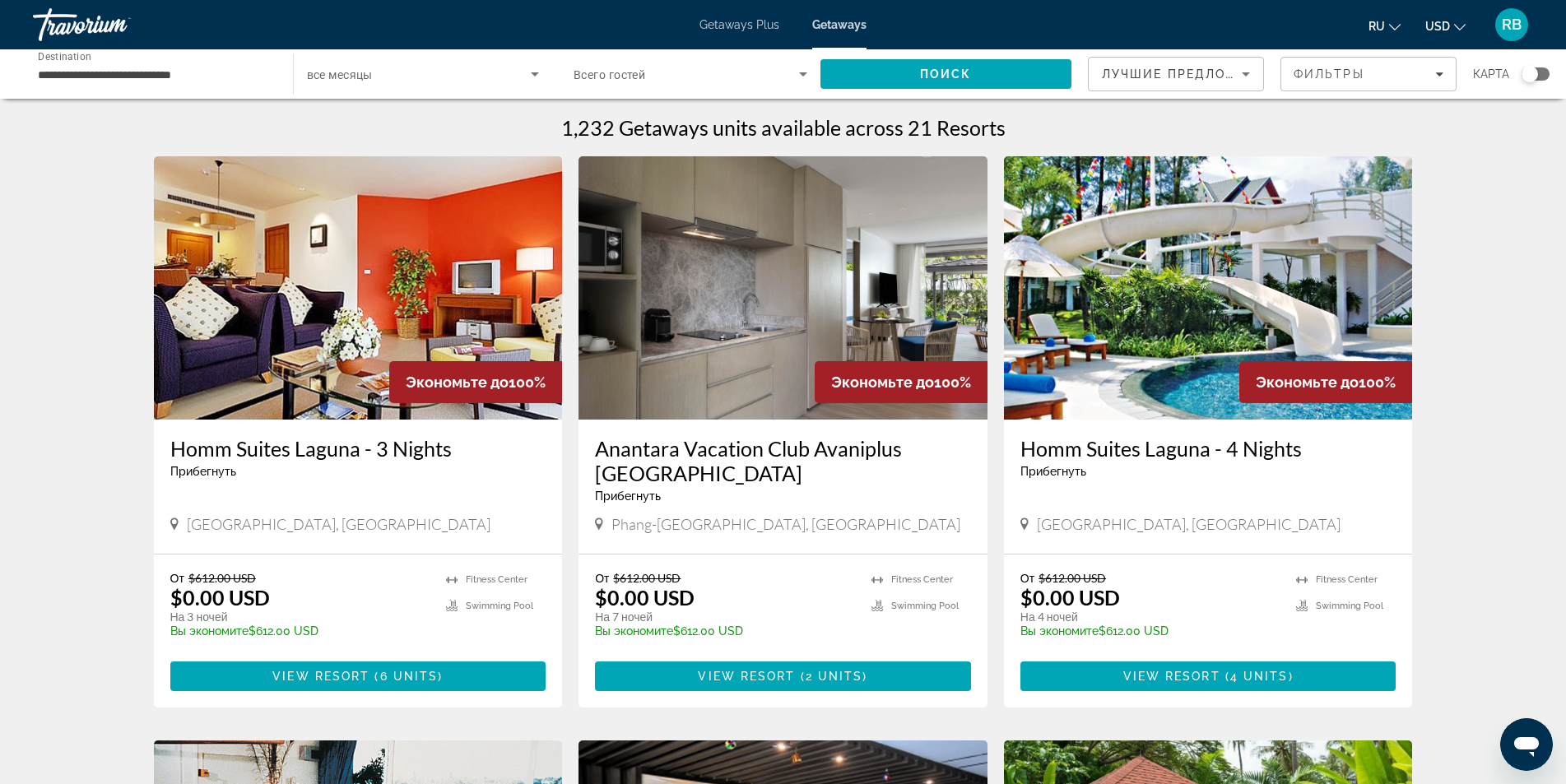
click at [1244, 451] on h3 "Homm Suites Laguna - 4 Nights" at bounding box center [1209, 448] width 376 height 24
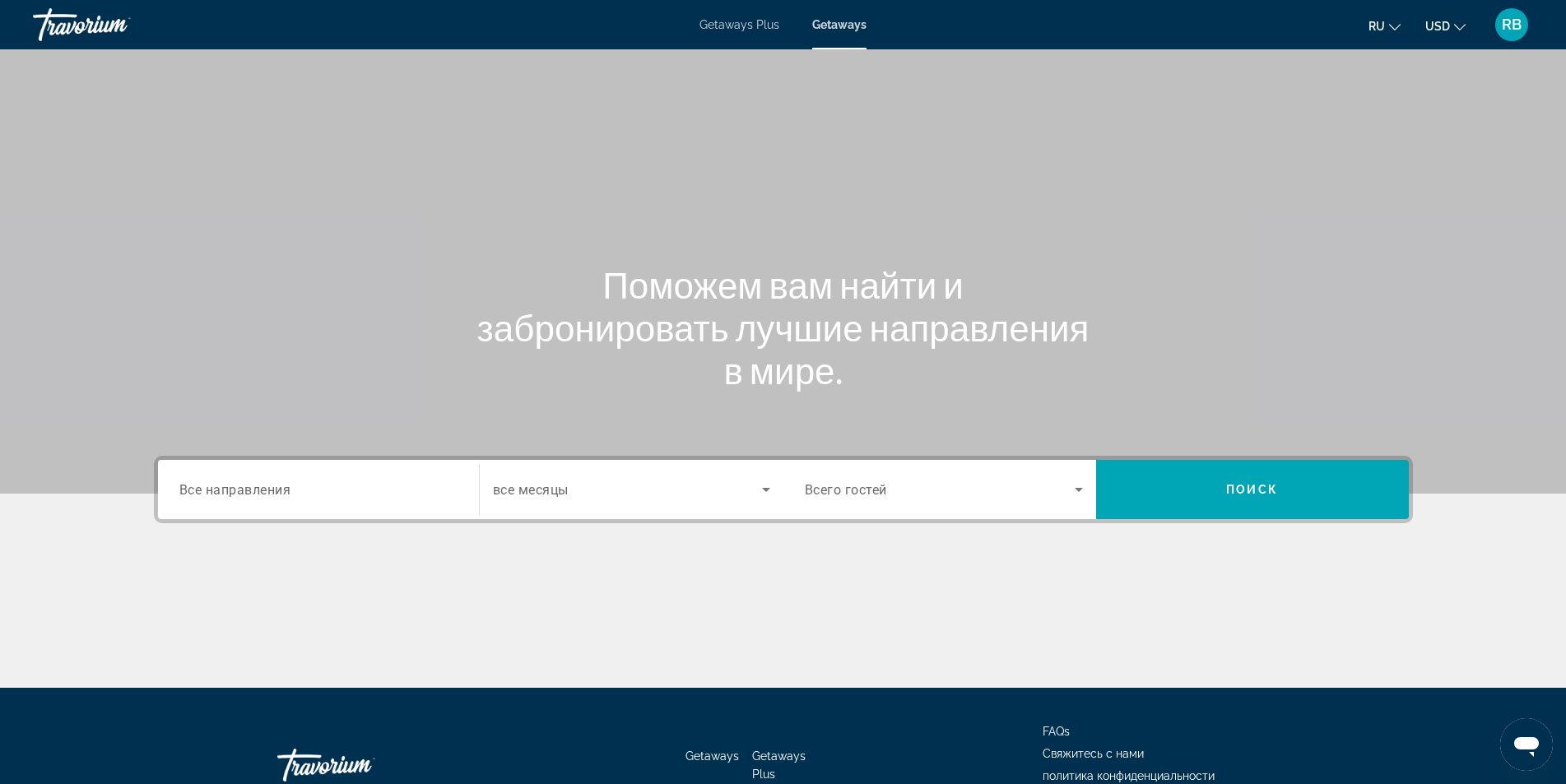
click at [311, 487] on input "Destination Все направления" at bounding box center [319, 490] width 278 height 20
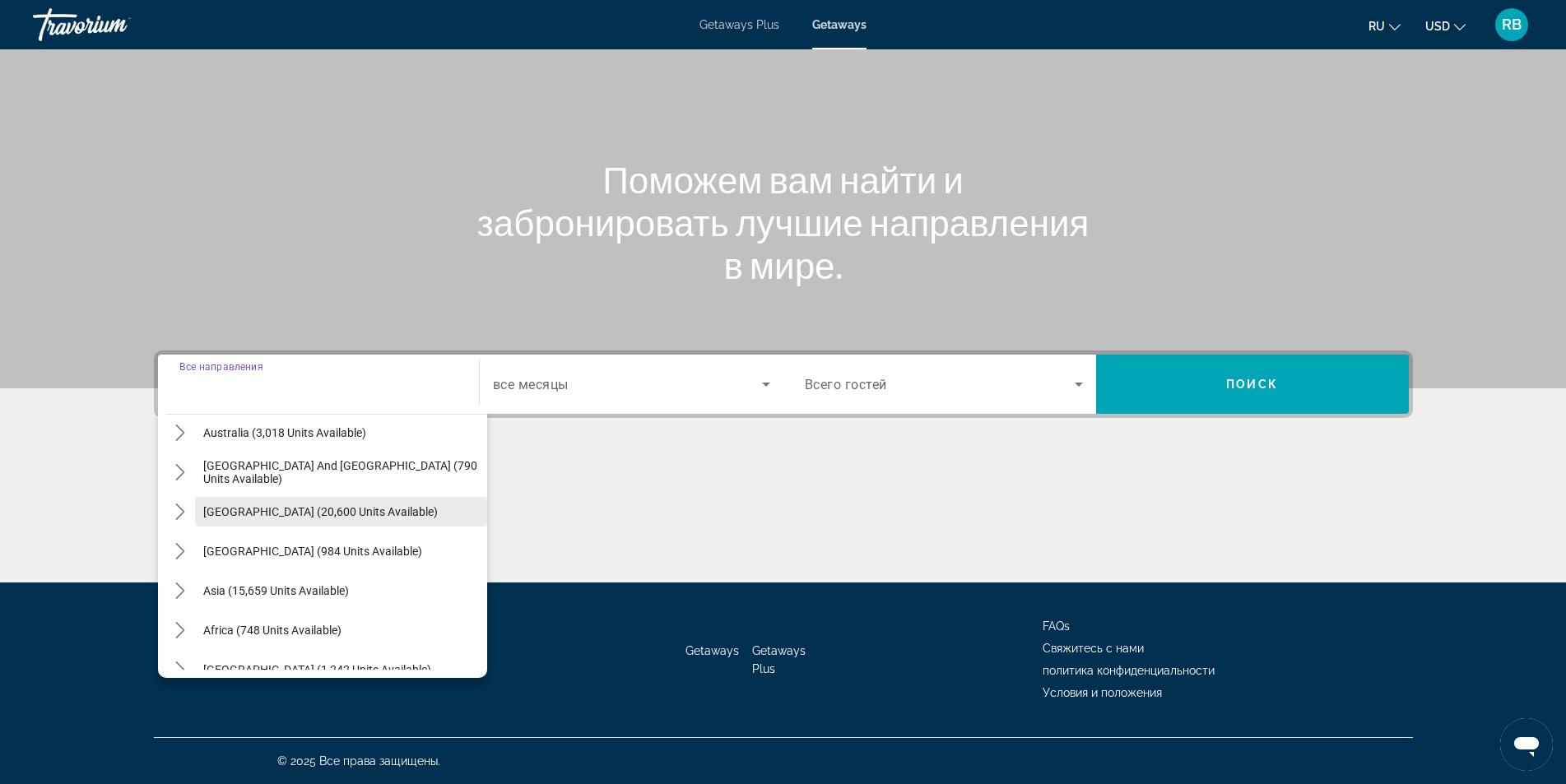
scroll to position [266, 0]
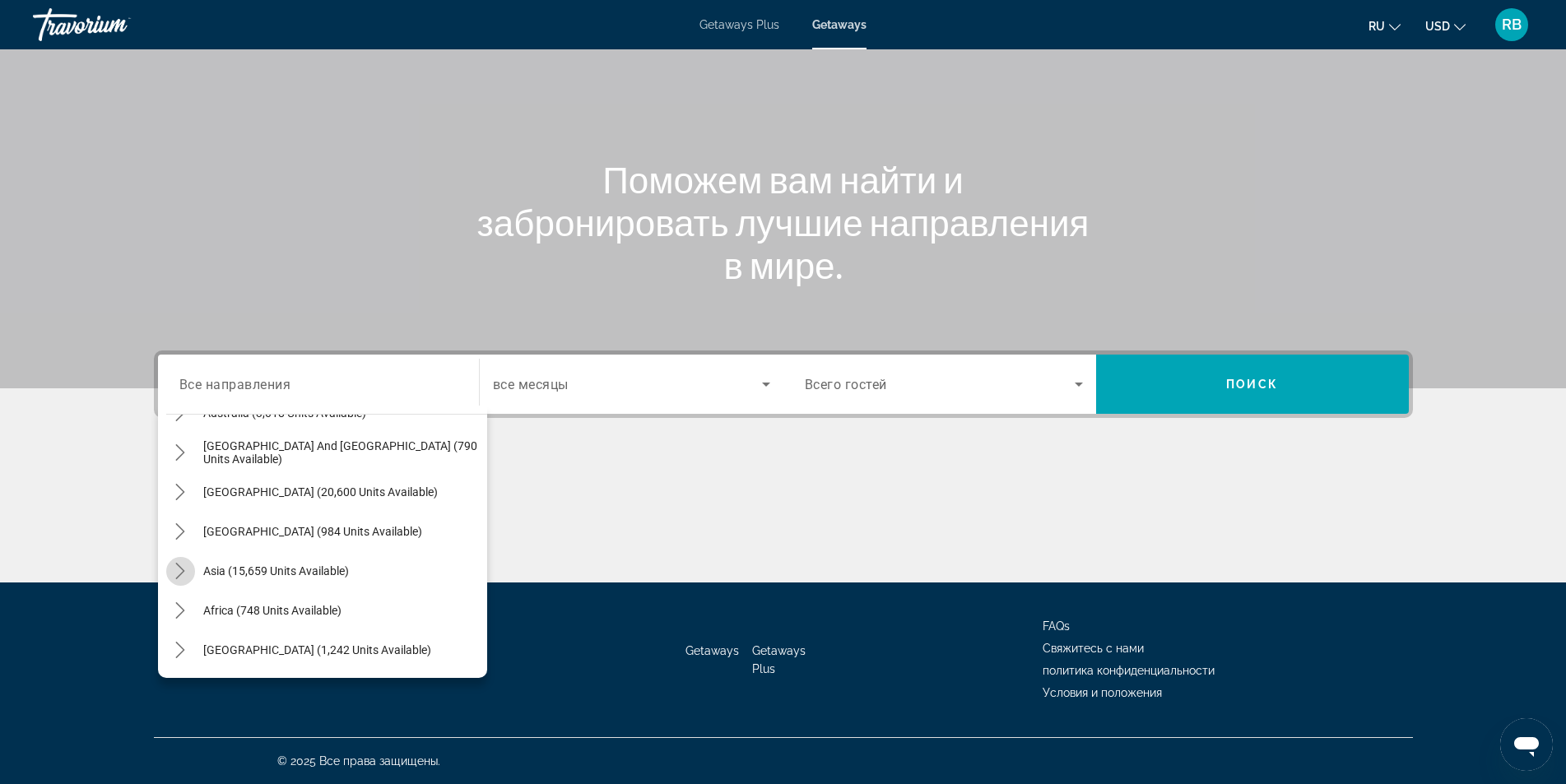
click at [181, 573] on icon "Toggle Asia (15,659 units available) submenu" at bounding box center [181, 570] width 9 height 16
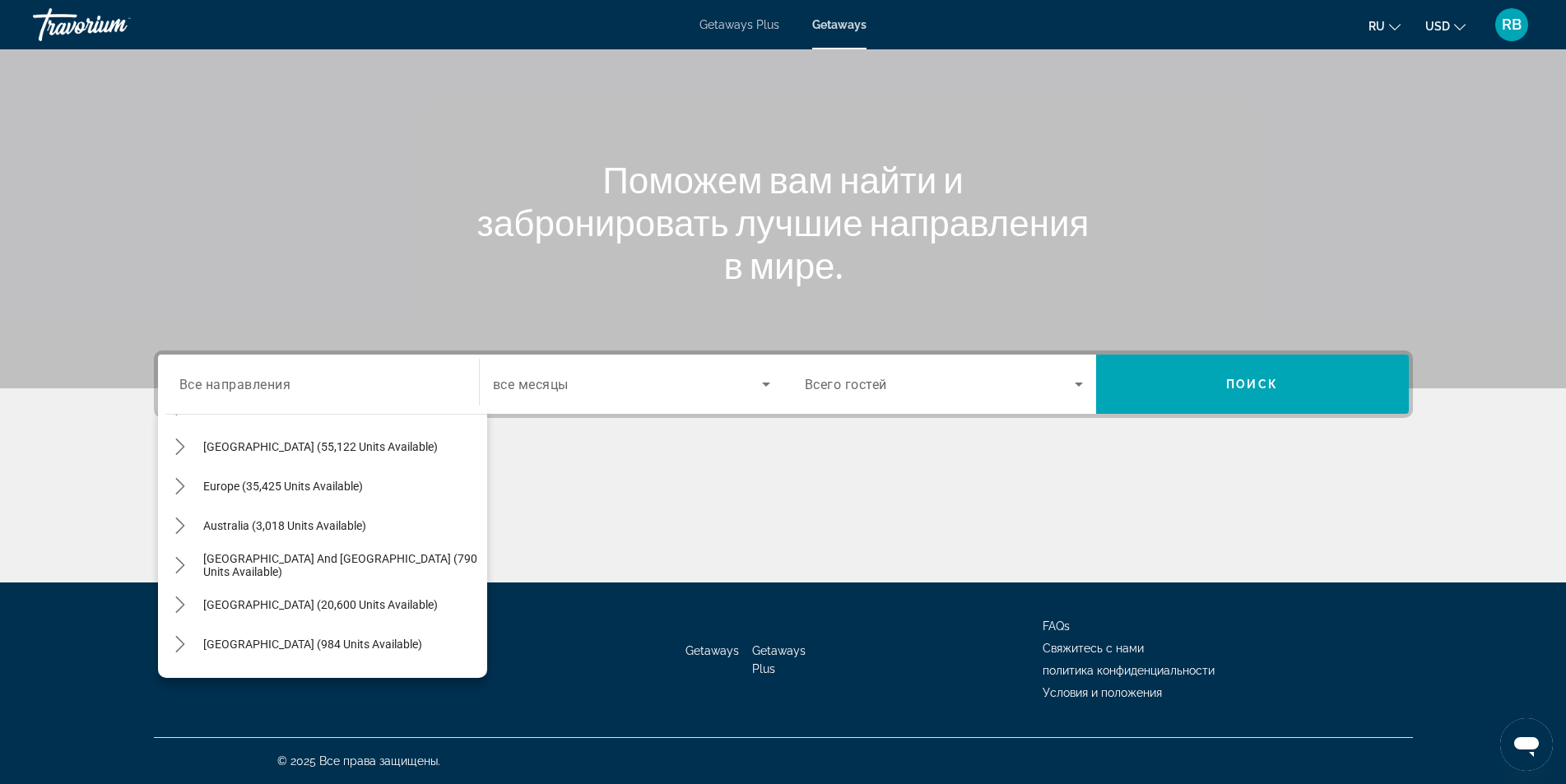
scroll to position [165, 0]
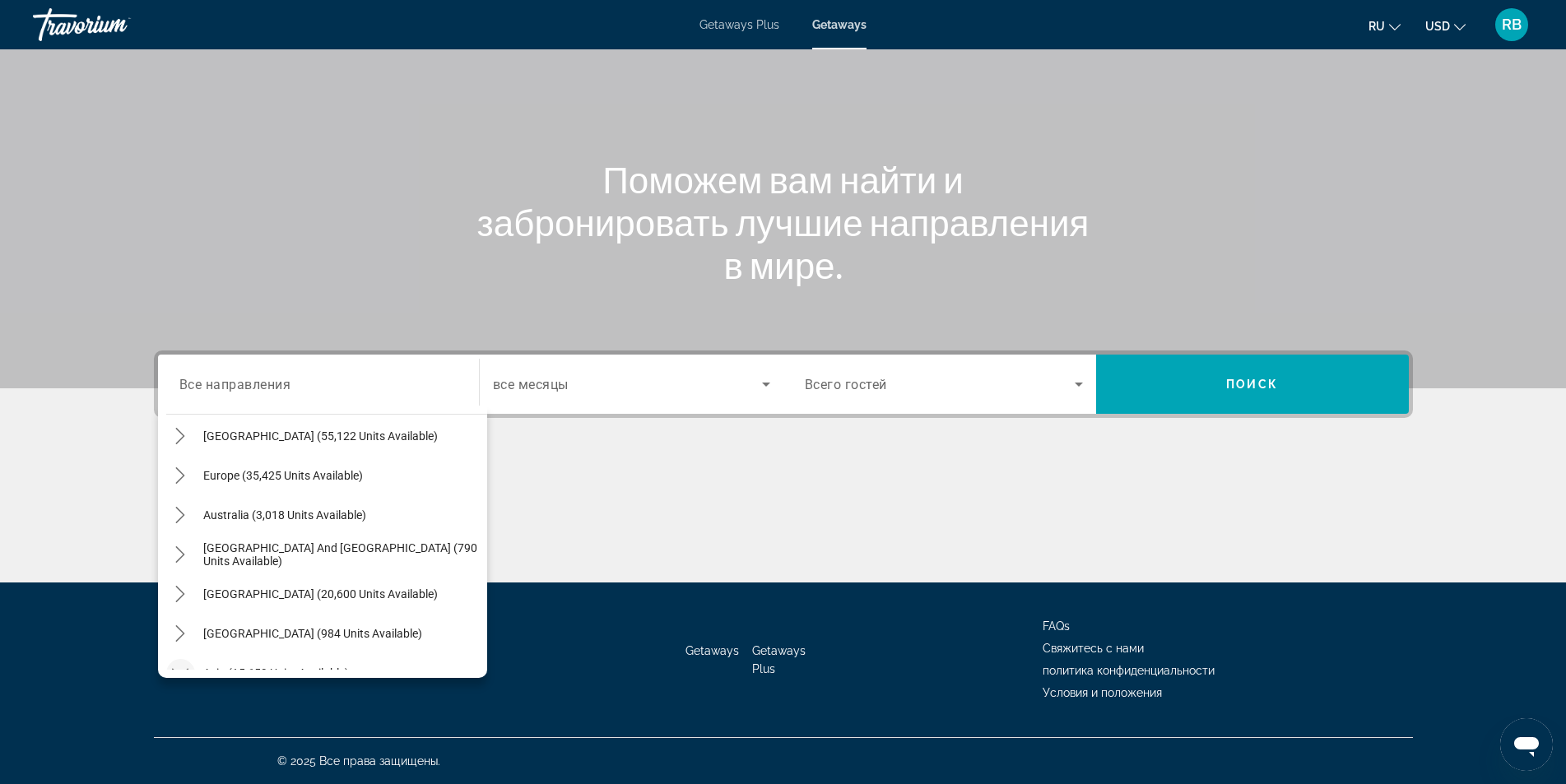
click at [768, 480] on div "Main content" at bounding box center [783, 520] width 1259 height 123
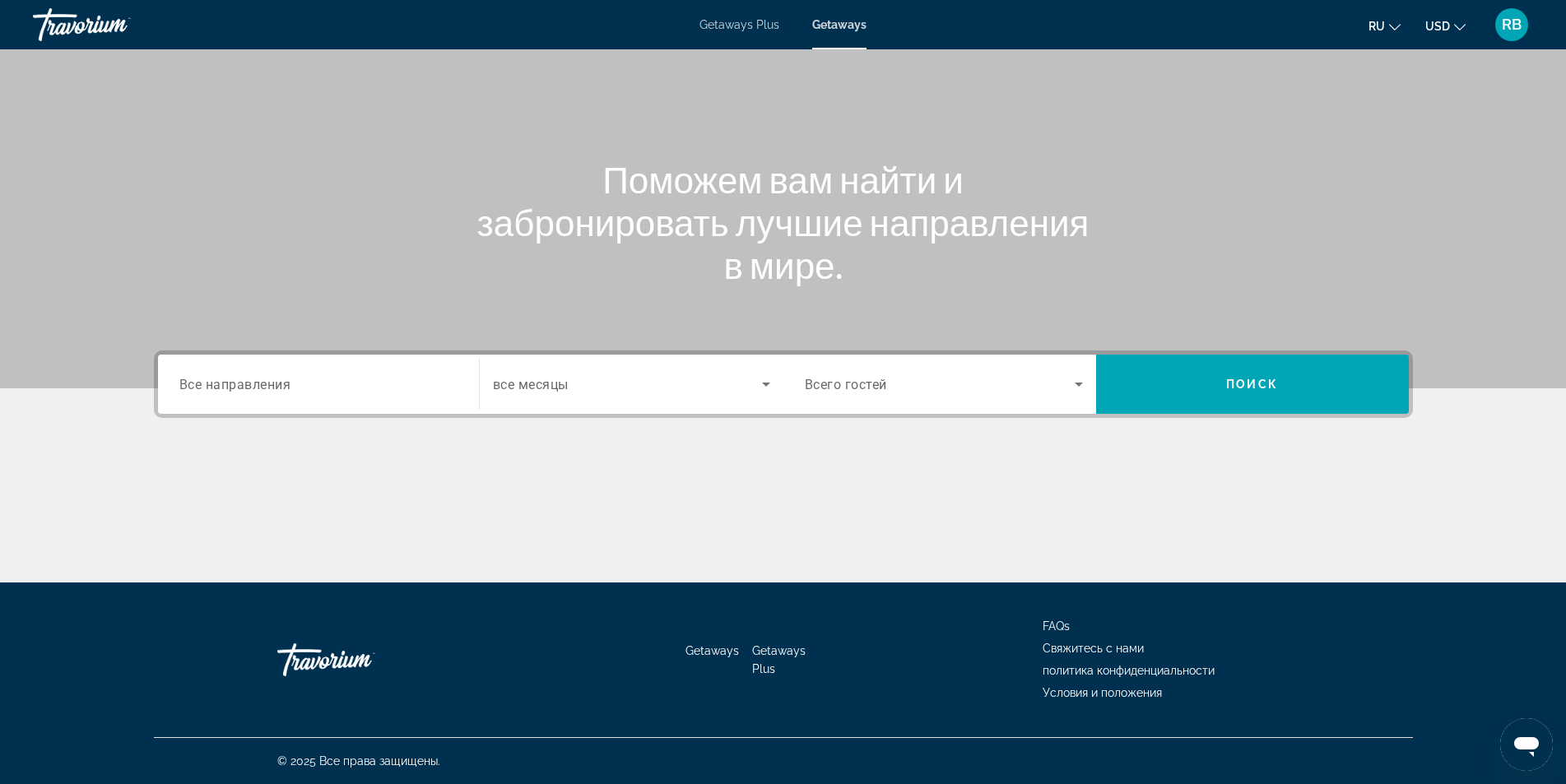
click at [285, 384] on span "Все направления" at bounding box center [235, 384] width 112 height 16
click at [285, 384] on input "Destination Все направления" at bounding box center [319, 384] width 278 height 20
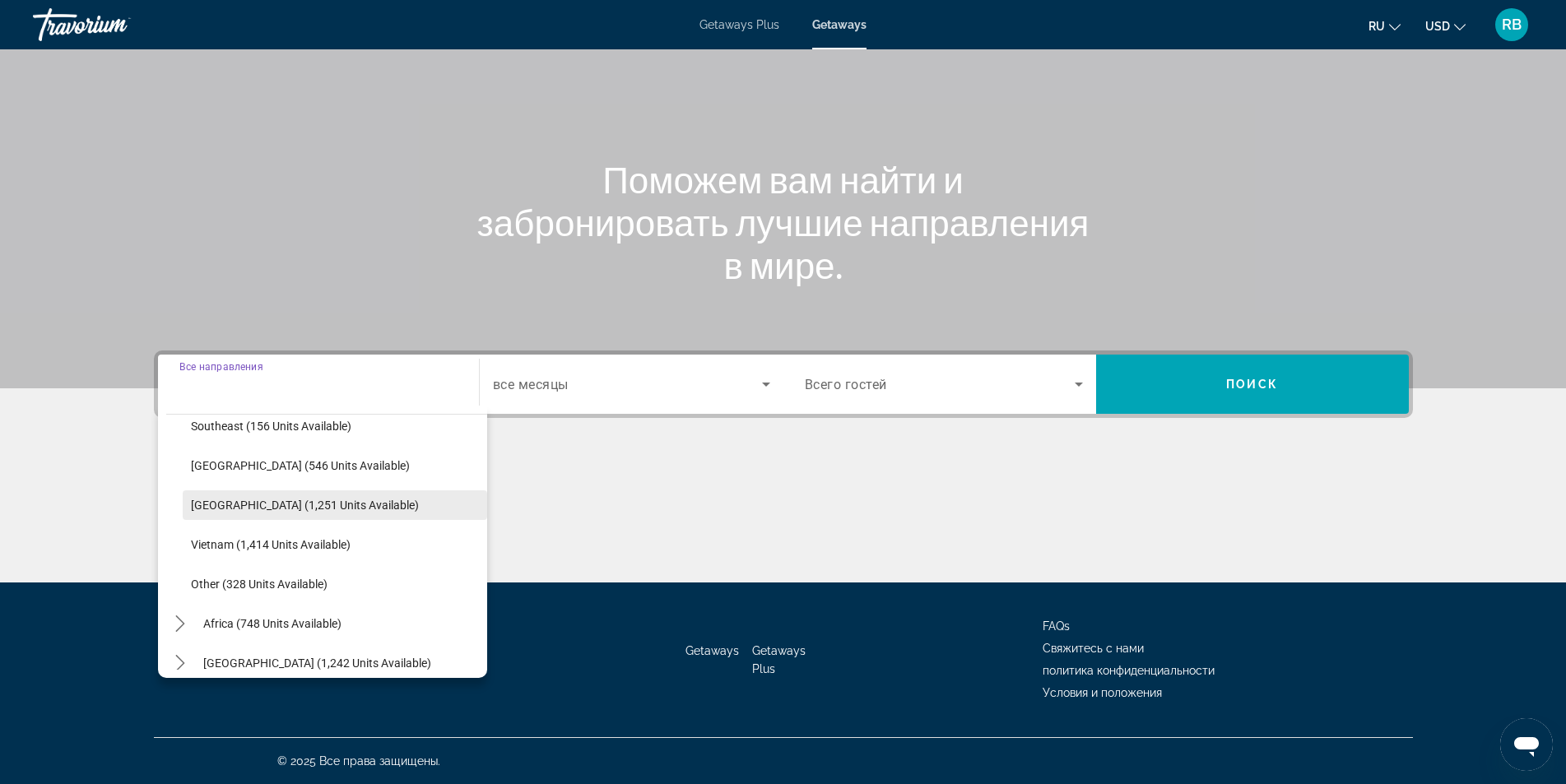
scroll to position [858, 0]
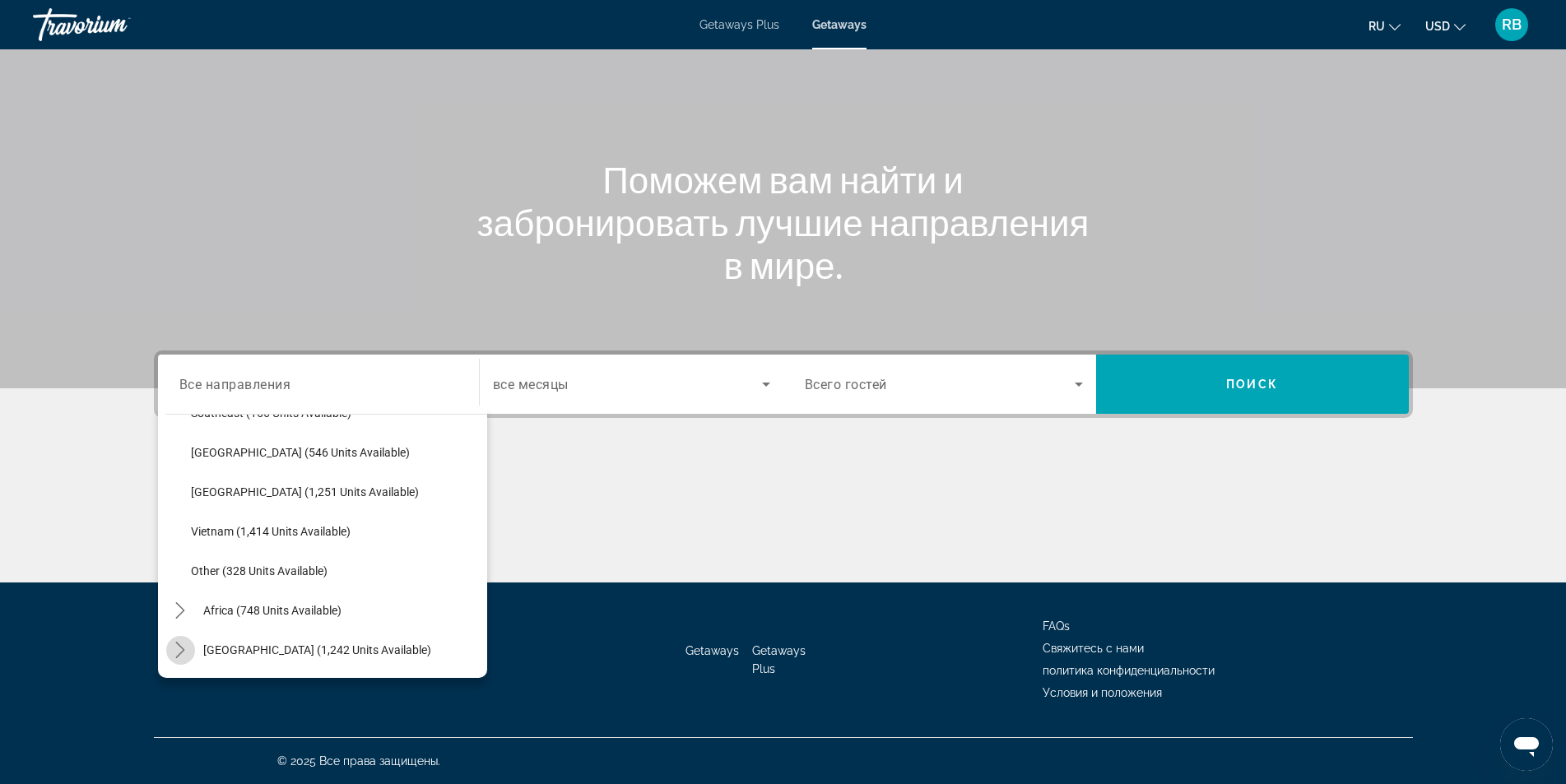
click at [179, 650] on icon "Toggle Middle East (1,242 units available) submenu" at bounding box center [180, 649] width 16 height 16
drag, startPoint x: 817, startPoint y: 505, endPoint x: 831, endPoint y: 500, distance: 14.9
click at [821, 505] on div "Main content" at bounding box center [783, 520] width 1259 height 123
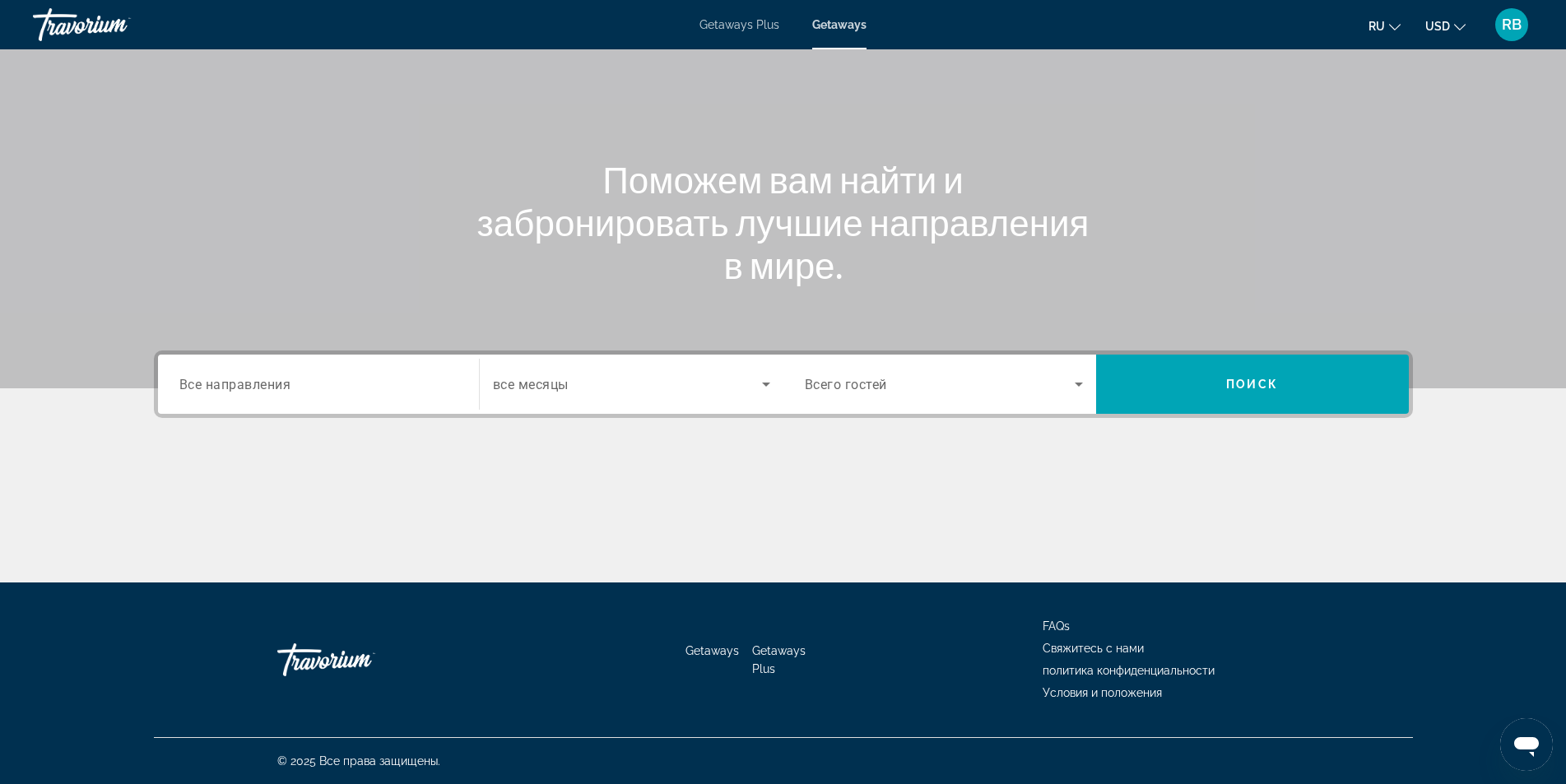
click at [952, 388] on span "Search widget" at bounding box center [940, 384] width 270 height 20
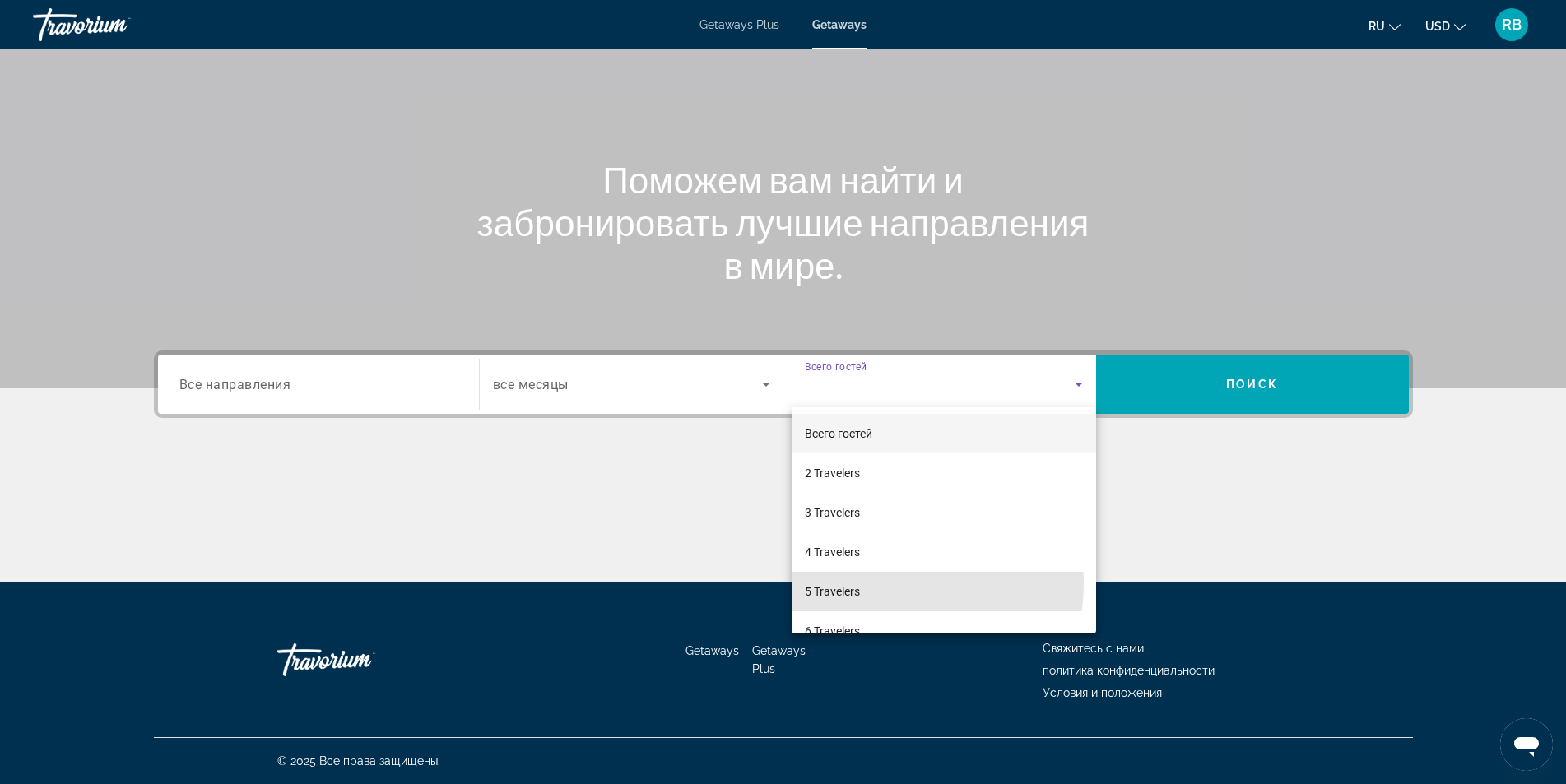
drag, startPoint x: 865, startPoint y: 582, endPoint x: 982, endPoint y: 518, distance: 133.4
click at [867, 580] on mat-option "5 Travelers" at bounding box center [944, 591] width 305 height 39
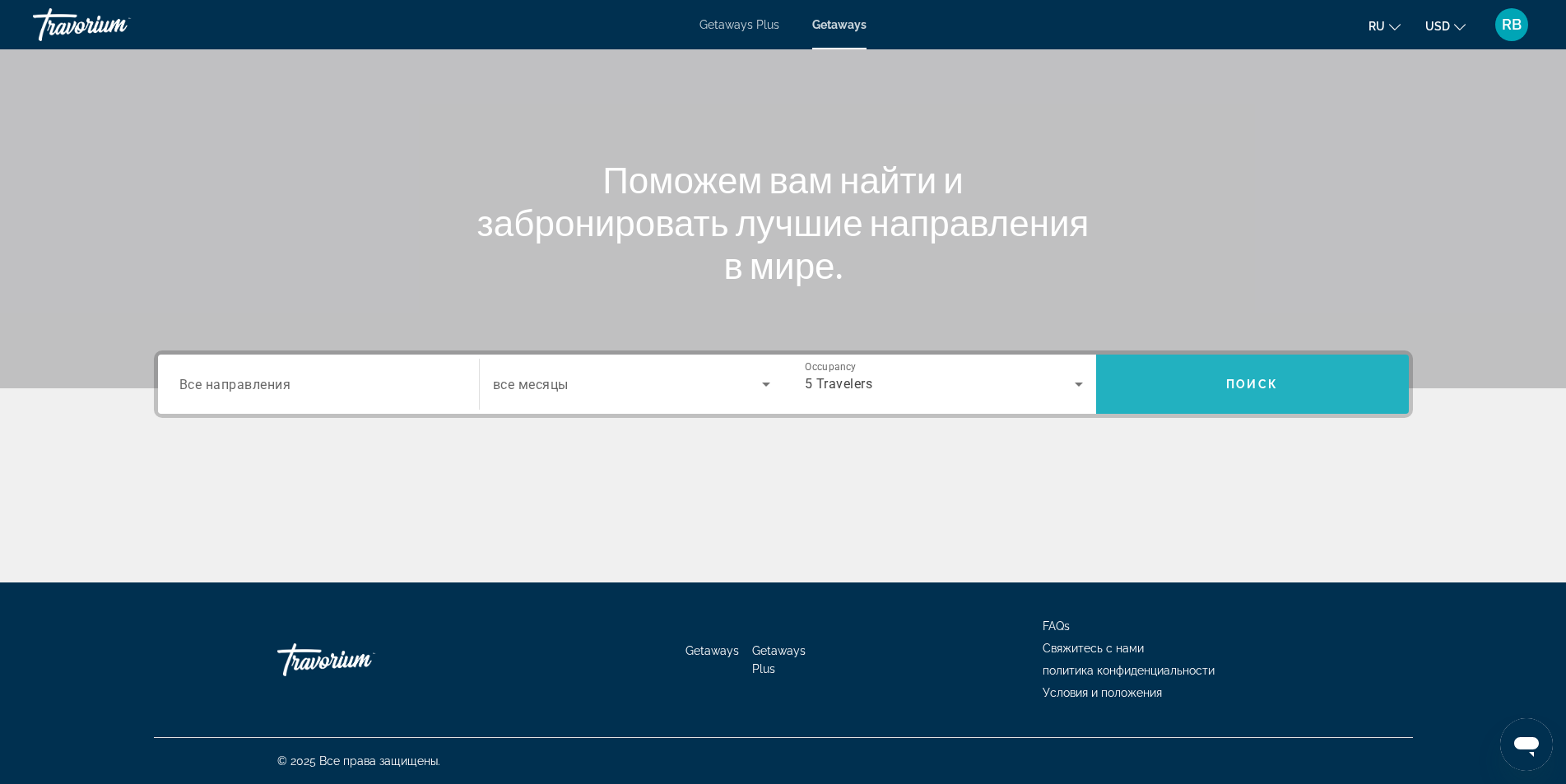
click at [1199, 389] on span "Search" at bounding box center [1252, 384] width 312 height 39
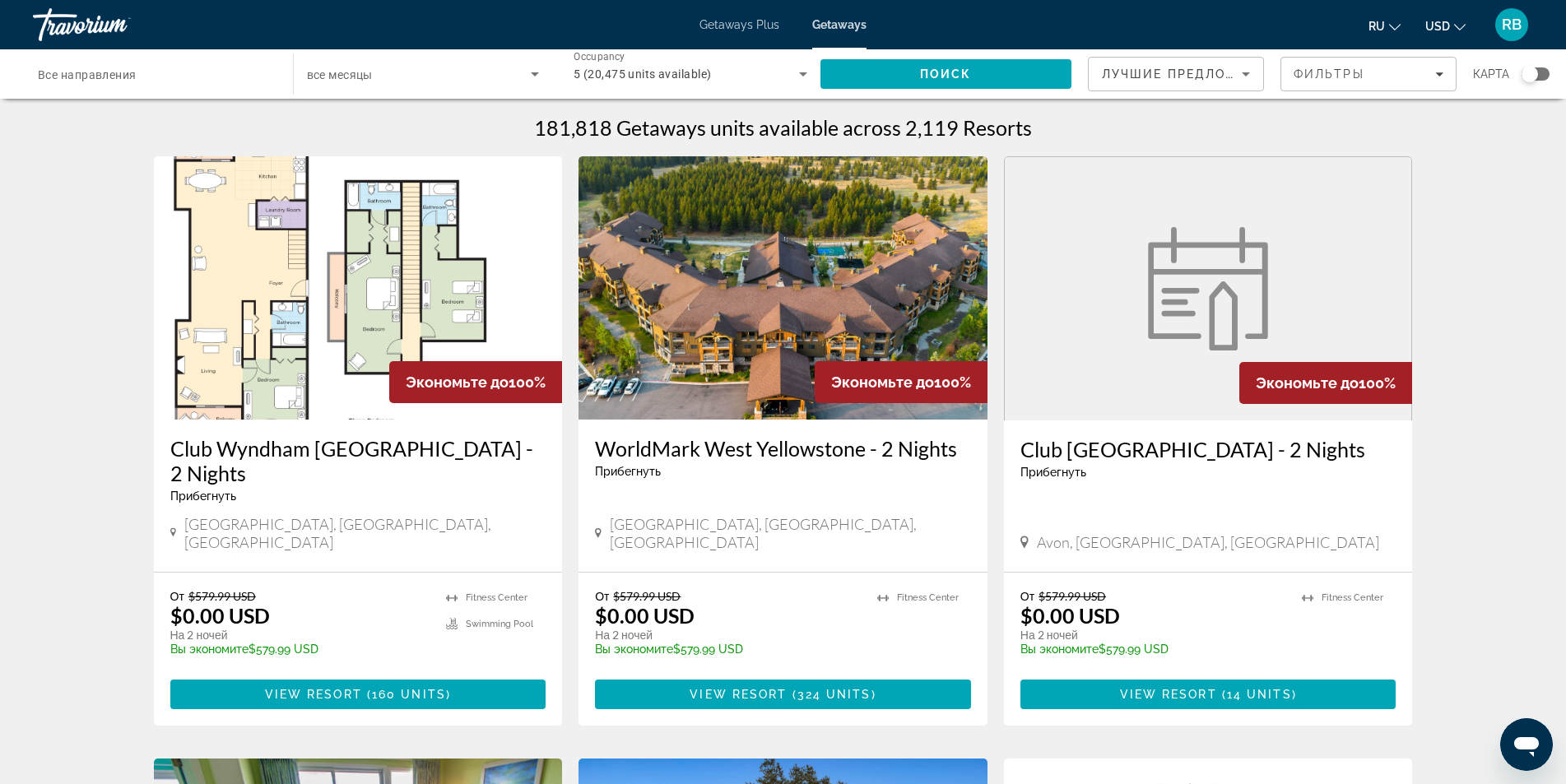
click at [1543, 75] on div "Search widget" at bounding box center [1536, 74] width 28 height 13
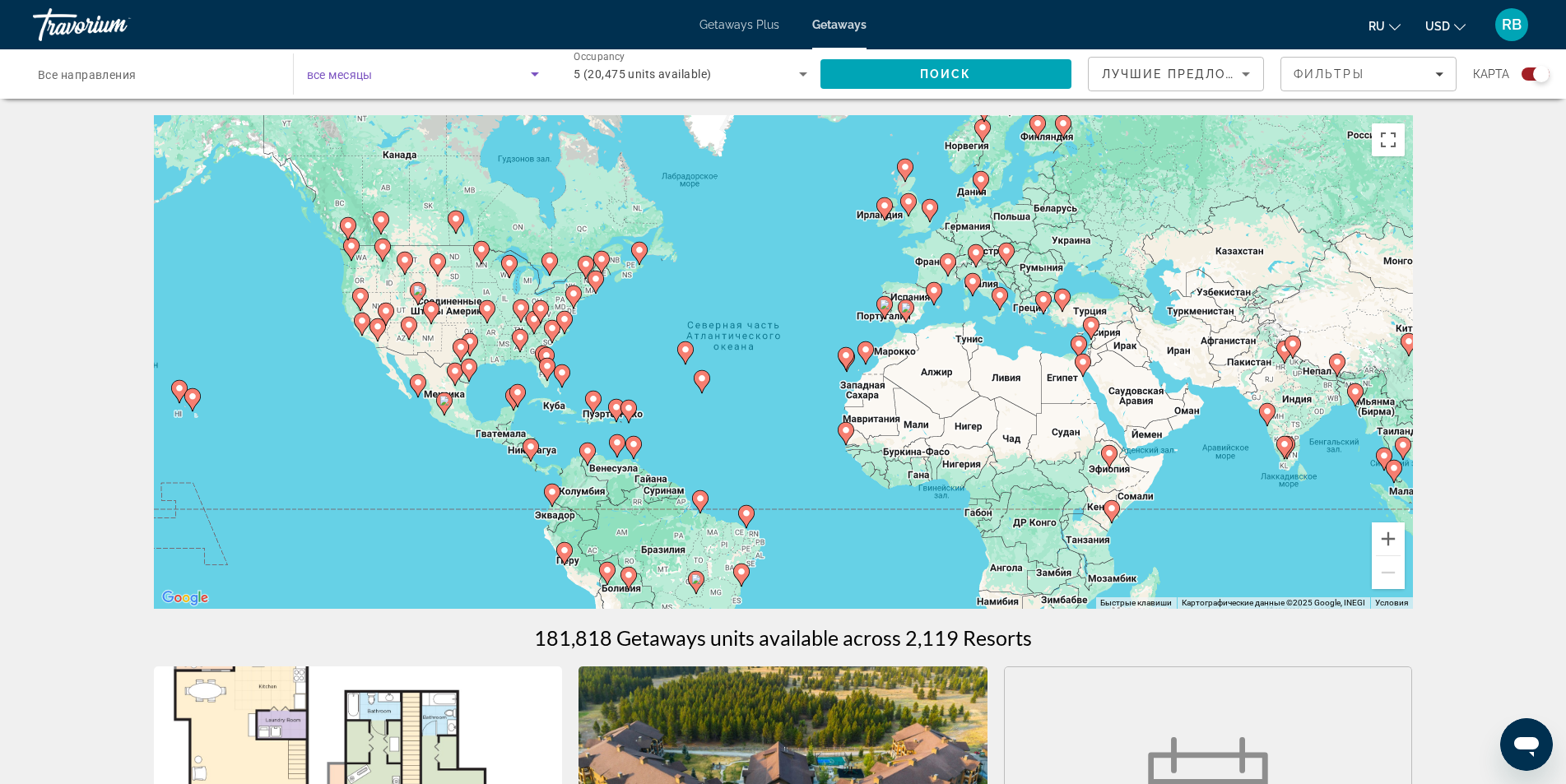
click at [433, 68] on span "Search widget" at bounding box center [419, 73] width 225 height 20
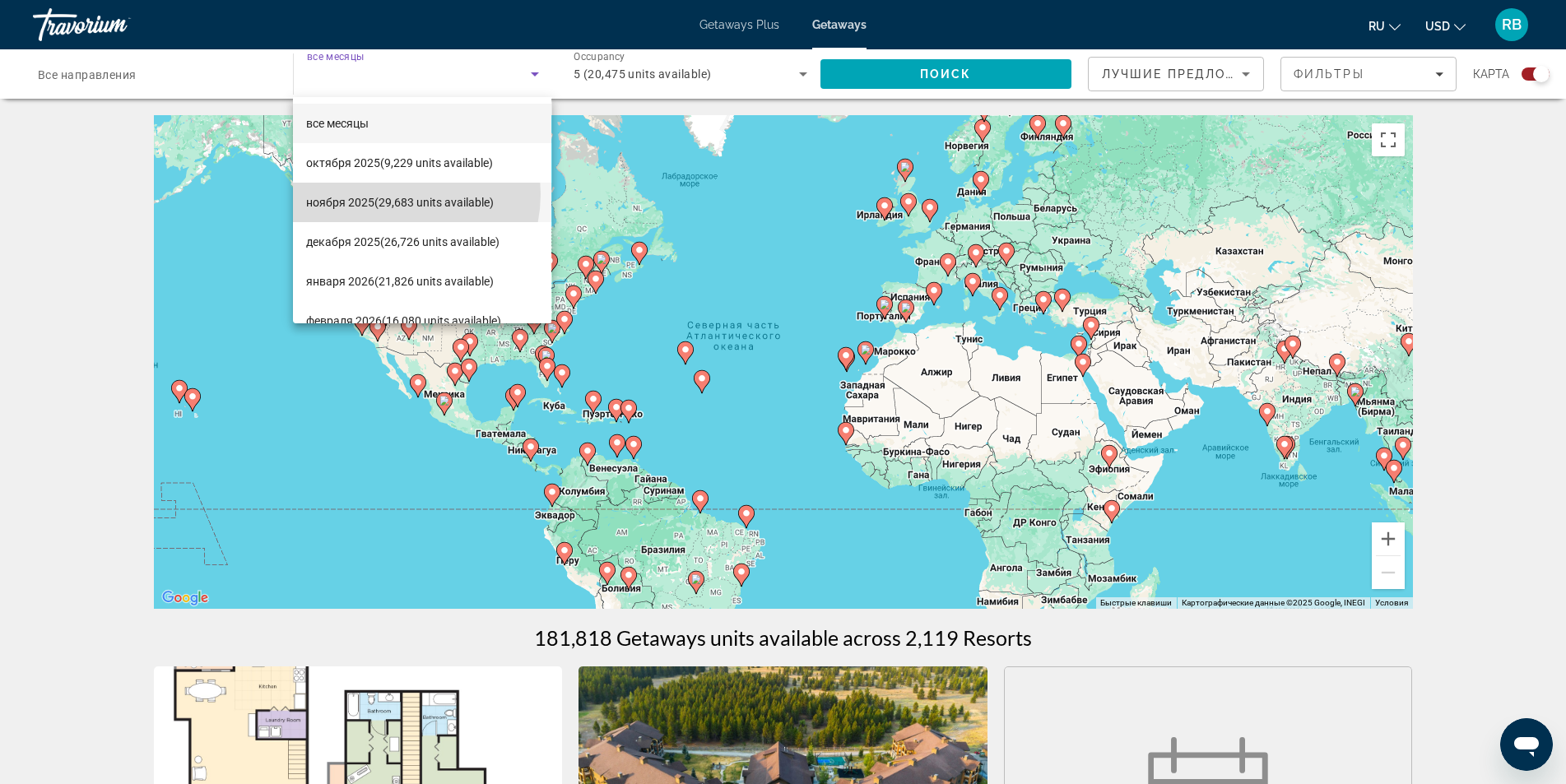
click at [395, 194] on span "ноября 2025 (29,683 units available)" at bounding box center [399, 202] width 187 height 20
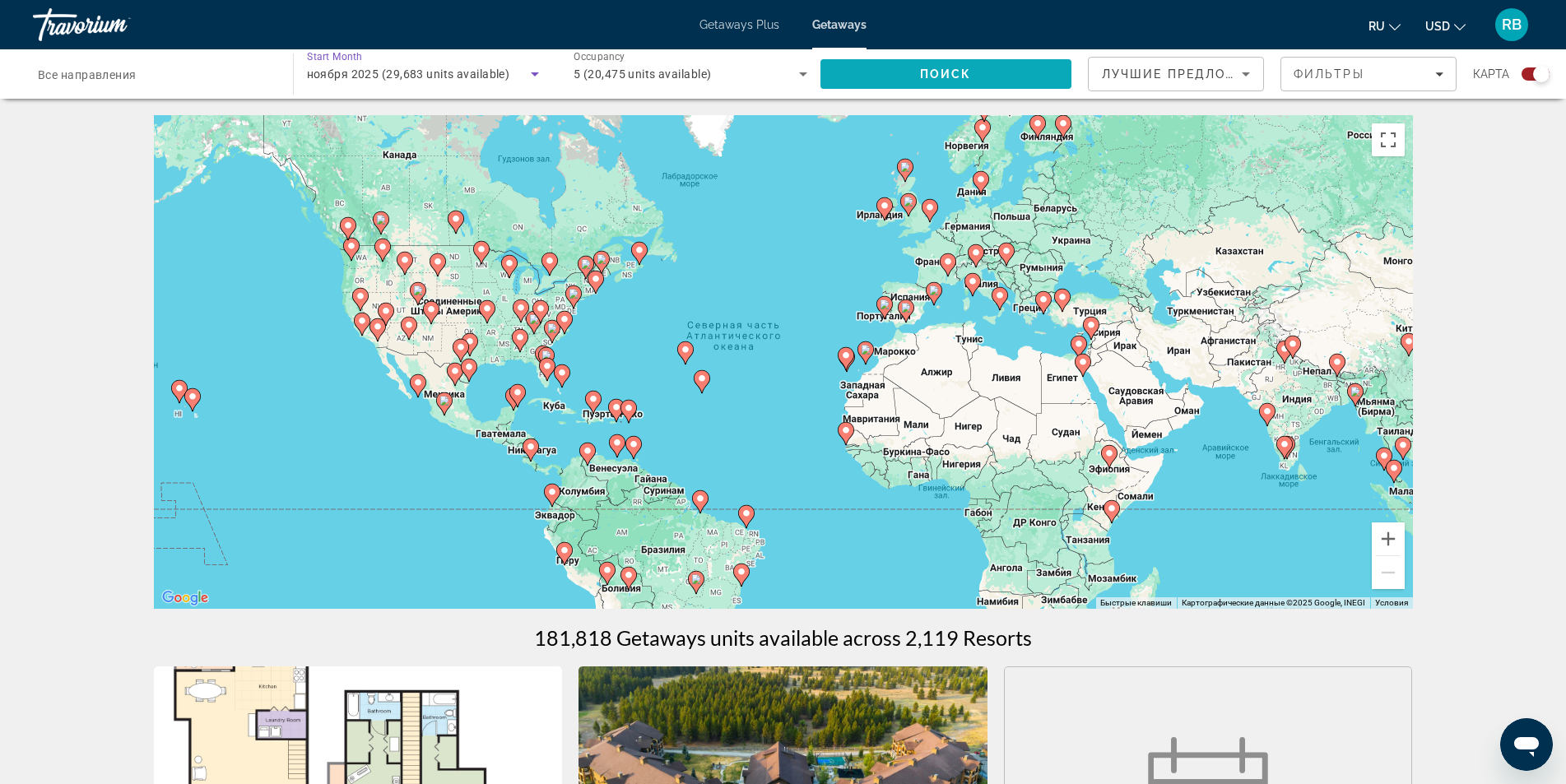
click at [883, 81] on span "Search" at bounding box center [946, 74] width 252 height 39
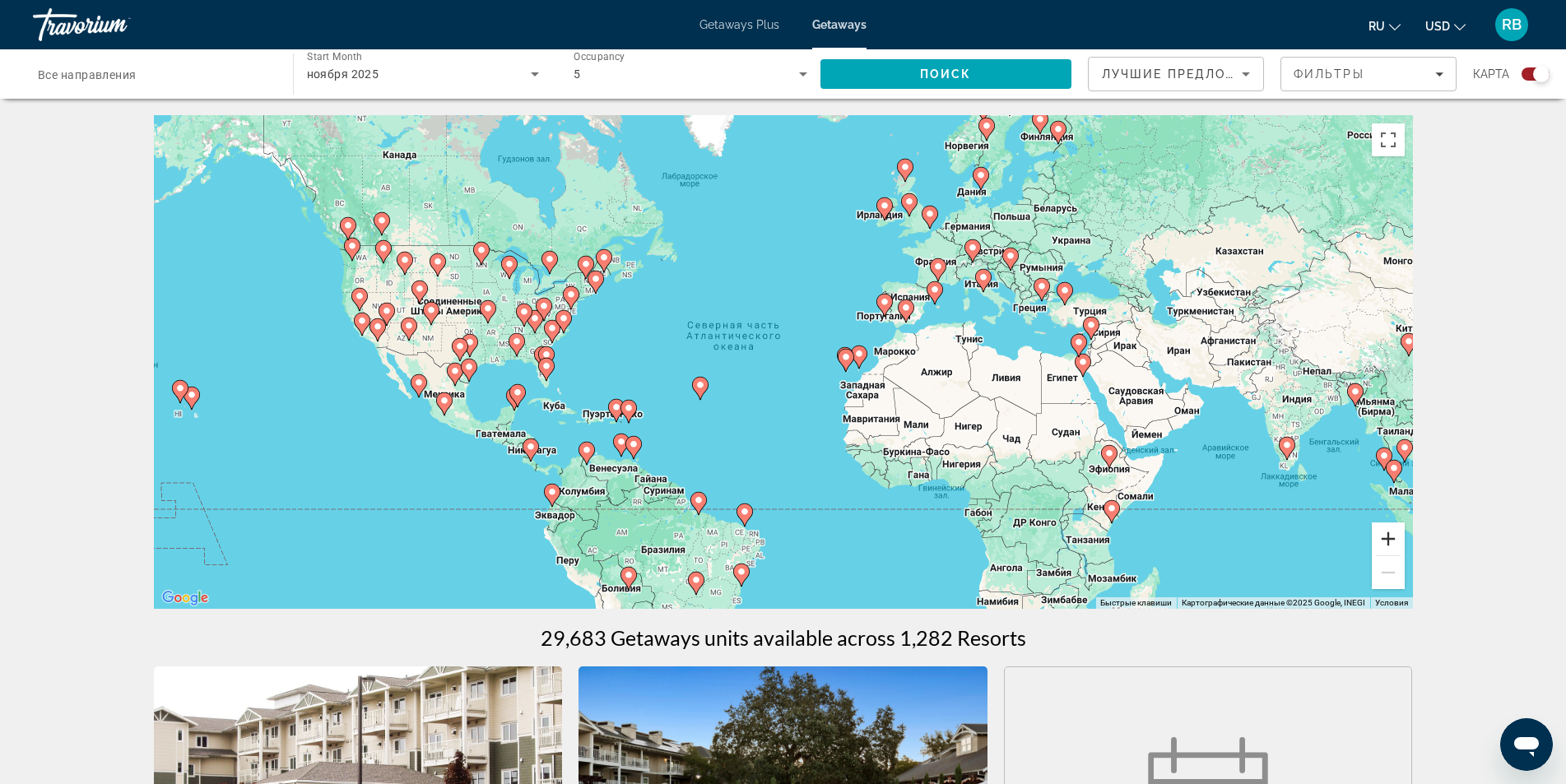
click at [1389, 535] on button "Увеличить" at bounding box center [1387, 539] width 33 height 33
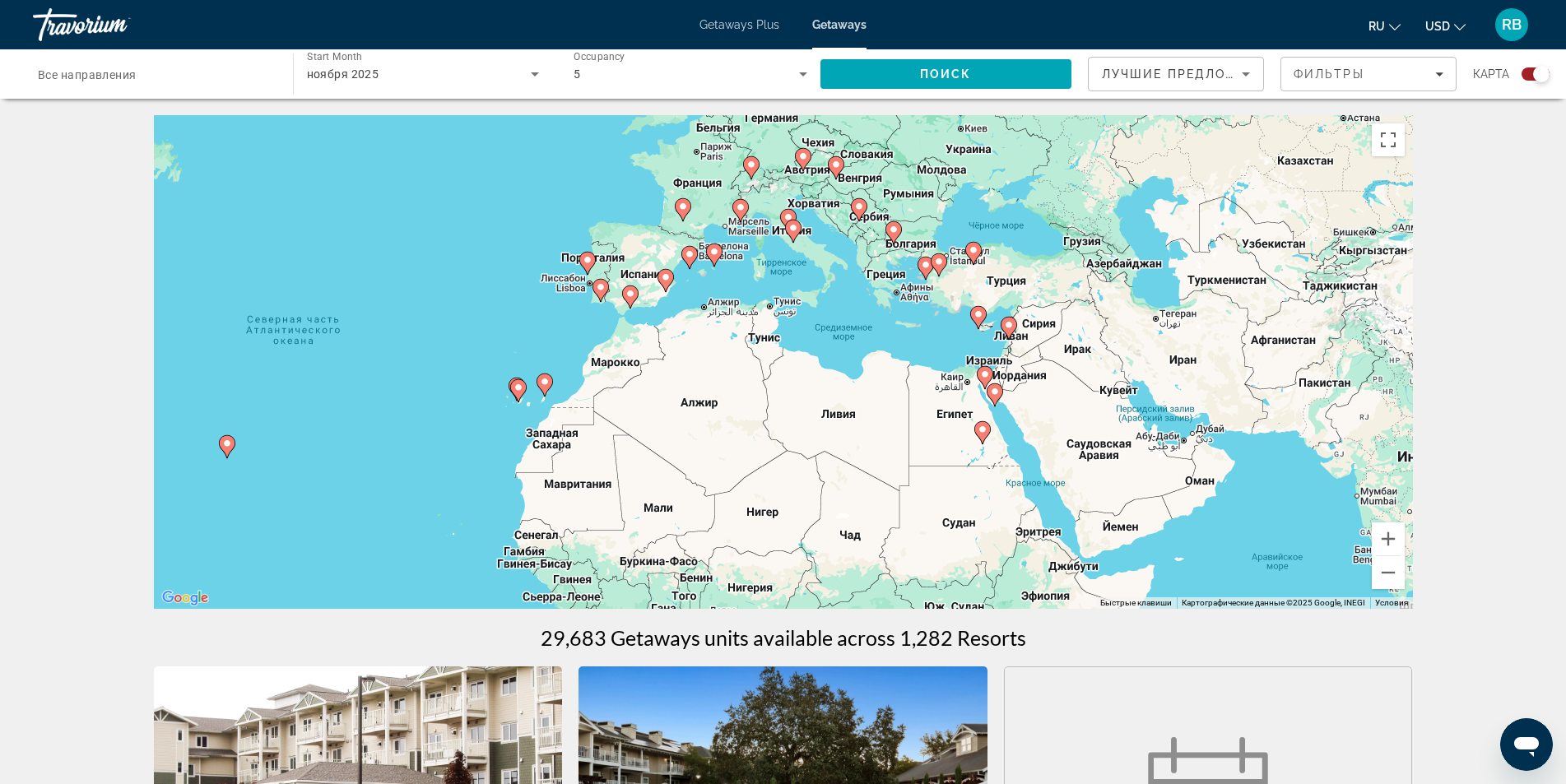
drag, startPoint x: 1242, startPoint y: 338, endPoint x: 826, endPoint y: 341, distance: 416.0
click at [831, 346] on div "Чтобы активировать перетаскивание с помощью клавиатуры, нажмите Alt + Ввод. Пос…" at bounding box center [783, 361] width 1259 height 494
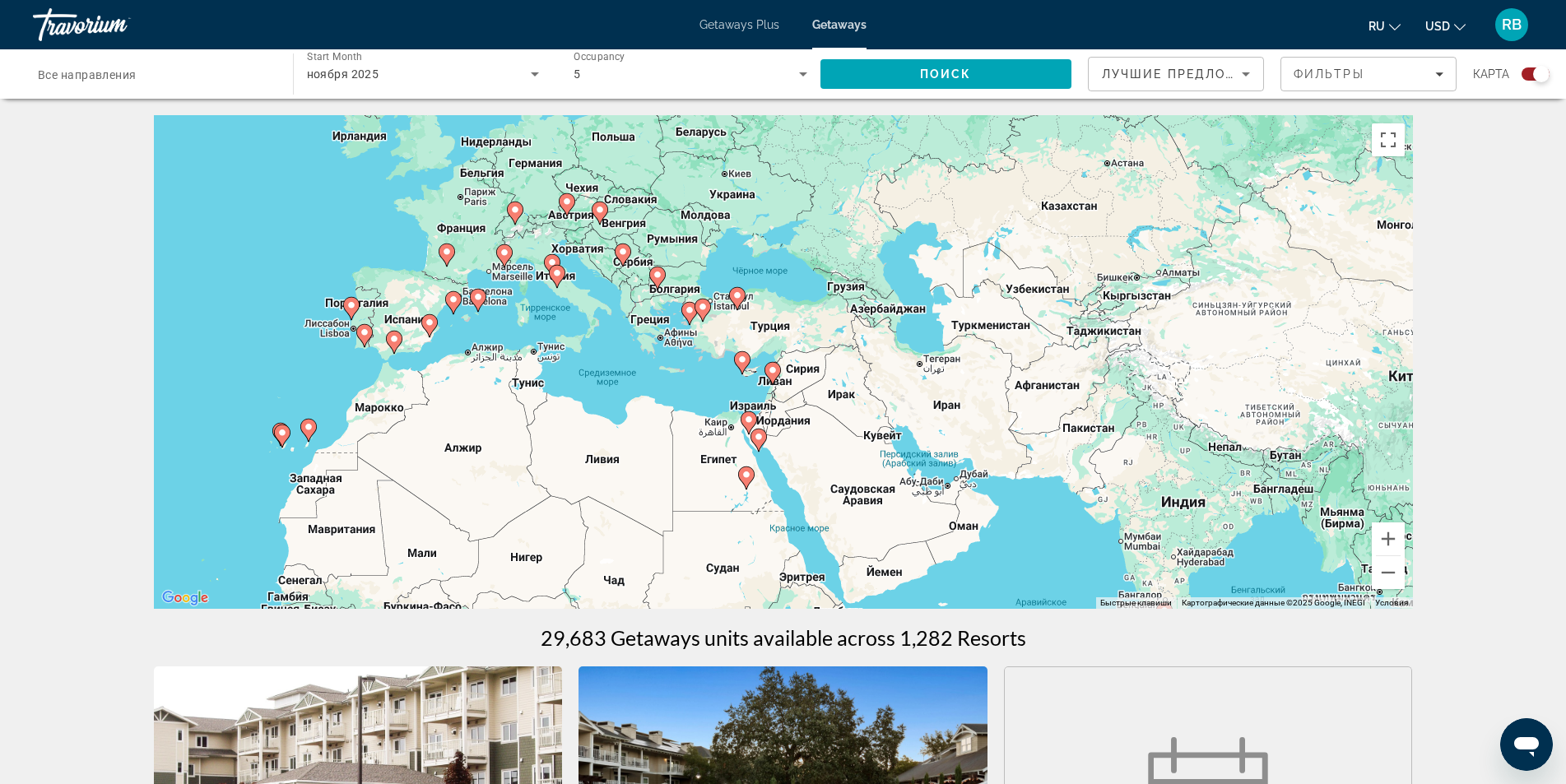
drag, startPoint x: 1257, startPoint y: 473, endPoint x: 1030, endPoint y: 528, distance: 233.6
click at [1037, 540] on div "Чтобы активировать перетаскивание с помощью клавиатуры, нажмите Alt + Ввод. Пос…" at bounding box center [783, 361] width 1259 height 494
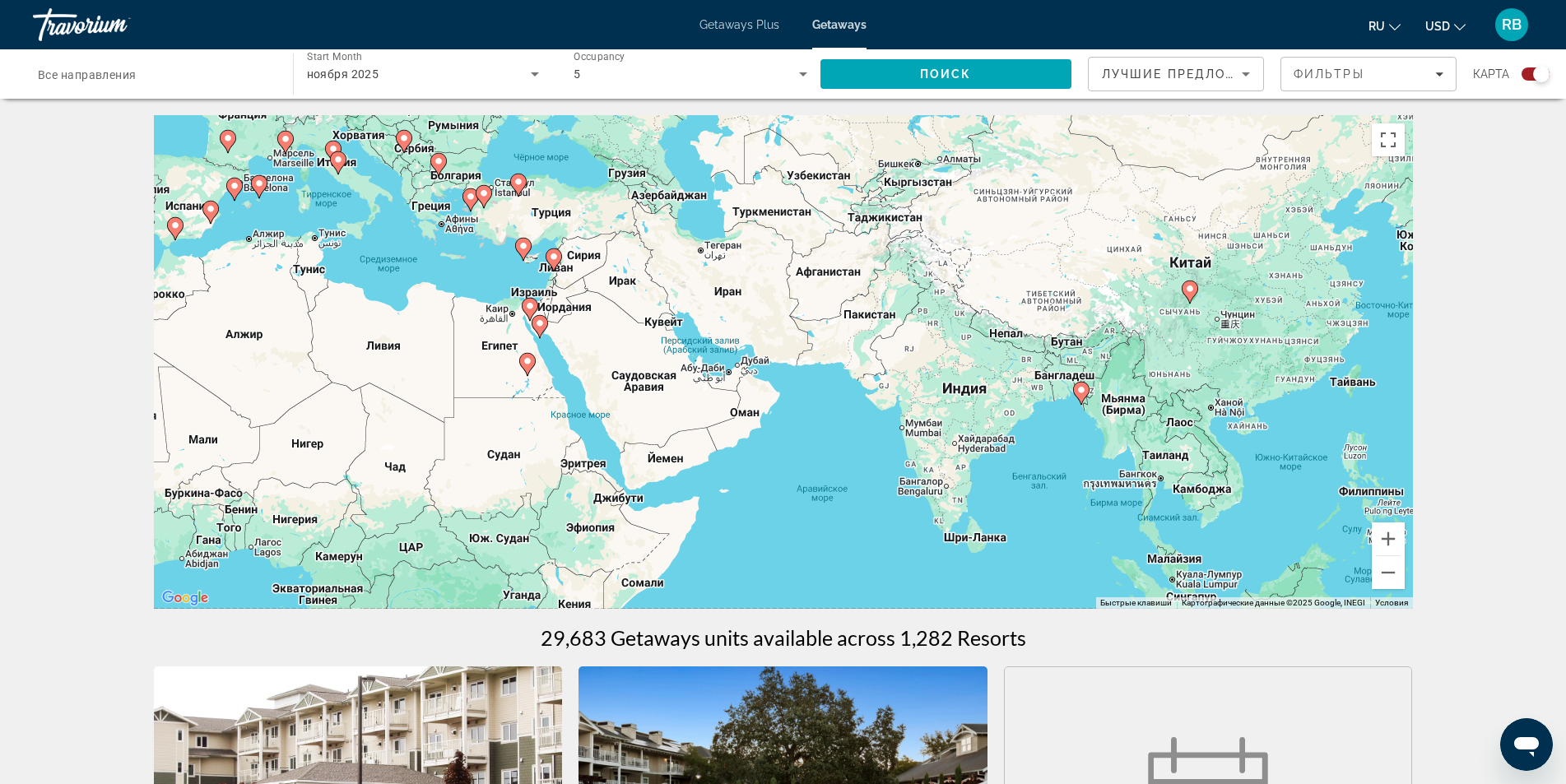
drag, startPoint x: 1255, startPoint y: 487, endPoint x: 1045, endPoint y: 370, distance: 240.4
click at [1045, 370] on div "Чтобы активировать перетаскивание с помощью клавиатуры, нажмите Alt + Ввод. Пос…" at bounding box center [783, 361] width 1259 height 494
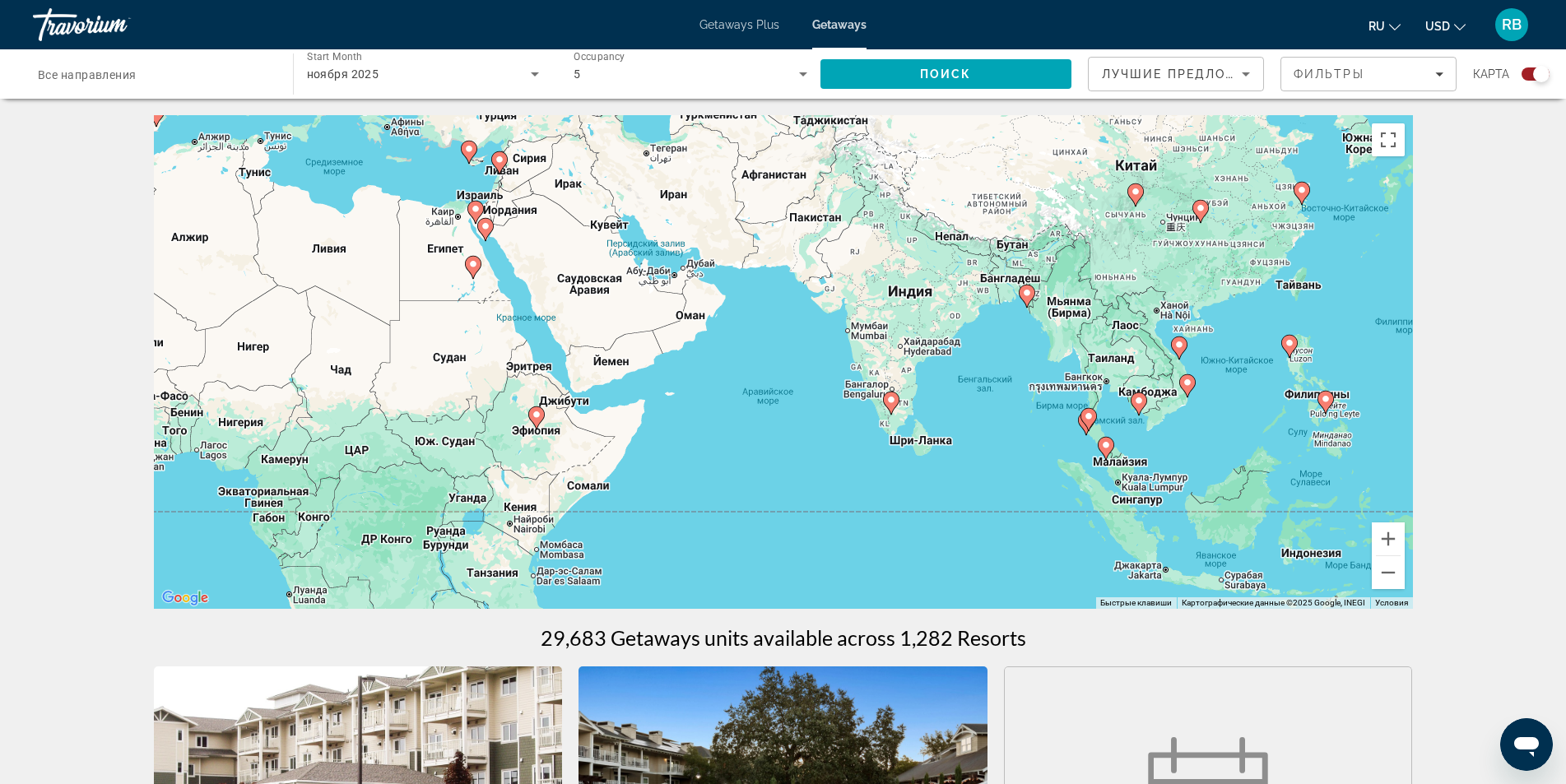
drag, startPoint x: 1319, startPoint y: 521, endPoint x: 1266, endPoint y: 418, distance: 115.8
click at [1266, 418] on div "Чтобы активировать перетаскивание с помощью клавиатуры, нажмите Alt + Ввод. Пос…" at bounding box center [783, 361] width 1259 height 494
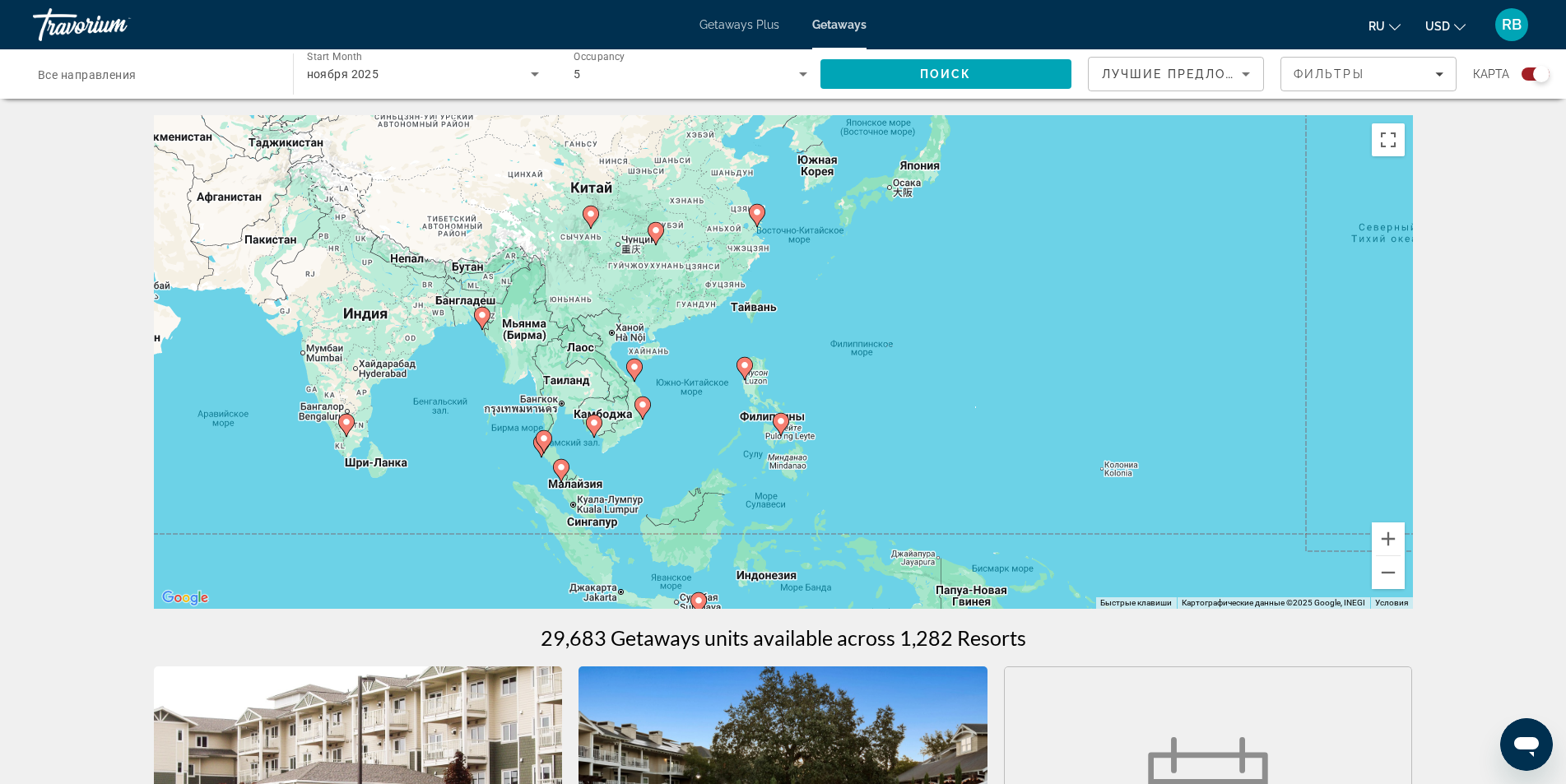
drag, startPoint x: 1273, startPoint y: 437, endPoint x: 732, endPoint y: 416, distance: 541.4
click at [721, 448] on div "Чтобы активировать перетаскивание с помощью клавиатуры, нажмите Alt + Ввод. Пос…" at bounding box center [783, 361] width 1259 height 494
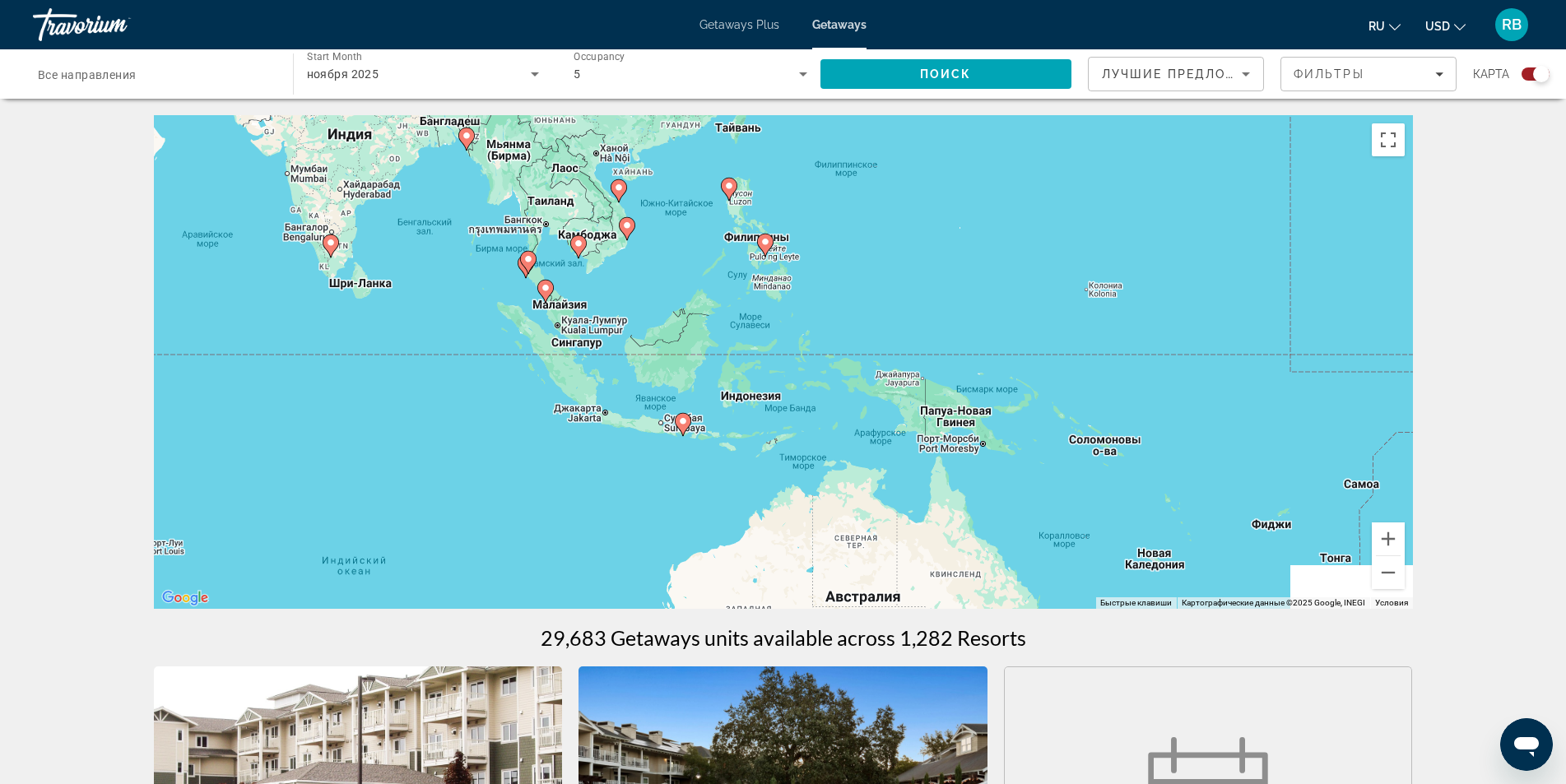
drag, startPoint x: 1063, startPoint y: 429, endPoint x: 1055, endPoint y: 178, distance: 251.1
click at [1055, 178] on div "Чтобы активировать перетаскивание с помощью клавиатуры, нажмите Alt + Ввод. Пос…" at bounding box center [783, 361] width 1259 height 494
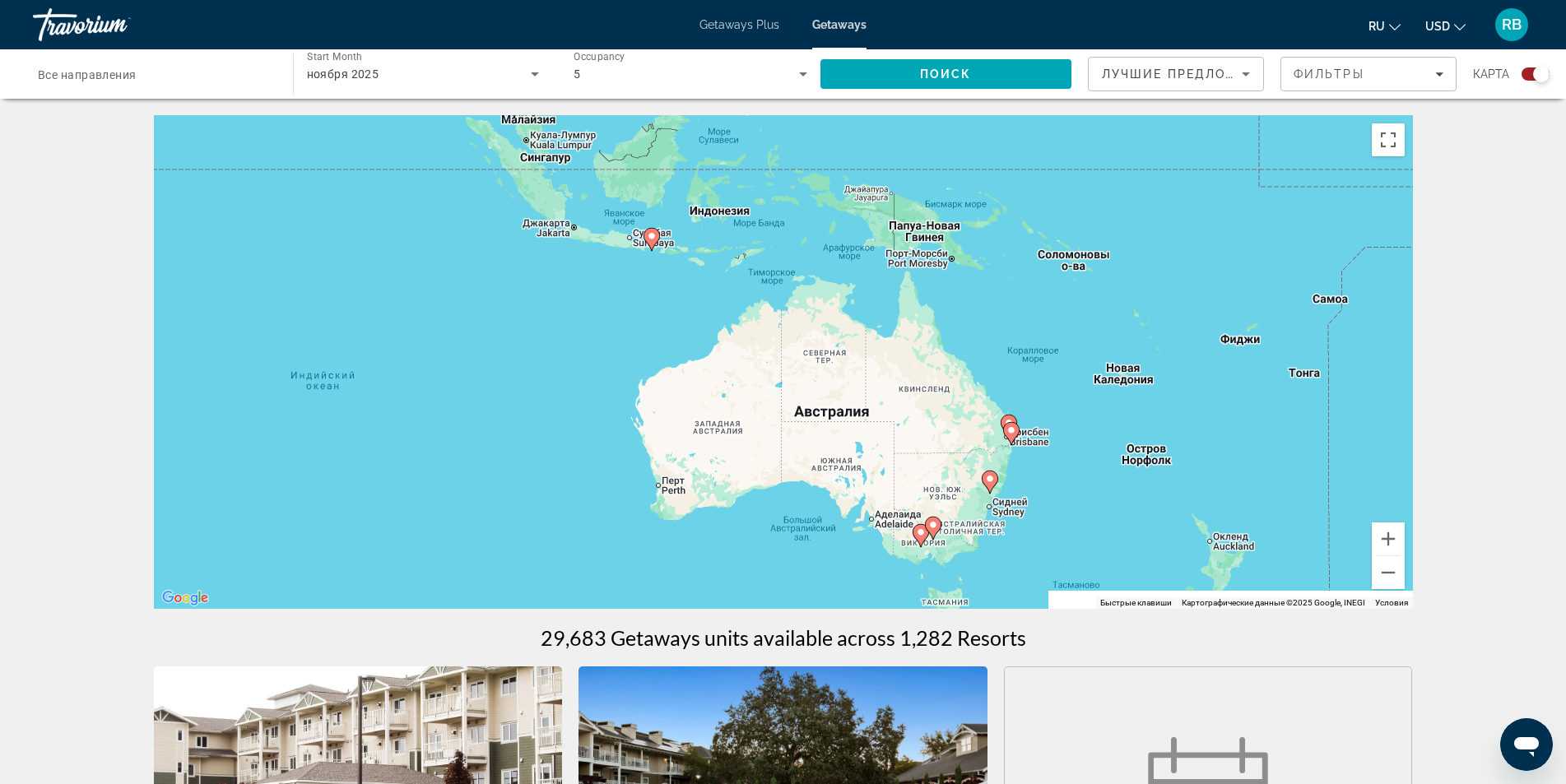
drag, startPoint x: 1140, startPoint y: 305, endPoint x: 1115, endPoint y: 227, distance: 81.9
click at [1115, 227] on div "Чтобы активировать перетаскивание с помощью клавиатуры, нажмите Alt + Ввод. Пос…" at bounding box center [783, 361] width 1259 height 494
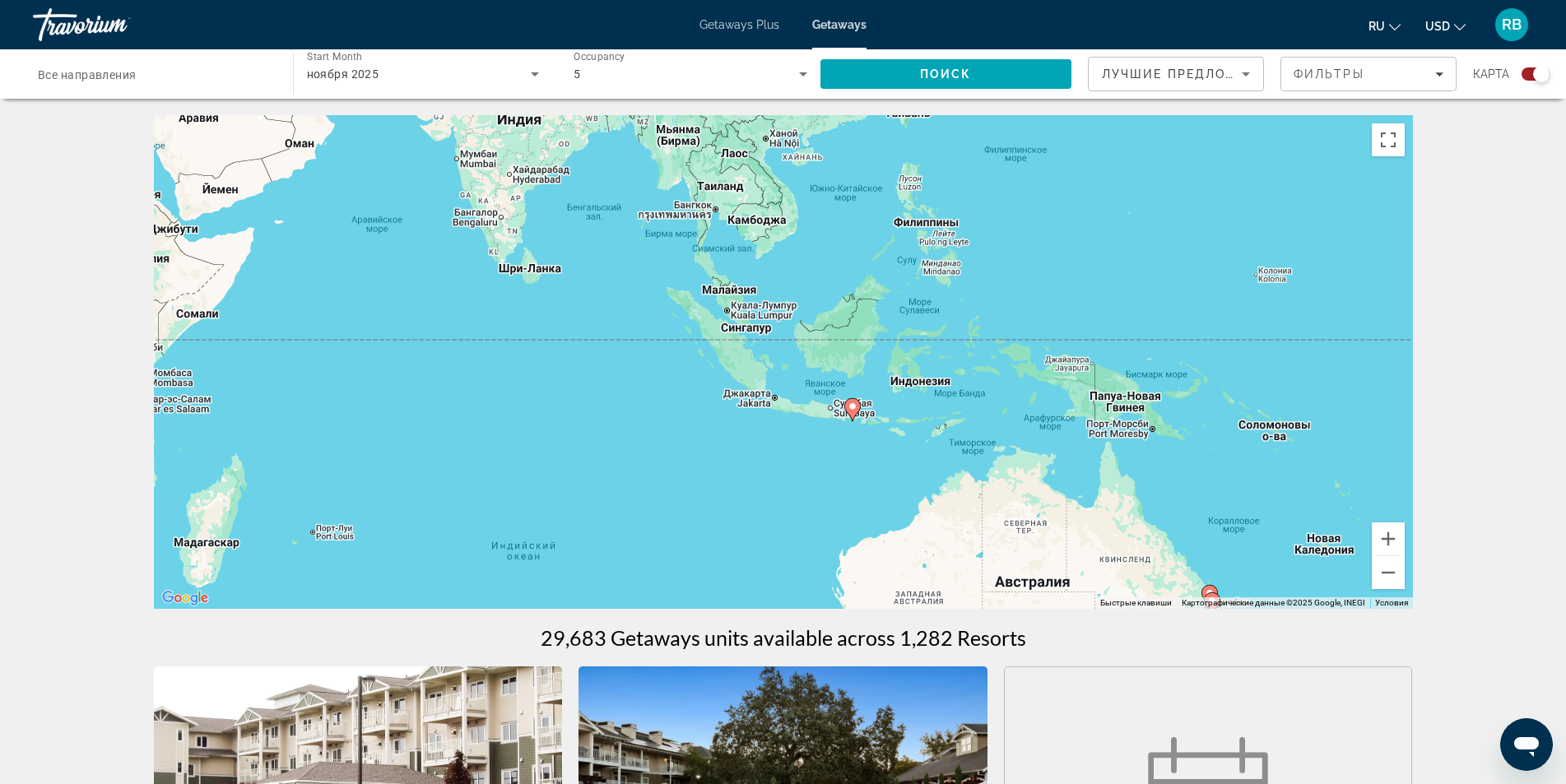
drag, startPoint x: 1033, startPoint y: 278, endPoint x: 1146, endPoint y: 342, distance: 129.9
click at [1265, 536] on div "Чтобы активировать перетаскивание с помощью клавиатуры, нажмите Alt + Ввод. Пос…" at bounding box center [783, 361] width 1259 height 494
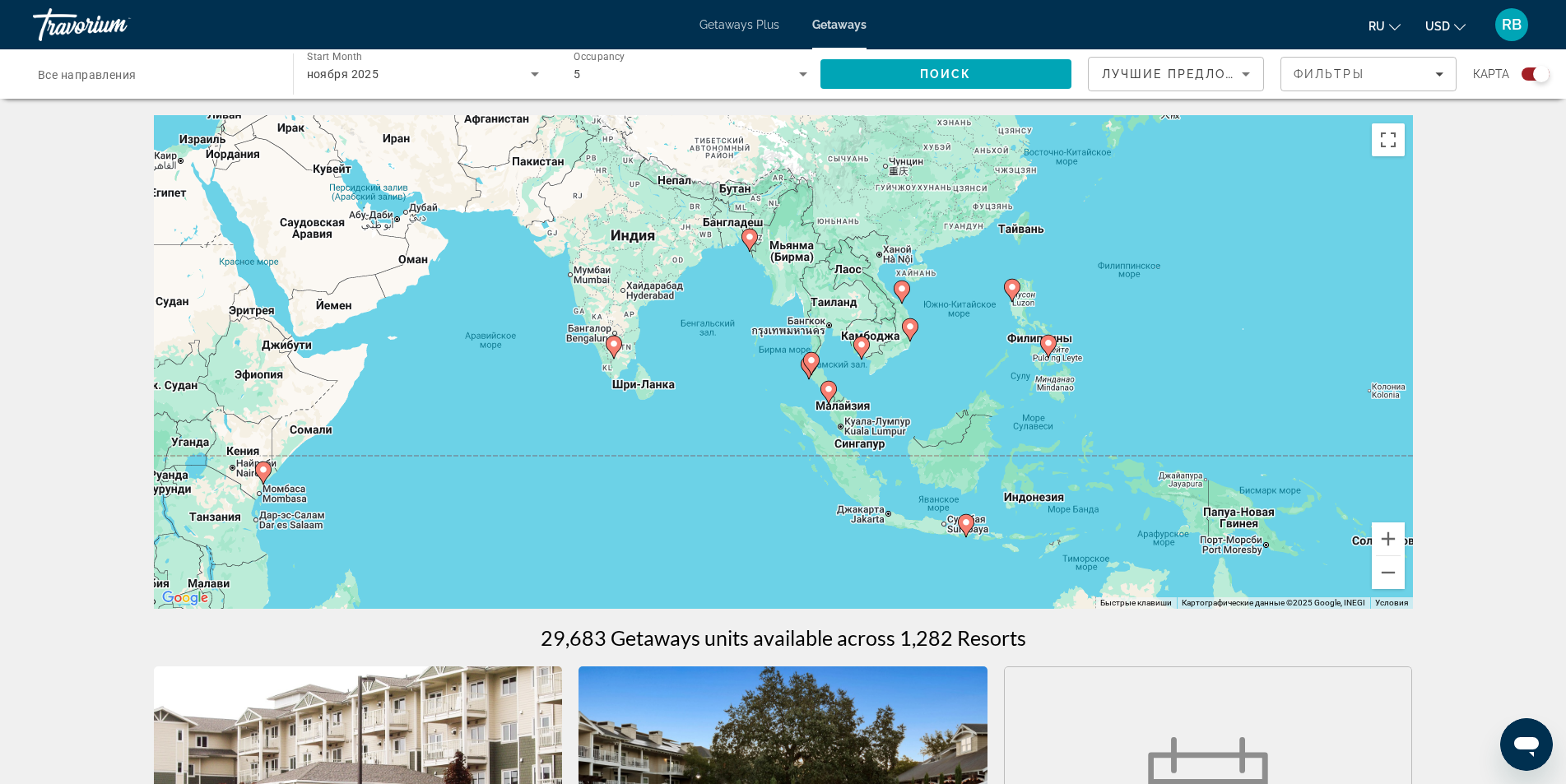
drag, startPoint x: 1155, startPoint y: 350, endPoint x: 1345, endPoint y: 453, distance: 216.1
click at [1345, 455] on div "Чтобы активировать перетаскивание с помощью клавиатуры, нажмите Alt + Ввод. Пос…" at bounding box center [783, 361] width 1259 height 494
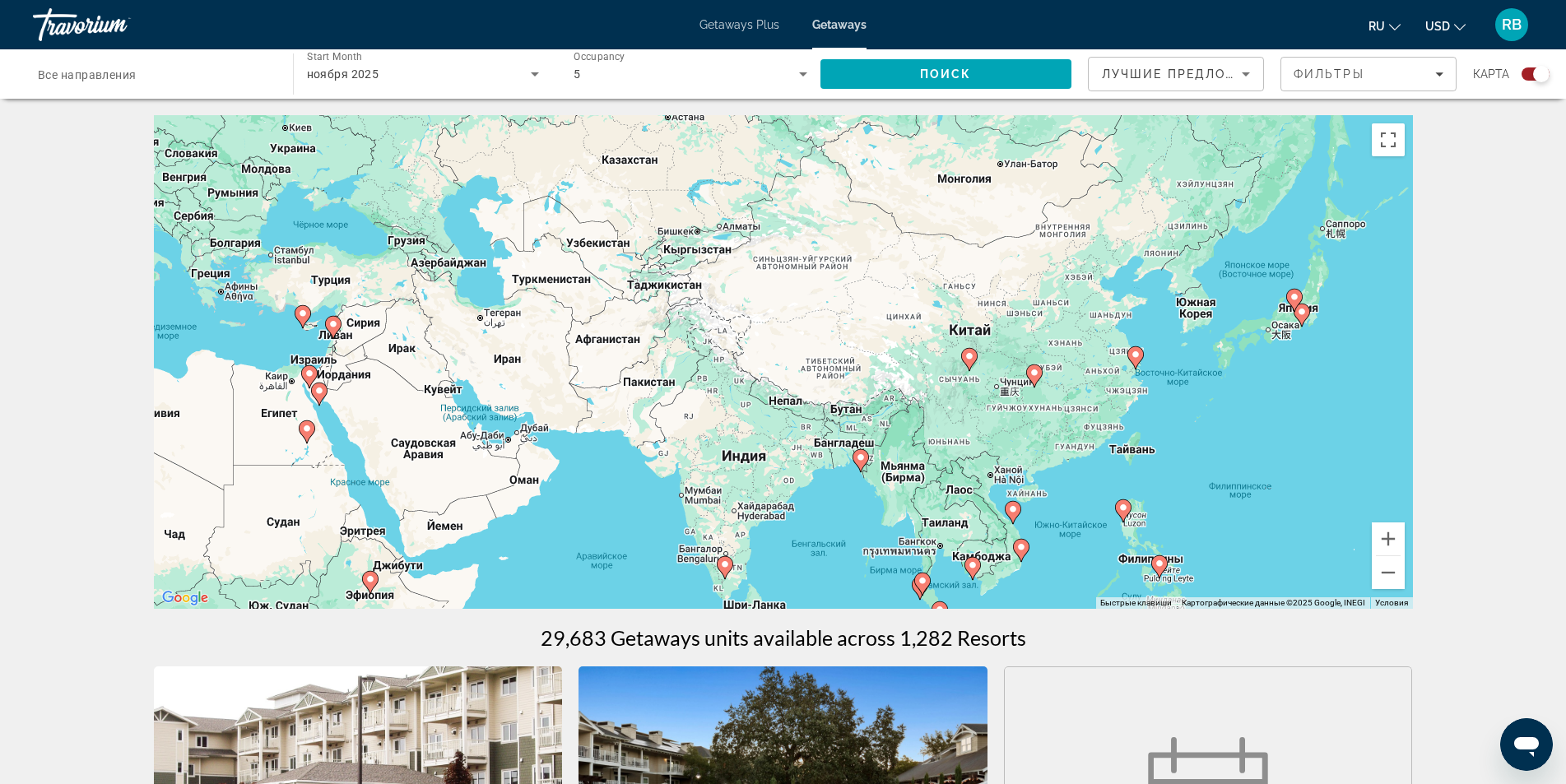
drag, startPoint x: 1286, startPoint y: 337, endPoint x: 1273, endPoint y: 503, distance: 166.5
click at [1273, 503] on div "Чтобы активировать перетаскивание с помощью клавиатуры, нажмите Alt + Ввод. Пос…" at bounding box center [783, 361] width 1259 height 494
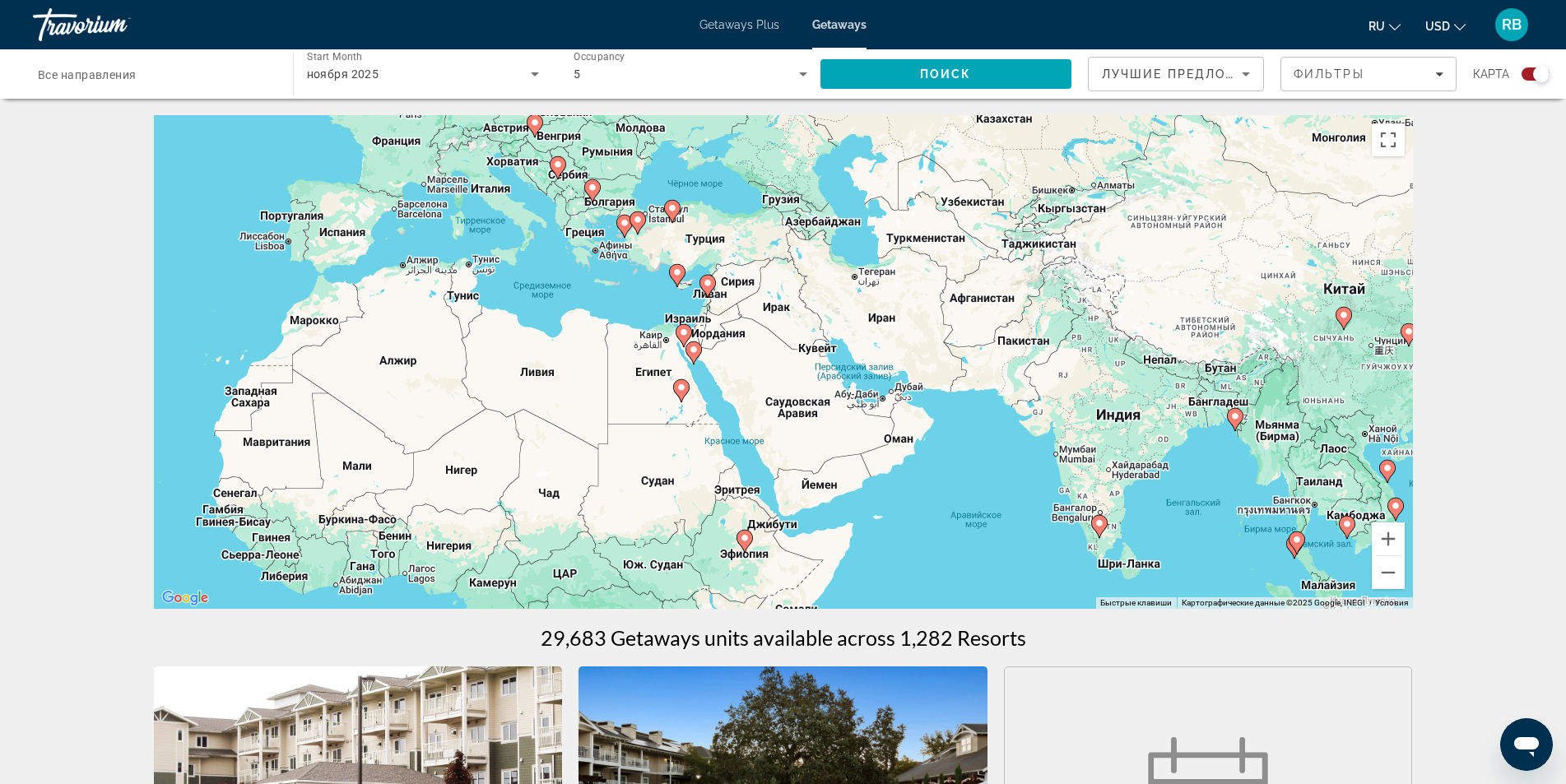
drag, startPoint x: 1204, startPoint y: 402, endPoint x: 1579, endPoint y: 360, distance: 377.3
click at [1566, 360] on html "Перейти к основному содержанию Getaways Plus Getaways ru English Español França…" at bounding box center [783, 392] width 1566 height 784
click at [1394, 549] on button "Увеличить" at bounding box center [1387, 539] width 33 height 33
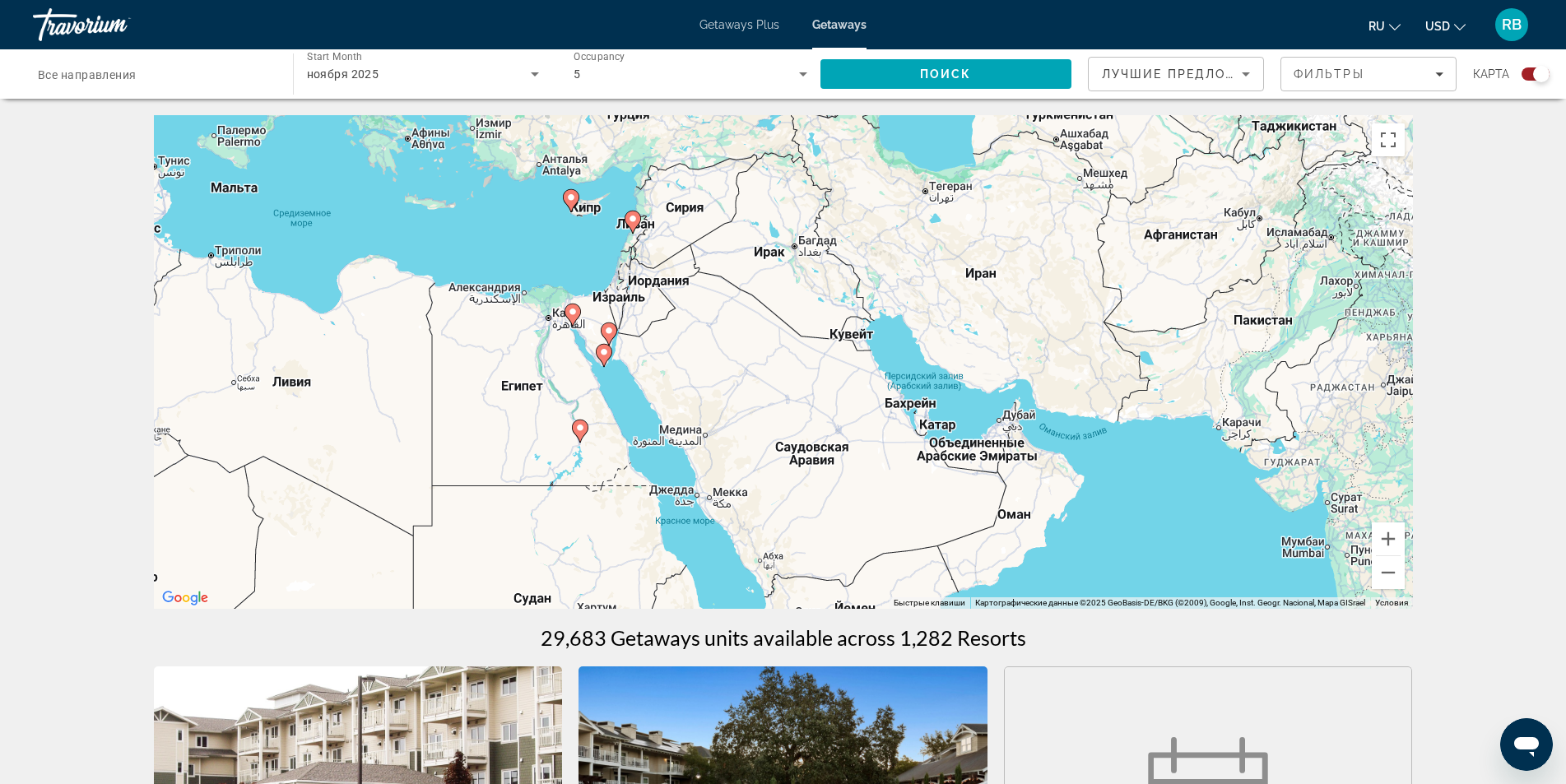
click at [574, 313] on image "Main content" at bounding box center [573, 311] width 9 height 9
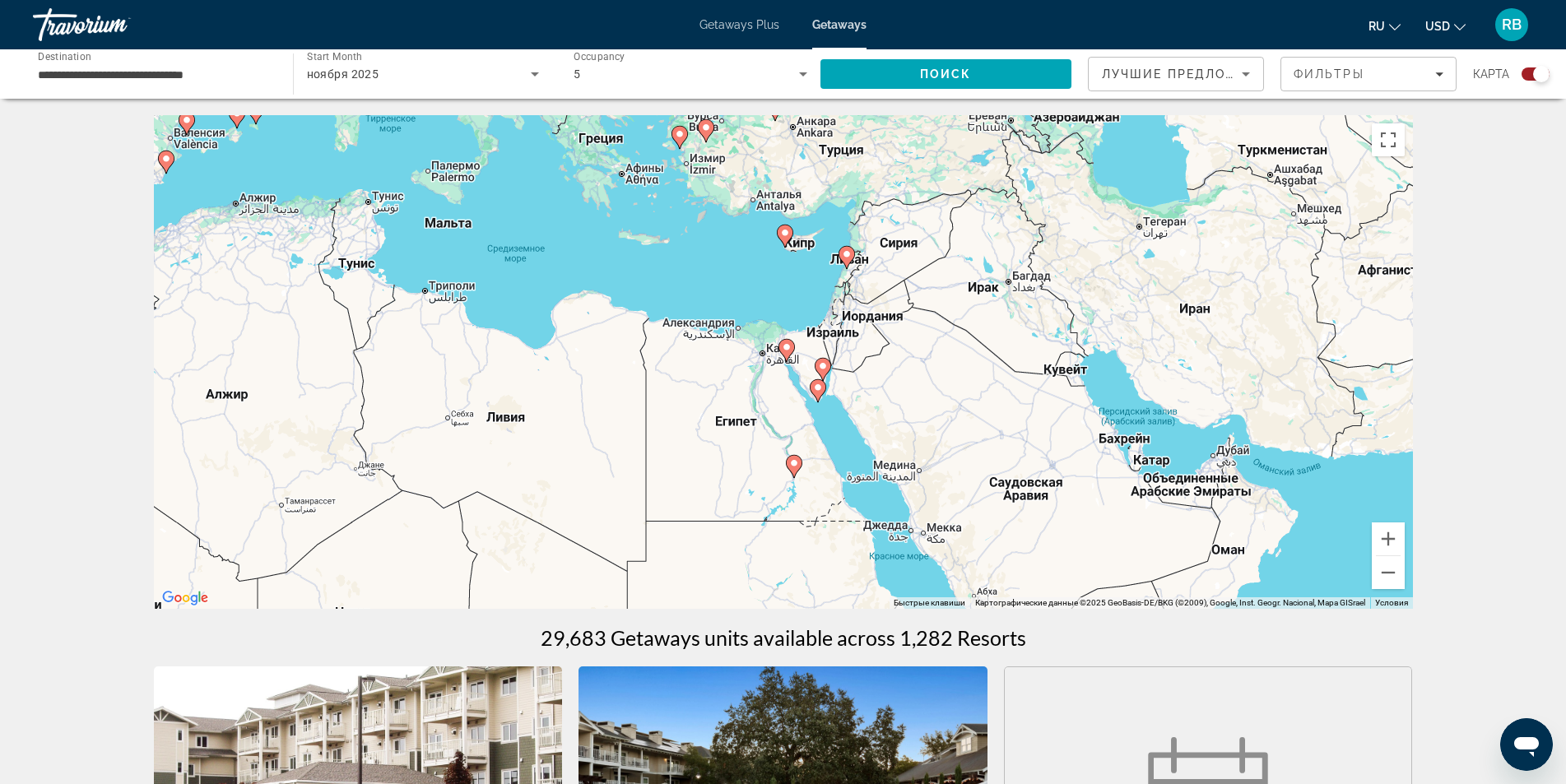
click at [786, 352] on image "Main content" at bounding box center [786, 347] width 9 height 9
type input "**********"
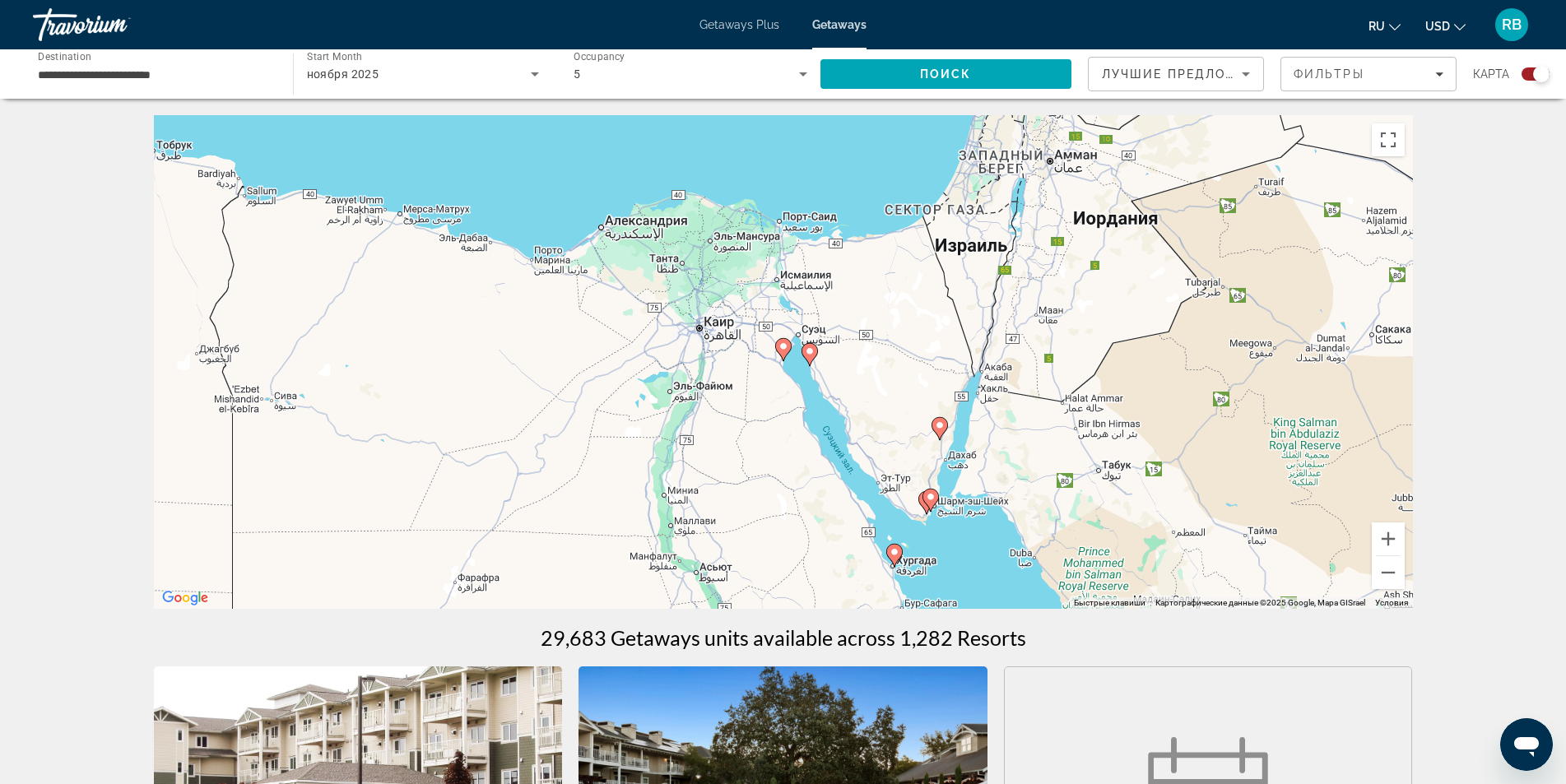
click at [785, 348] on image "Main content" at bounding box center [783, 346] width 9 height 9
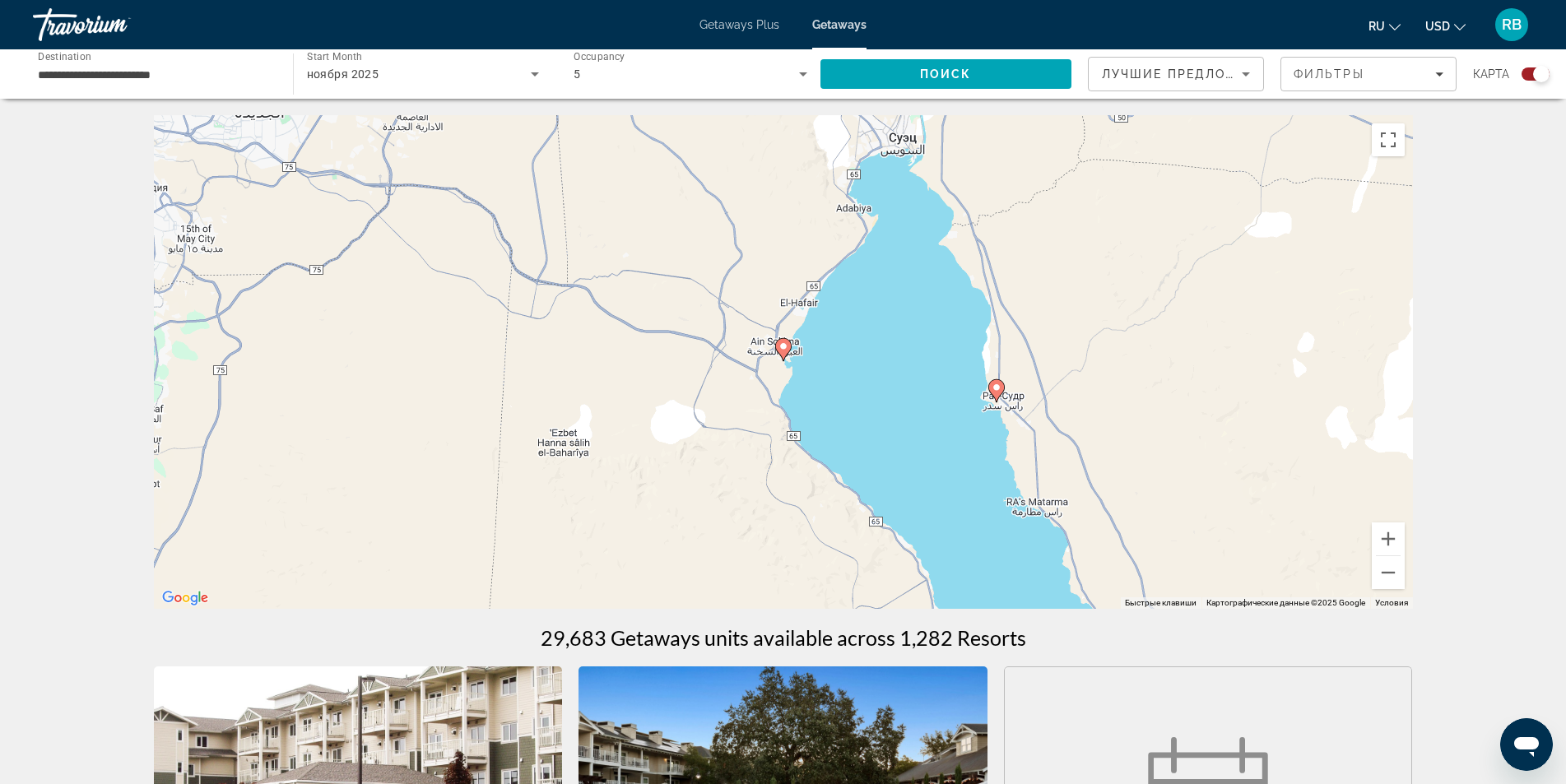
click at [783, 348] on image "Main content" at bounding box center [783, 346] width 9 height 9
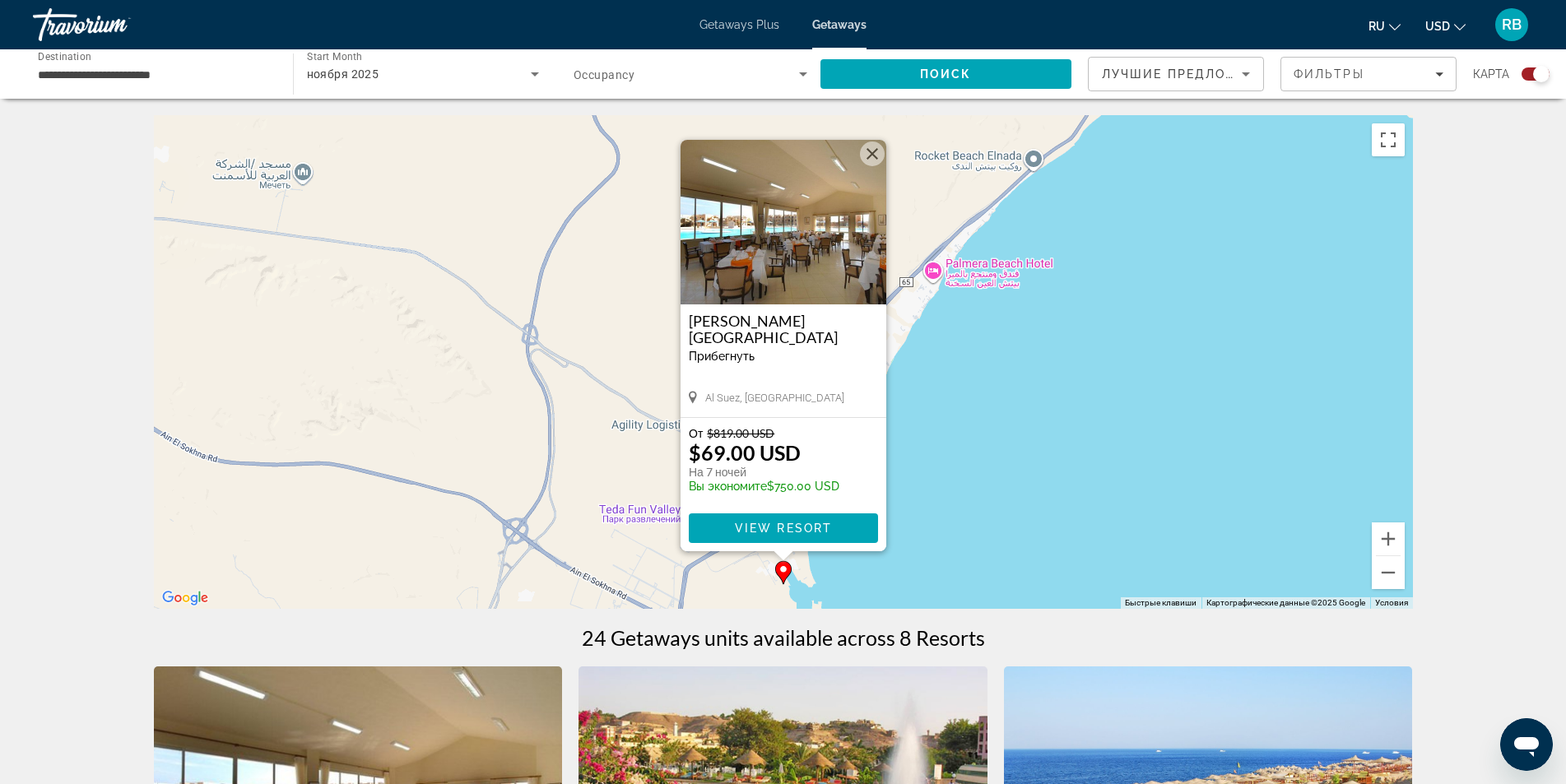
click at [870, 154] on button "Закрыть" at bounding box center [872, 153] width 24 height 24
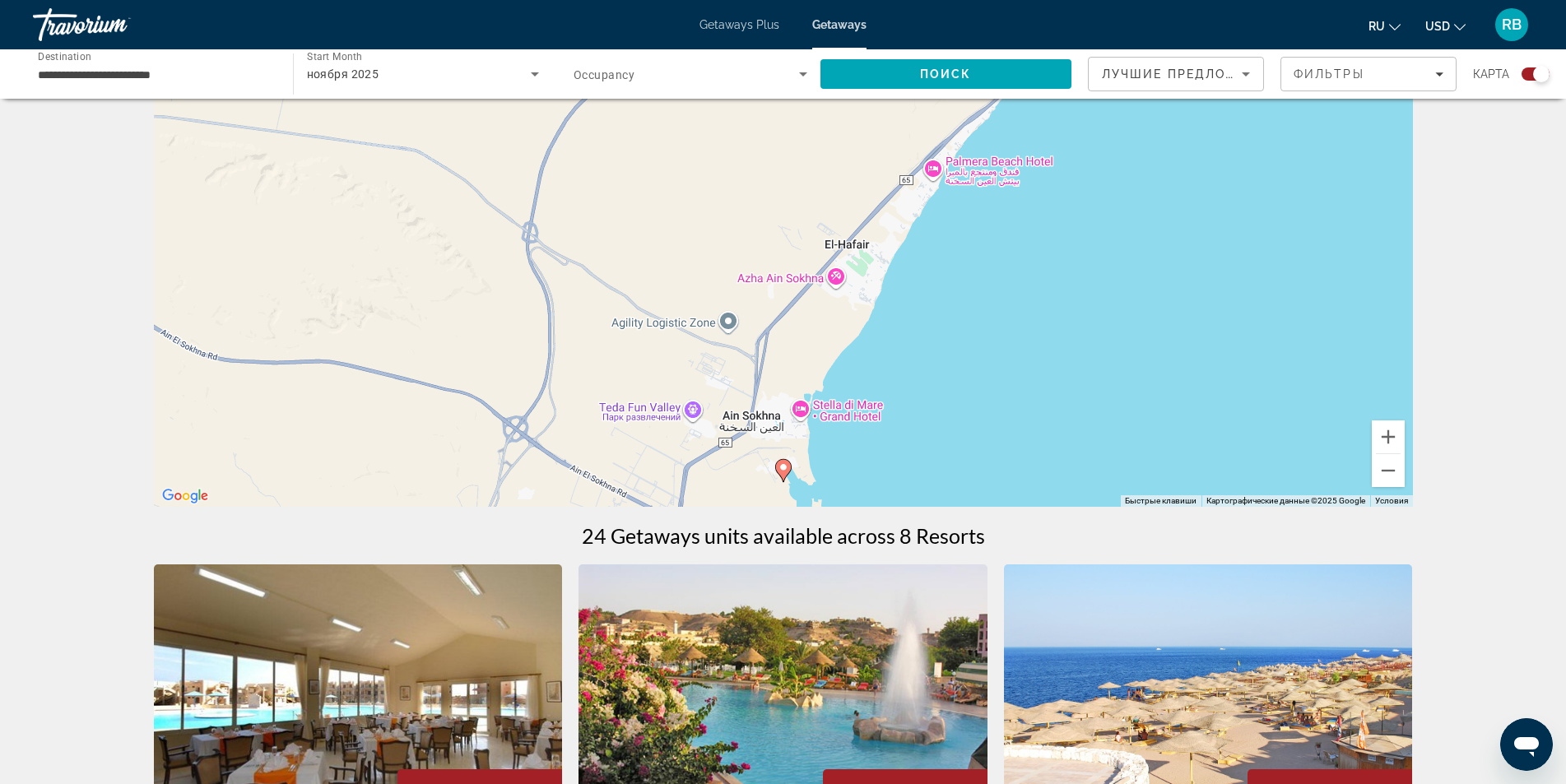
scroll to position [329, 0]
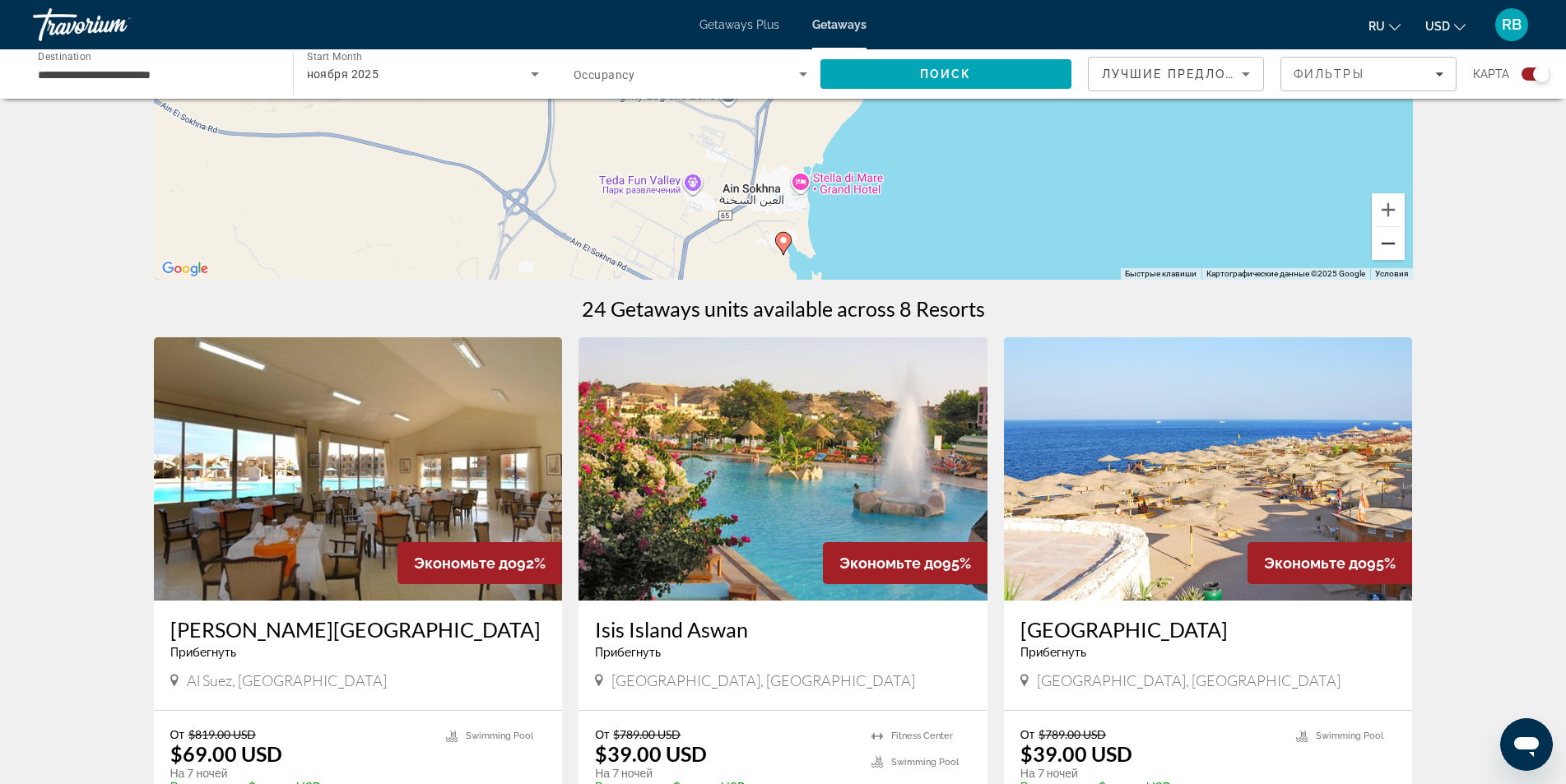
click at [1395, 244] on button "Уменьшить" at bounding box center [1387, 243] width 33 height 33
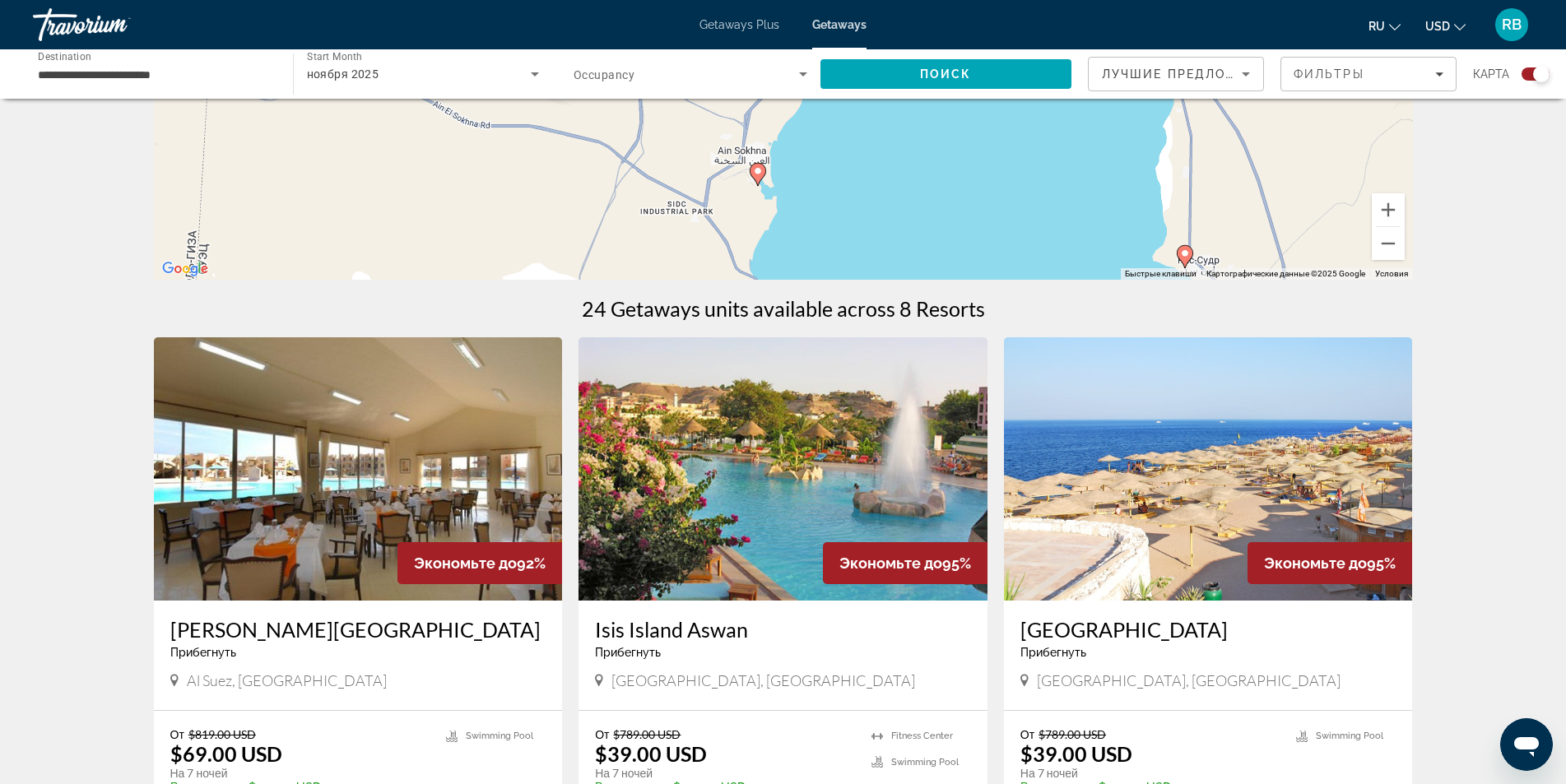
drag, startPoint x: 1053, startPoint y: 215, endPoint x: 1030, endPoint y: 266, distance: 55.9
click at [1022, 270] on div "Чтобы активировать перетаскивание с помощью клавиатуры, нажмите Alt + Ввод. Пос…" at bounding box center [783, 33] width 1259 height 494
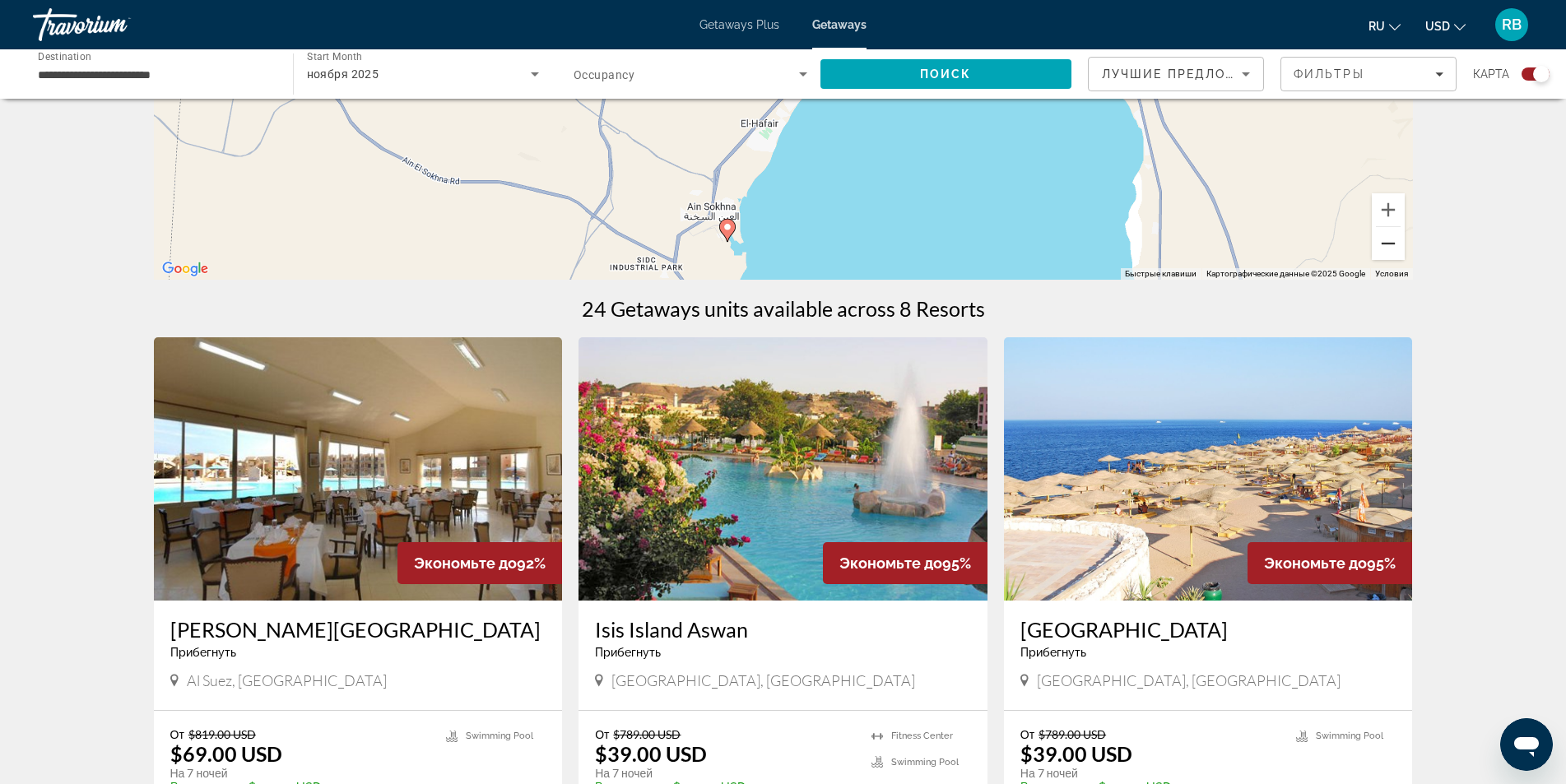
click at [1384, 253] on button "Уменьшить" at bounding box center [1387, 243] width 33 height 33
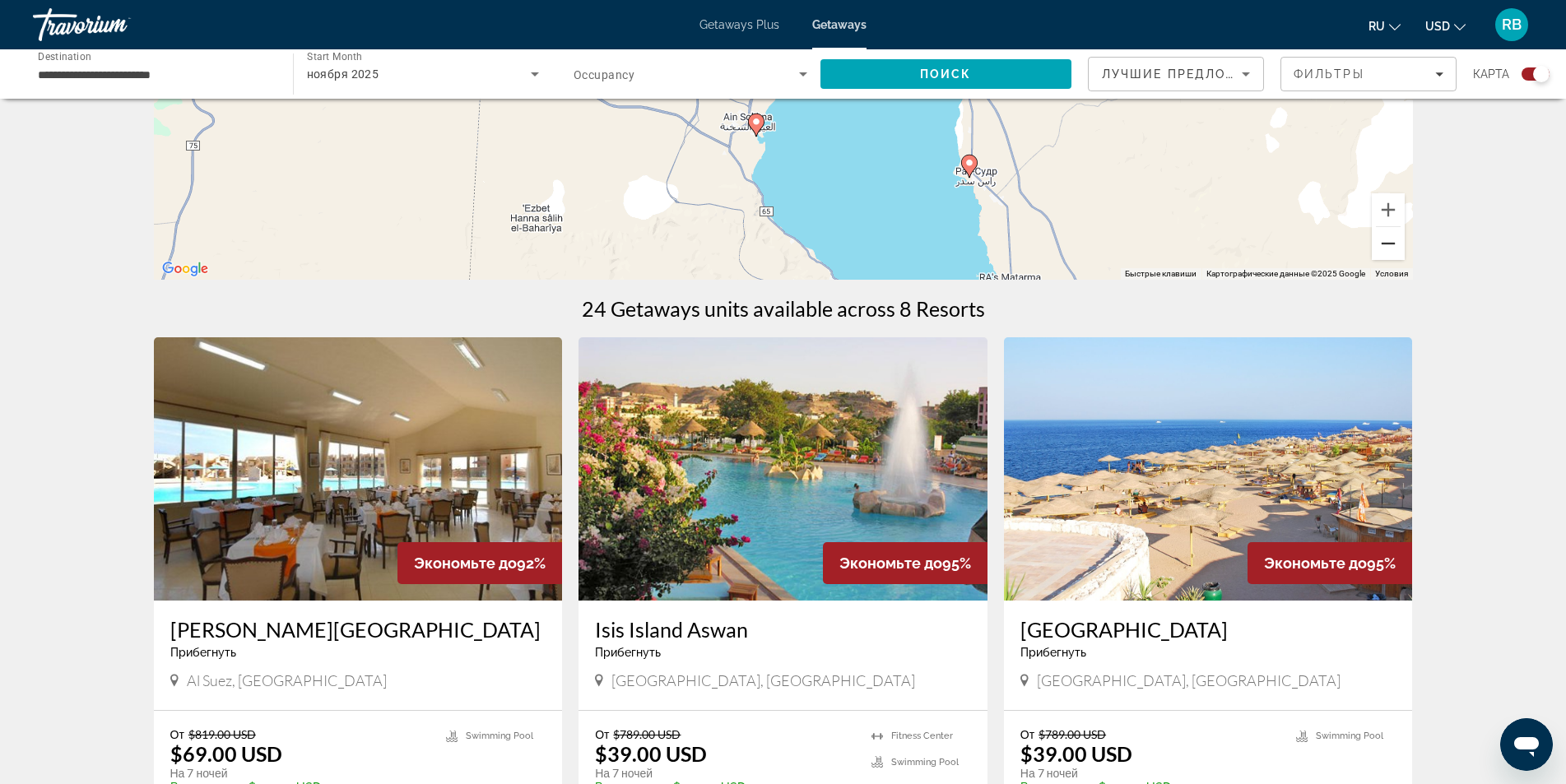
click at [1384, 255] on button "Уменьшить" at bounding box center [1387, 243] width 33 height 33
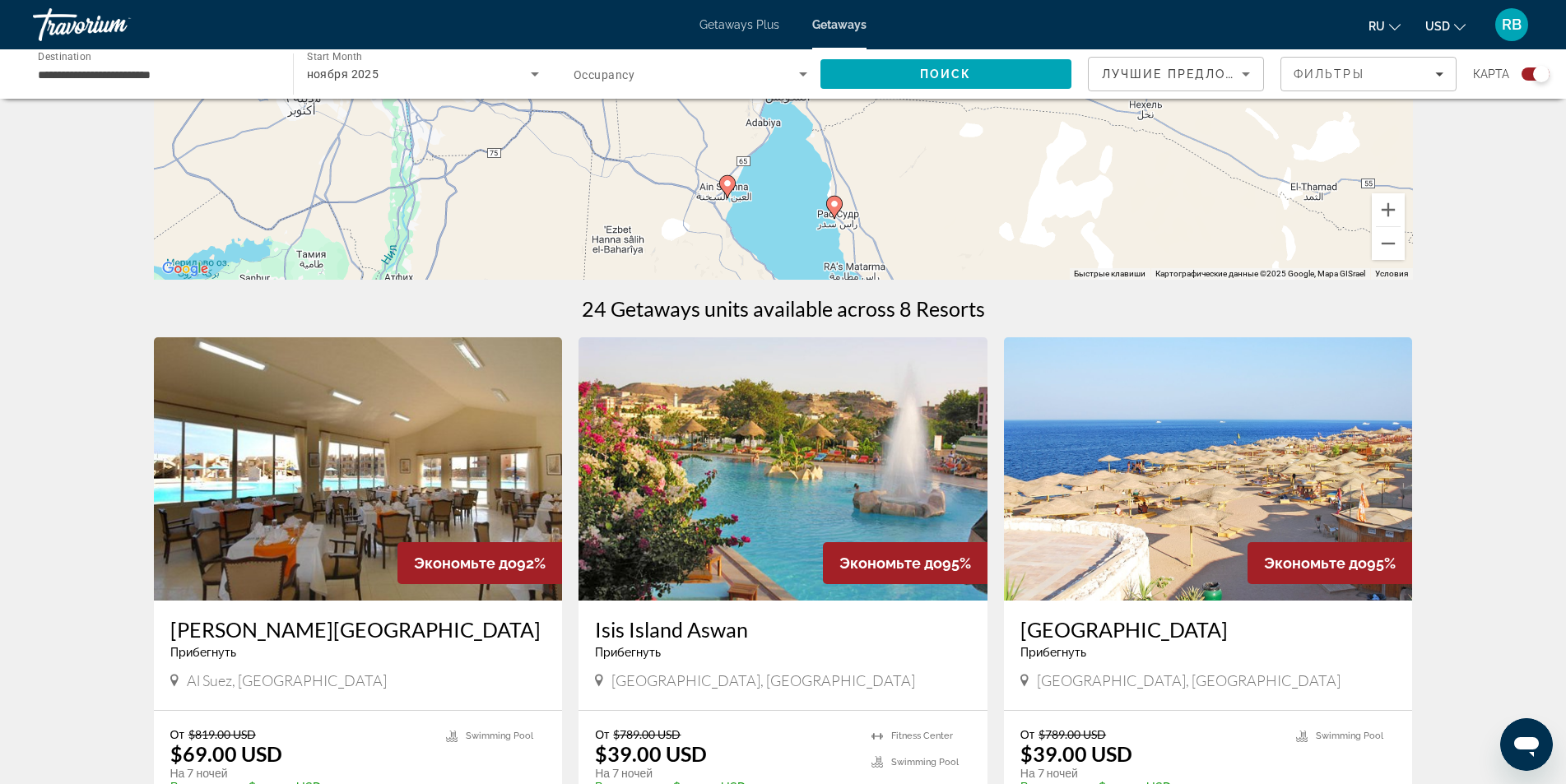
drag, startPoint x: 1097, startPoint y: 165, endPoint x: 1055, endPoint y: 281, distance: 123.4
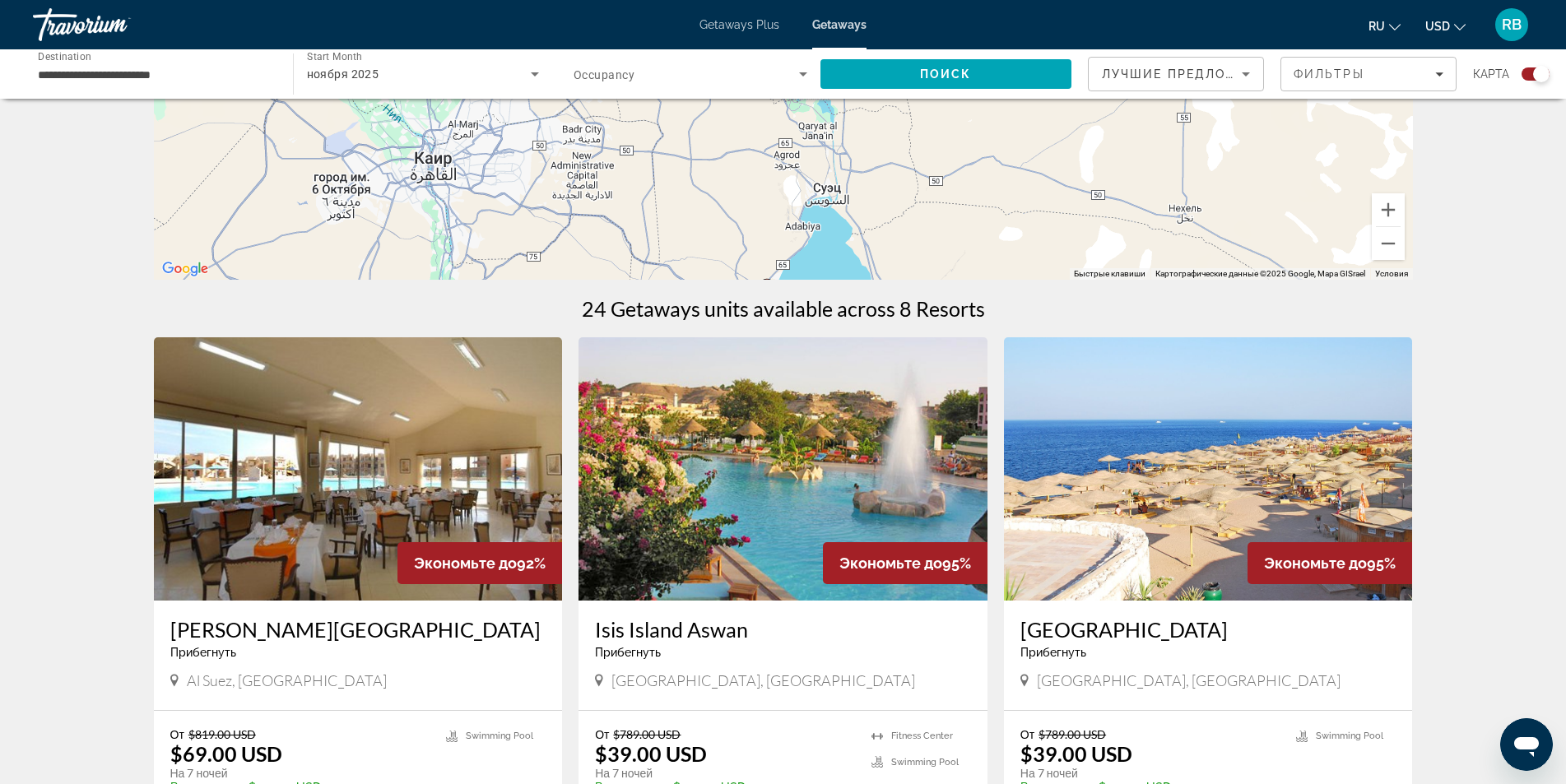
drag, startPoint x: 1081, startPoint y: 167, endPoint x: 1121, endPoint y: 264, distance: 104.9
click at [1121, 264] on div "Чтобы активировать перетаскивание с помощью клавиатуры, нажмите Alt + Ввод. Пос…" at bounding box center [783, 33] width 1259 height 494
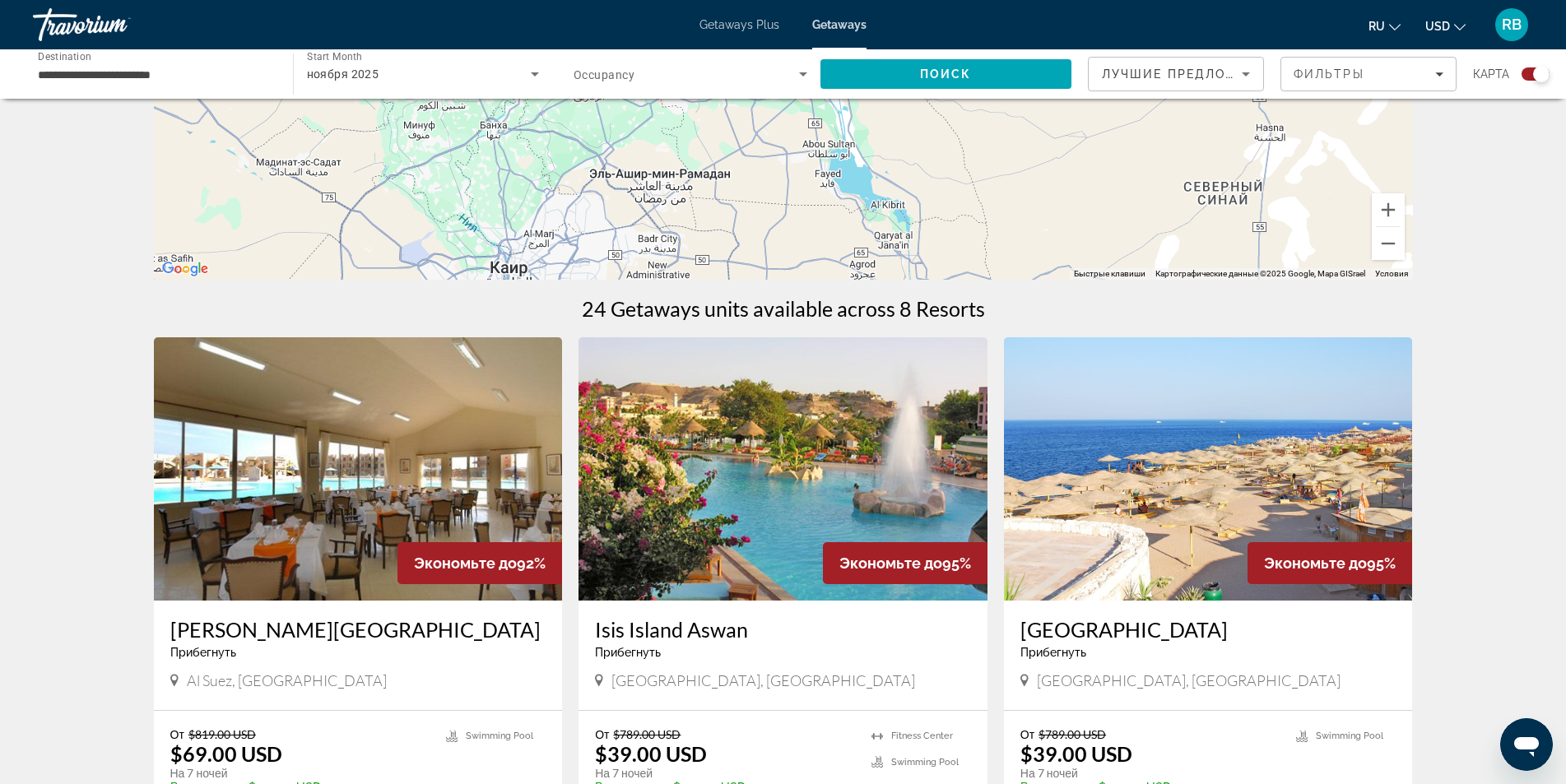
drag, startPoint x: 1045, startPoint y: 161, endPoint x: 1120, endPoint y: 273, distance: 134.8
click at [1120, 273] on div "Чтобы активировать перетаскивание с помощью клавиатуры, нажмите Alt + Ввод. Пос…" at bounding box center [783, 33] width 1259 height 494
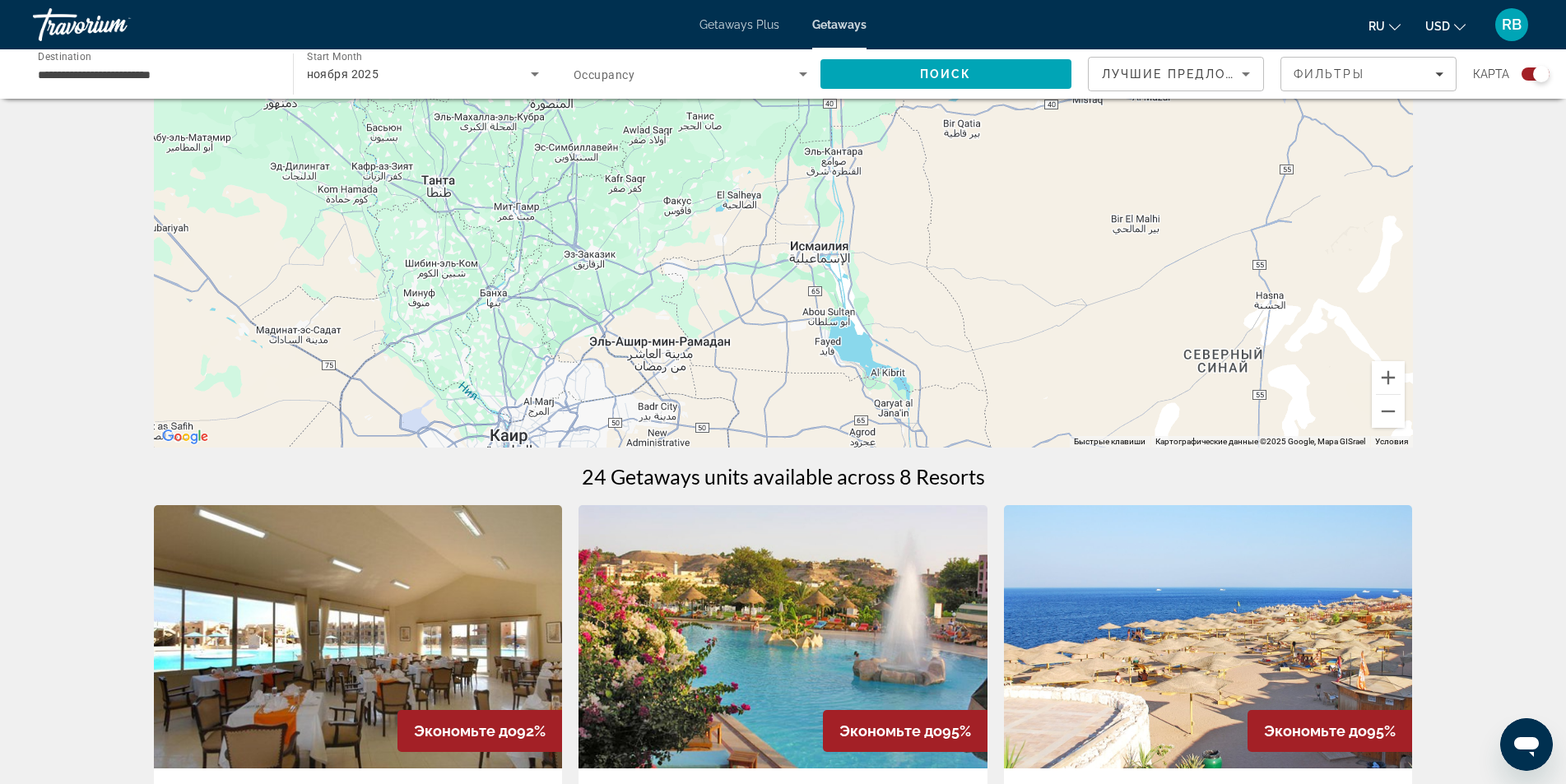
scroll to position [0, 0]
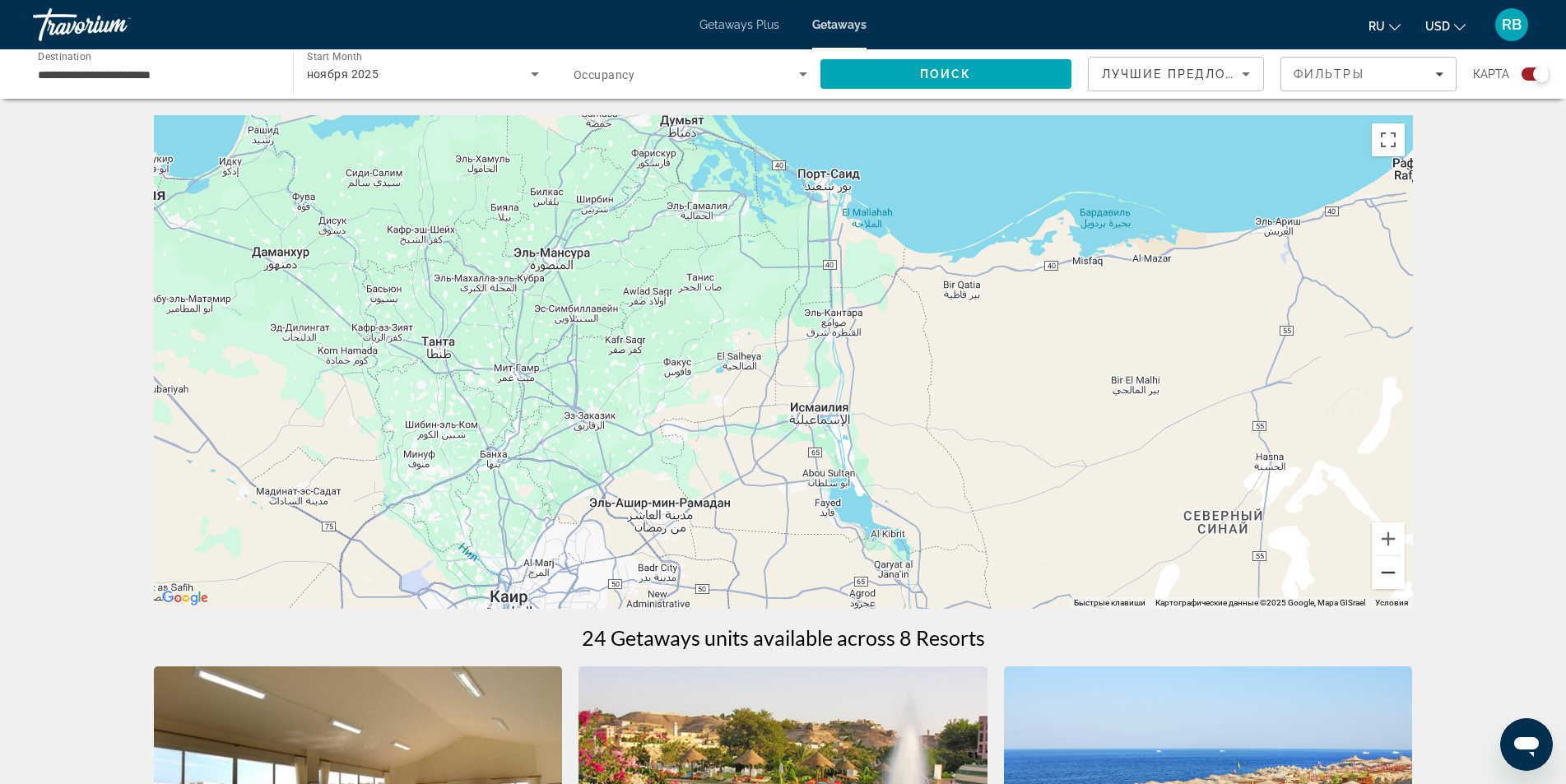
click at [1384, 569] on button "Уменьшить" at bounding box center [1387, 572] width 33 height 33
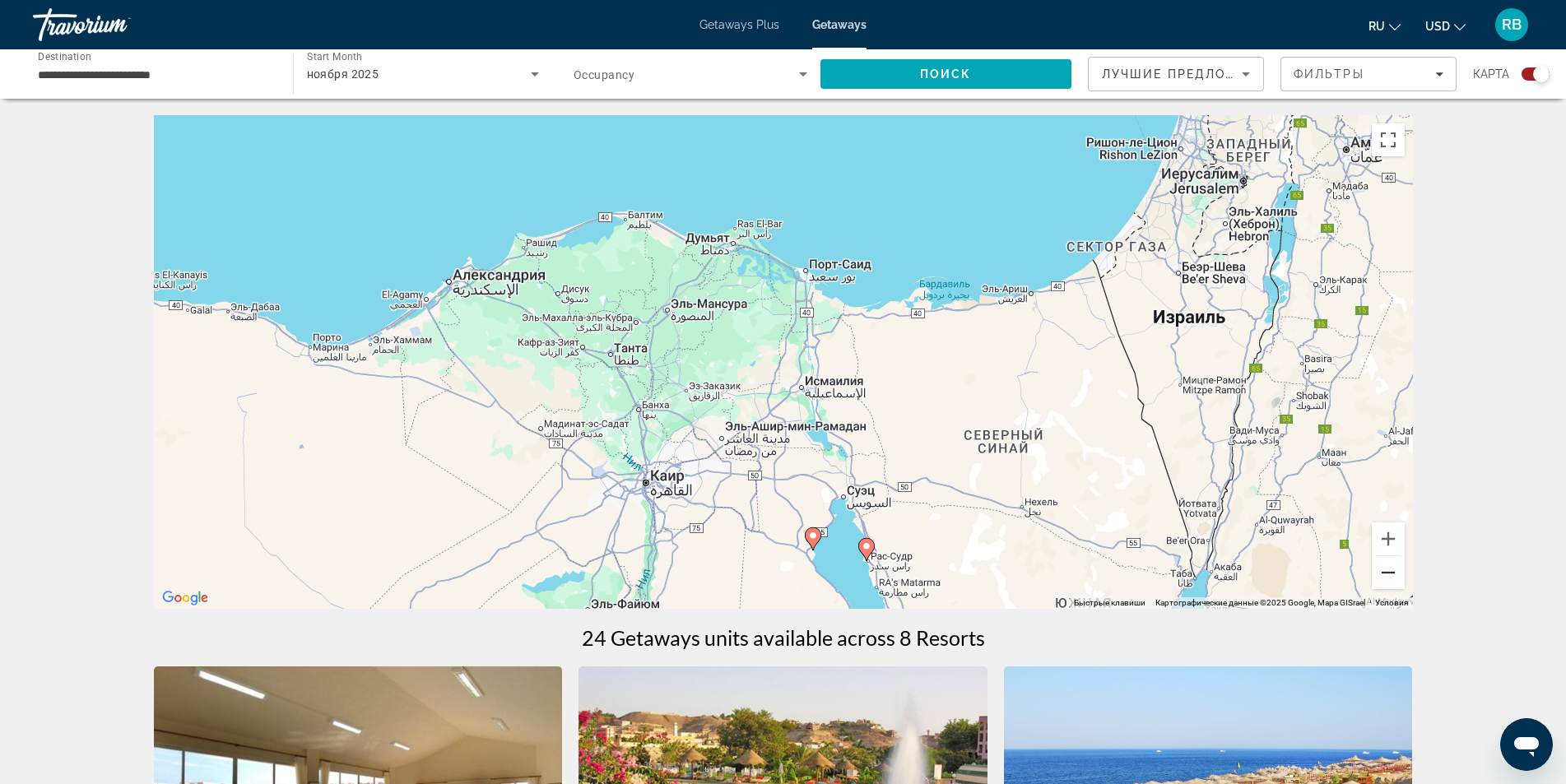
click at [1384, 569] on button "Уменьшить" at bounding box center [1387, 572] width 33 height 33
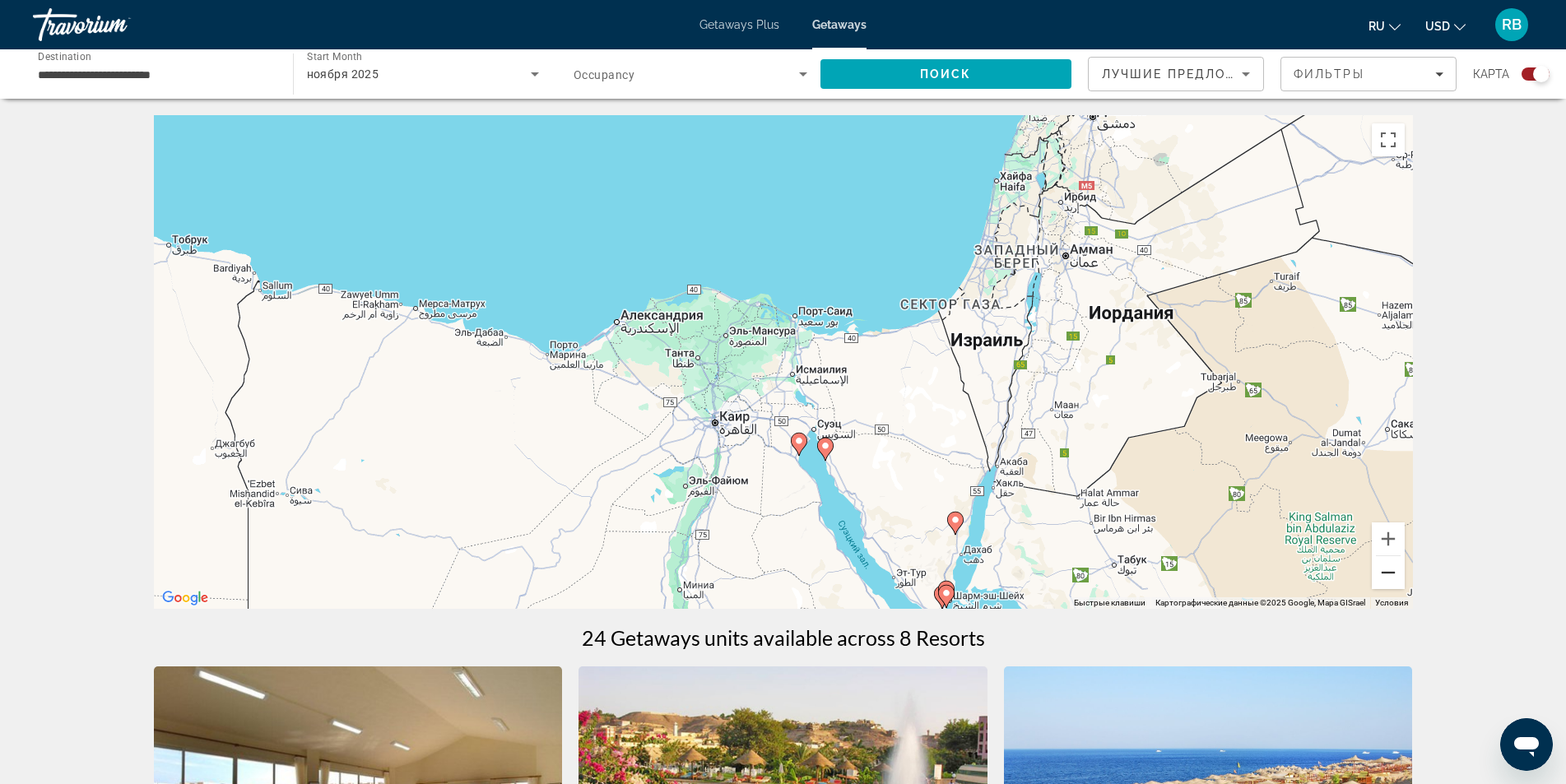
click at [1384, 569] on button "Уменьшить" at bounding box center [1387, 572] width 33 height 33
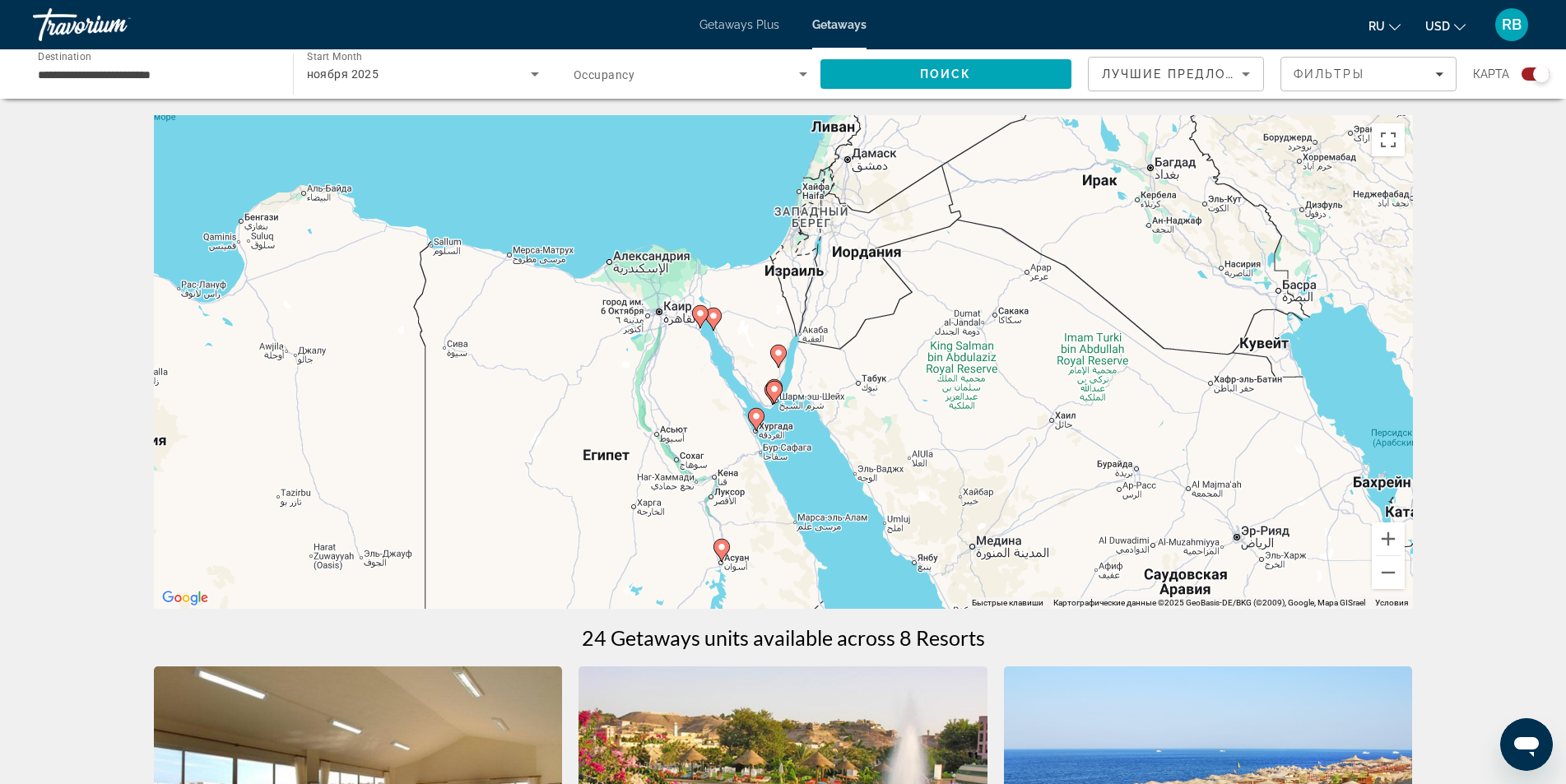
drag, startPoint x: 1007, startPoint y: 485, endPoint x: 823, endPoint y: 368, distance: 218.0
click at [914, 403] on div "Чтобы активировать перетаскивание с помощью клавиатуры, нажмите Alt + Ввод. Пос…" at bounding box center [783, 361] width 1259 height 494
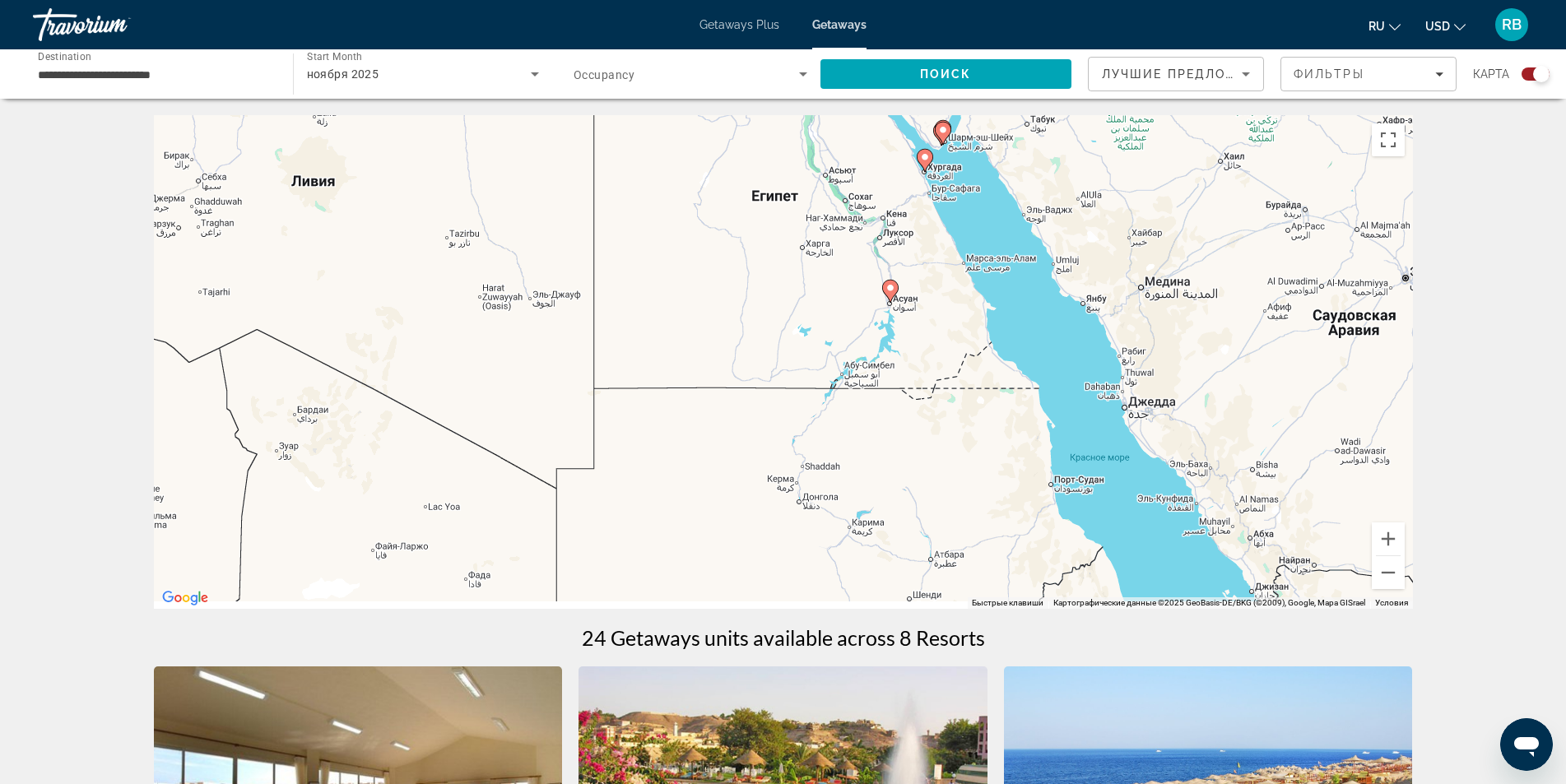
drag, startPoint x: 1095, startPoint y: 390, endPoint x: 1231, endPoint y: 165, distance: 262.9
click at [1231, 165] on div "Чтобы активировать перетаскивание с помощью клавиатуры, нажмите Alt + Ввод. Пос…" at bounding box center [783, 361] width 1259 height 494
click at [1384, 575] on button "Уменьшить" at bounding box center [1387, 572] width 33 height 33
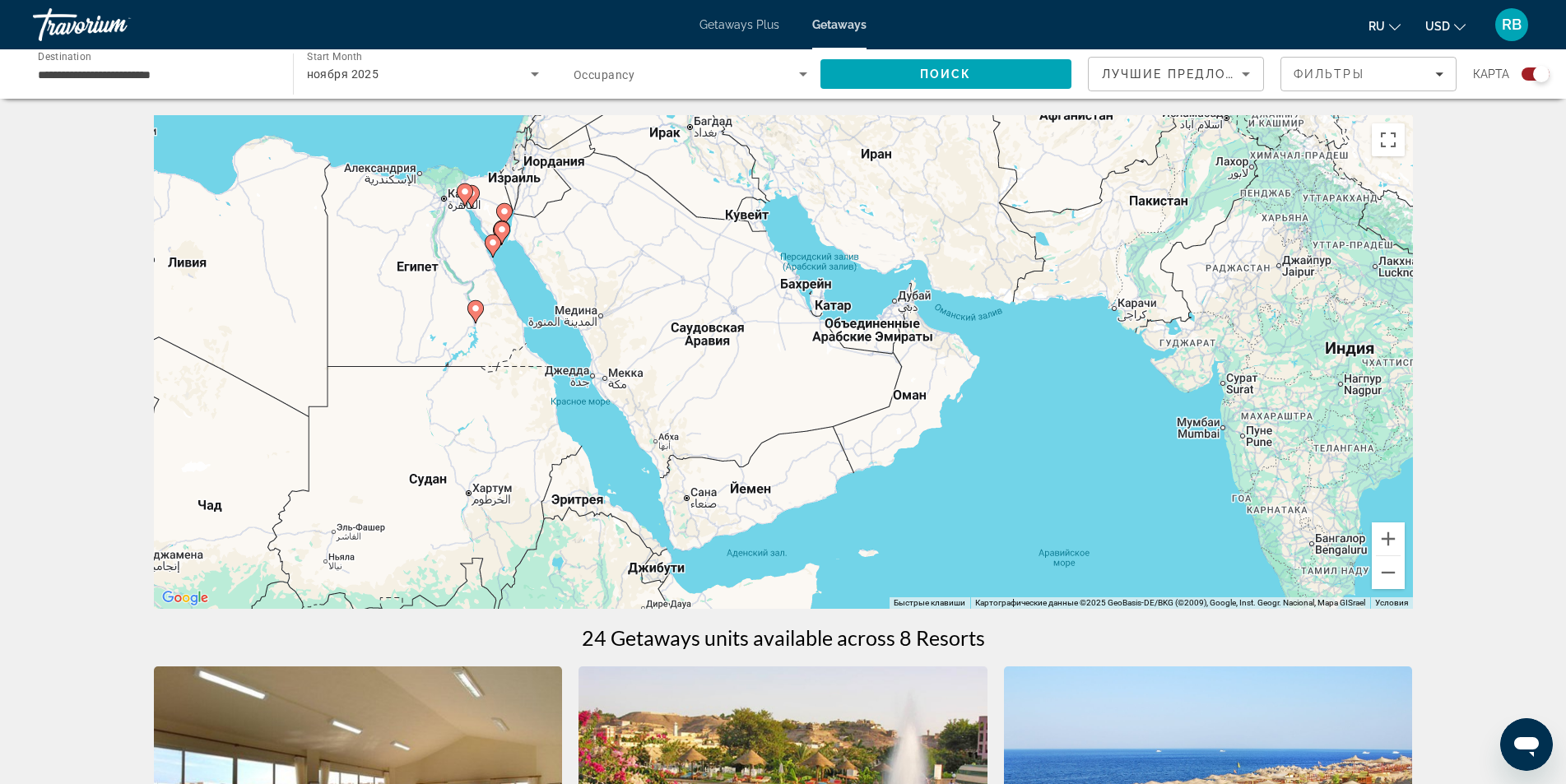
drag, startPoint x: 1283, startPoint y: 516, endPoint x: 949, endPoint y: 530, distance: 334.3
click at [949, 530] on div "Чтобы активировать перетаскивание с помощью клавиатуры, нажмите Alt + Ввод. Пос…" at bounding box center [783, 361] width 1259 height 494
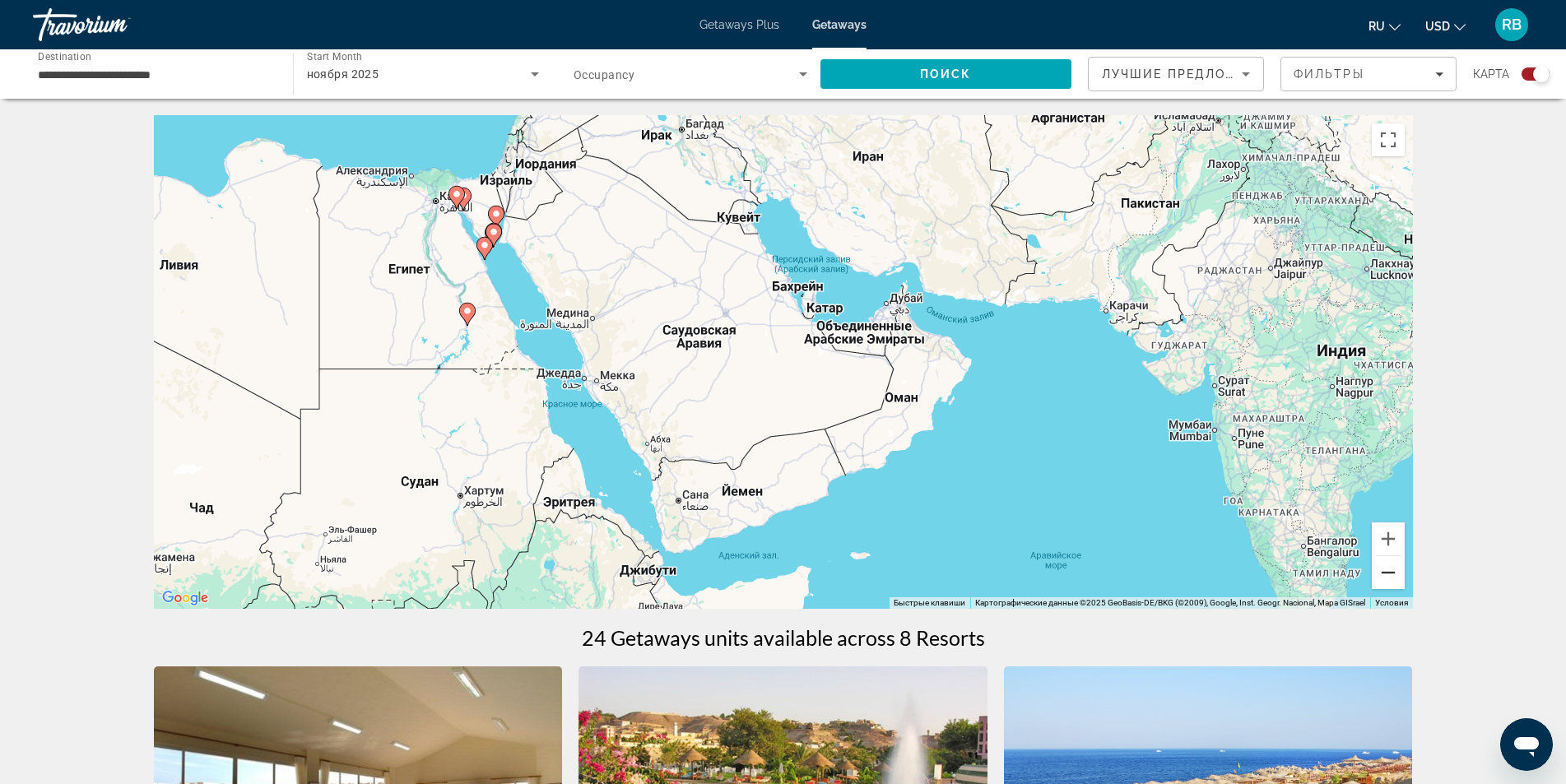
click at [1389, 571] on button "Уменьшить" at bounding box center [1387, 572] width 33 height 33
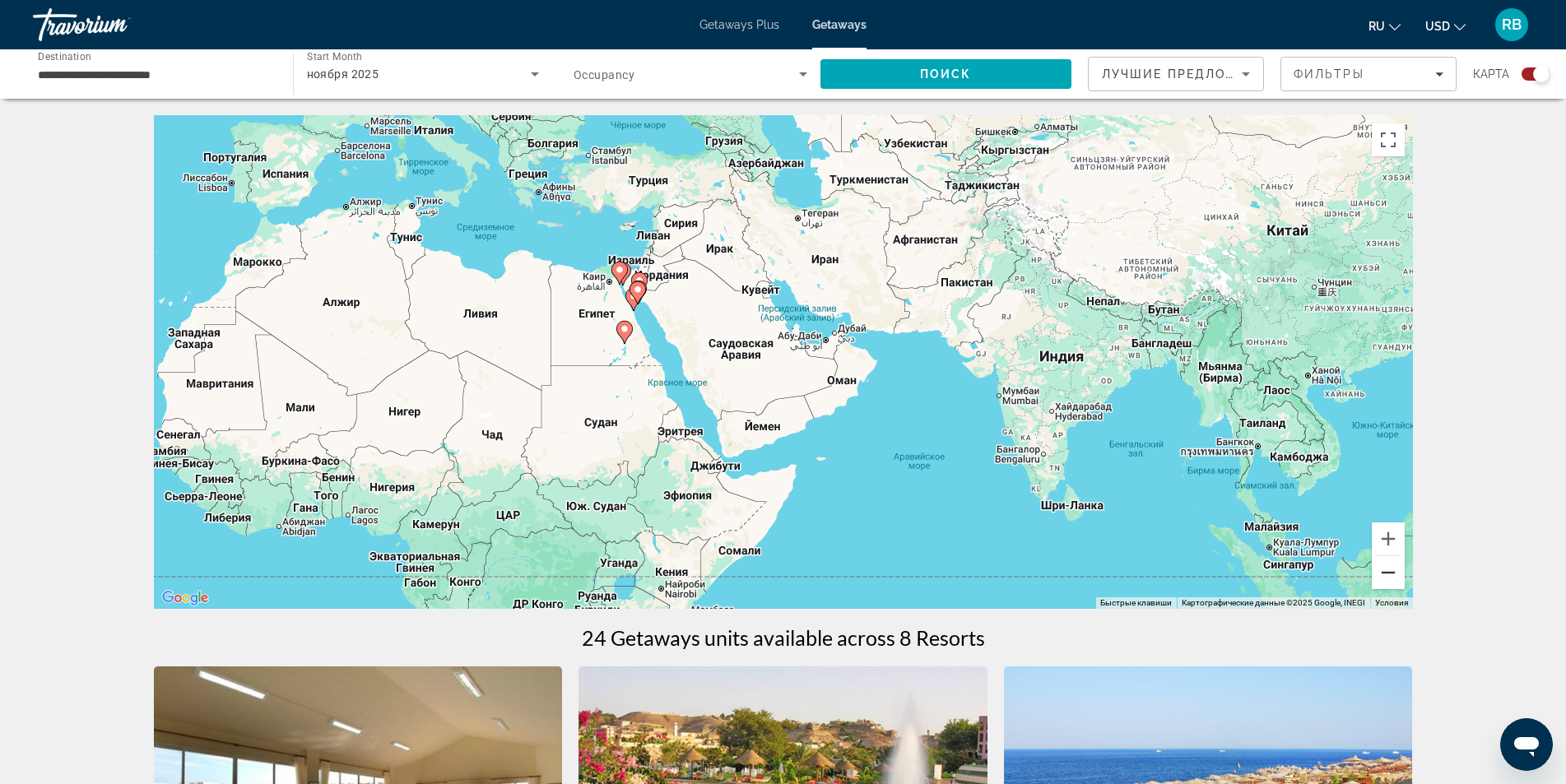
click at [1389, 571] on button "Уменьшить" at bounding box center [1387, 572] width 33 height 33
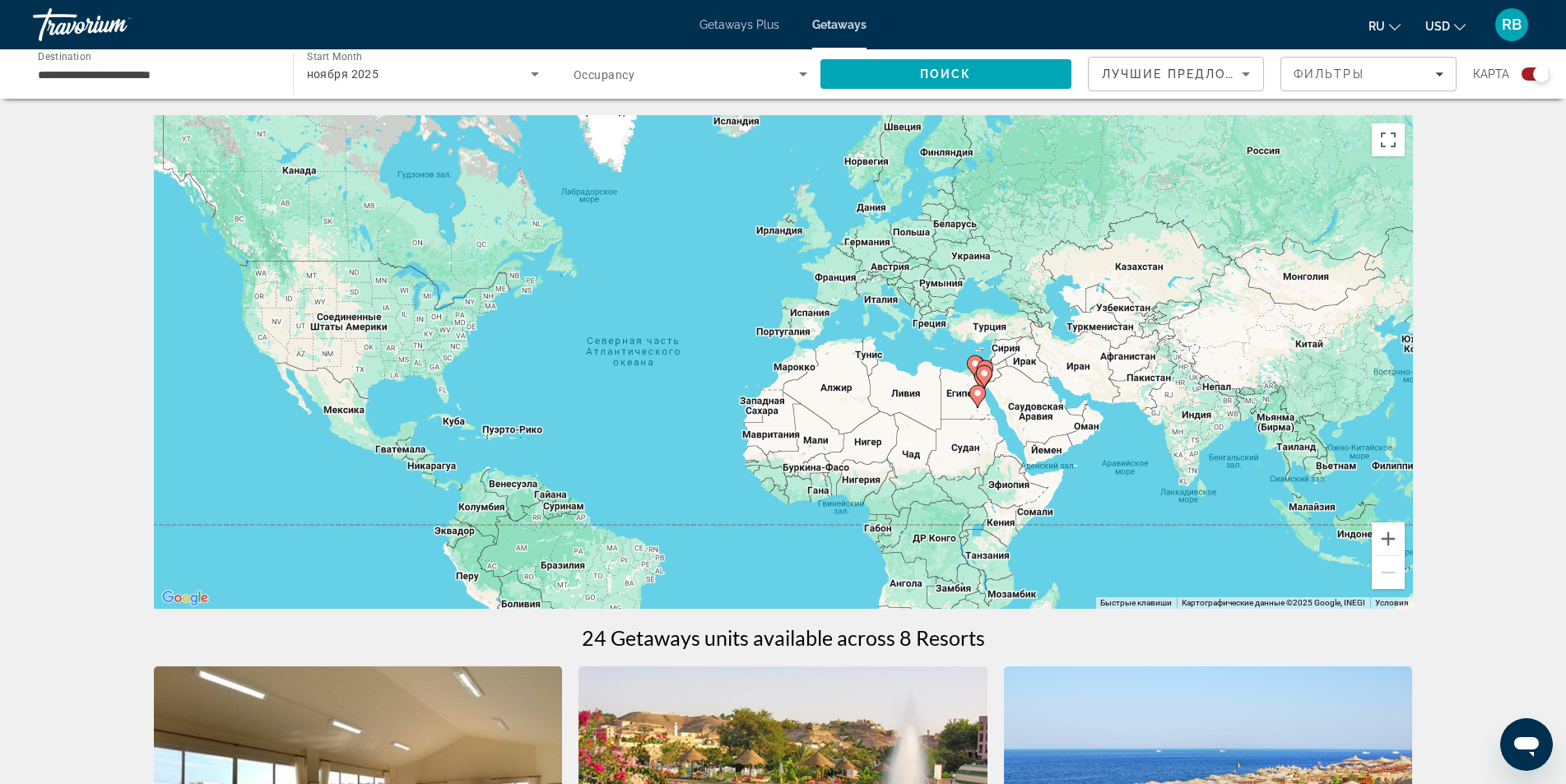
drag, startPoint x: 949, startPoint y: 399, endPoint x: 1206, endPoint y: 452, distance: 262.4
click at [1205, 450] on div "Чтобы активировать перетаскивание с помощью клавиатуры, нажмите Alt + Ввод. Пос…" at bounding box center [783, 361] width 1259 height 494
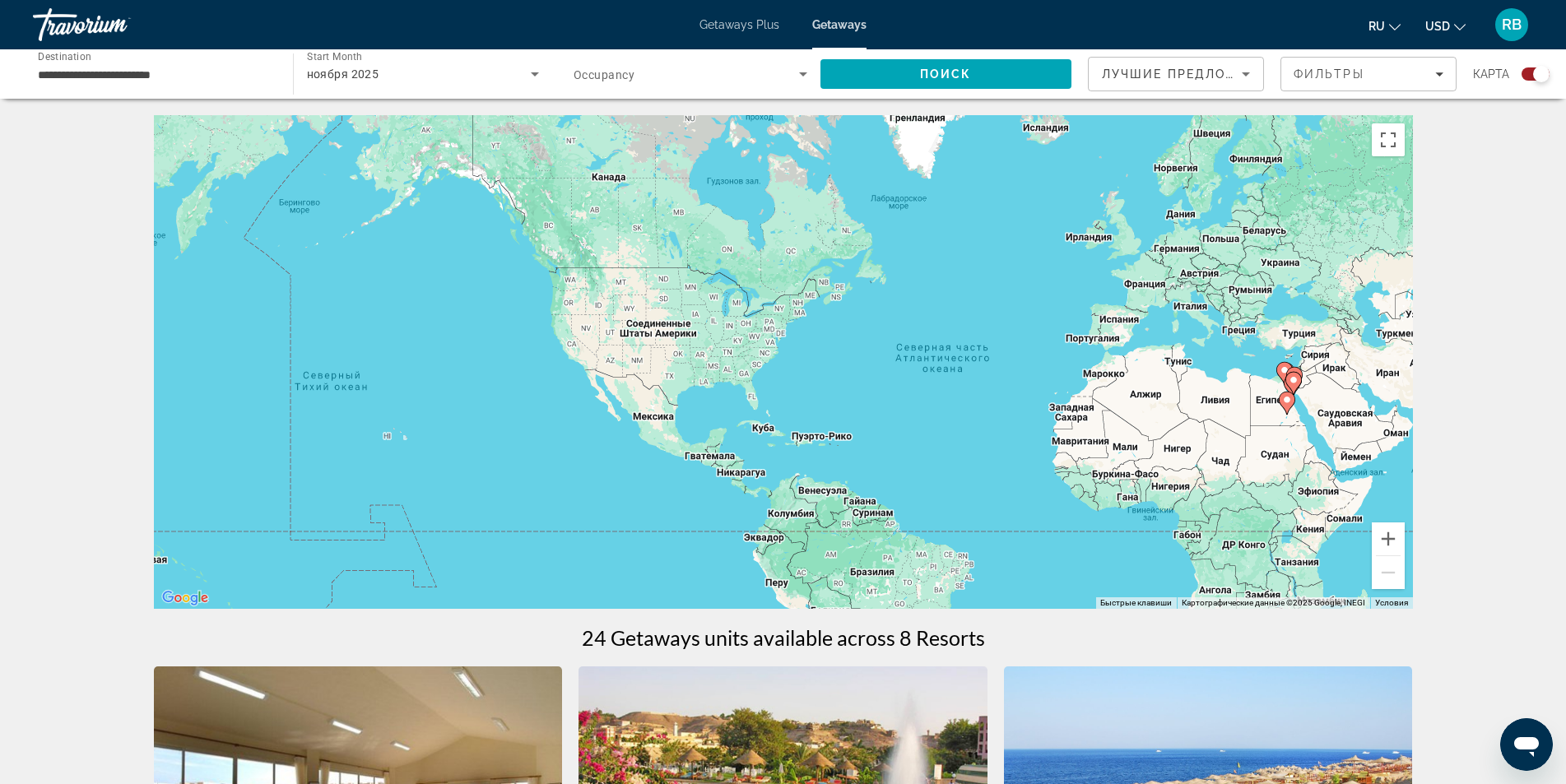
drag, startPoint x: 906, startPoint y: 406, endPoint x: 1198, endPoint y: 407, distance: 292.0
click at [1217, 412] on div "Чтобы активировать перетаскивание с помощью клавиатуры, нажмите Alt + Ввод. Пос…" at bounding box center [783, 361] width 1259 height 494
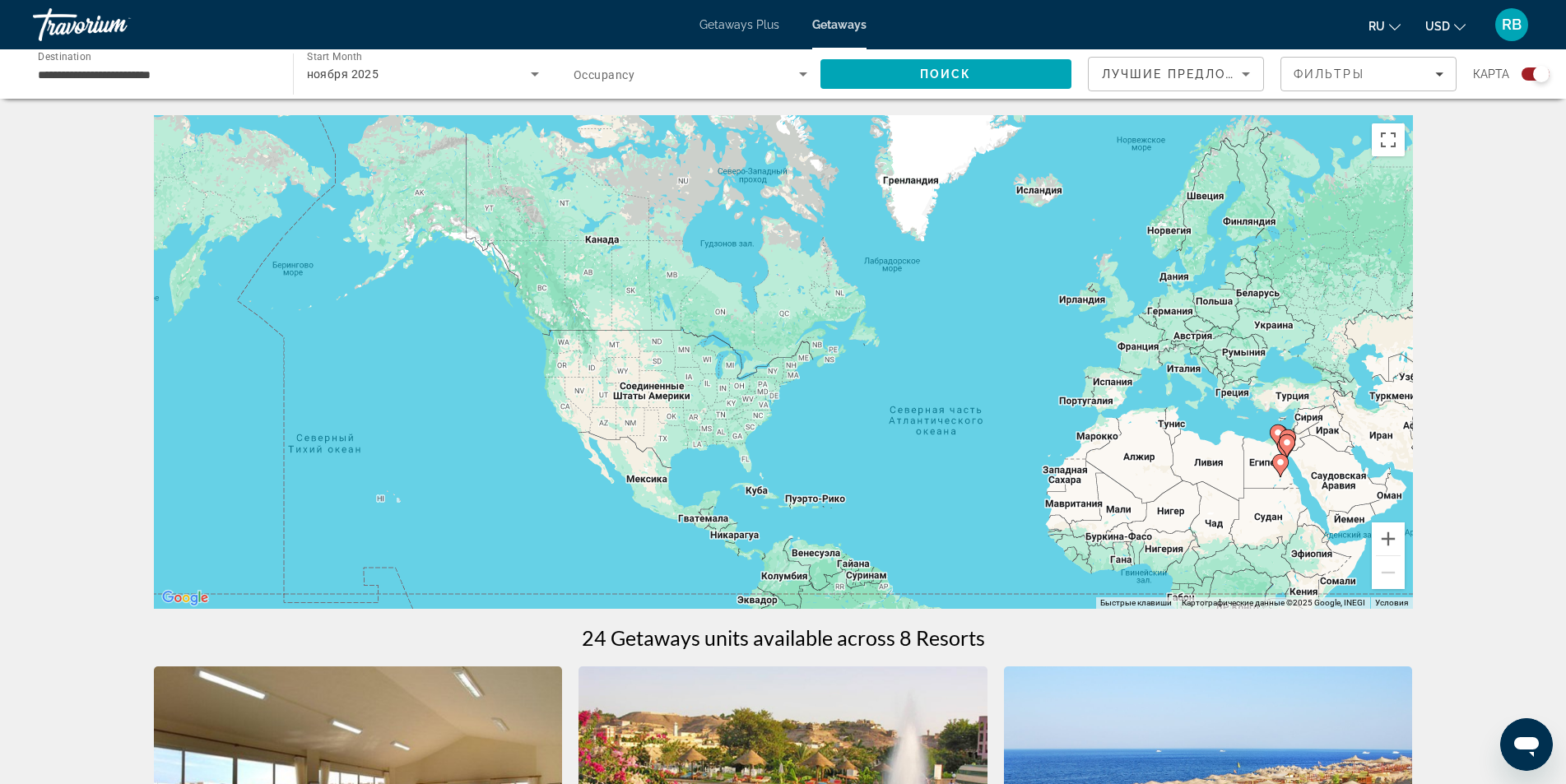
drag, startPoint x: 1083, startPoint y: 420, endPoint x: 1071, endPoint y: 591, distance: 171.4
click at [1070, 593] on div "Чтобы активировать перетаскивание с помощью клавиатуры, нажмите Alt + Ввод. Пос…" at bounding box center [783, 361] width 1259 height 494
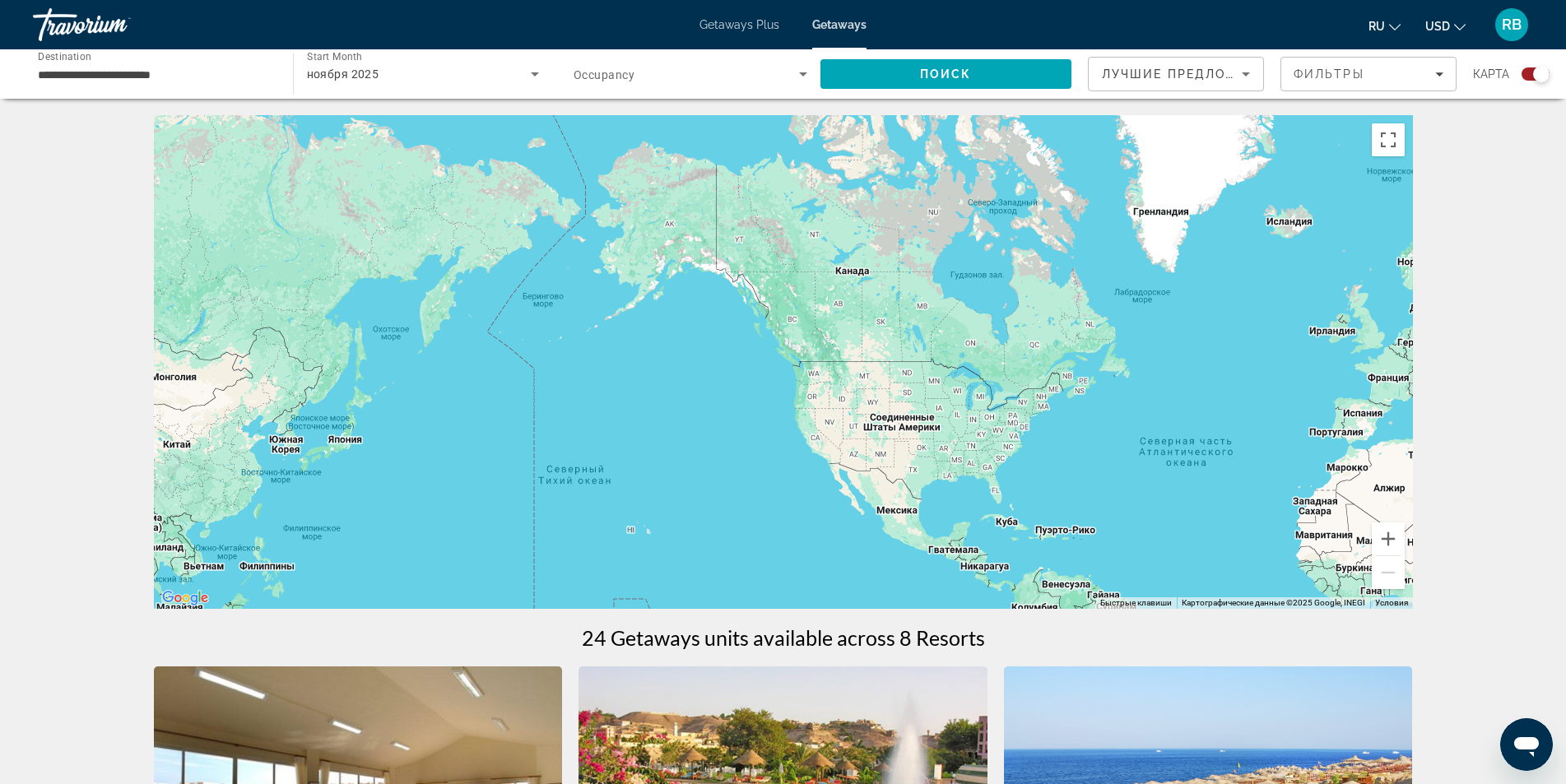
drag, startPoint x: 1019, startPoint y: 507, endPoint x: 1260, endPoint y: 319, distance: 305.7
click at [1260, 319] on div "Main content" at bounding box center [783, 361] width 1259 height 494
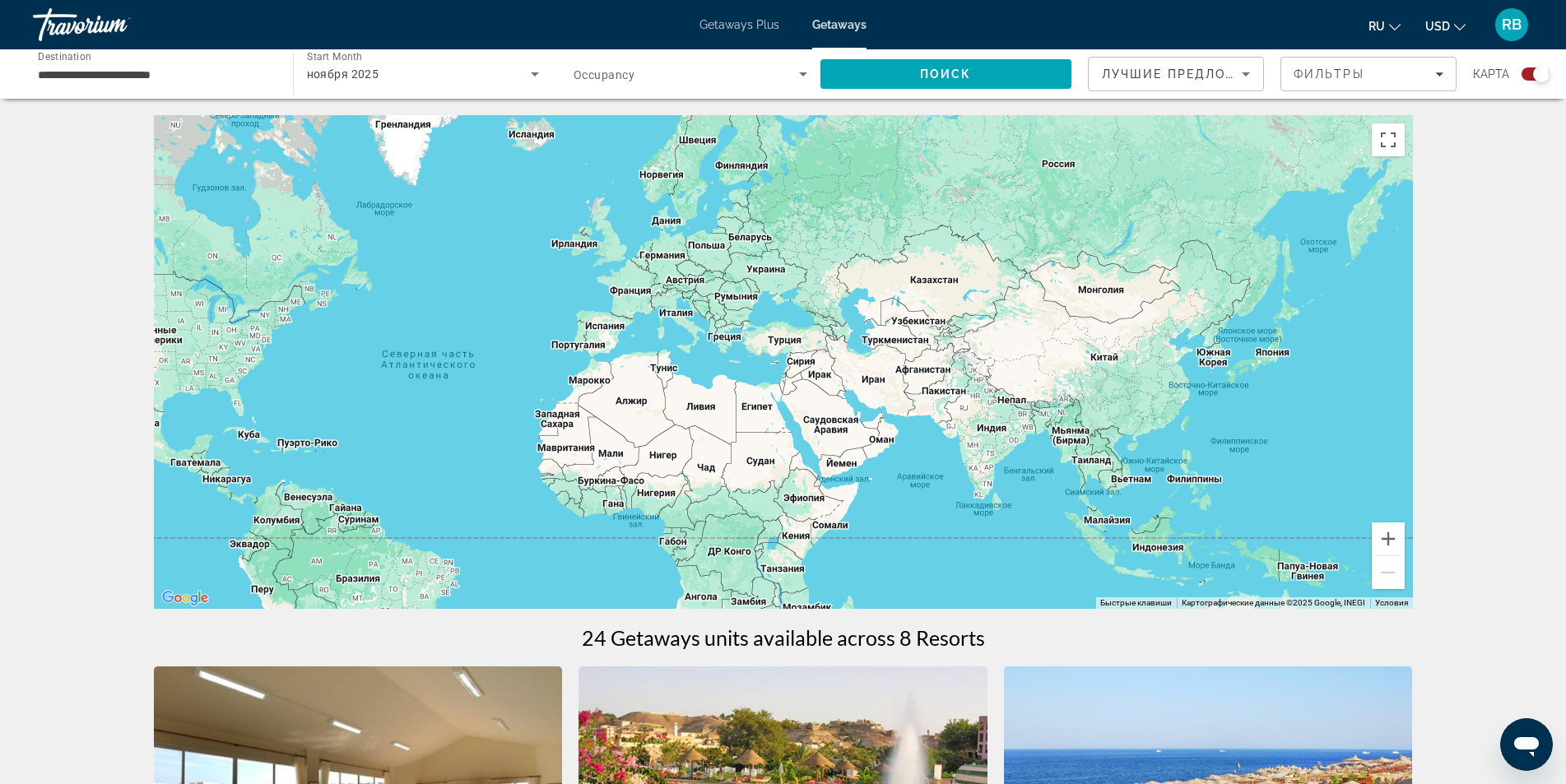
drag, startPoint x: 1054, startPoint y: 429, endPoint x: 330, endPoint y: 371, distance: 726.3
click at [330, 371] on div "Main content" at bounding box center [783, 361] width 1259 height 494
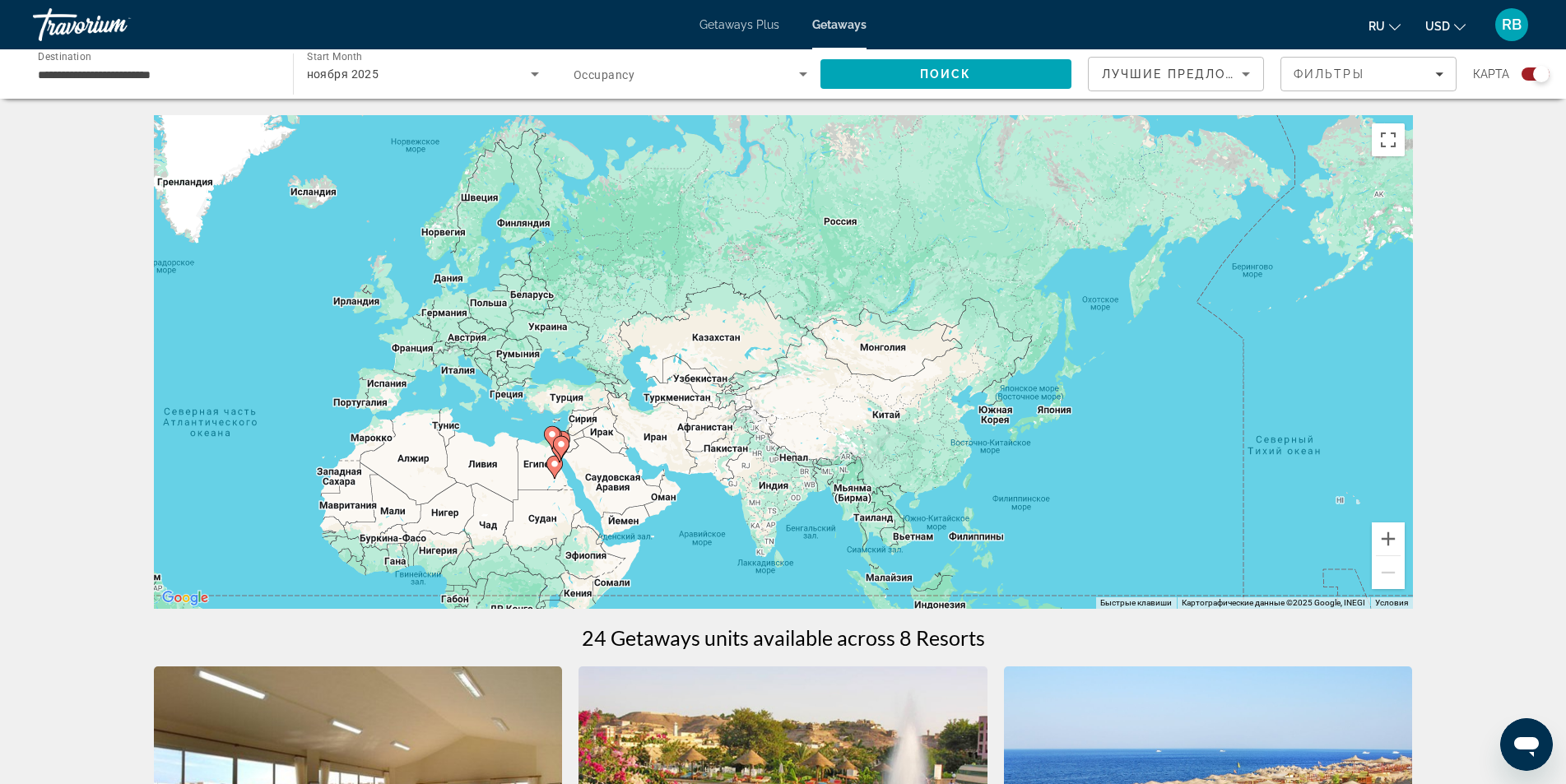
drag, startPoint x: 711, startPoint y: 337, endPoint x: 520, endPoint y: 384, distance: 196.7
click at [520, 384] on div "Чтобы активировать перетаскивание с помощью клавиатуры, нажмите Alt + Ввод. Пос…" at bounding box center [783, 361] width 1259 height 494
click at [1377, 538] on button "Увеличить" at bounding box center [1387, 539] width 33 height 33
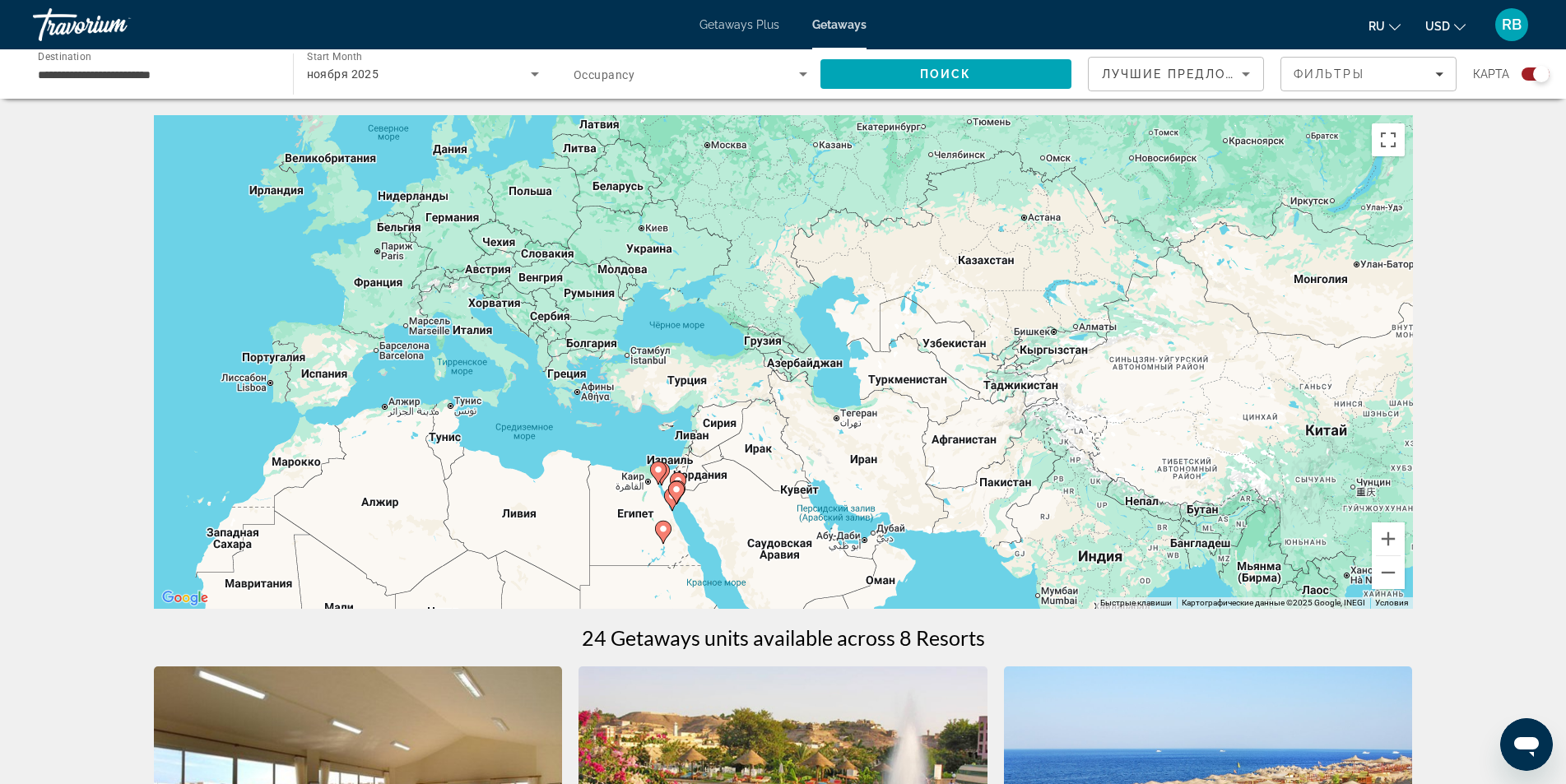
drag, startPoint x: 954, startPoint y: 453, endPoint x: 1004, endPoint y: 253, distance: 206.2
click at [1302, 394] on div "Чтобы активировать перетаскивание с помощью клавиатуры, нажмите Alt + Ввод. Пос…" at bounding box center [783, 361] width 1259 height 494
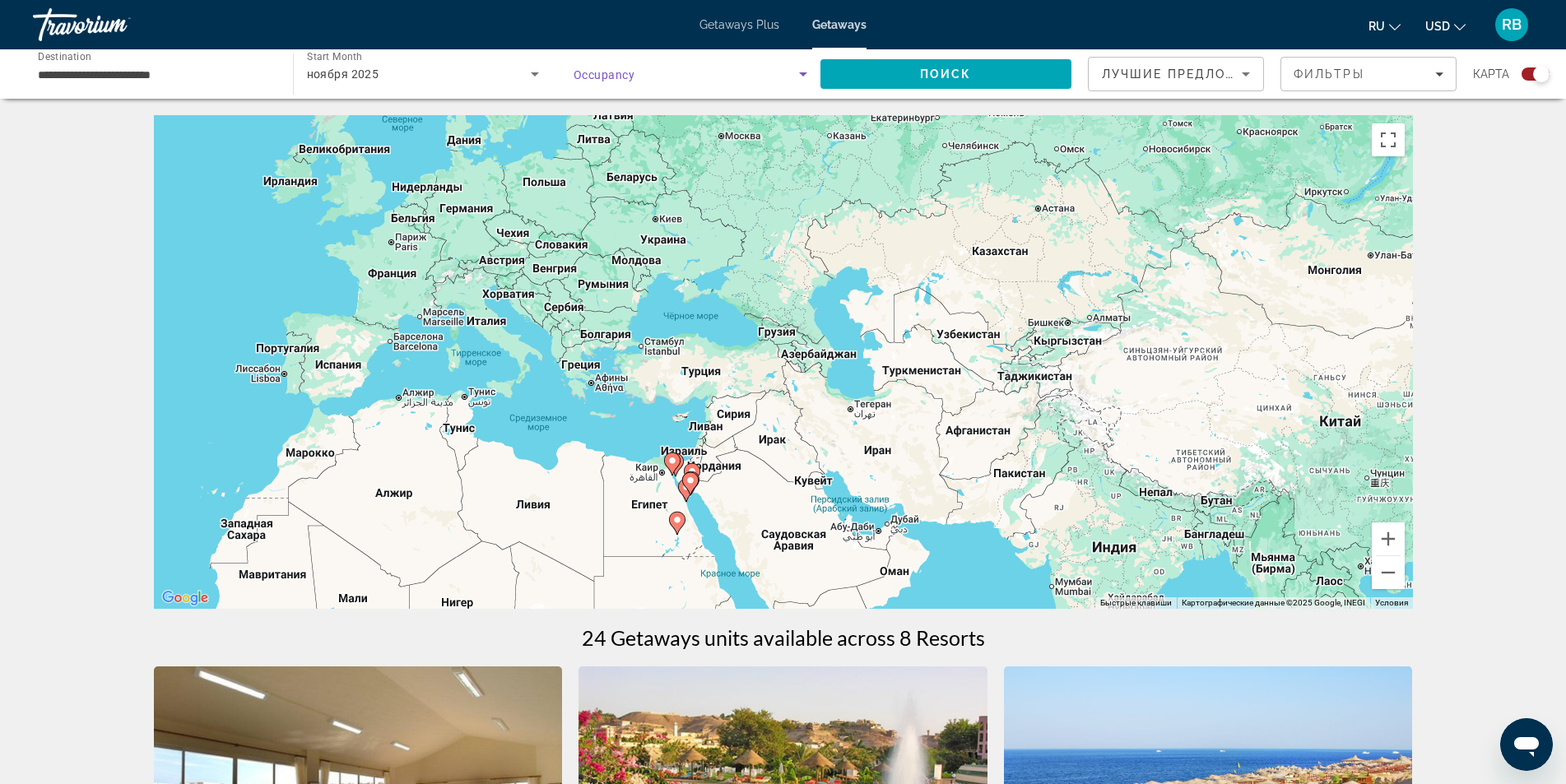
click at [678, 76] on span "Search widget" at bounding box center [687, 73] width 226 height 20
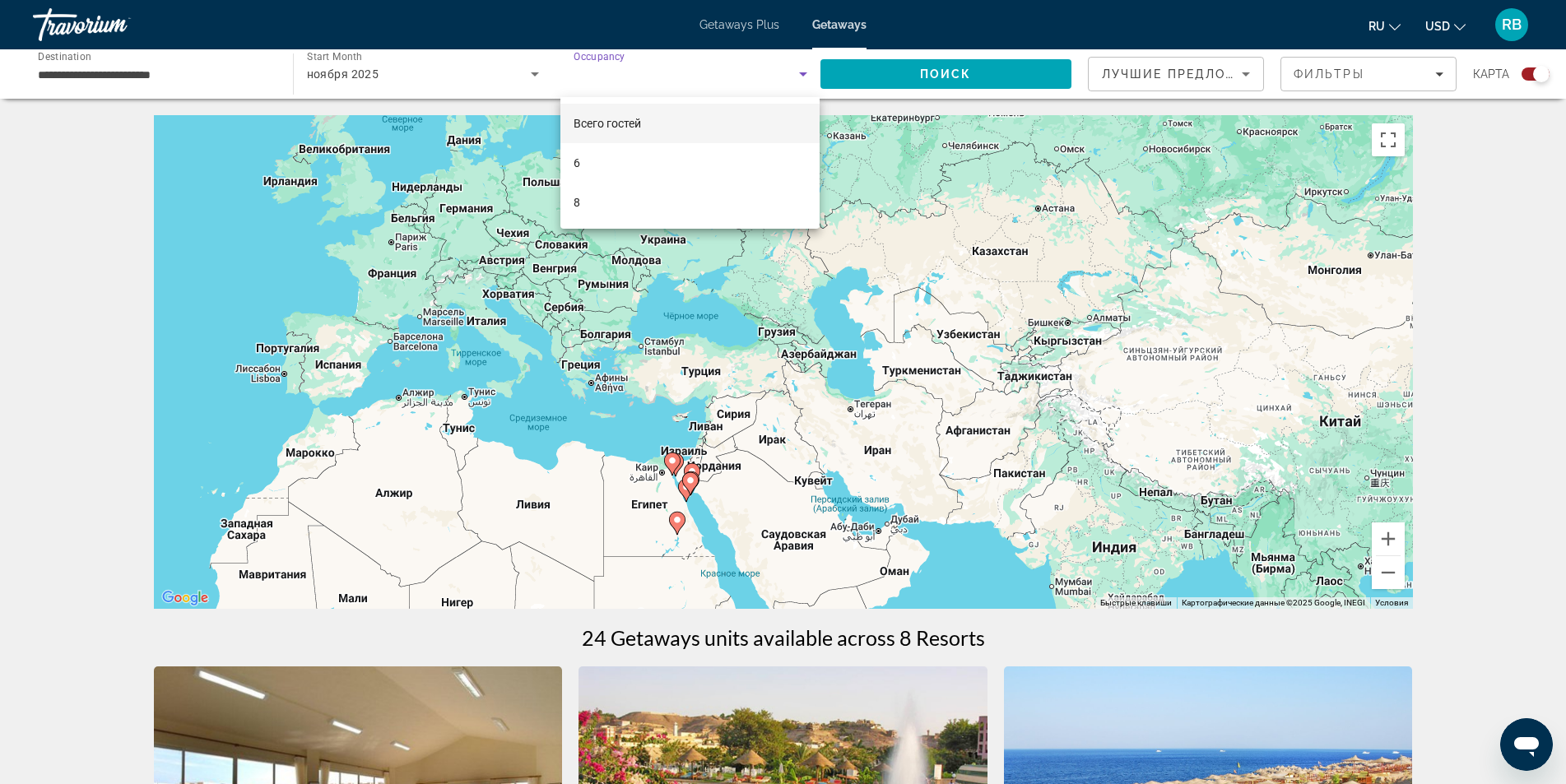
drag, startPoint x: 1458, startPoint y: 318, endPoint x: 1453, endPoint y: 336, distance: 18.7
click at [1459, 318] on div at bounding box center [783, 392] width 1566 height 784
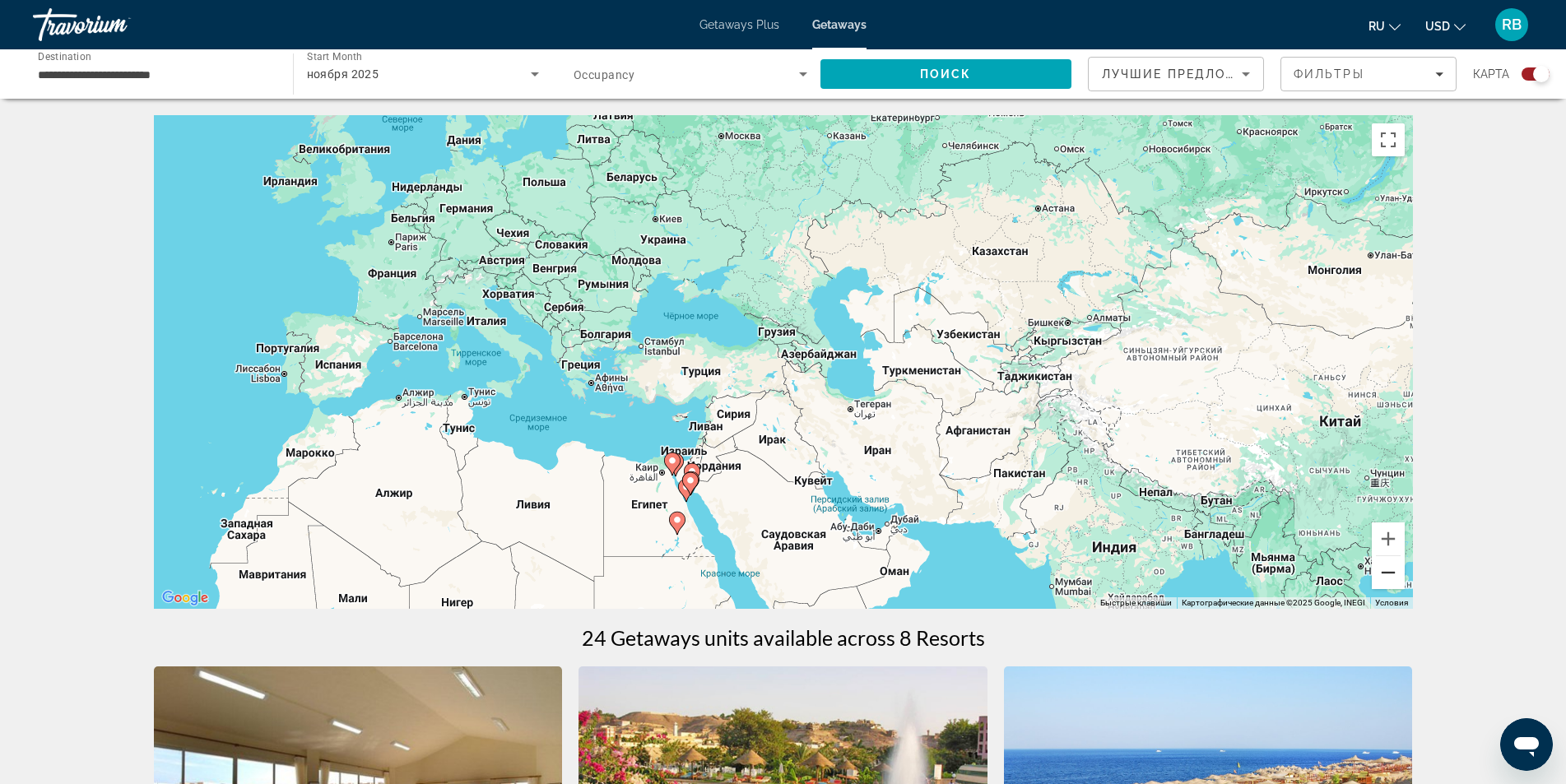
click at [1399, 575] on button "Уменьшить" at bounding box center [1387, 572] width 33 height 33
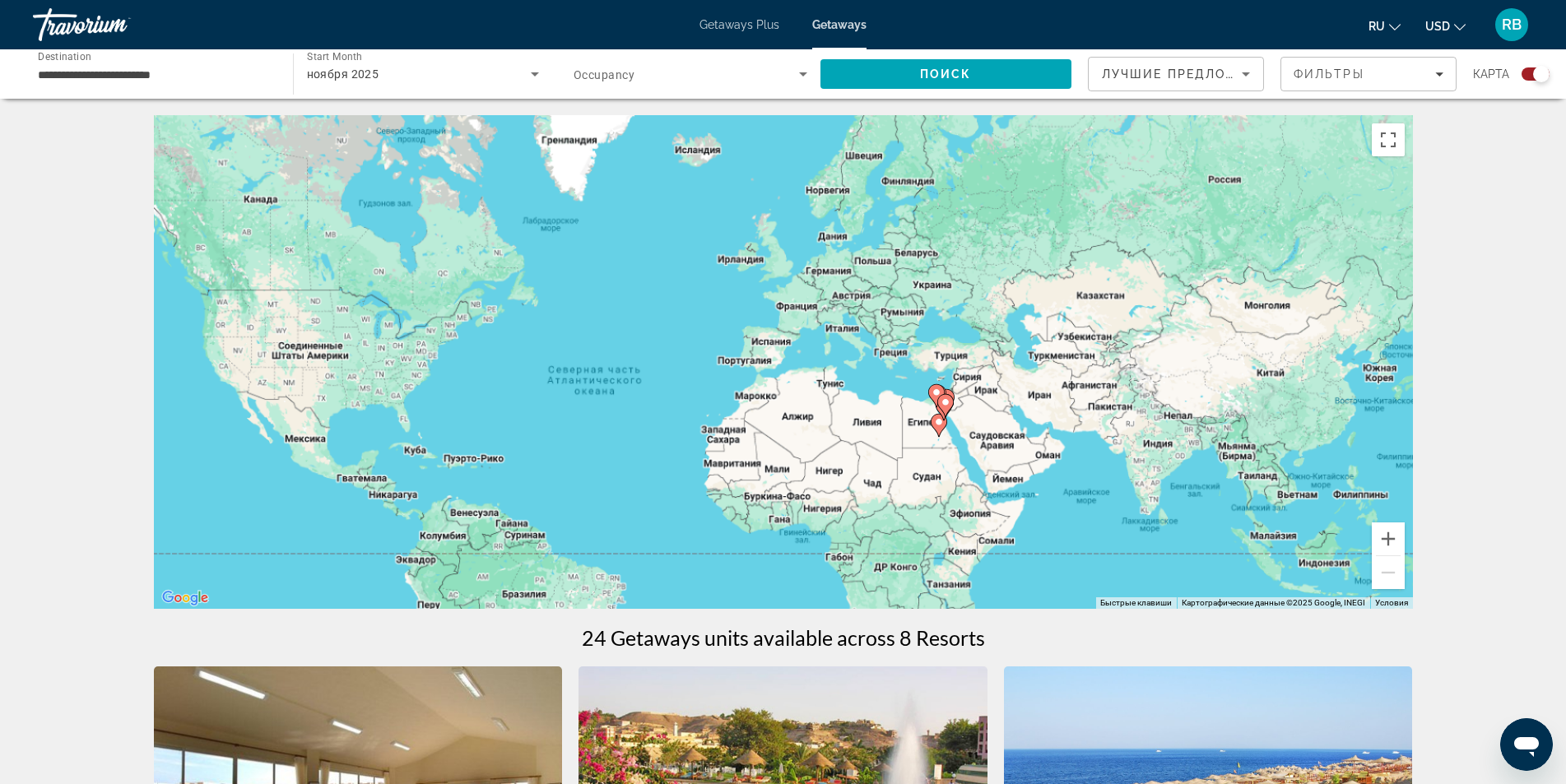
drag, startPoint x: 1028, startPoint y: 431, endPoint x: 1345, endPoint y: 377, distance: 321.6
click at [1345, 377] on div "Чтобы активировать перетаскивание с помощью клавиатуры, нажмите Alt + Ввод. Пос…" at bounding box center [783, 361] width 1259 height 494
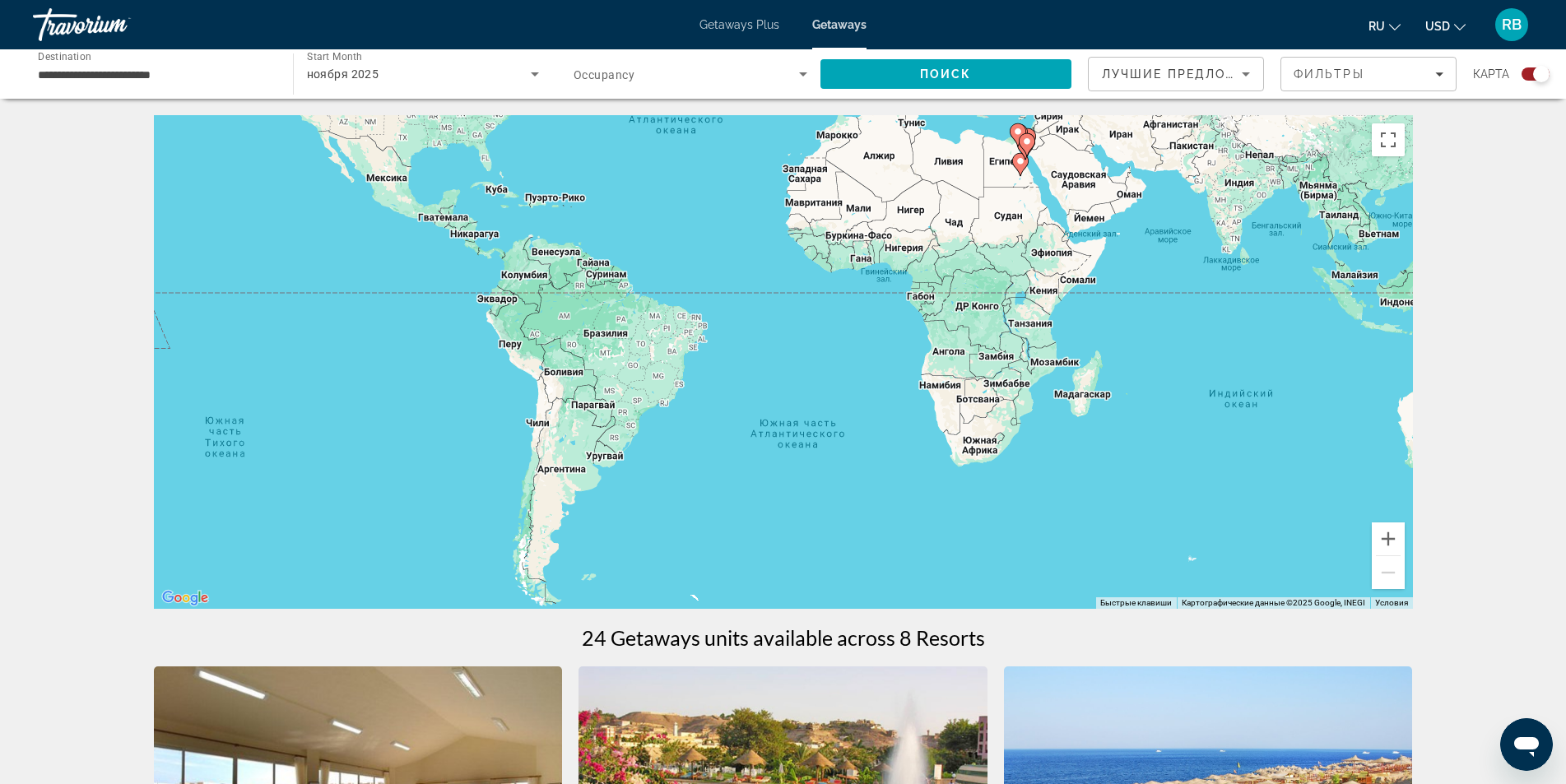
drag, startPoint x: 1027, startPoint y: 312, endPoint x: 961, endPoint y: 116, distance: 206.8
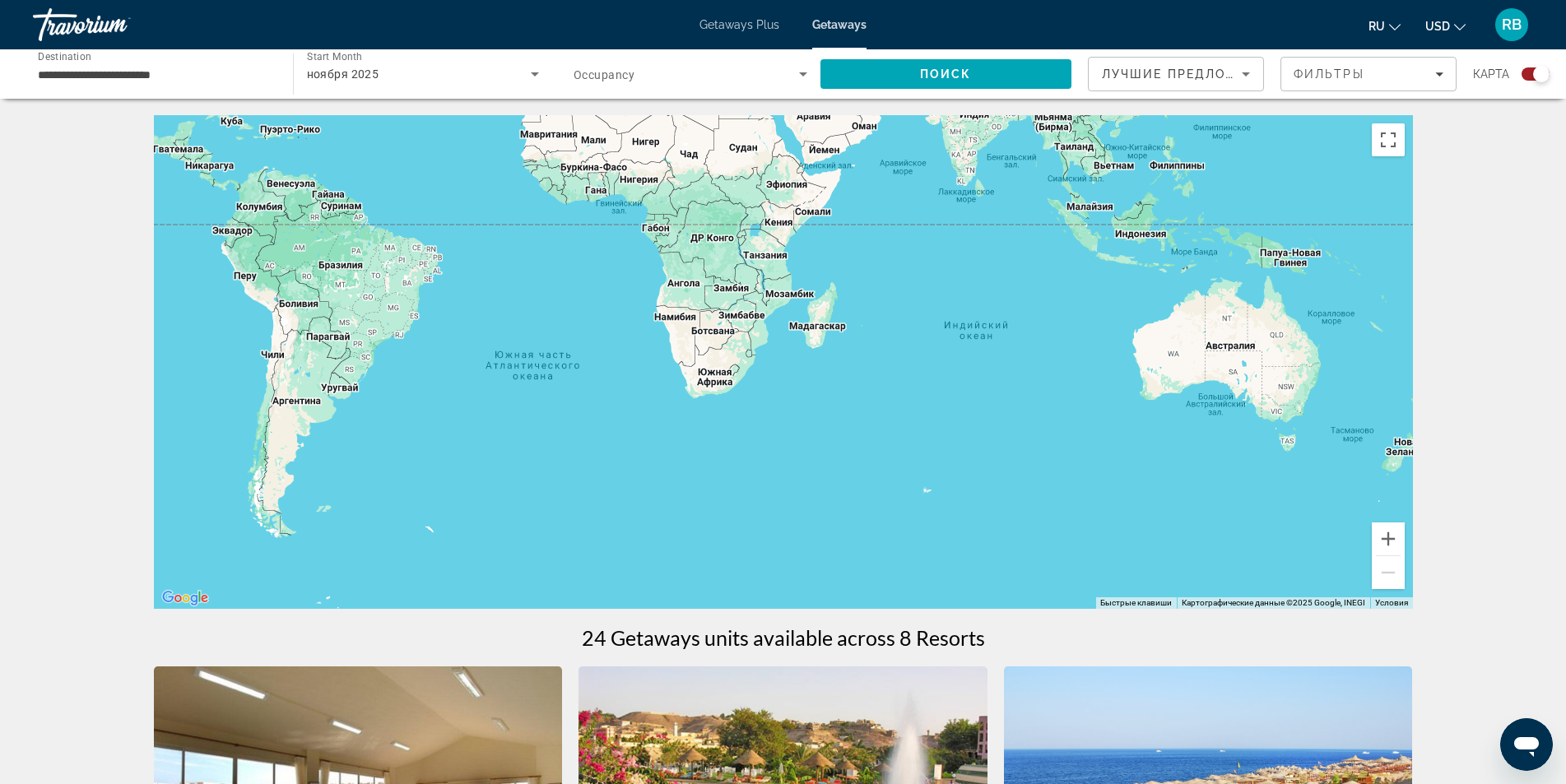
drag, startPoint x: 1198, startPoint y: 435, endPoint x: 937, endPoint y: 385, distance: 265.7
click at [908, 375] on div "Чтобы активировать перетаскивание с помощью клавиатуры, нажмите Alt + Ввод. Пос…" at bounding box center [783, 361] width 1259 height 494
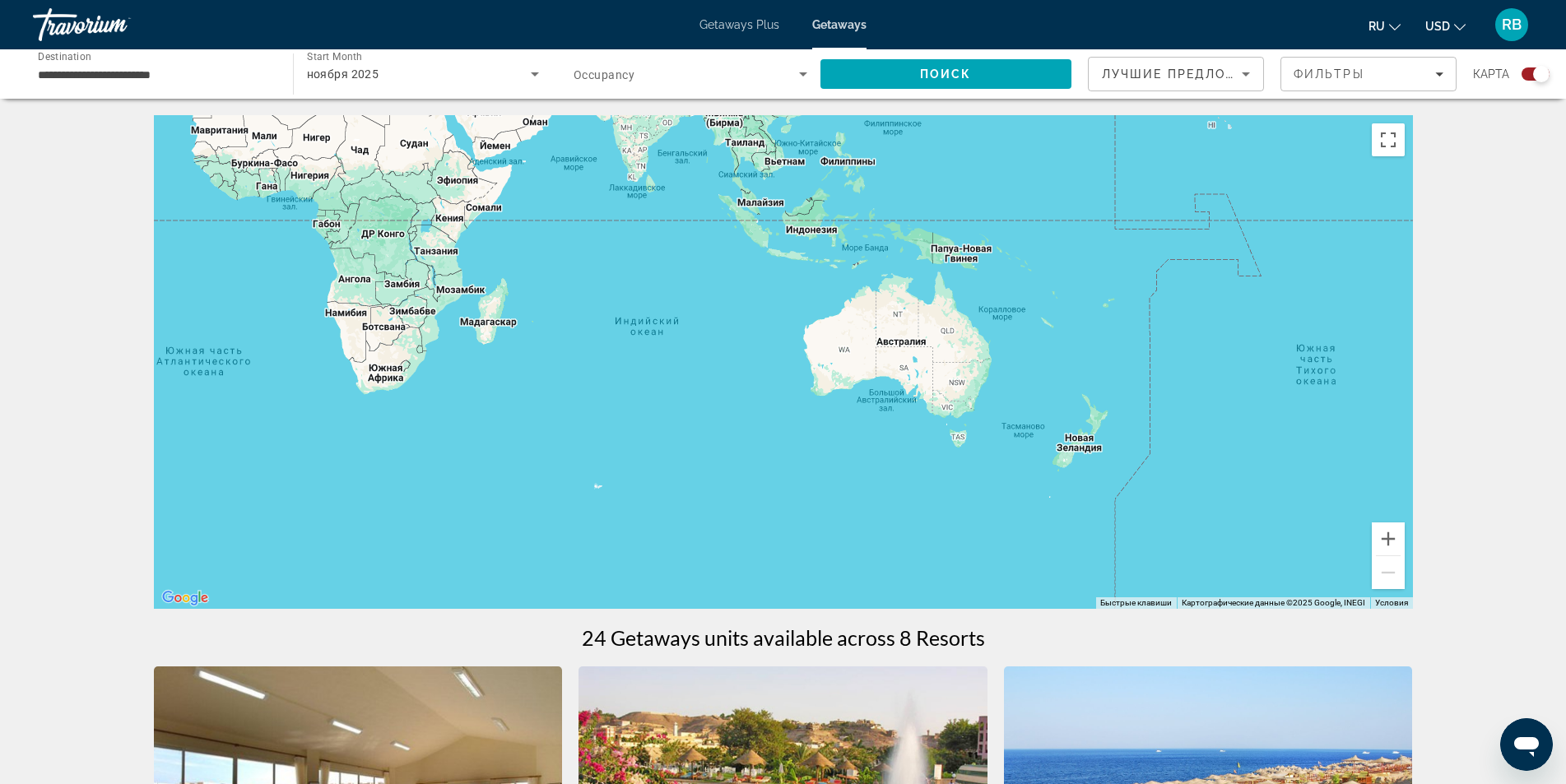
drag, startPoint x: 1194, startPoint y: 443, endPoint x: 983, endPoint y: 451, distance: 211.2
click at [990, 450] on div "Main content" at bounding box center [783, 361] width 1259 height 494
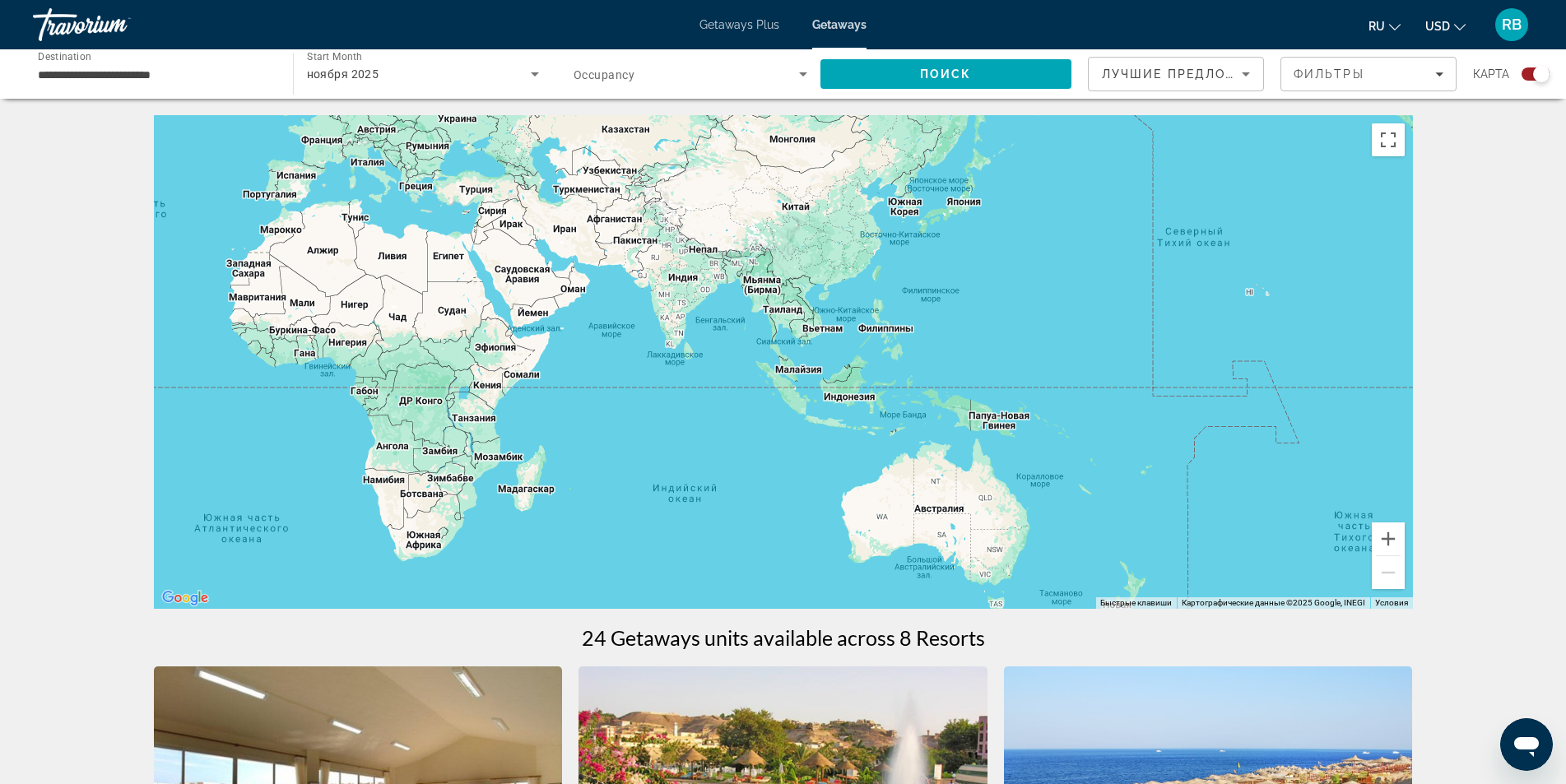
drag, startPoint x: 1023, startPoint y: 557, endPoint x: 1027, endPoint y: 585, distance: 28.3
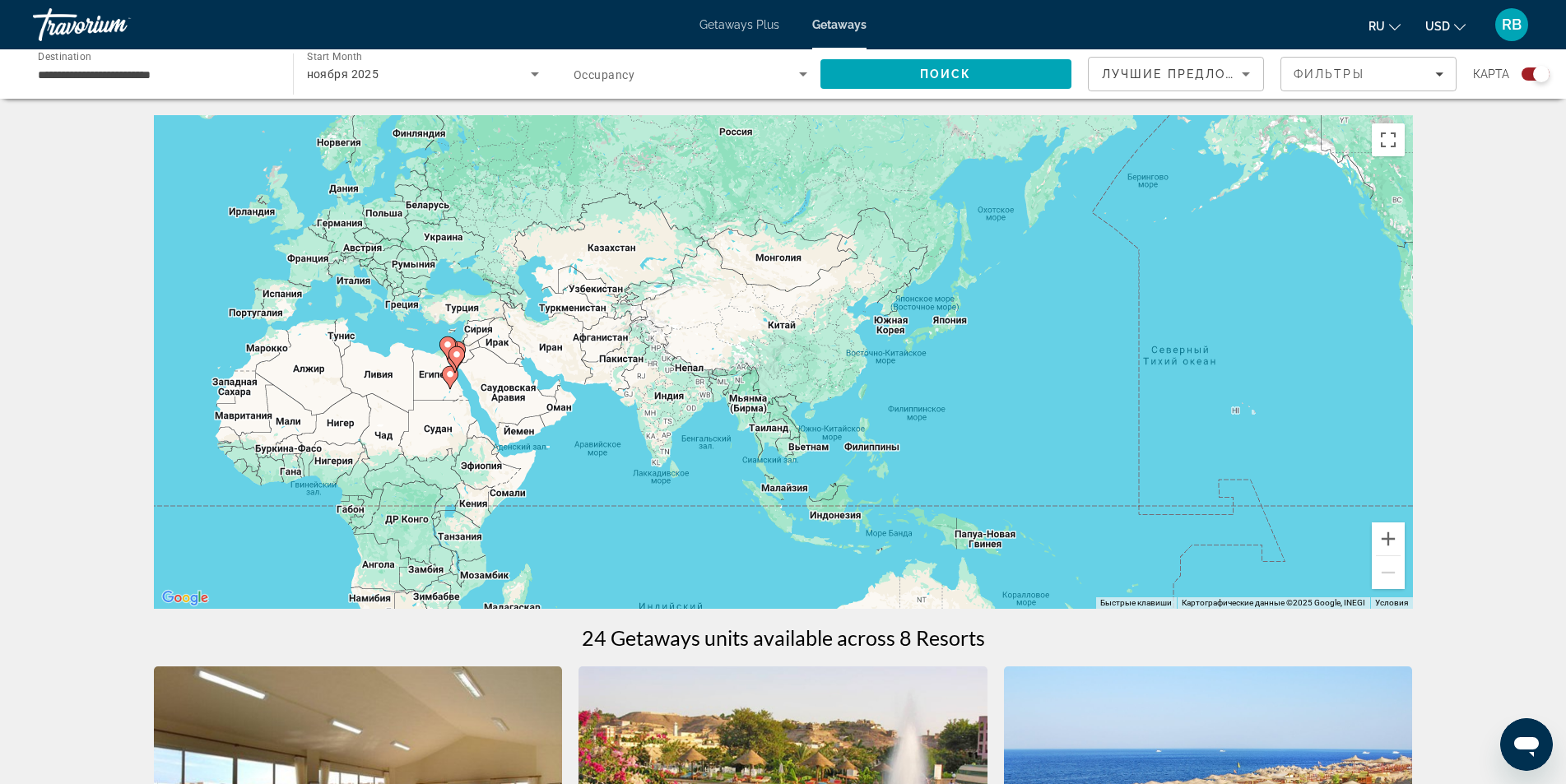
drag, startPoint x: 926, startPoint y: 490, endPoint x: 925, endPoint y: 533, distance: 43.0
click at [925, 533] on div "Чтобы активировать перетаскивание с помощью клавиатуры, нажмите Alt + Ввод. Пос…" at bounding box center [783, 361] width 1259 height 494
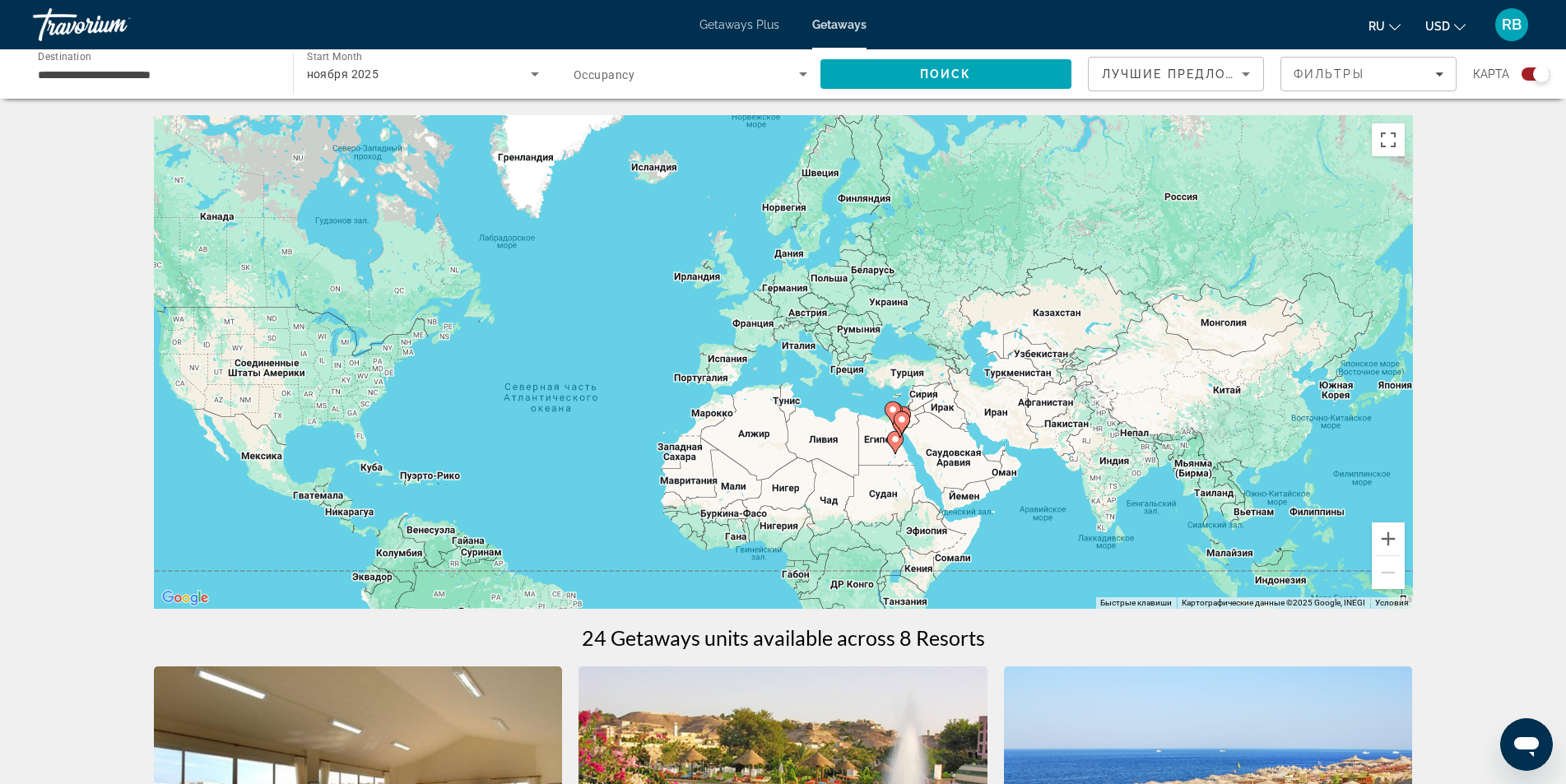
drag, startPoint x: 981, startPoint y: 432, endPoint x: 1475, endPoint y: 467, distance: 495.2
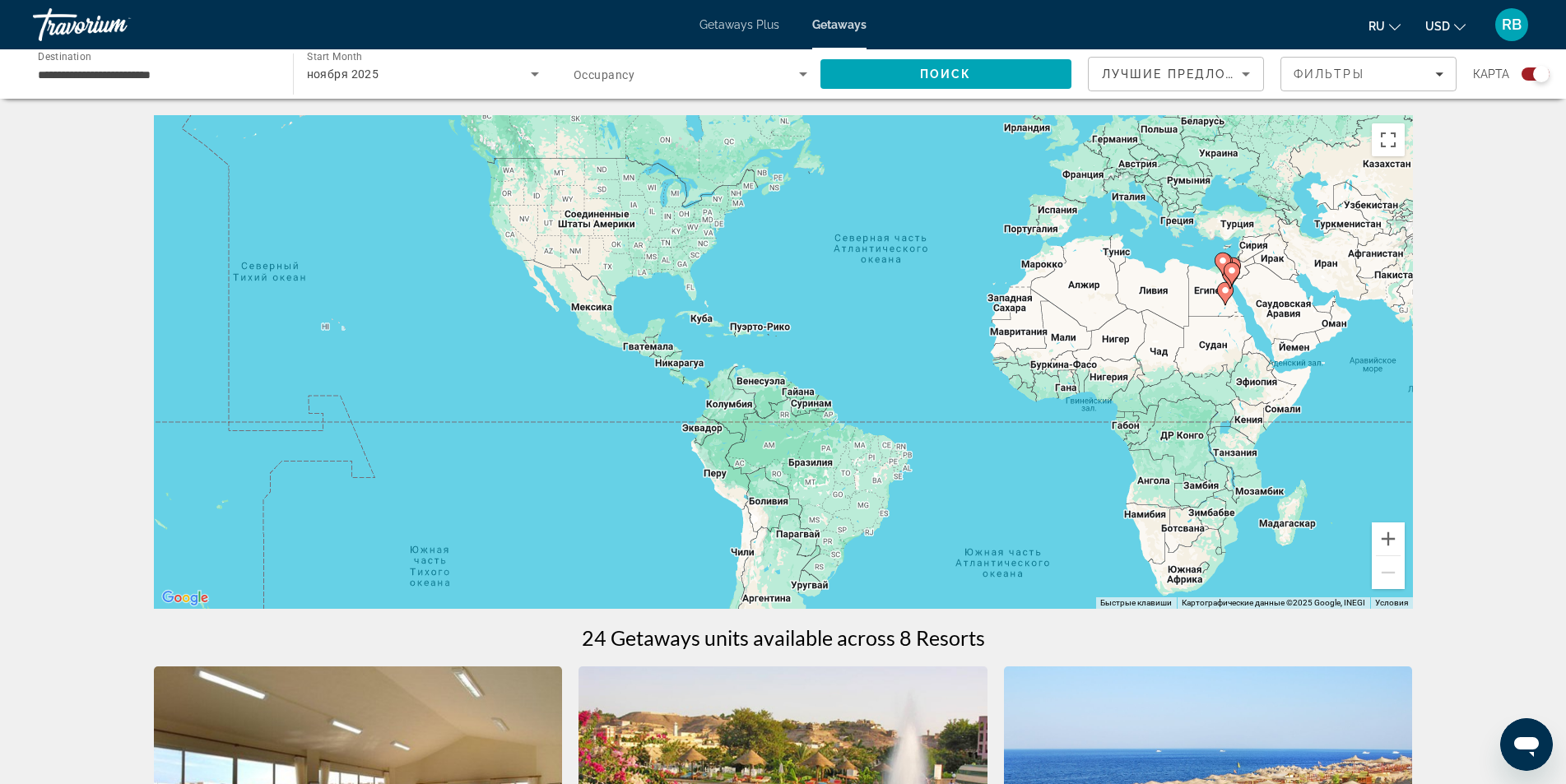
drag, startPoint x: 1035, startPoint y: 386, endPoint x: 1179, endPoint y: 314, distance: 161.0
click at [1179, 314] on div "Чтобы активировать перетаскивание с помощью клавиатуры, нажмите Alt + Ввод. Пос…" at bounding box center [783, 361] width 1259 height 494
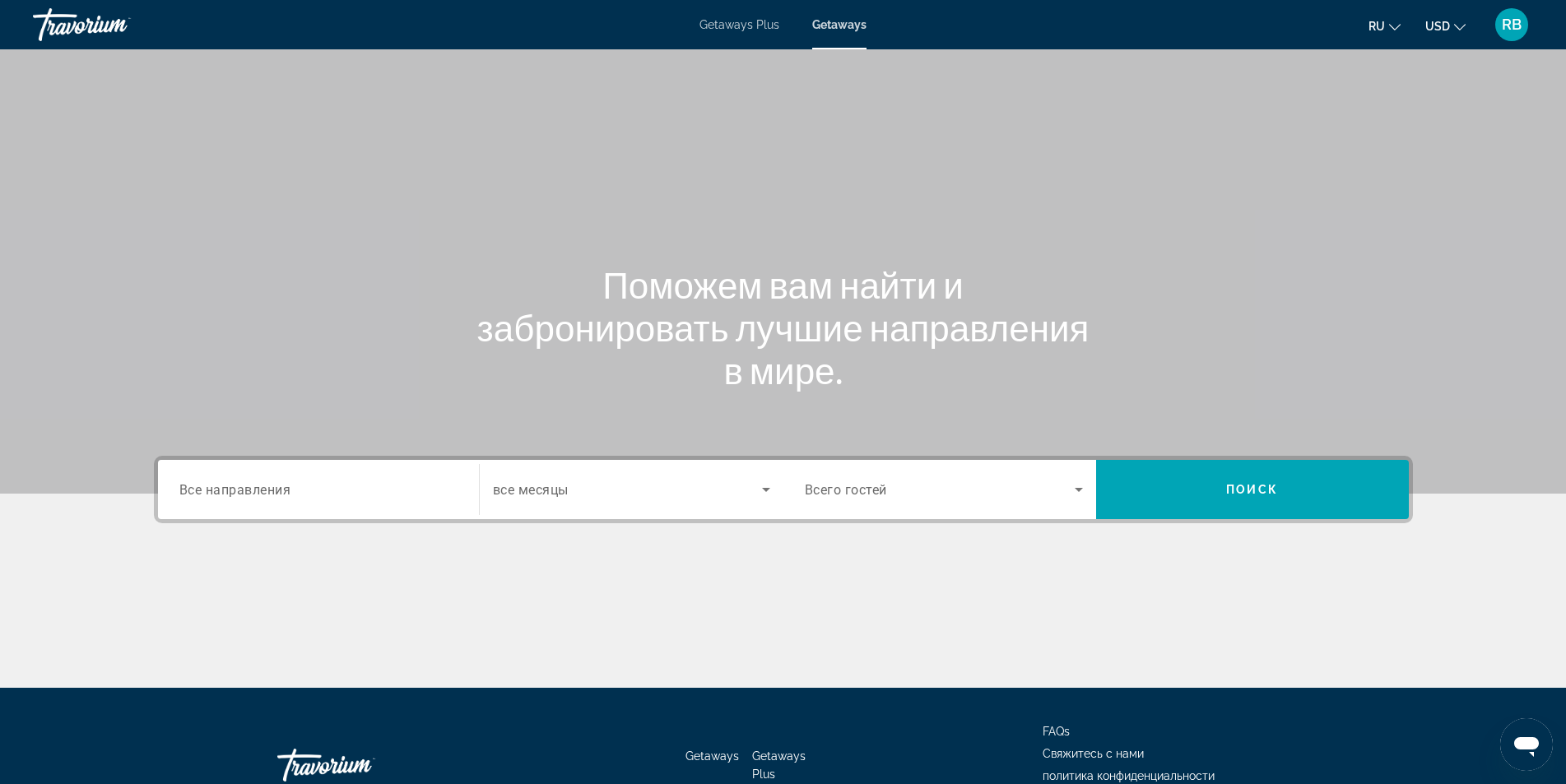
click at [289, 483] on input "Destination Все направления" at bounding box center [319, 490] width 278 height 20
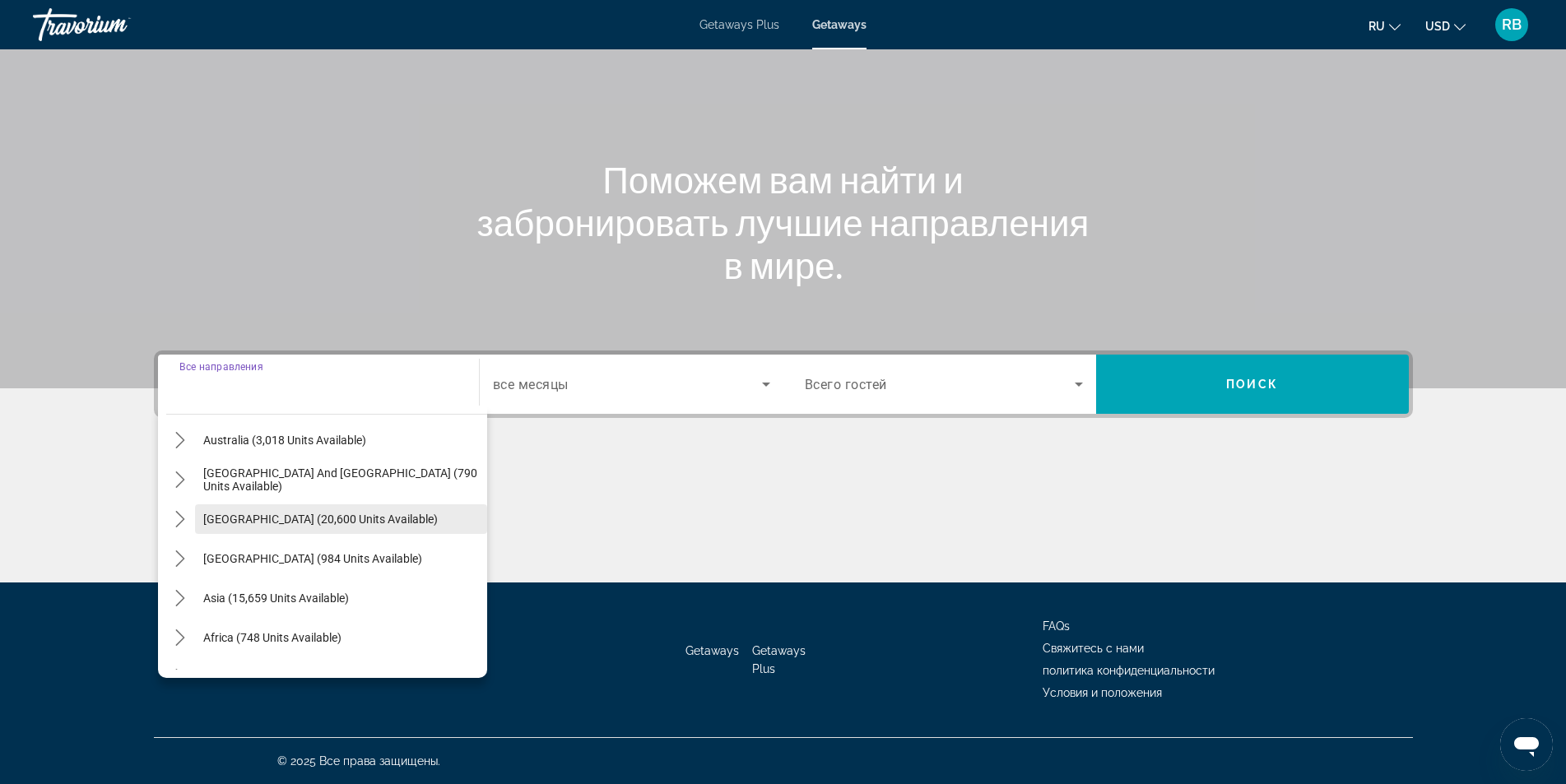
scroll to position [266, 0]
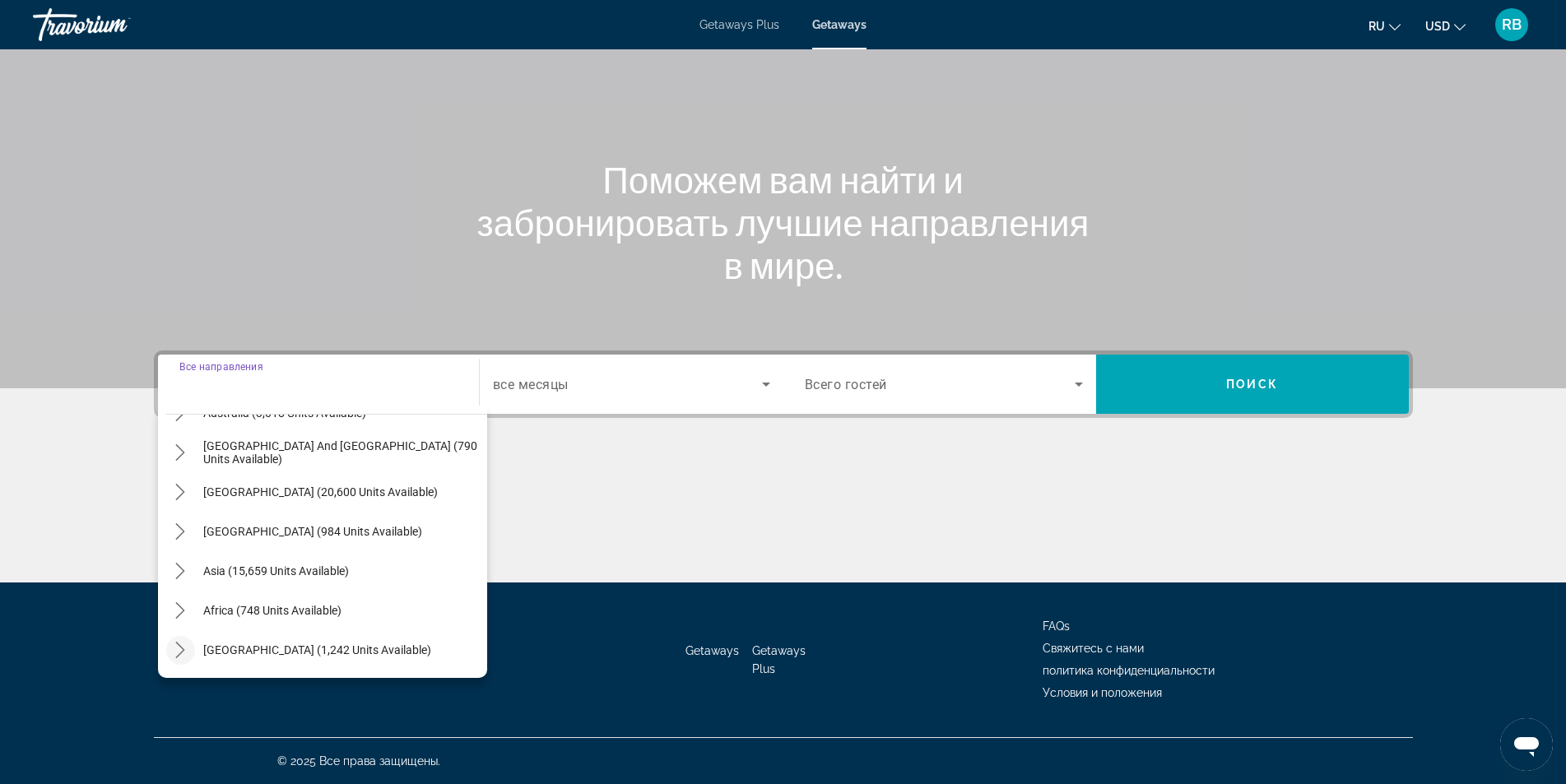
click at [180, 643] on icon "Toggle Middle East (1,242 units available) submenu" at bounding box center [180, 649] width 16 height 16
click at [181, 453] on icon "Toggle Africa (748 units available) submenu" at bounding box center [180, 451] width 16 height 16
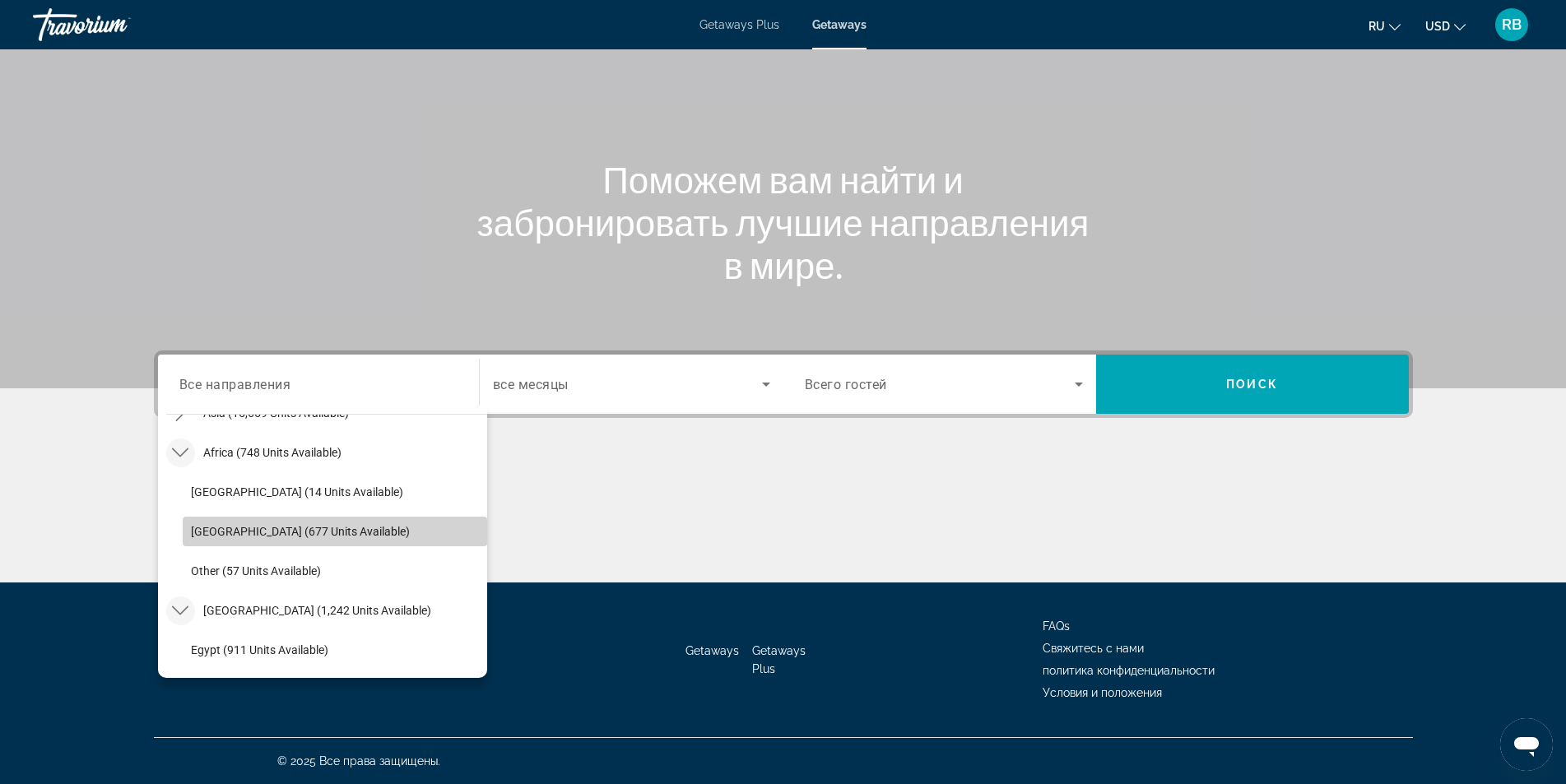
drag, startPoint x: 345, startPoint y: 554, endPoint x: 280, endPoint y: 528, distance: 70.0
click at [352, 627] on mat-tree "All destinations [GEOGRAPHIC_DATA] (727,233 units available) [GEOGRAPHIC_DATA] …" at bounding box center [326, 393] width 321 height 790
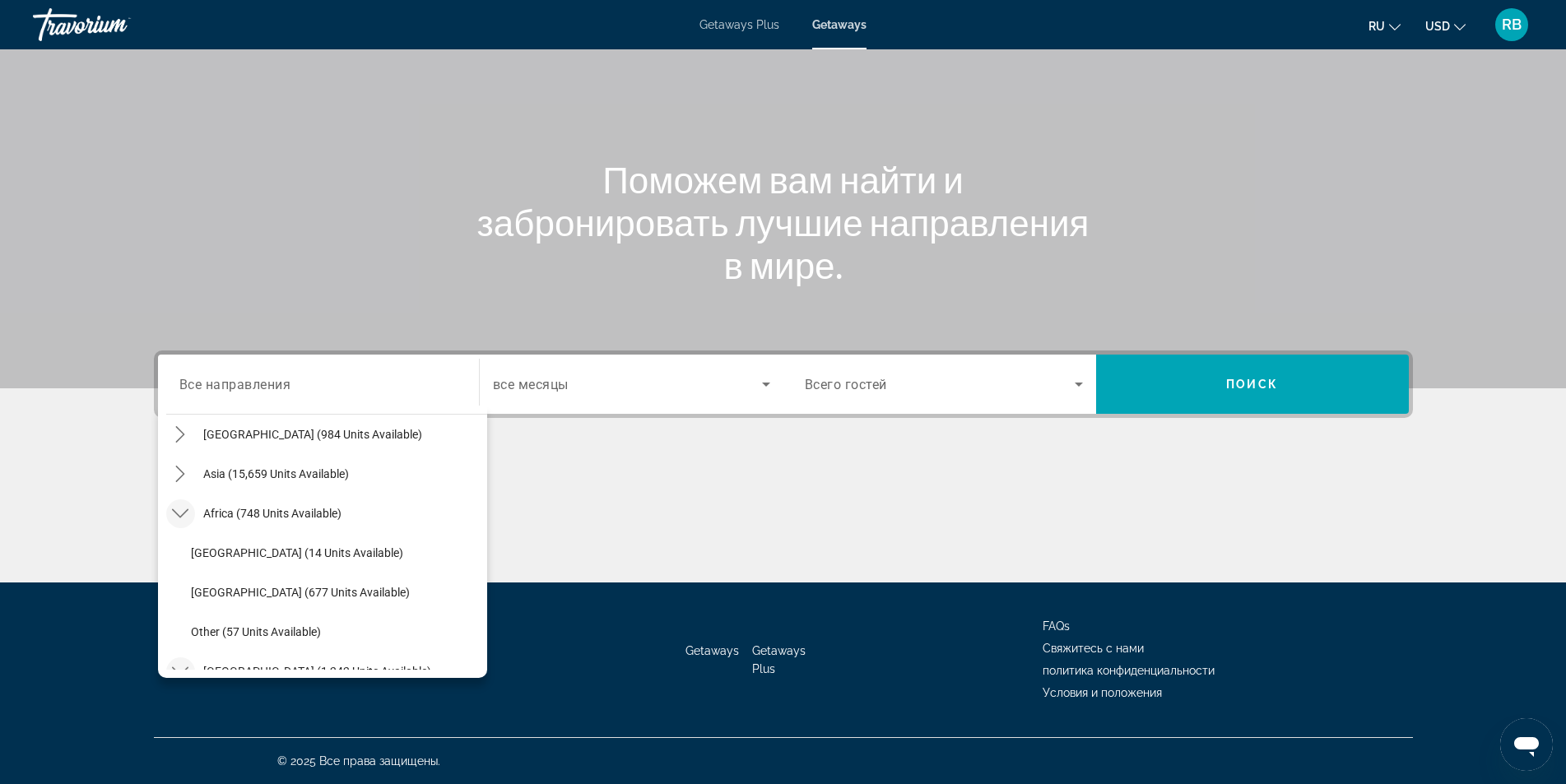
scroll to position [300, 0]
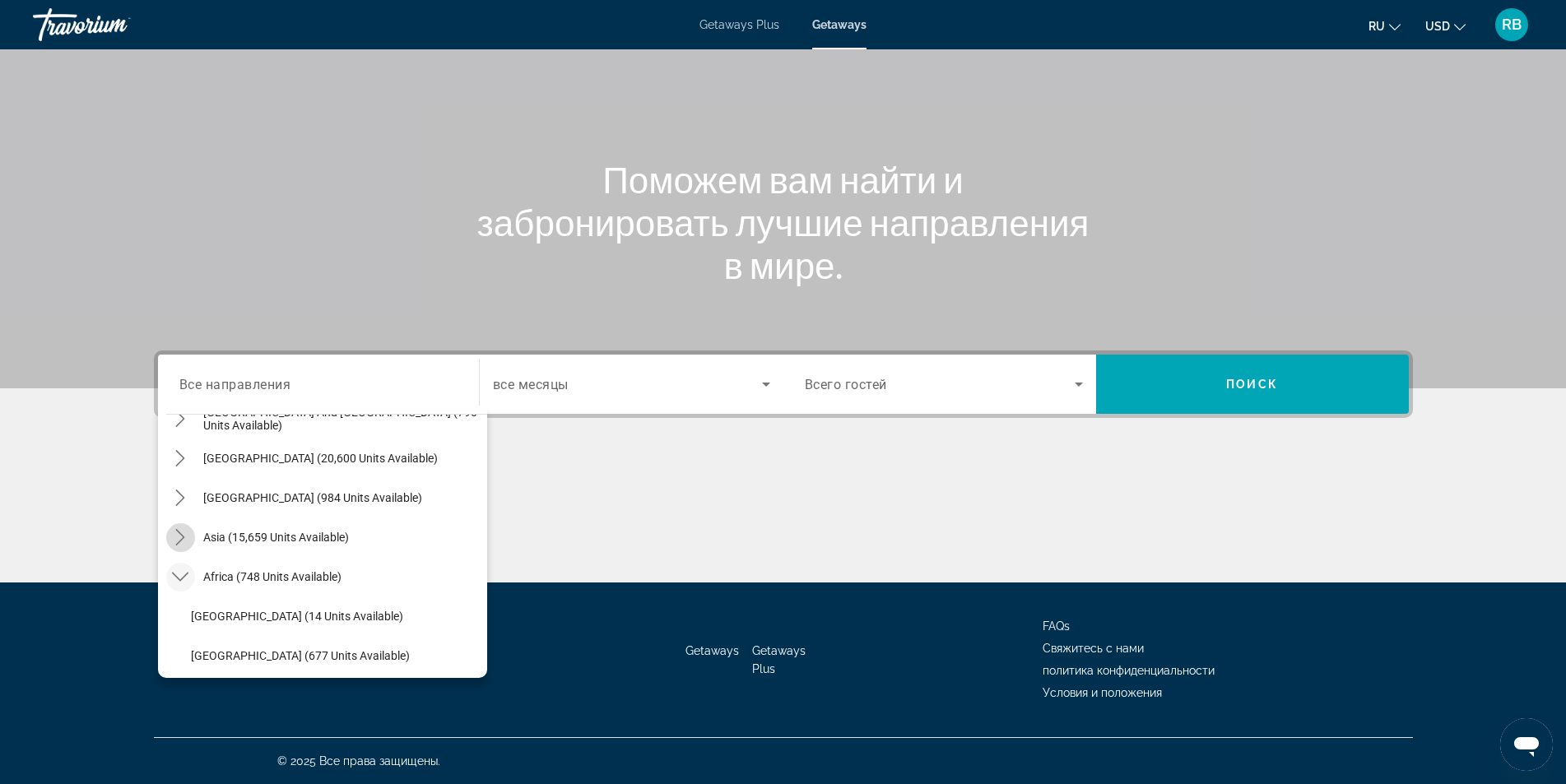
click at [184, 534] on icon "Toggle Asia (15,659 units available) submenu" at bounding box center [180, 537] width 16 height 16
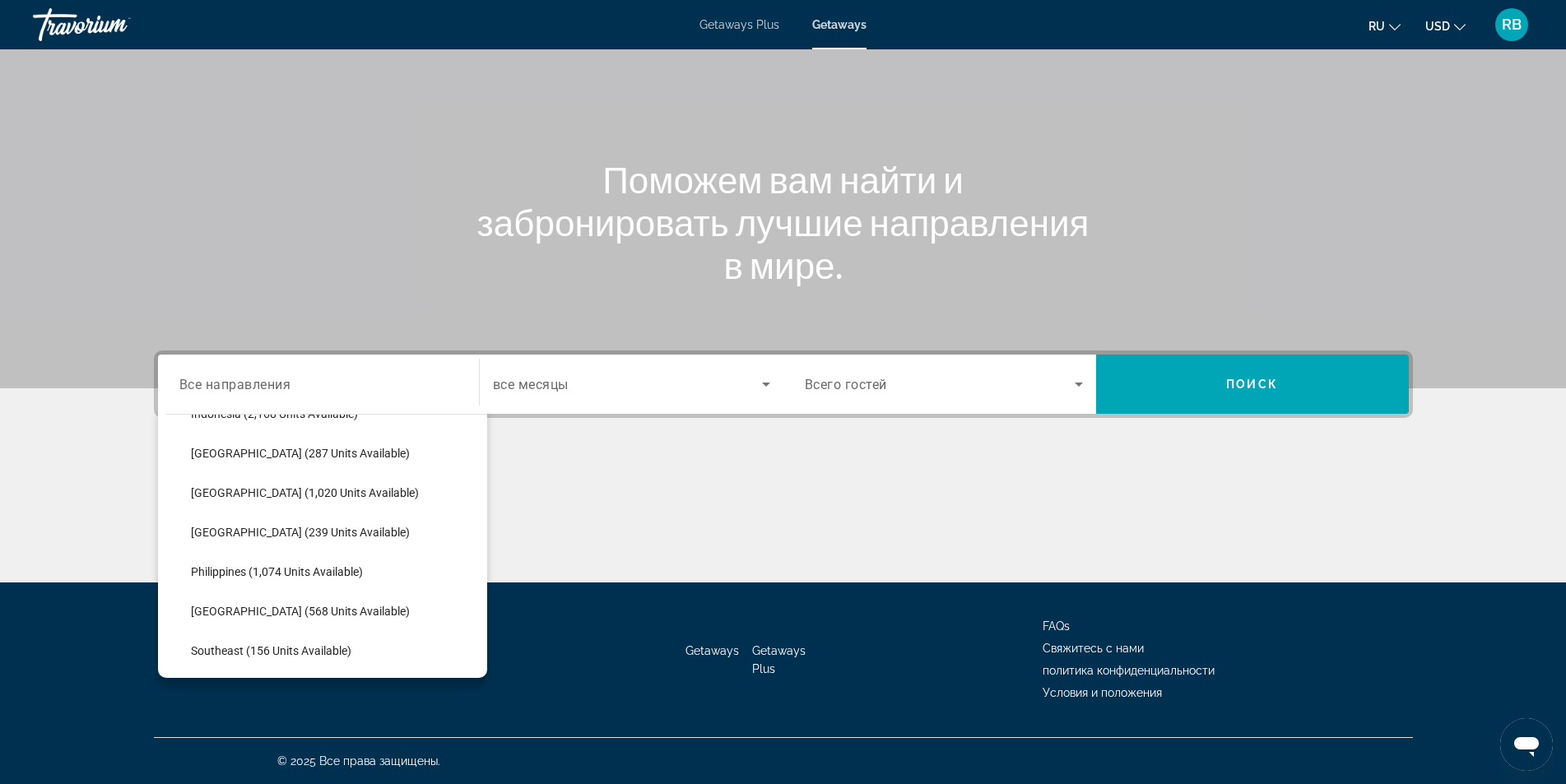
scroll to position [650, 0]
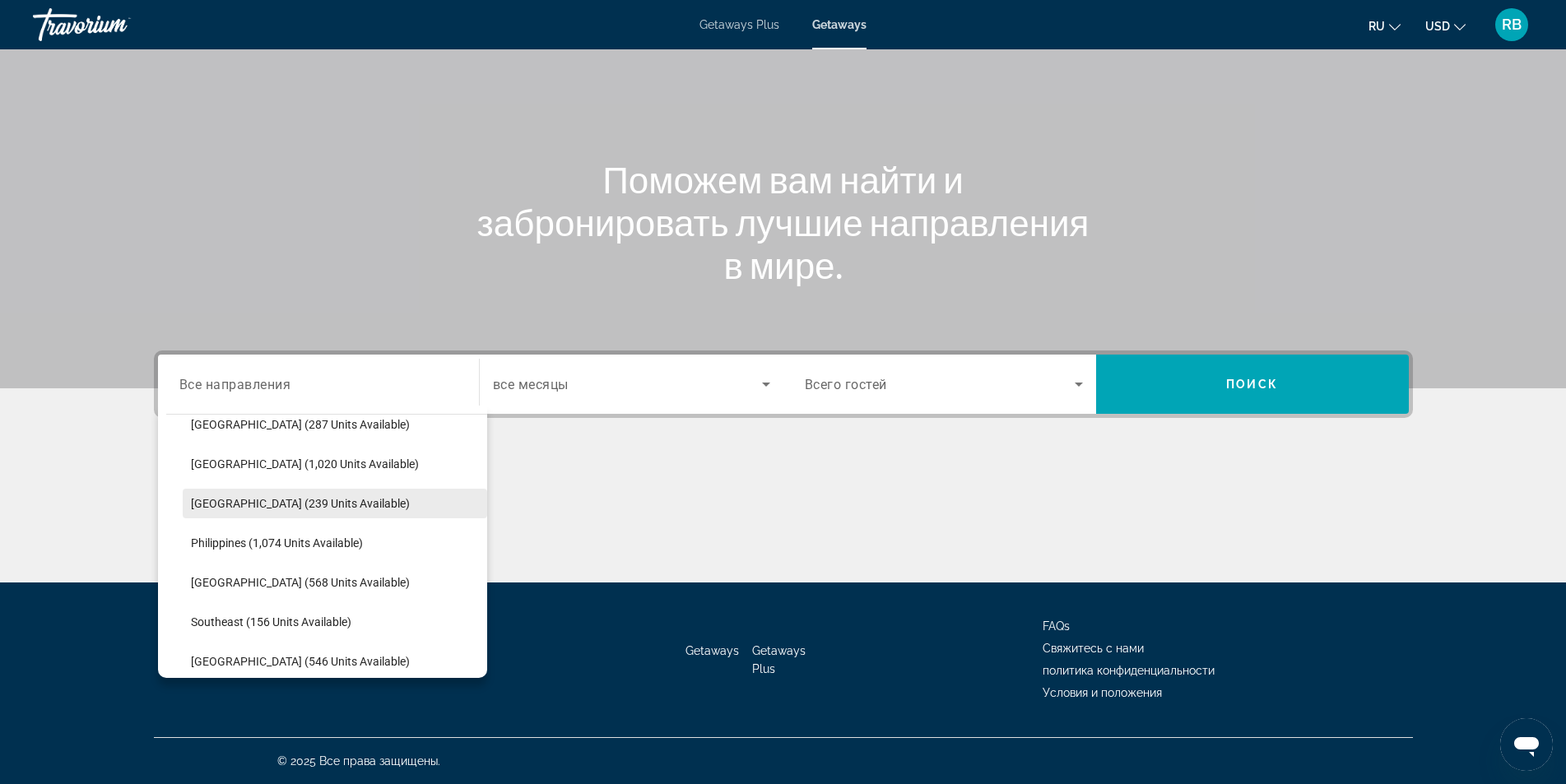
click at [246, 498] on span "[GEOGRAPHIC_DATA] (239 units available)" at bounding box center [300, 503] width 219 height 13
type input "**********"
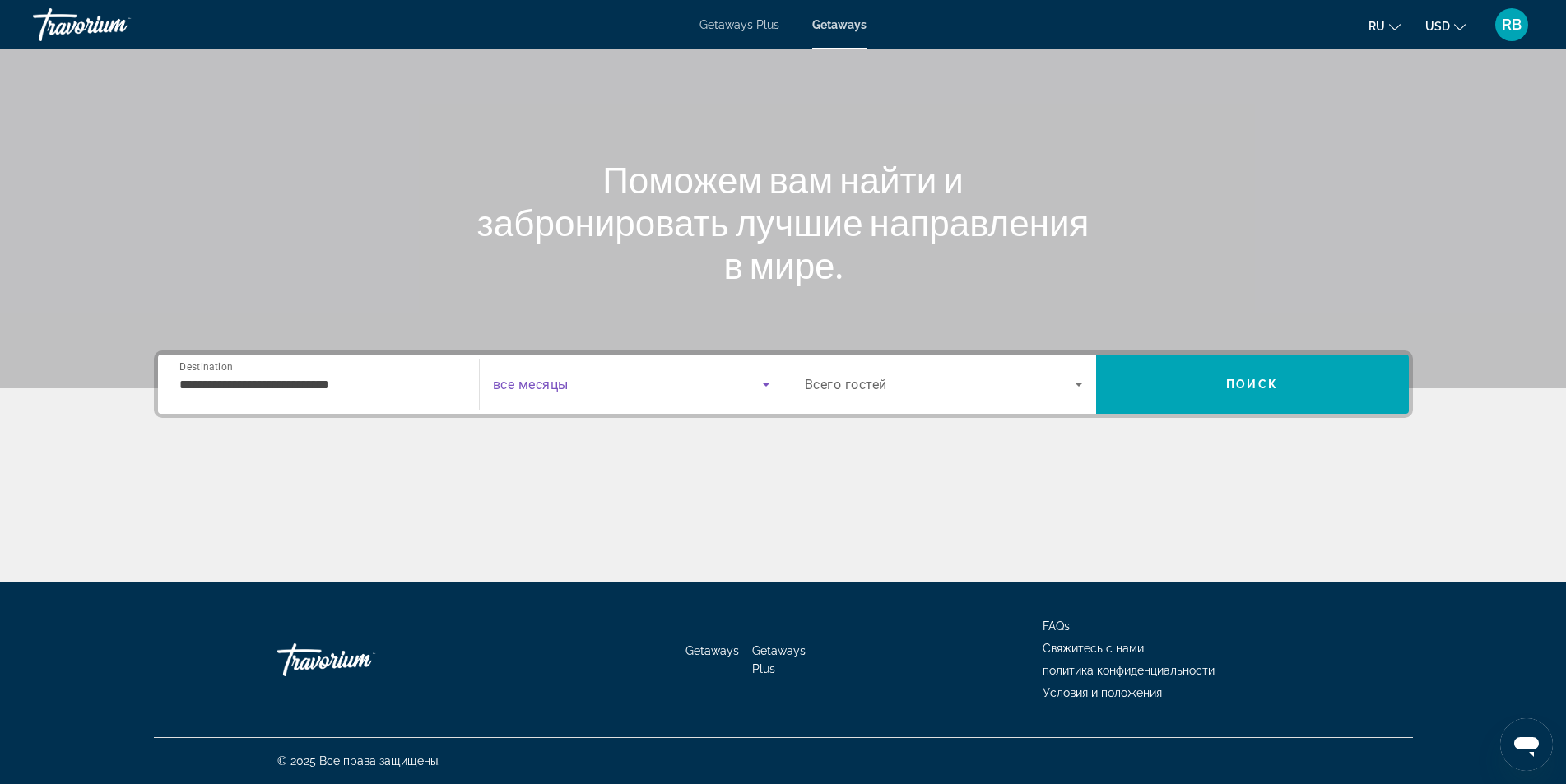
click at [618, 379] on span "Search widget" at bounding box center [627, 384] width 269 height 20
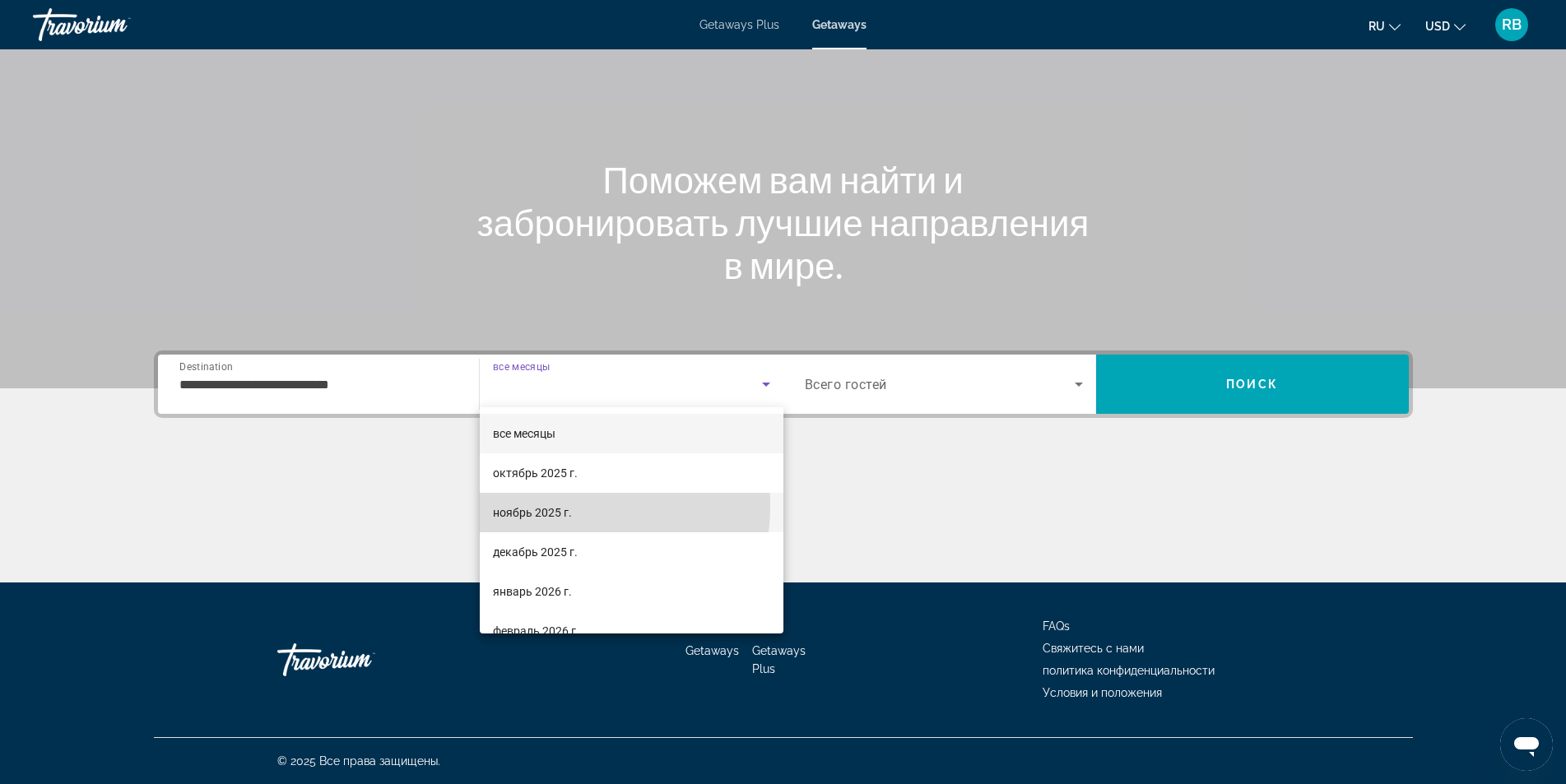
drag, startPoint x: 552, startPoint y: 505, endPoint x: 860, endPoint y: 472, distance: 309.8
click at [566, 499] on mat-option "ноябрь 2025 г." at bounding box center [631, 512] width 304 height 39
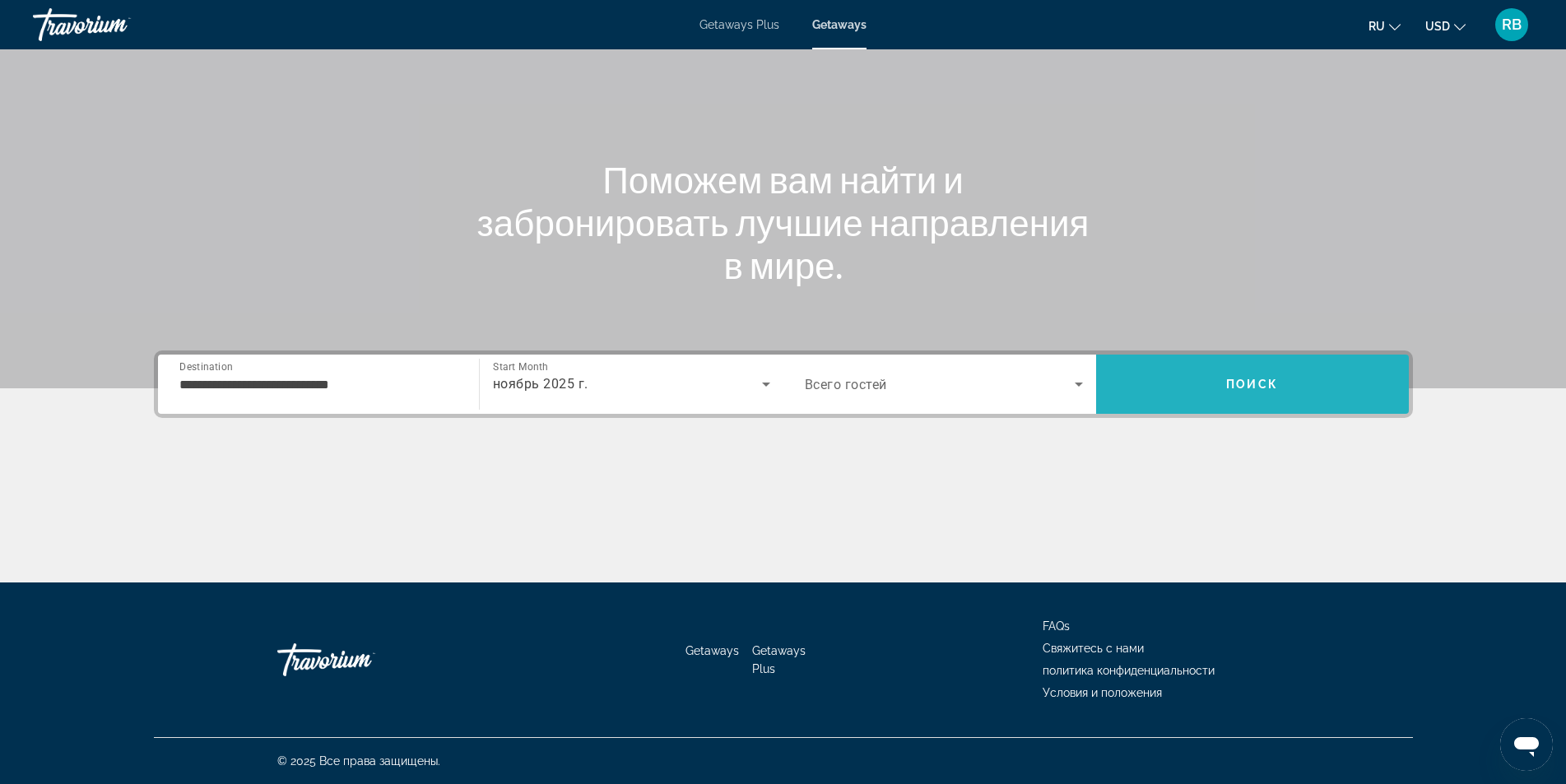
click at [1264, 391] on span "Search" at bounding box center [1252, 384] width 312 height 39
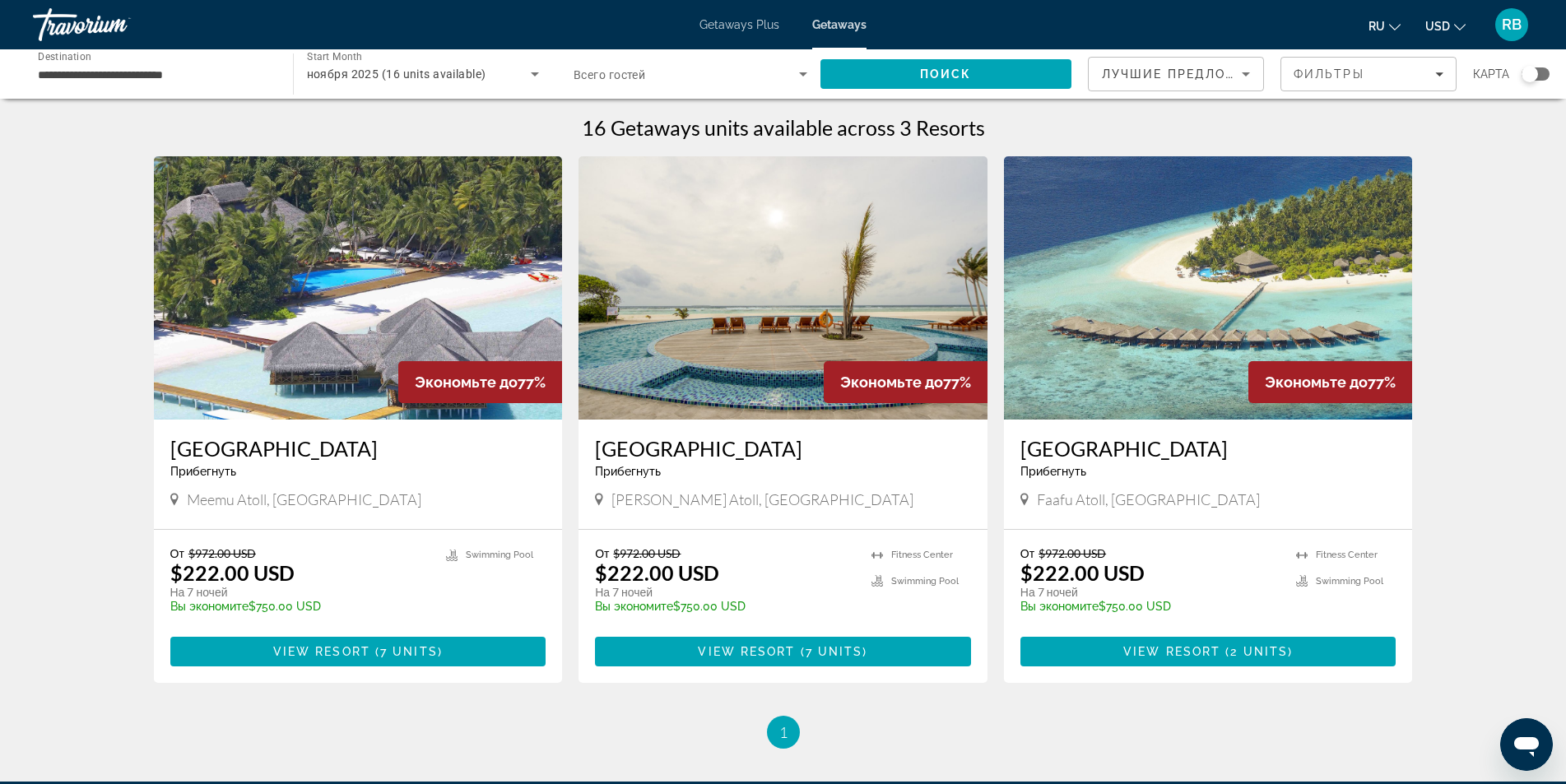
drag, startPoint x: 167, startPoint y: 449, endPoint x: 353, endPoint y: 462, distance: 186.5
click at [418, 452] on div "[GEOGRAPHIC_DATA] Прибегнуть - Это курорт только для взрослых Meemu Atoll, [GEO…" at bounding box center [358, 474] width 409 height 109
drag, startPoint x: 186, startPoint y: 499, endPoint x: 339, endPoint y: 518, distance: 154.2
click at [339, 518] on div "[GEOGRAPHIC_DATA] Прибегнуть - Это курорт только для взрослых Meemu Atoll, [GEO…" at bounding box center [358, 474] width 409 height 109
copy span "Meemu Atoll, [GEOGRAPHIC_DATA]"
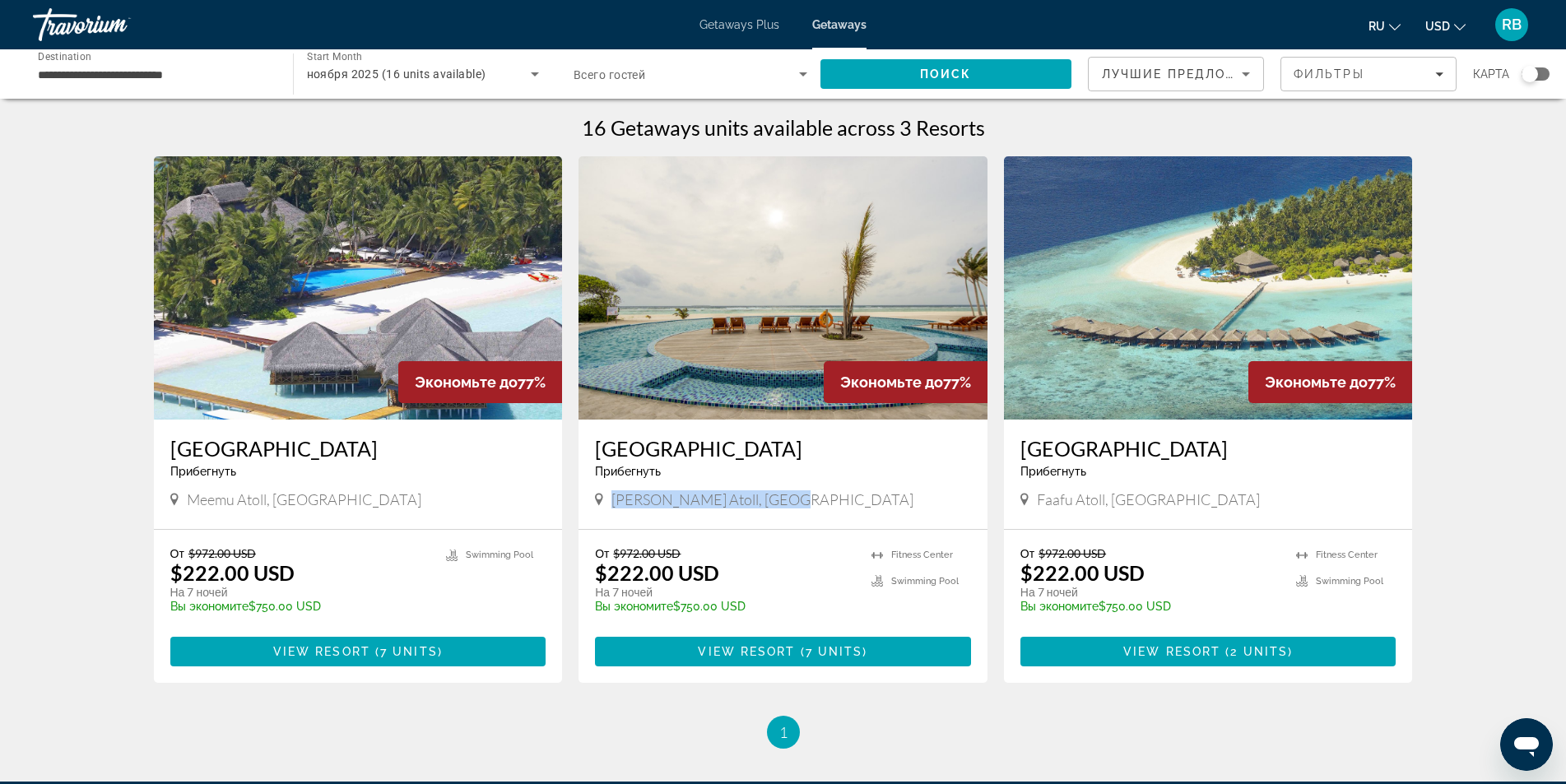
drag, startPoint x: 615, startPoint y: 500, endPoint x: 780, endPoint y: 505, distance: 165.1
click at [780, 505] on span "[PERSON_NAME] Atoll, [GEOGRAPHIC_DATA]" at bounding box center [762, 498] width 302 height 18
copy span "[PERSON_NAME] Atoll, [GEOGRAPHIC_DATA]"
drag, startPoint x: 1036, startPoint y: 502, endPoint x: 1181, endPoint y: 502, distance: 145.0
click at [1181, 502] on div "Faafu Atoll, [GEOGRAPHIC_DATA]" at bounding box center [1209, 498] width 376 height 18
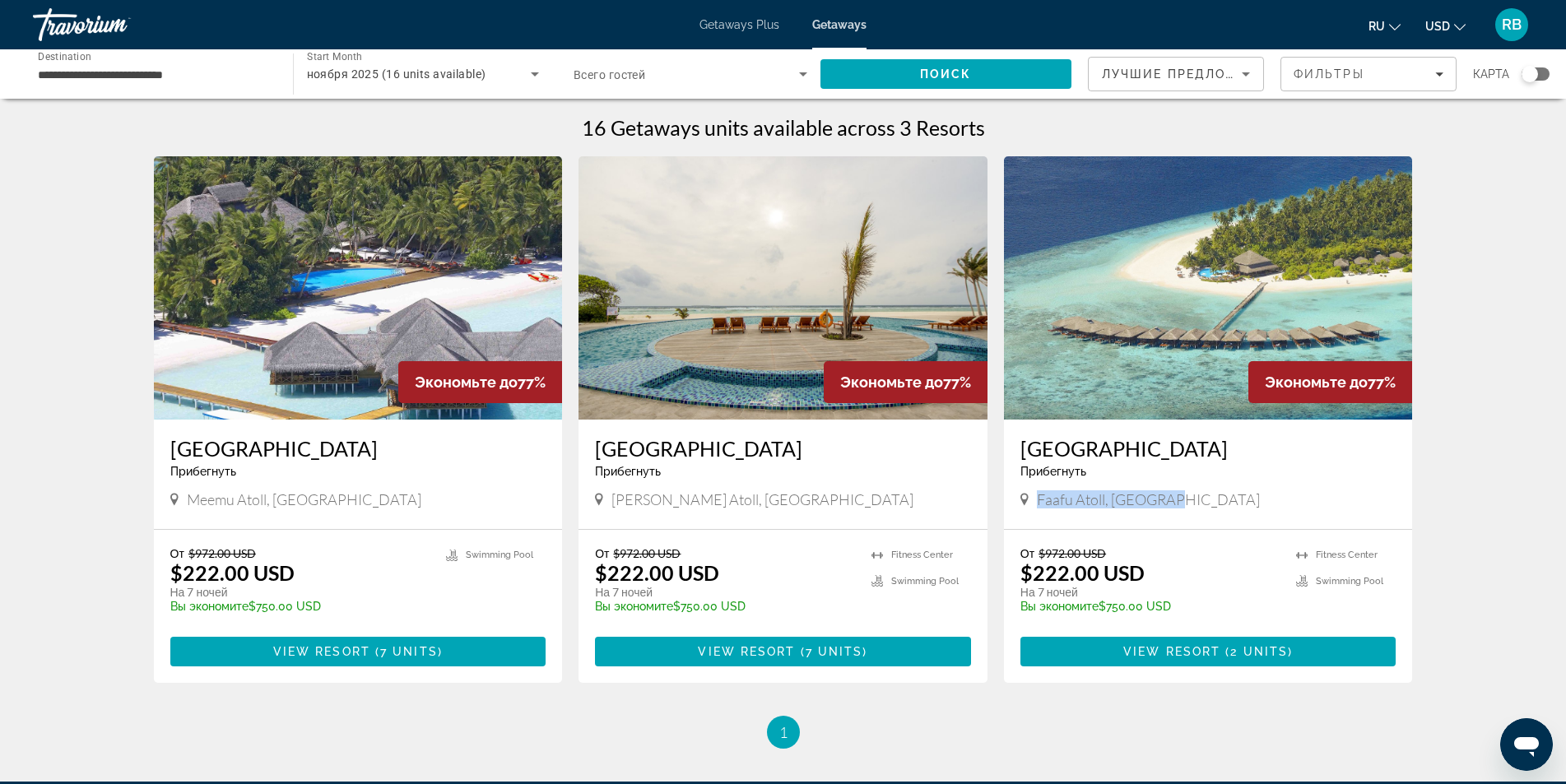
copy span "Faafu Atoll, [GEOGRAPHIC_DATA]"
click at [182, 71] on input "**********" at bounding box center [154, 74] width 233 height 20
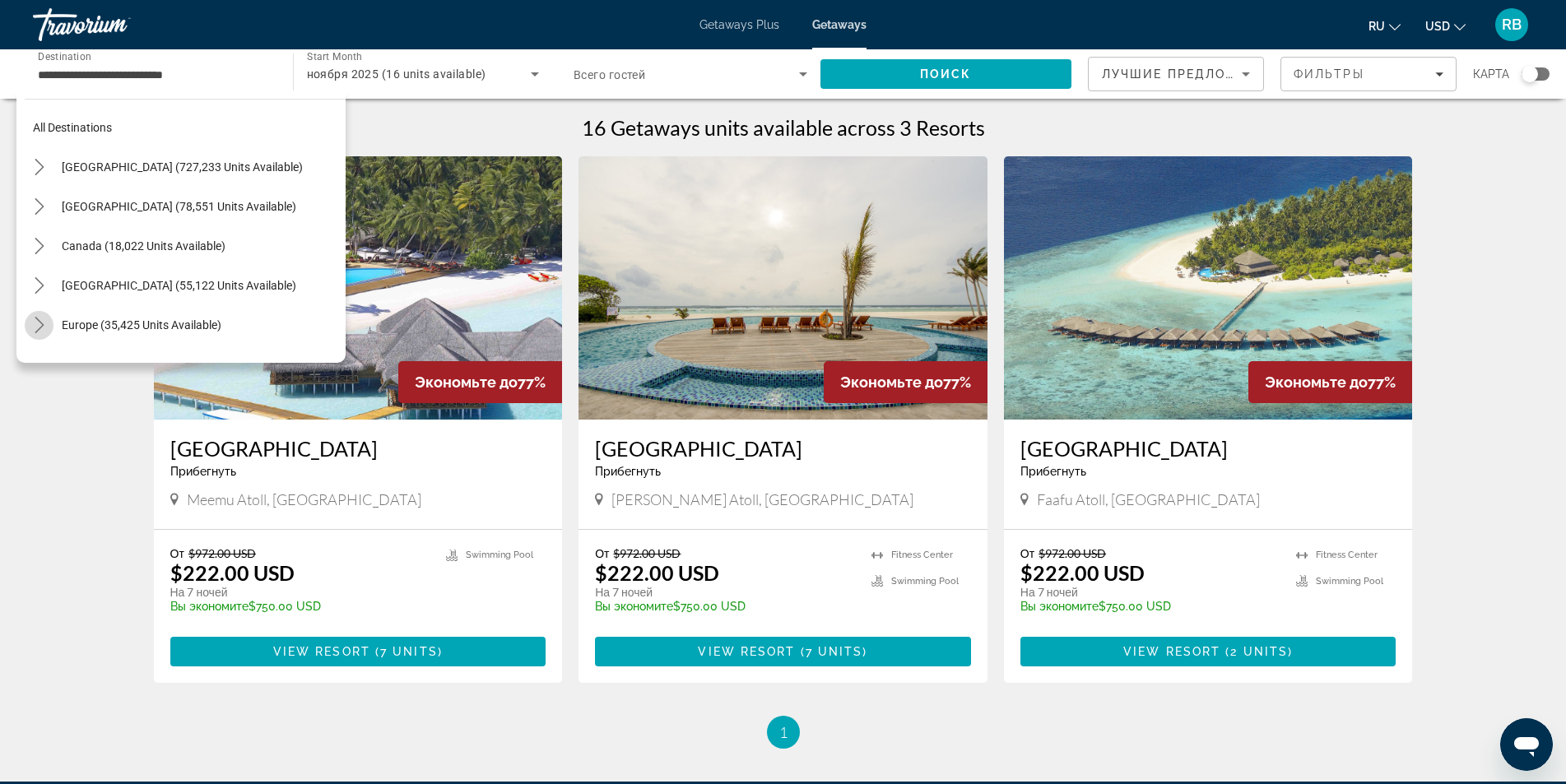
click at [42, 319] on icon "Toggle Europe (35,425 units available) submenu" at bounding box center [39, 324] width 16 height 16
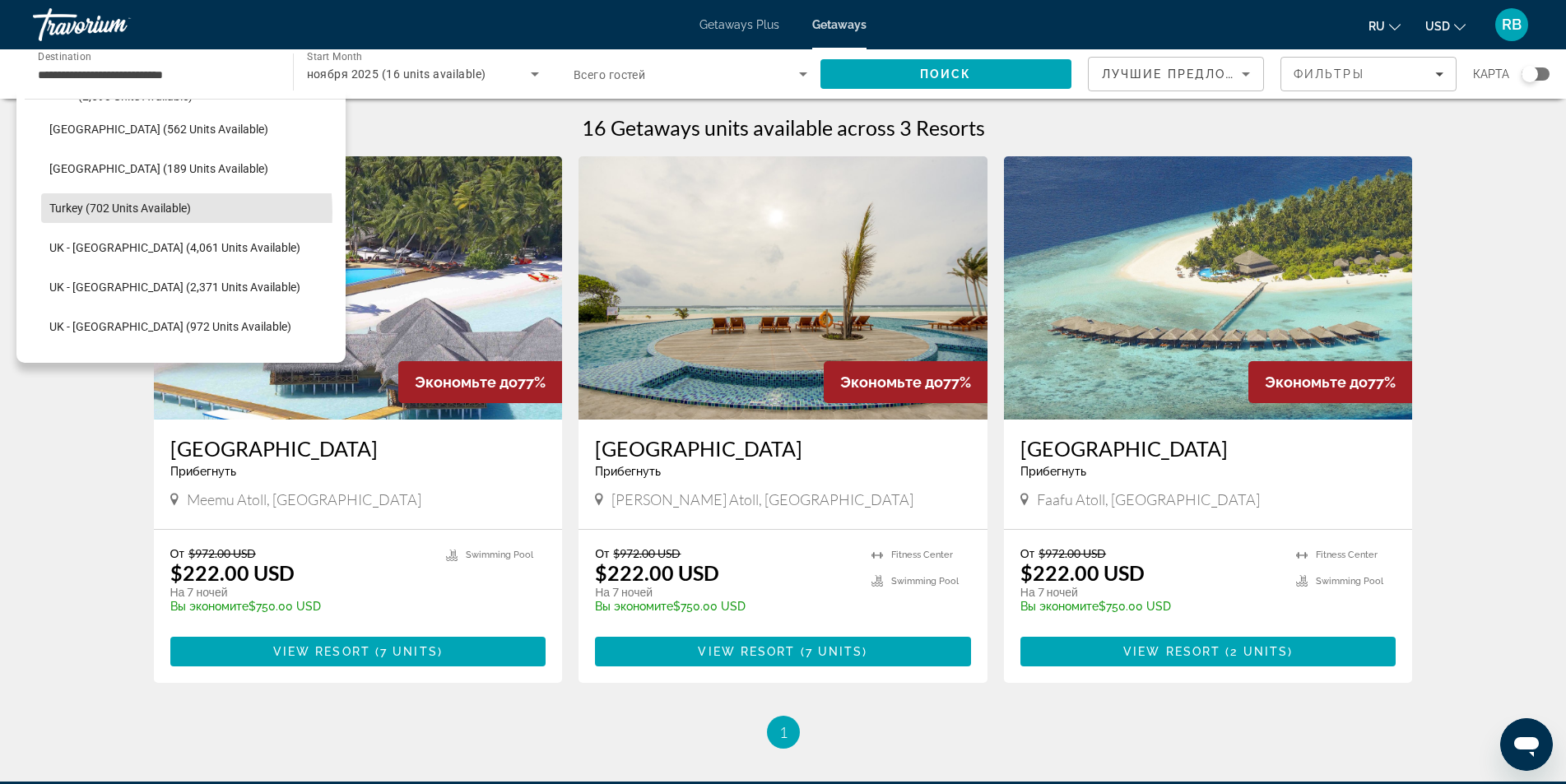
click at [126, 211] on span "Turkey (702 units available)" at bounding box center [119, 208] width 141 height 13
type input "**********"
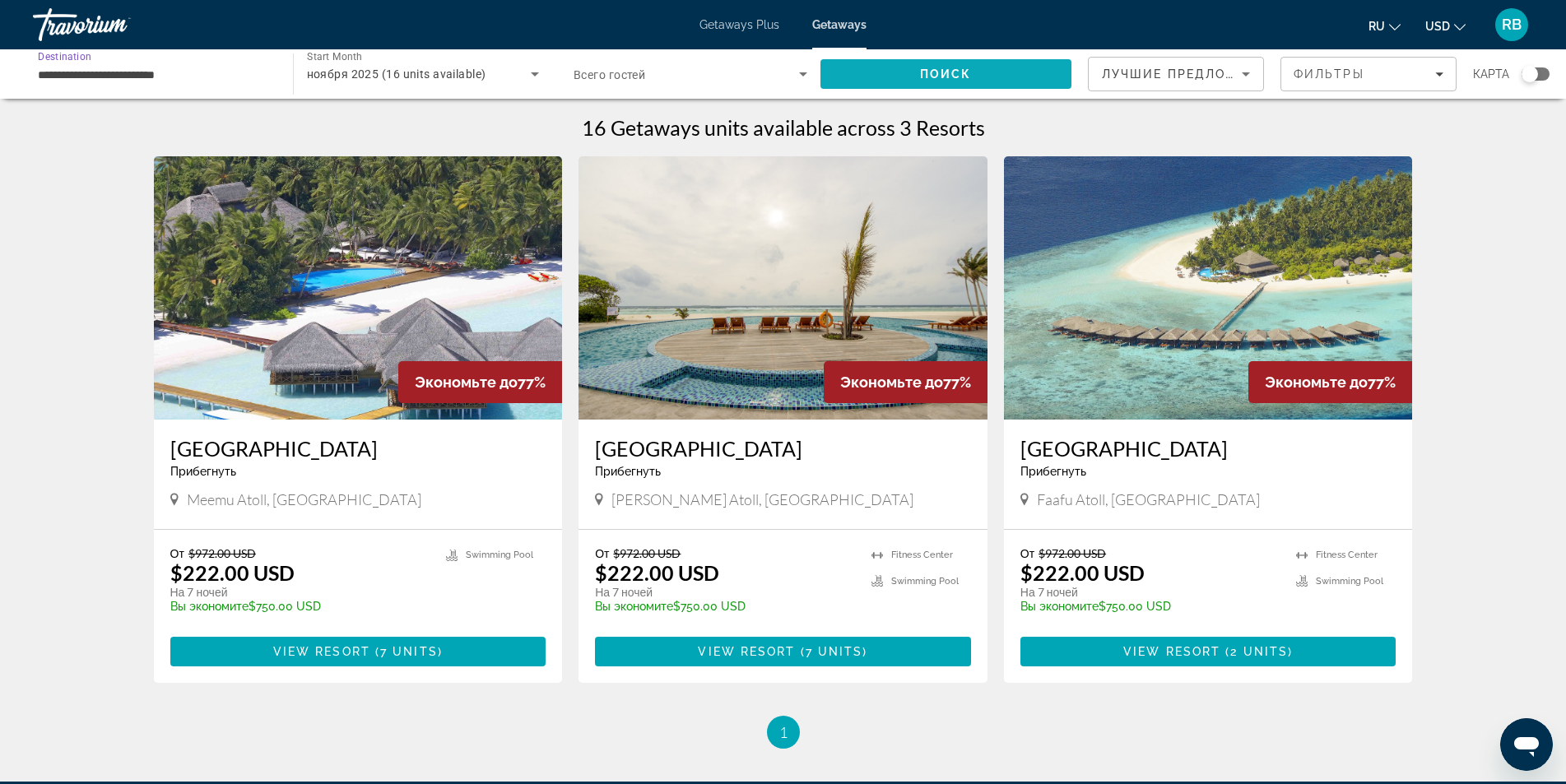
click at [887, 79] on span "Search" at bounding box center [946, 74] width 252 height 39
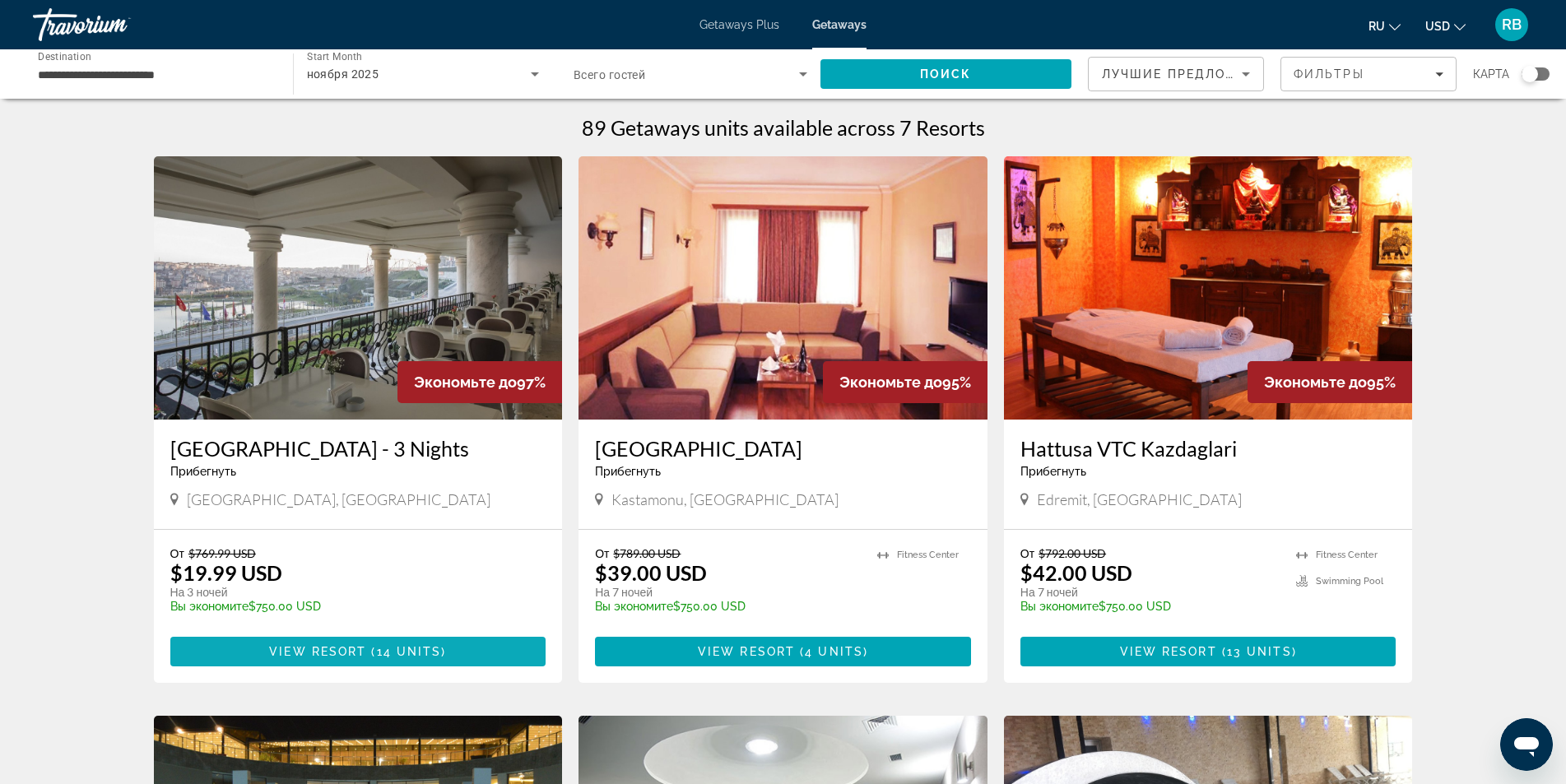
click at [339, 654] on span "View Resort" at bounding box center [317, 651] width 97 height 13
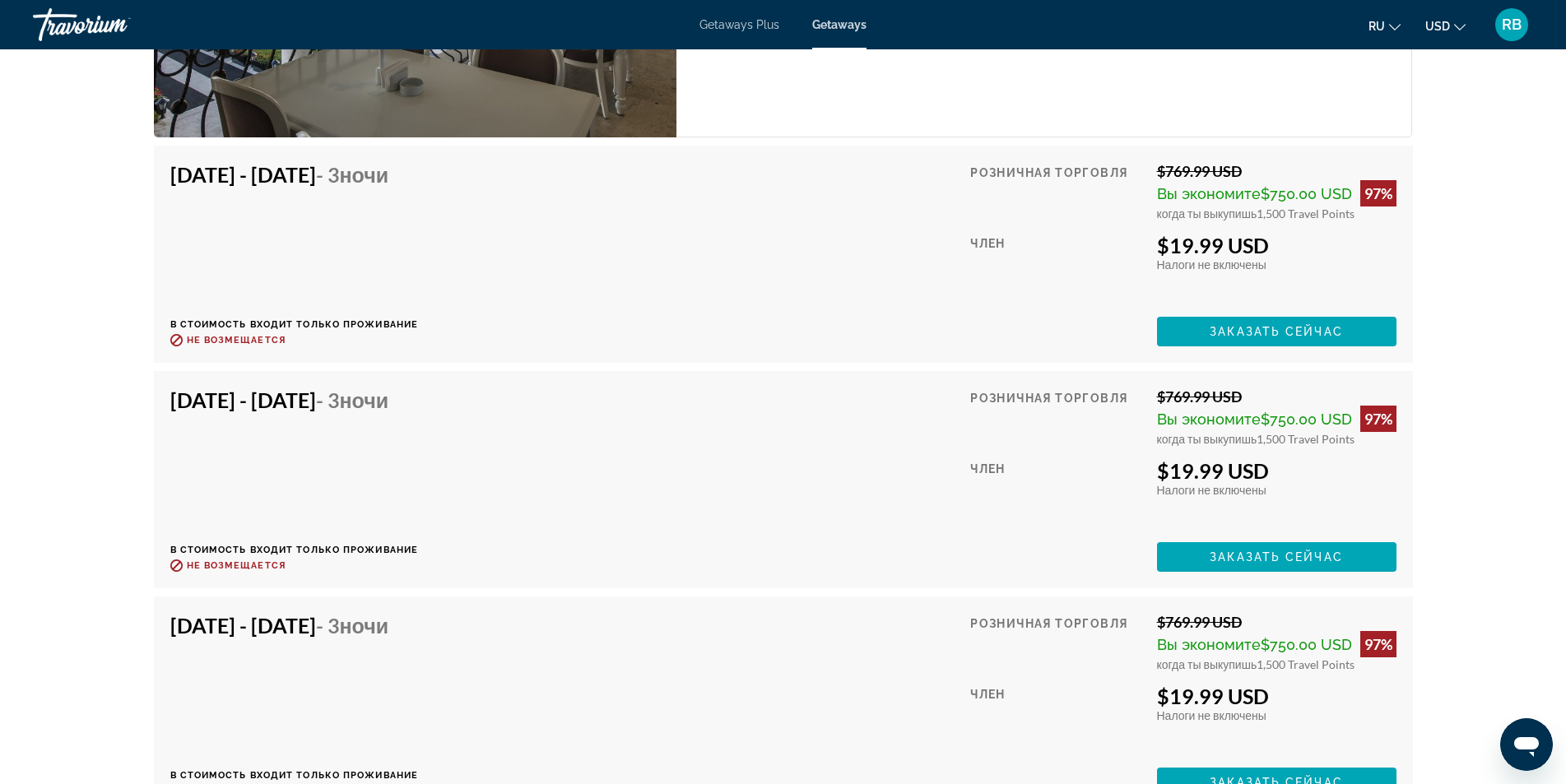
scroll to position [2753, 0]
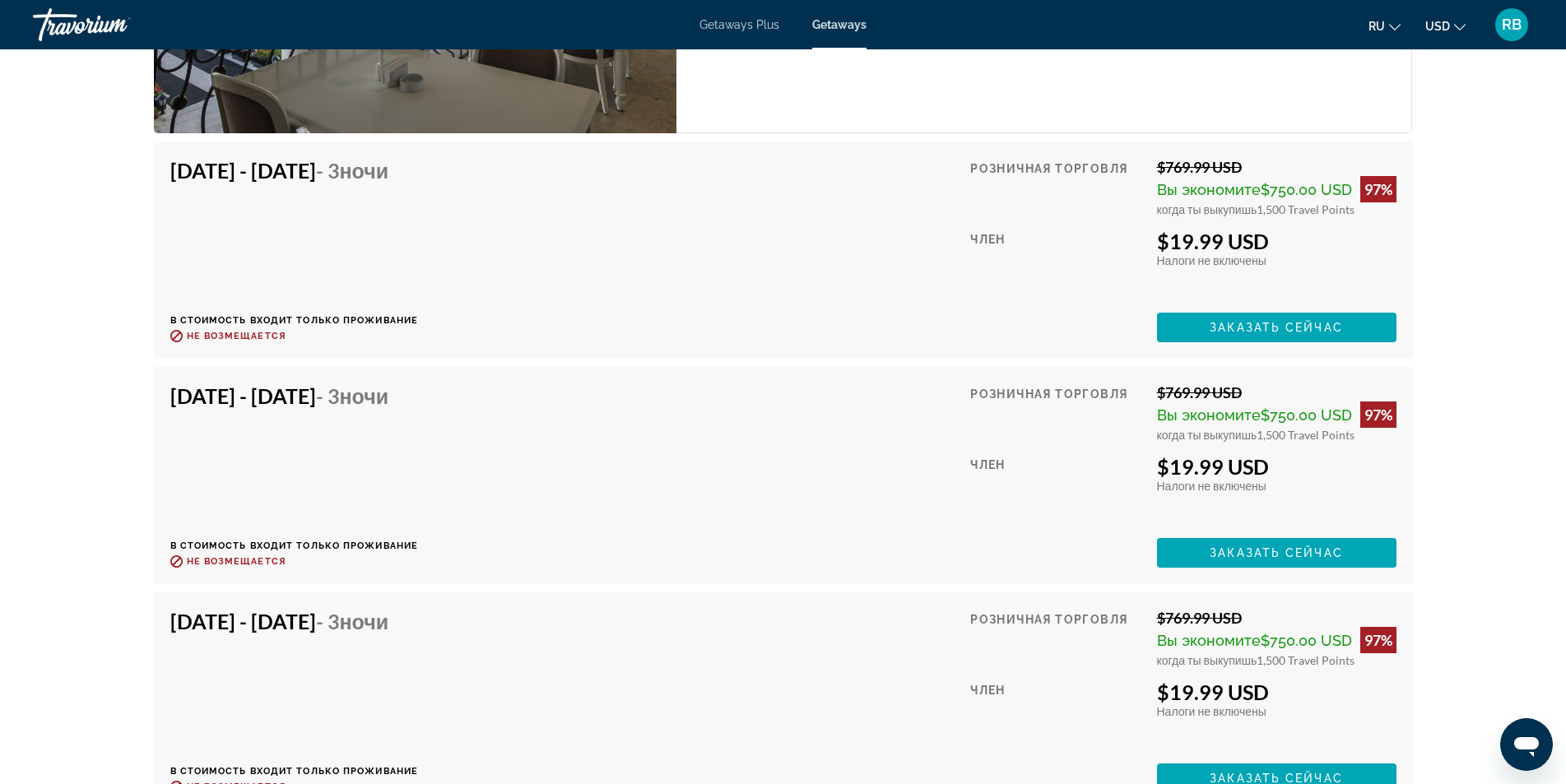
click at [1131, 745] on div "Член" at bounding box center [1057, 715] width 174 height 71
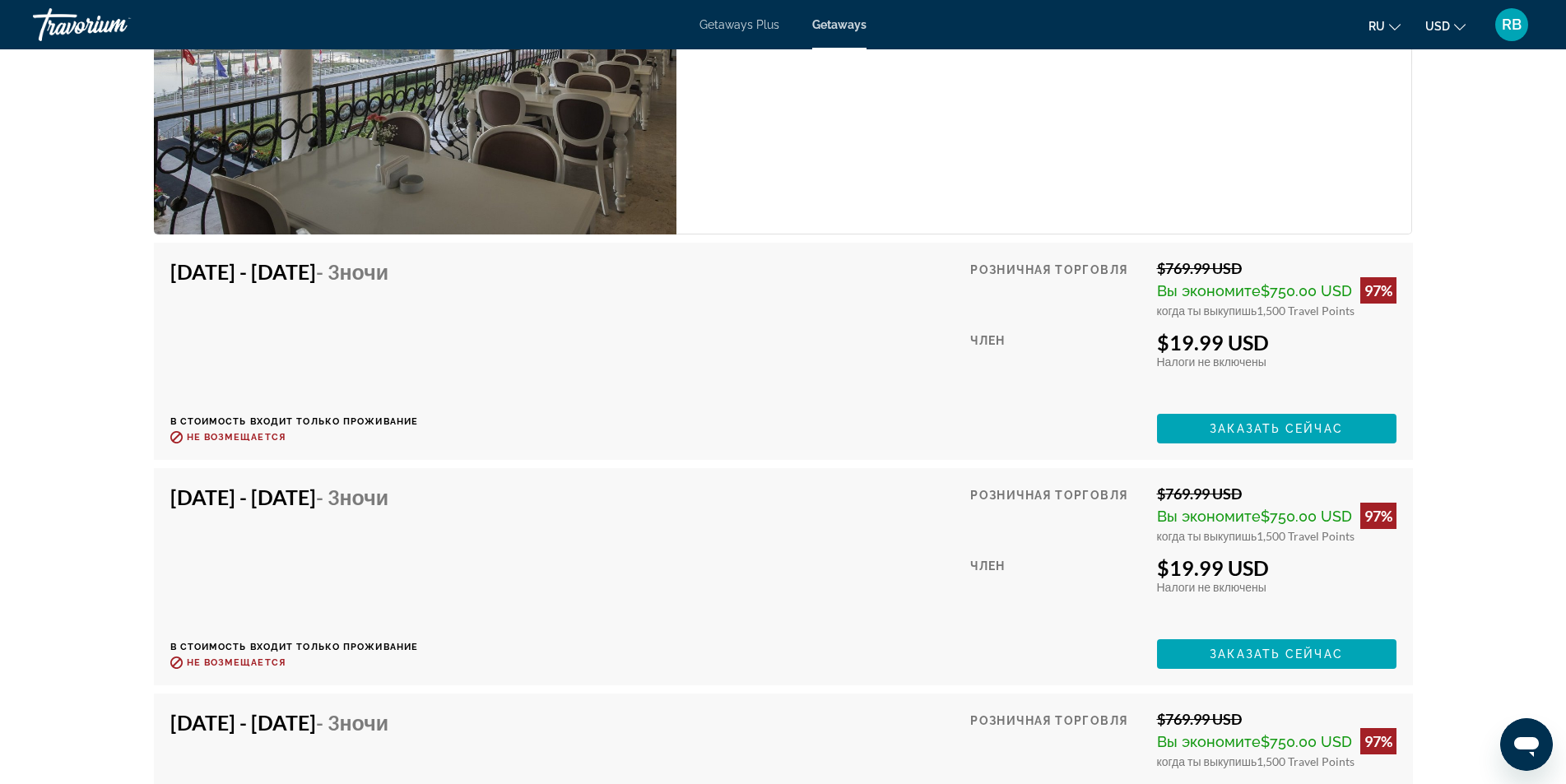
scroll to position [2589, 0]
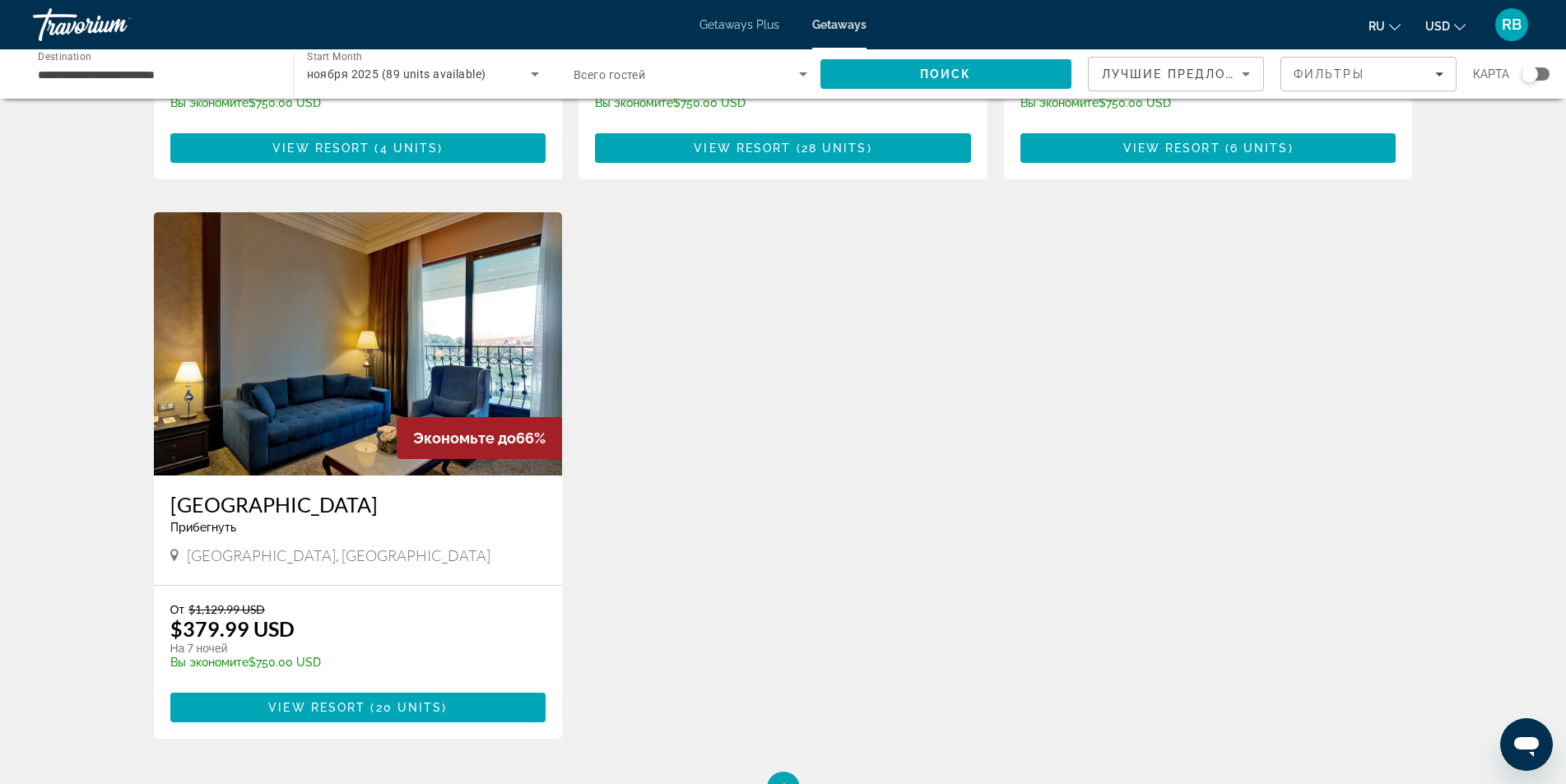
scroll to position [1069, 0]
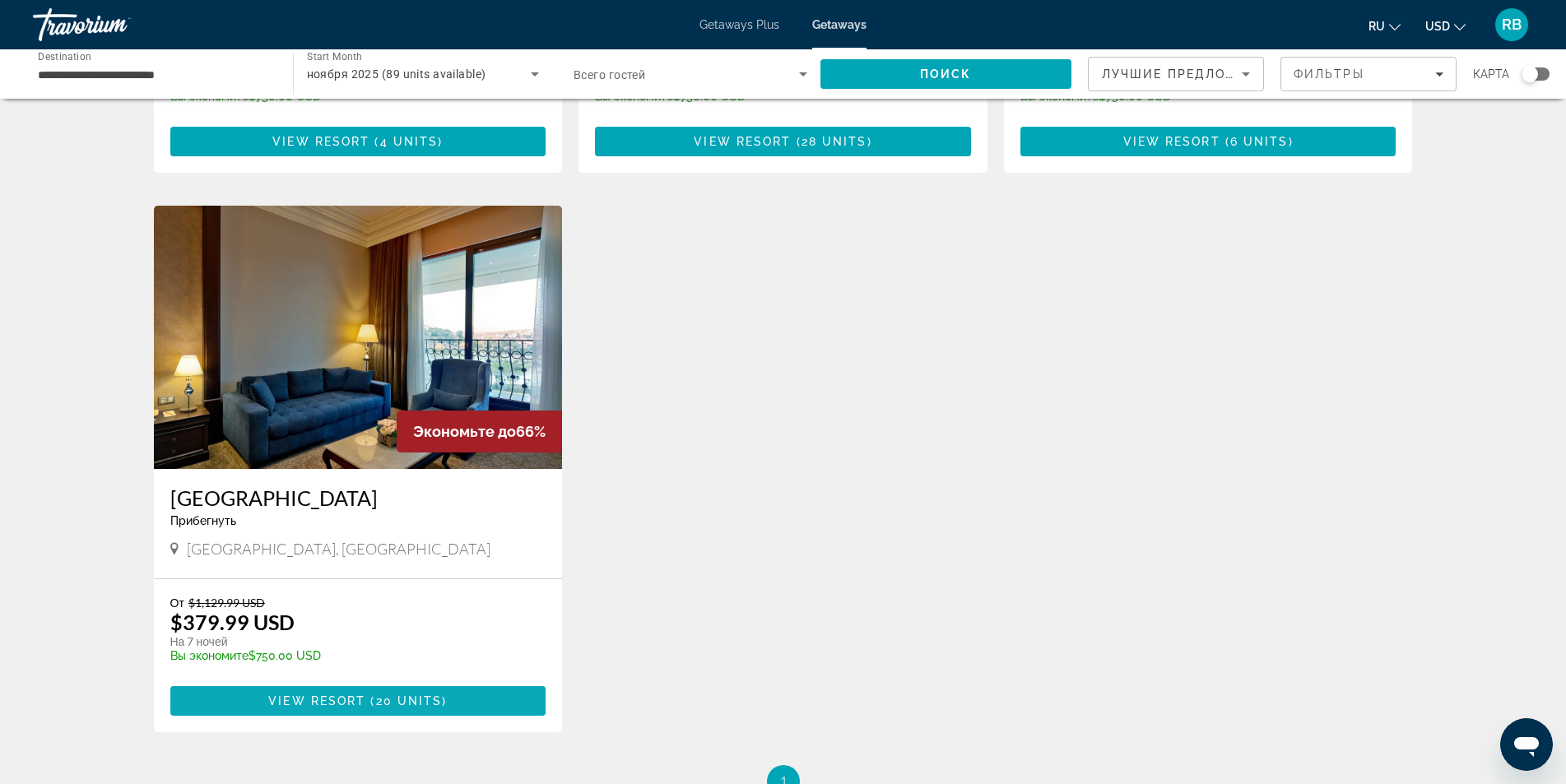
click at [340, 706] on span "View Resort" at bounding box center [316, 700] width 97 height 13
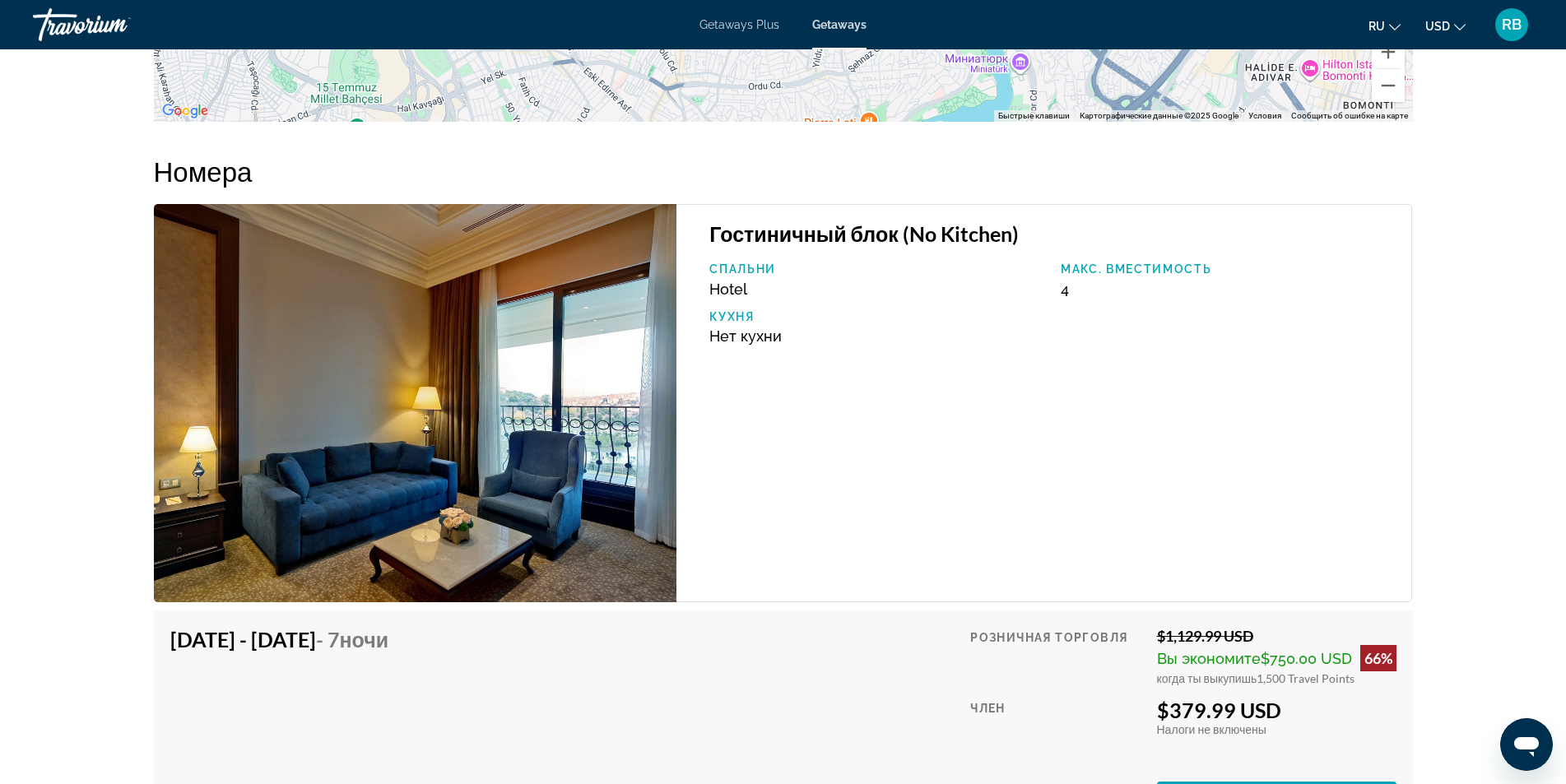
scroll to position [2056, 0]
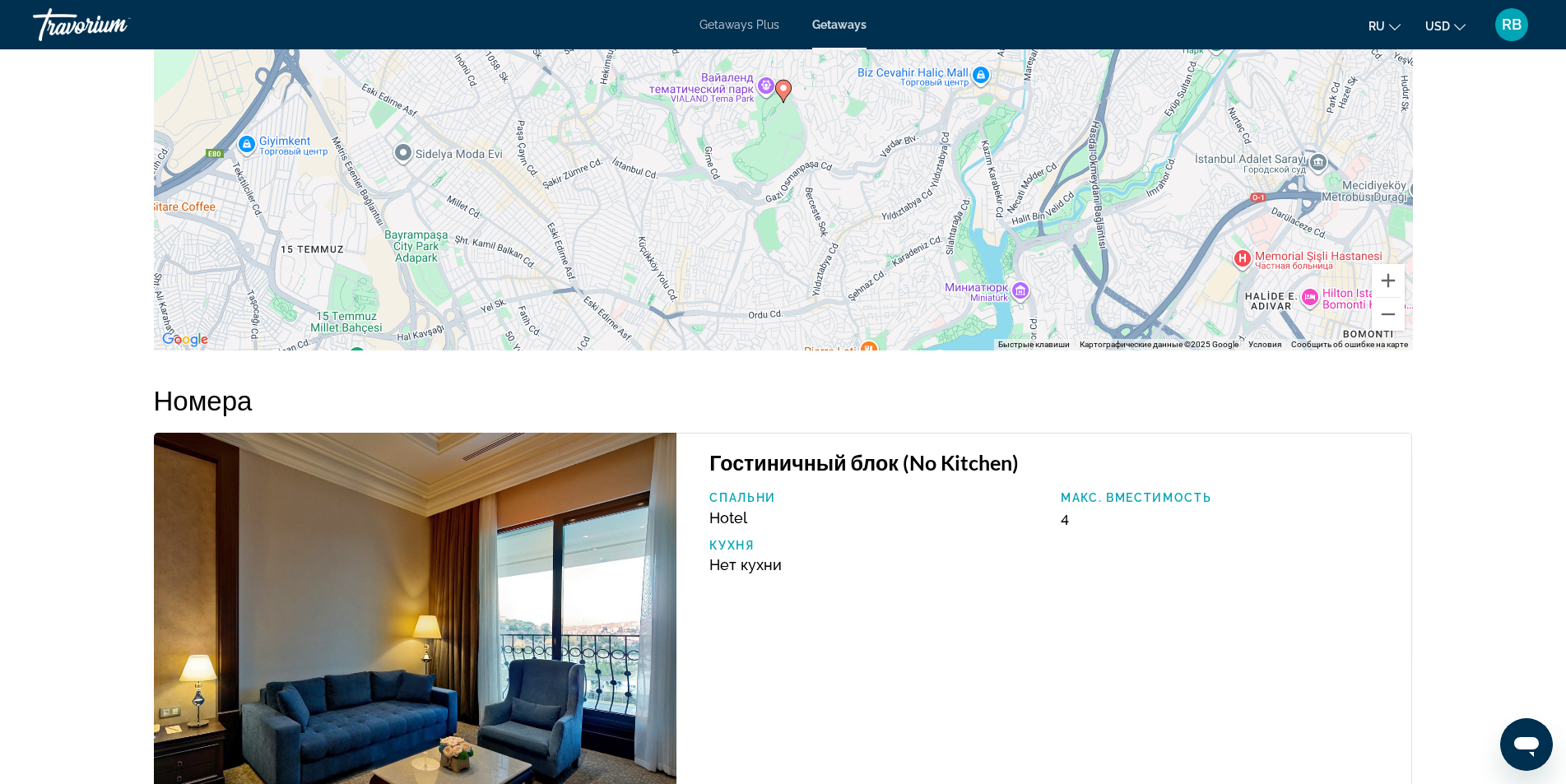
click at [751, 25] on span "Getaways Plus" at bounding box center [739, 24] width 80 height 13
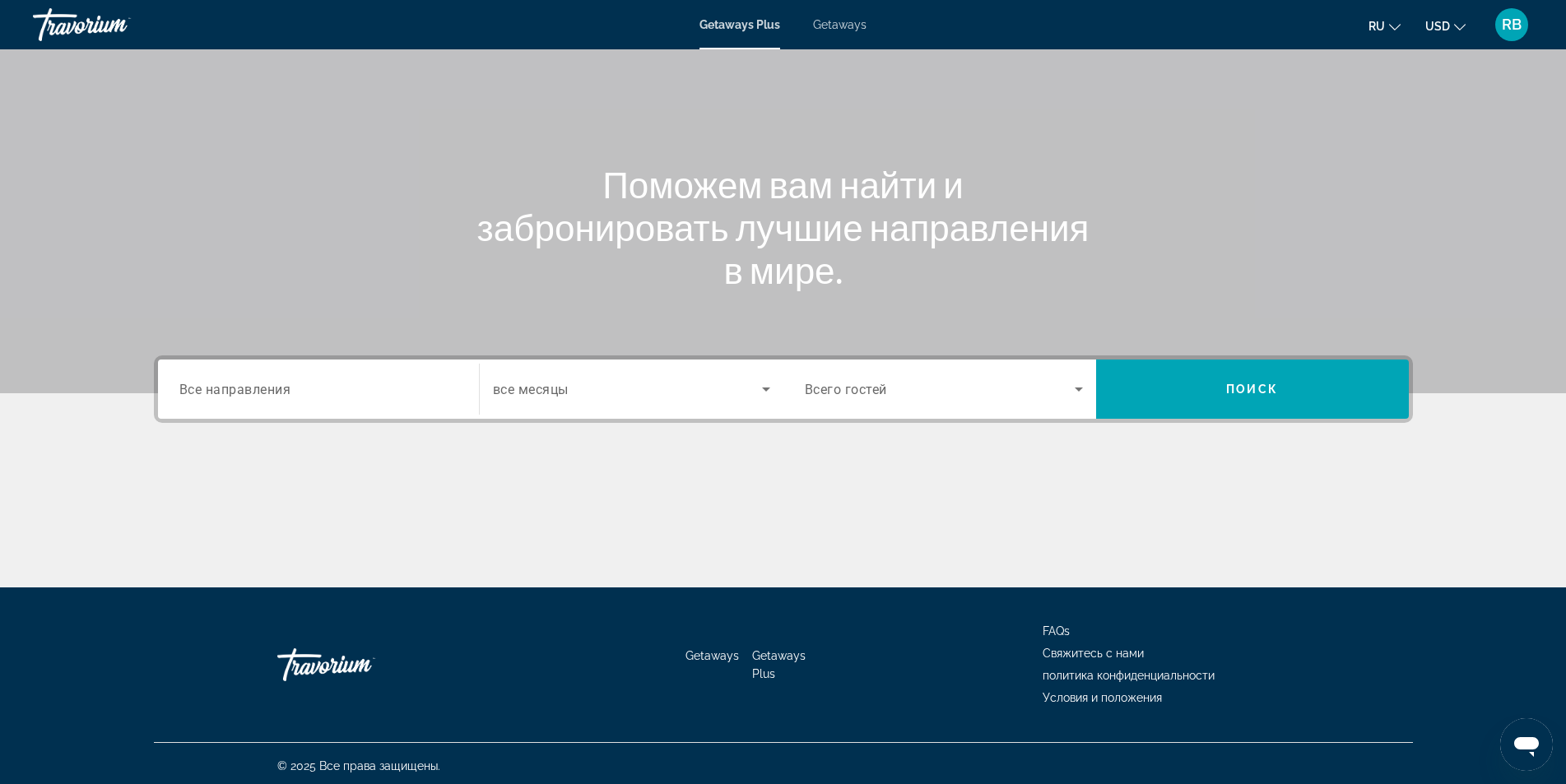
scroll to position [105, 0]
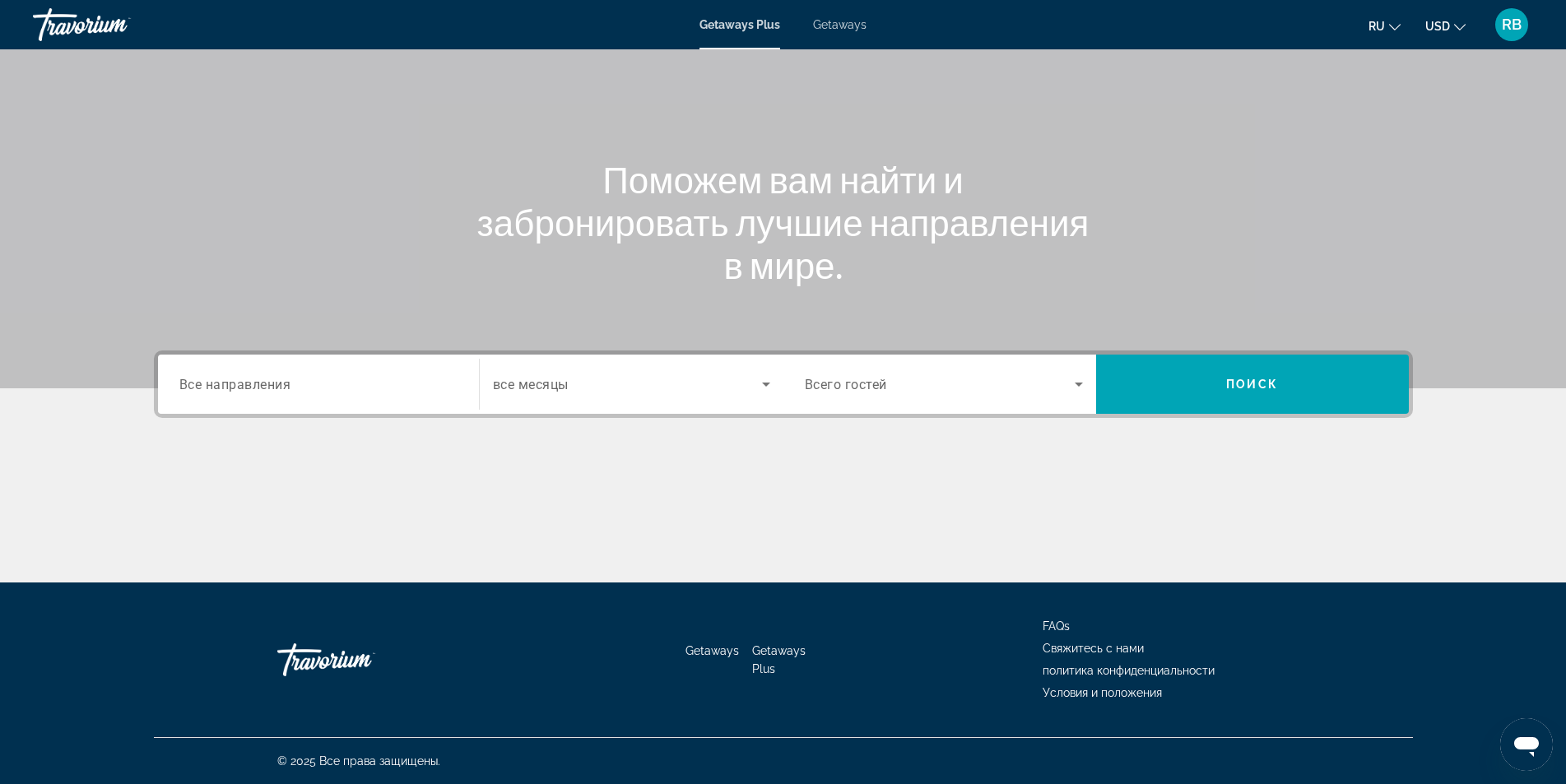
click at [261, 376] on span "Все направления" at bounding box center [235, 384] width 112 height 16
click at [261, 376] on input "Destination Все направления" at bounding box center [319, 384] width 278 height 20
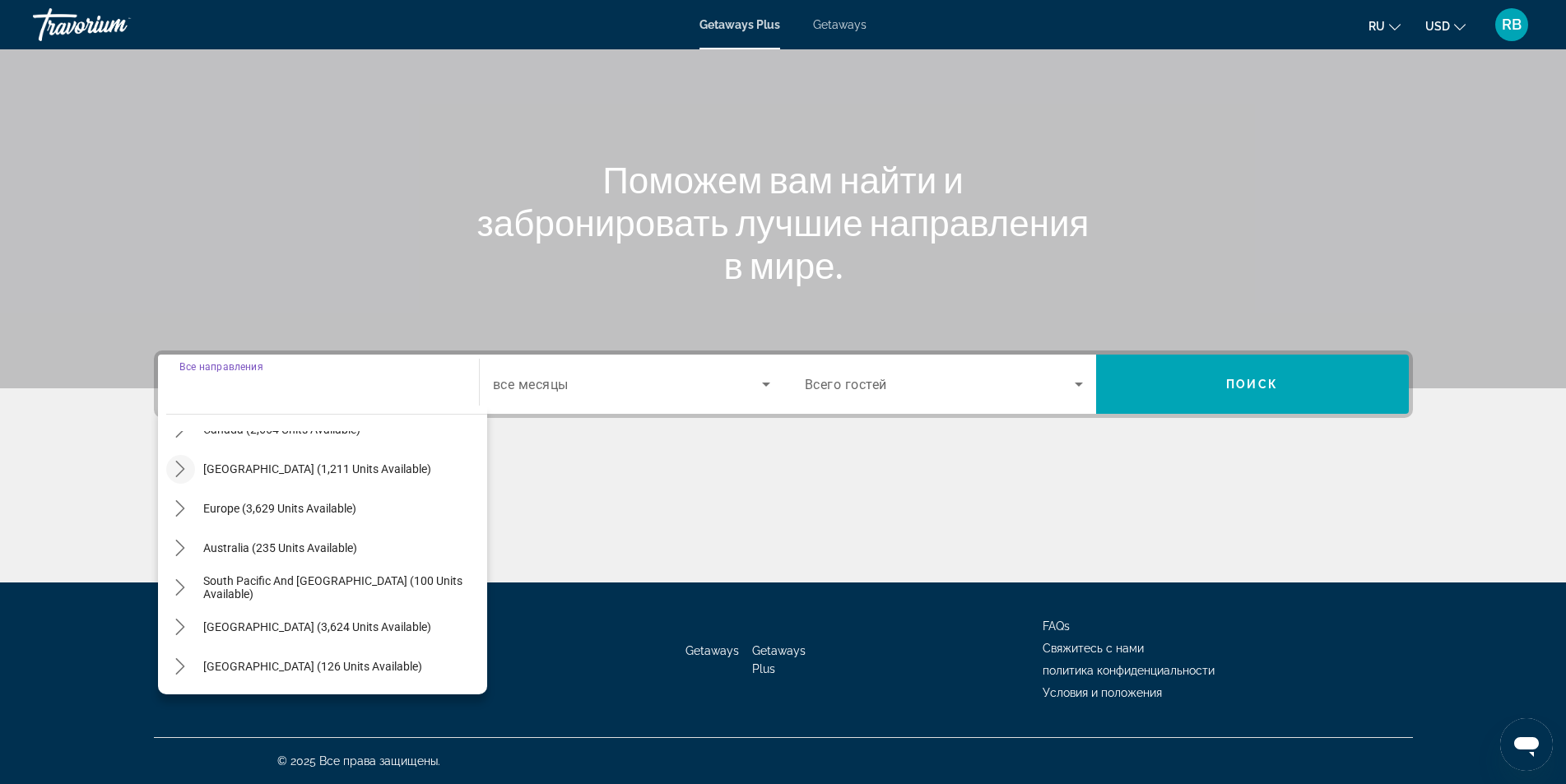
scroll to position [82, 0]
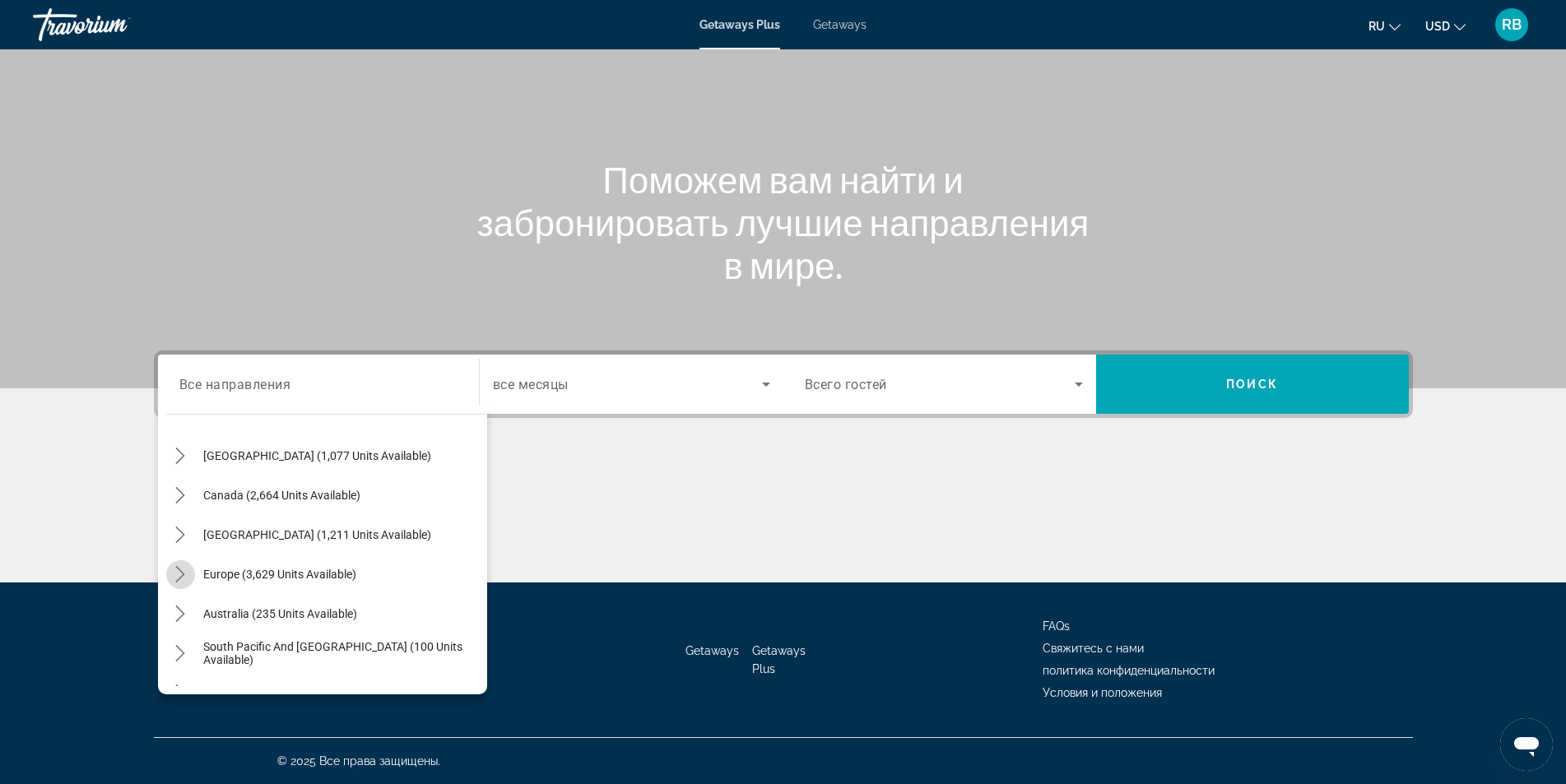
click at [181, 569] on icon "Toggle Europe (3,629 units available) submenu" at bounding box center [180, 573] width 16 height 16
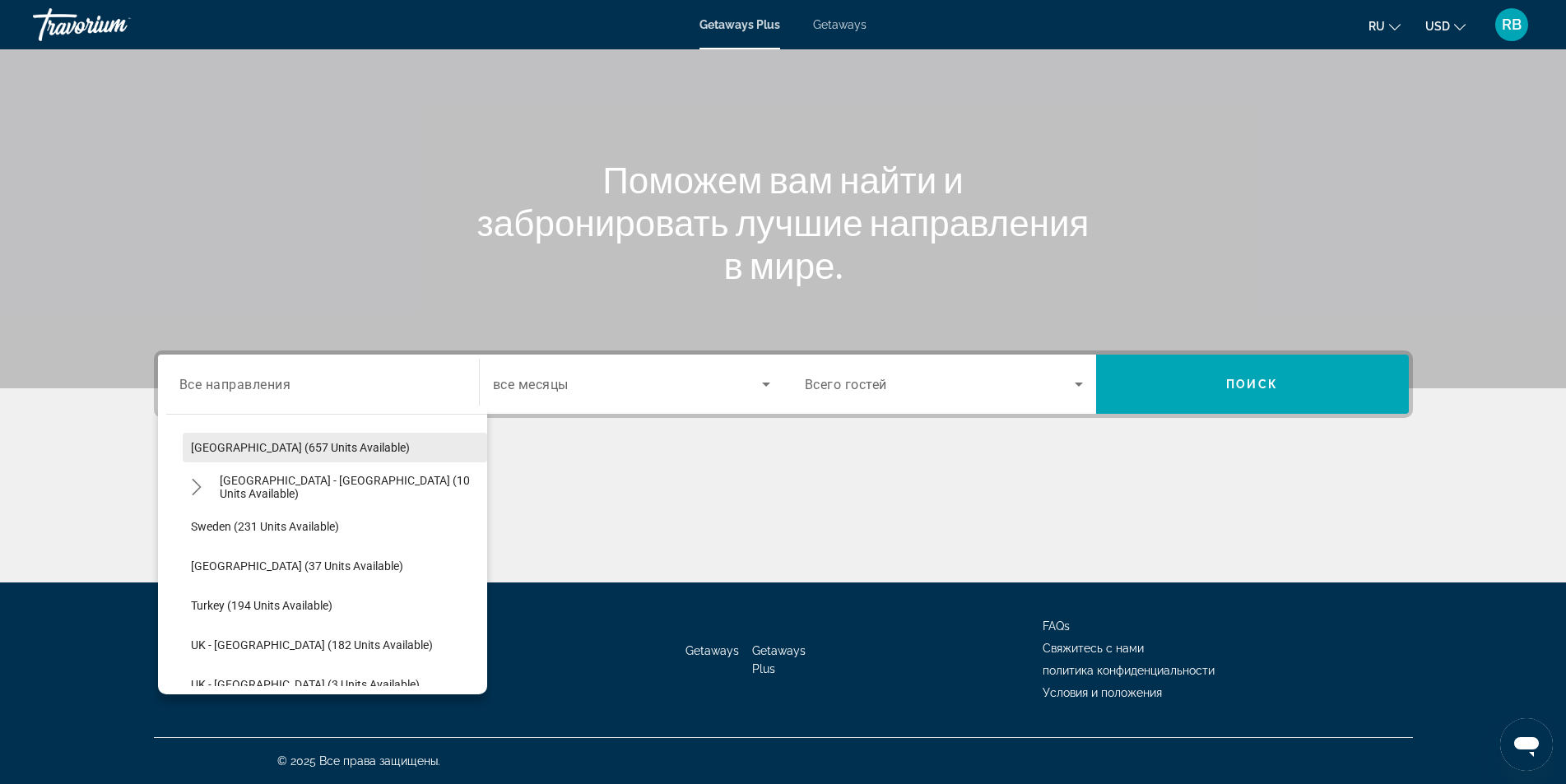
scroll to position [781, 0]
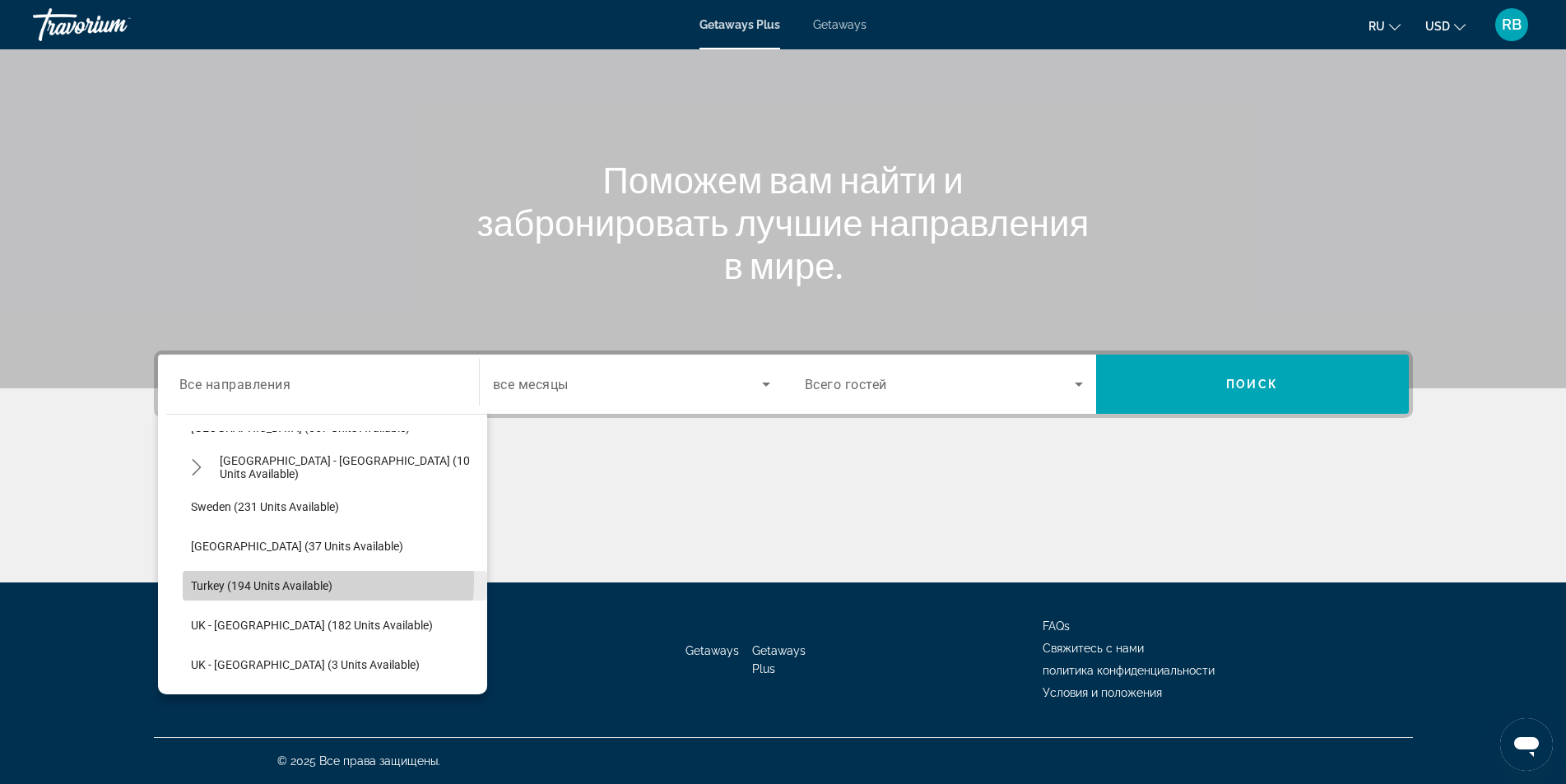
click at [245, 579] on span "Turkey (194 units available)" at bounding box center [261, 586] width 141 height 13
type input "**********"
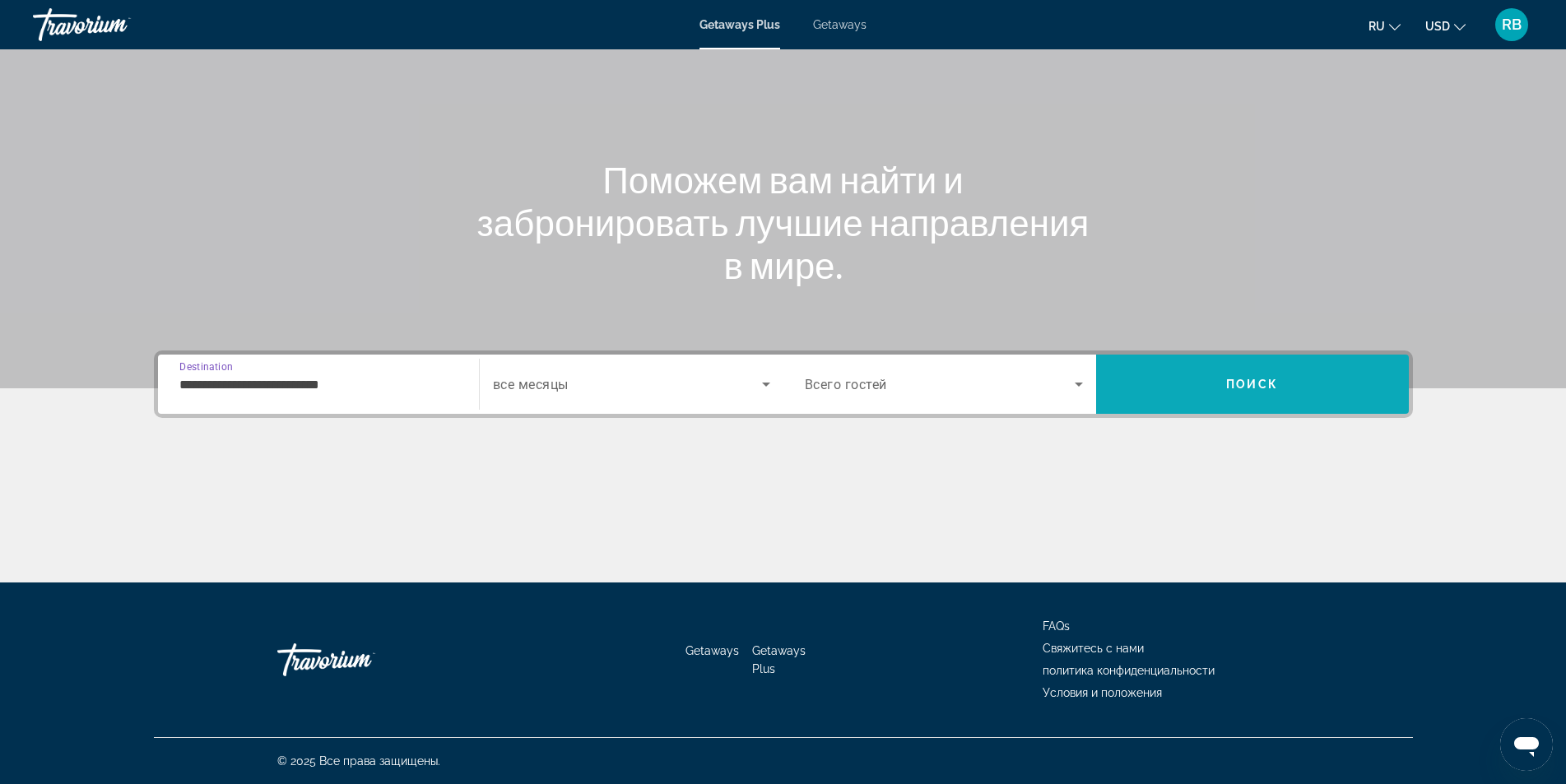
click at [1197, 377] on span "Search" at bounding box center [1252, 384] width 312 height 39
